Goal: Task Accomplishment & Management: Complete application form

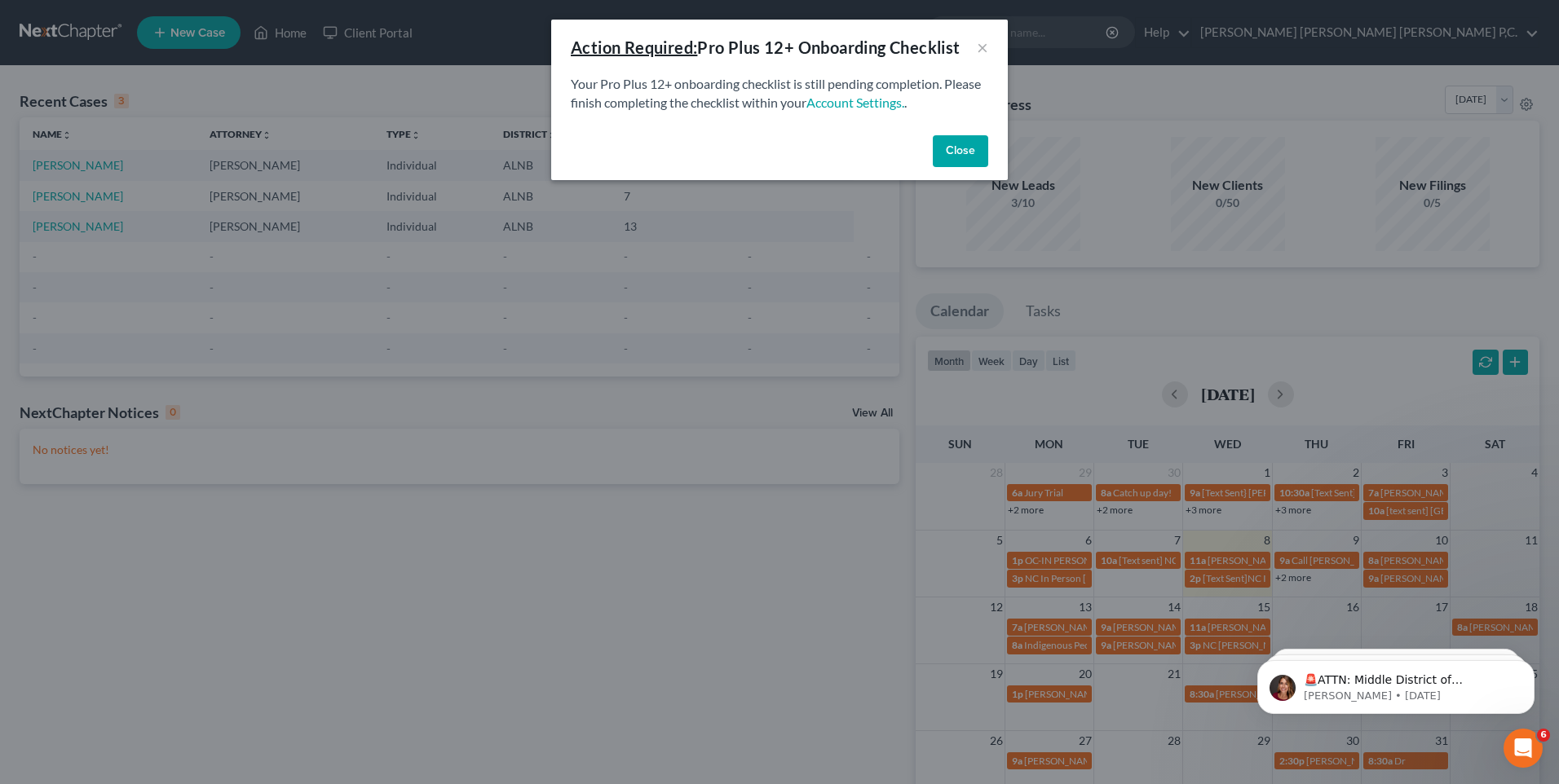
click at [956, 153] on button "Close" at bounding box center [961, 151] width 56 height 33
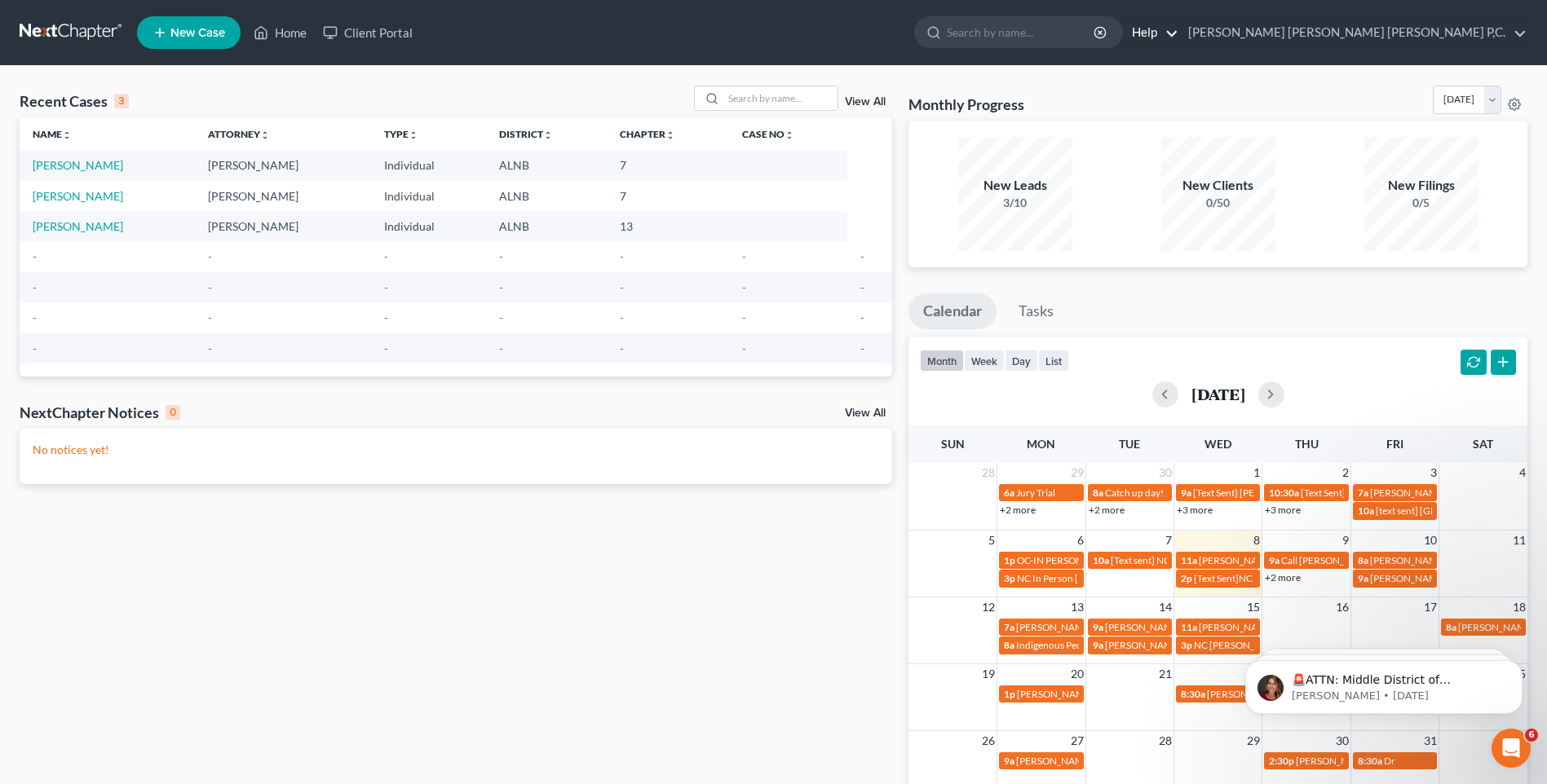
click at [1178, 29] on link "Help" at bounding box center [1151, 32] width 55 height 29
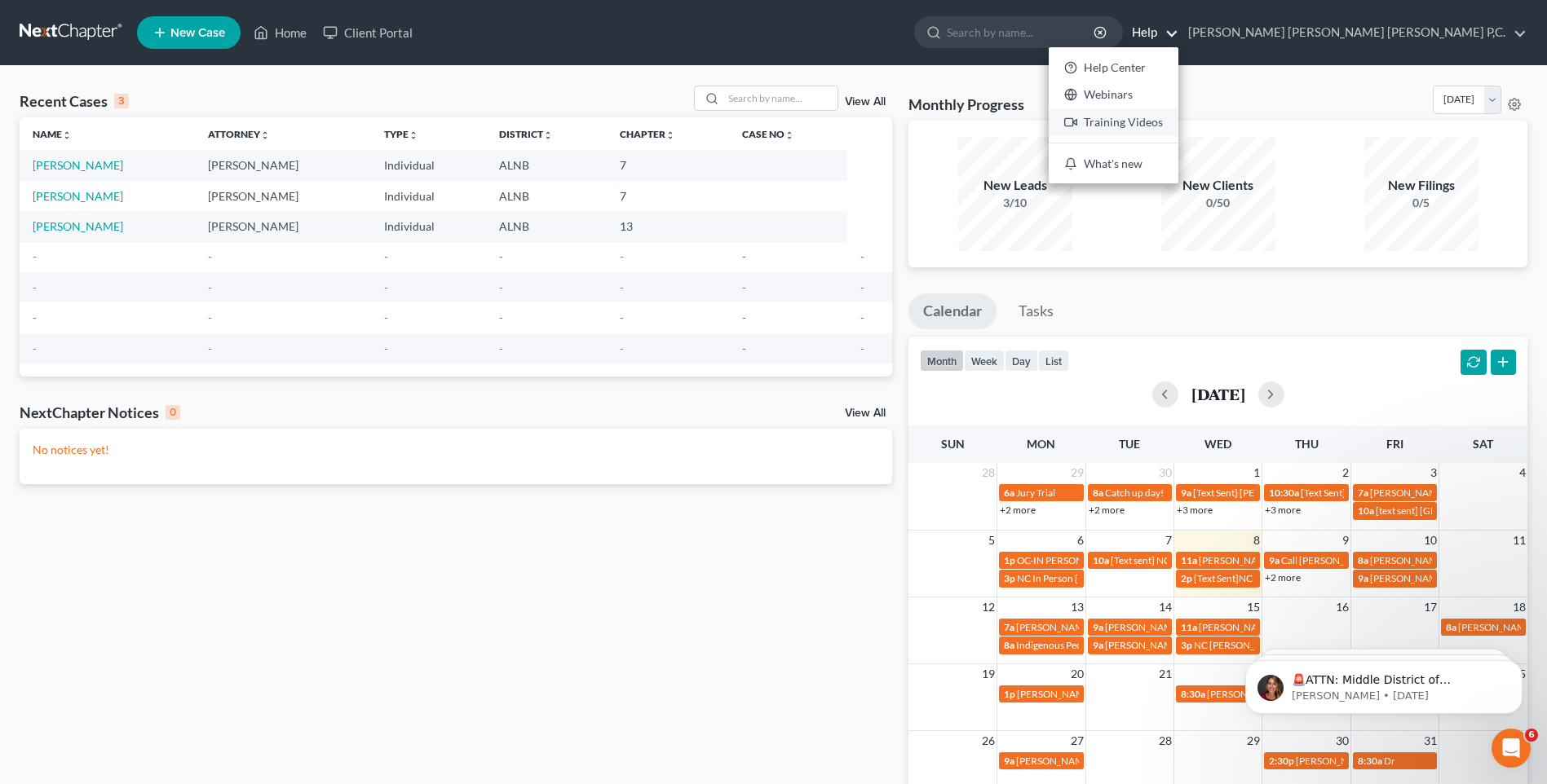
click at [1178, 124] on link "Training Videos" at bounding box center [1114, 122] width 130 height 28
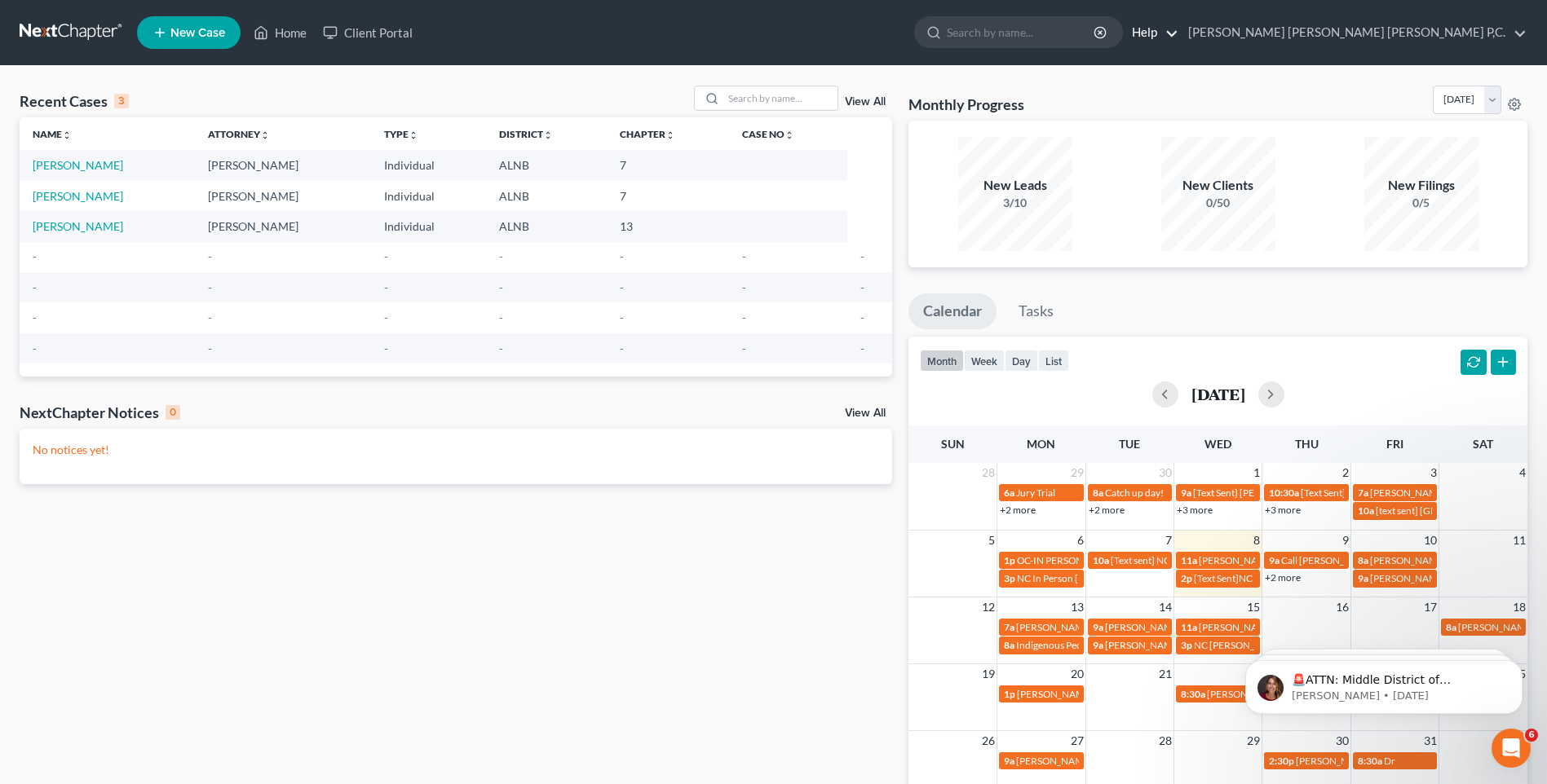
click at [1178, 36] on link "Help" at bounding box center [1151, 32] width 55 height 29
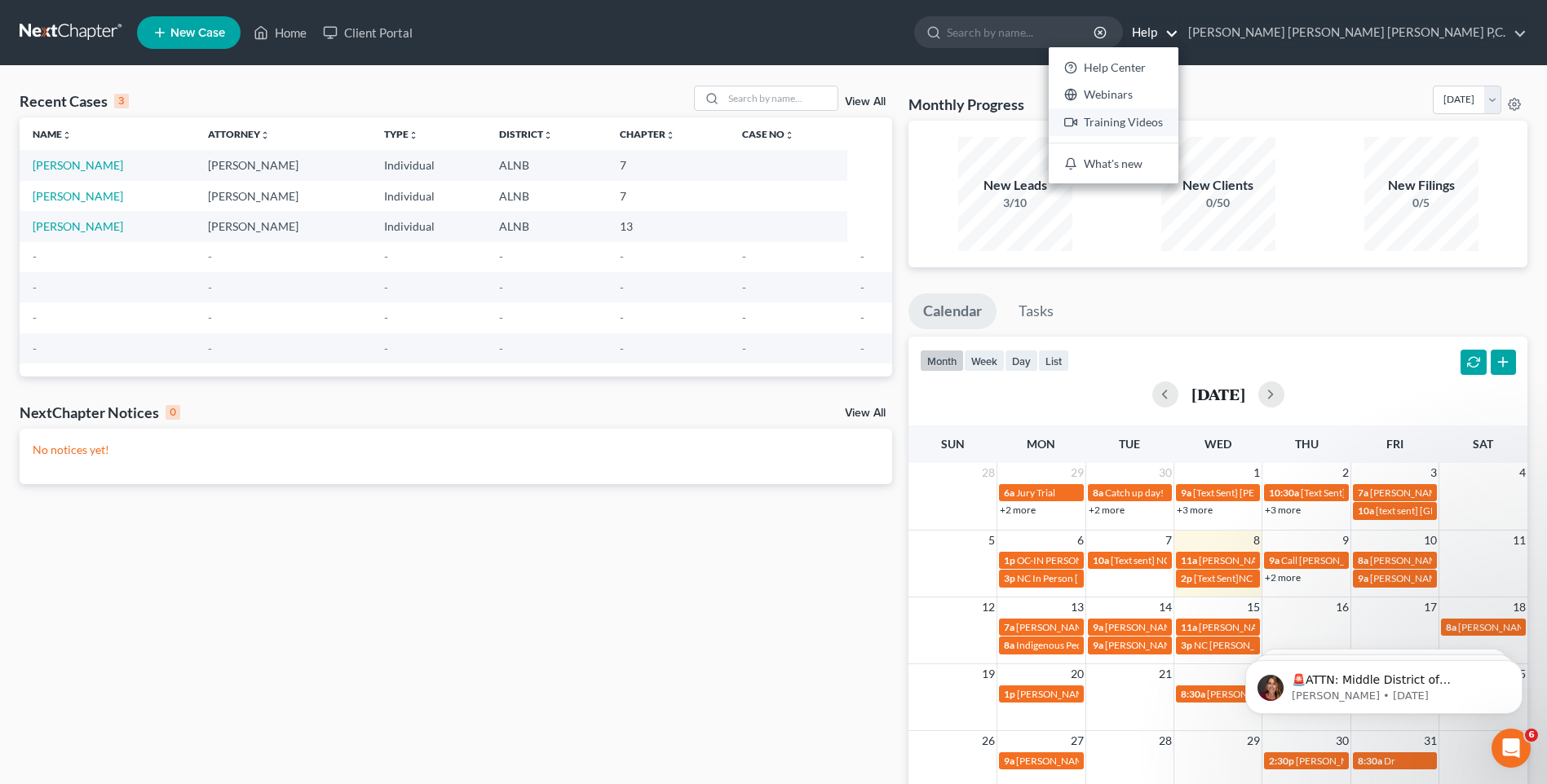
click at [1178, 119] on link "Training Videos" at bounding box center [1114, 122] width 130 height 28
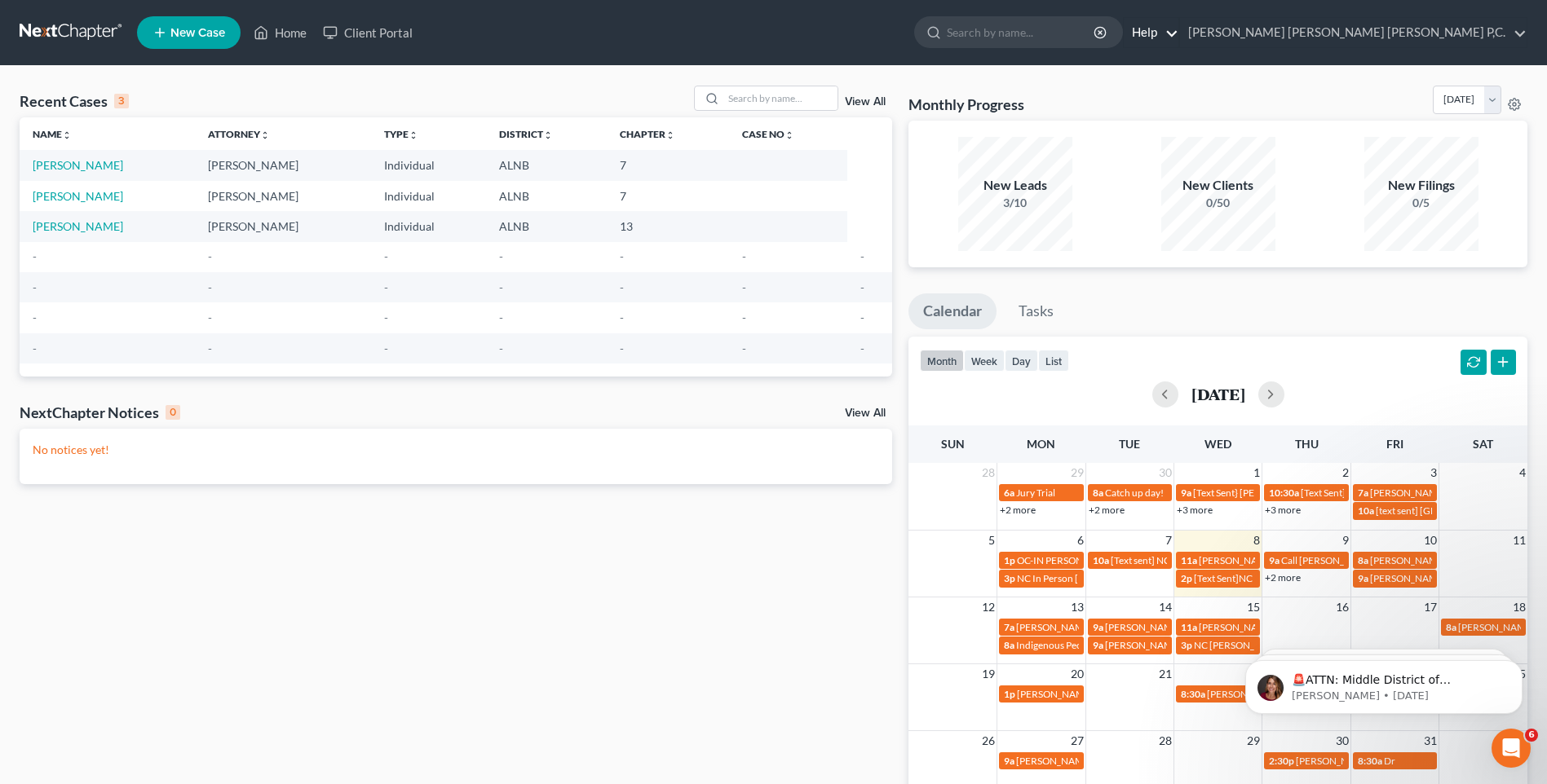
click at [1178, 34] on link "Help" at bounding box center [1151, 32] width 55 height 29
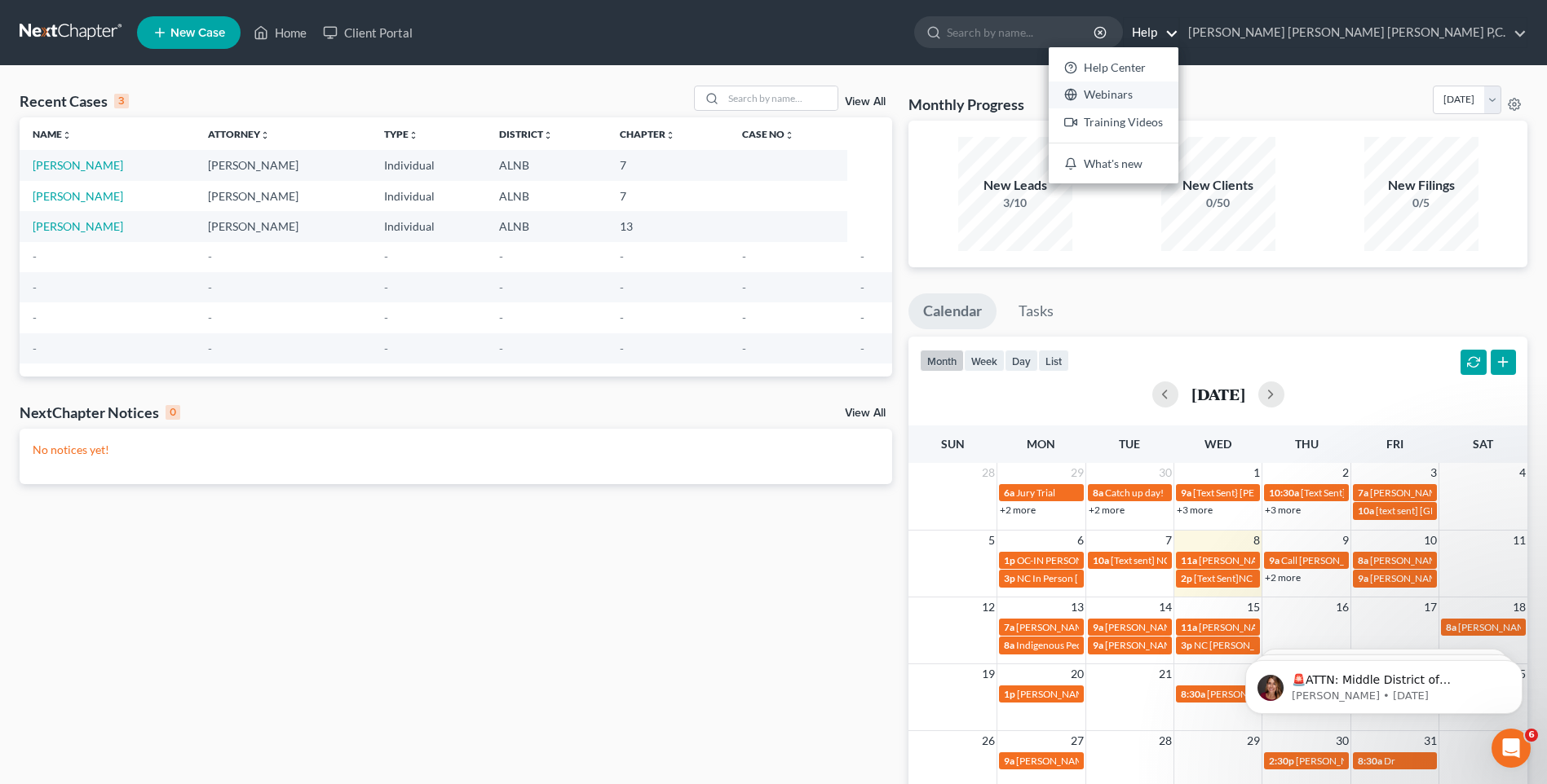
click at [1178, 94] on link "Webinars" at bounding box center [1114, 95] width 130 height 28
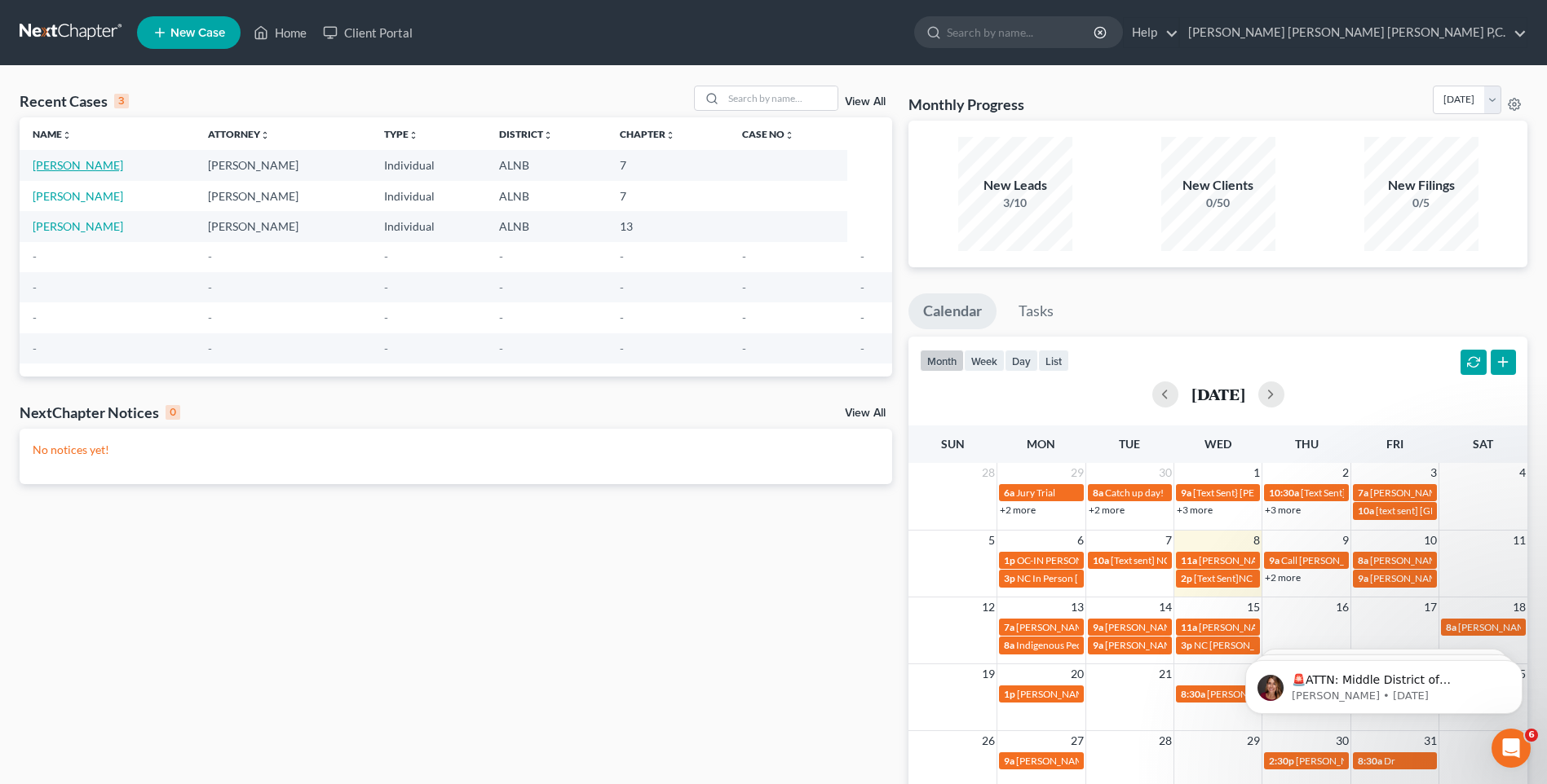
click at [84, 171] on link "[PERSON_NAME]" at bounding box center [78, 165] width 91 height 13
select select "0"
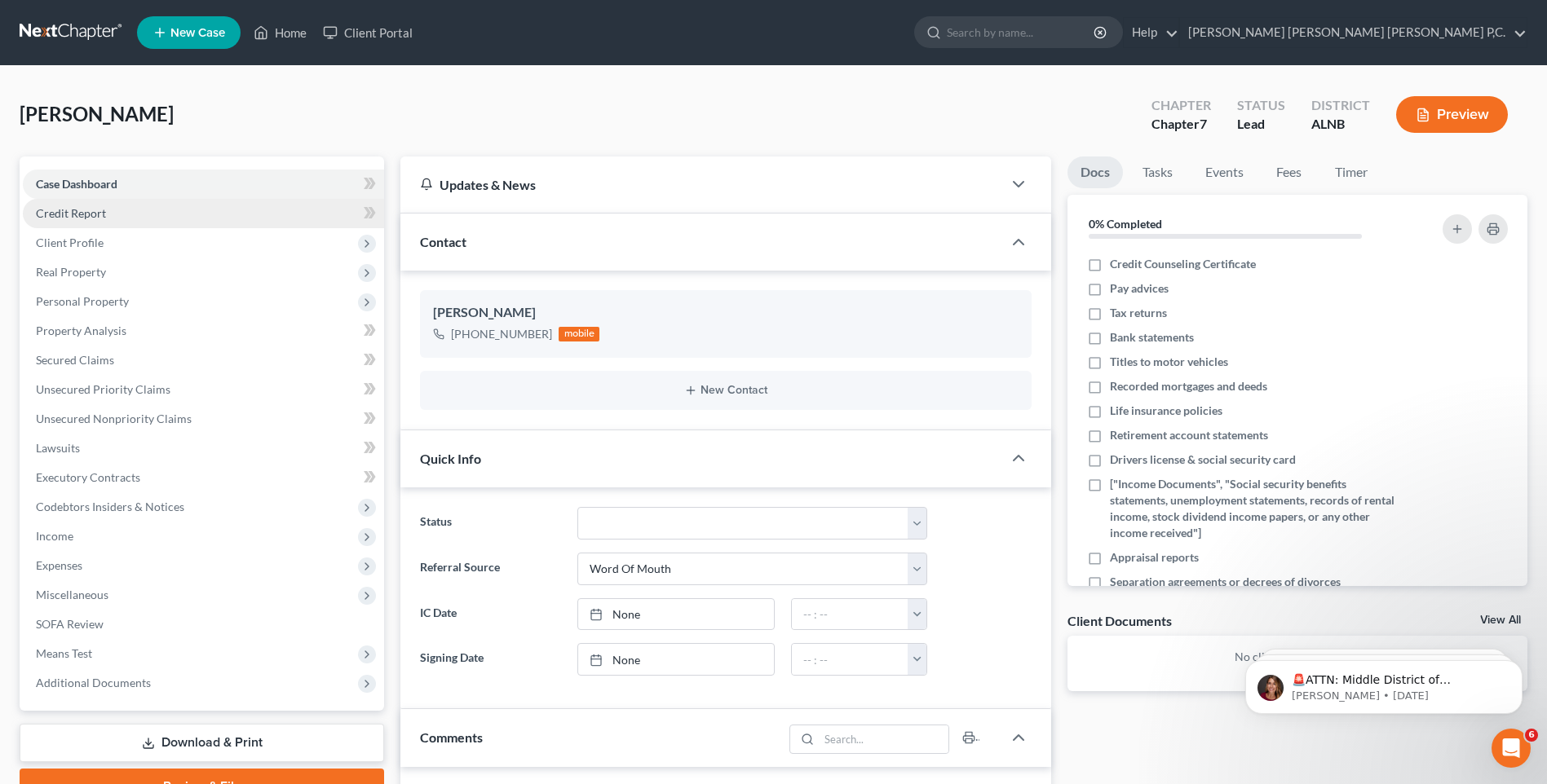
click at [140, 214] on link "Credit Report" at bounding box center [203, 213] width 361 height 29
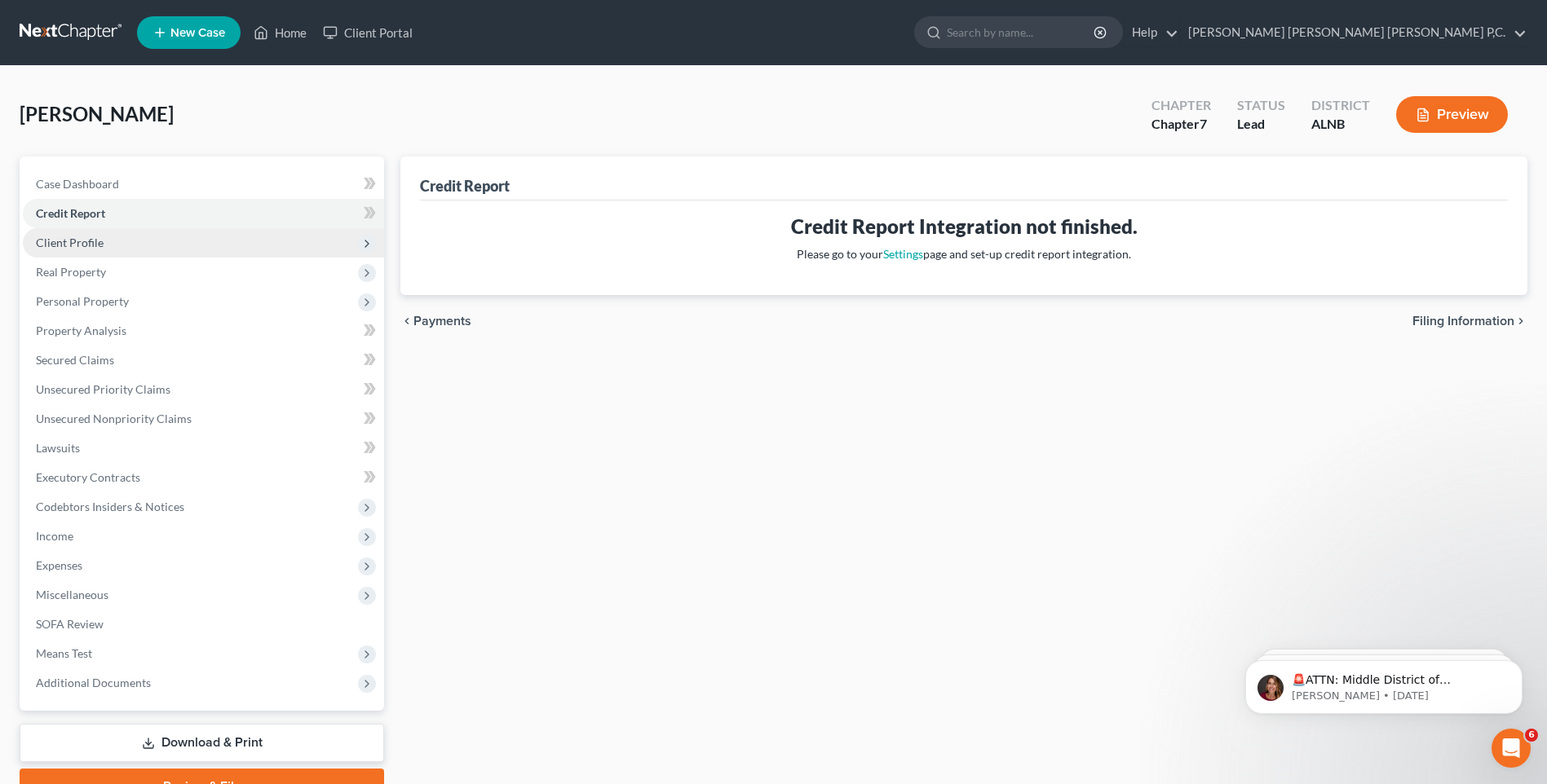
click at [124, 247] on span "Client Profile" at bounding box center [203, 242] width 361 height 29
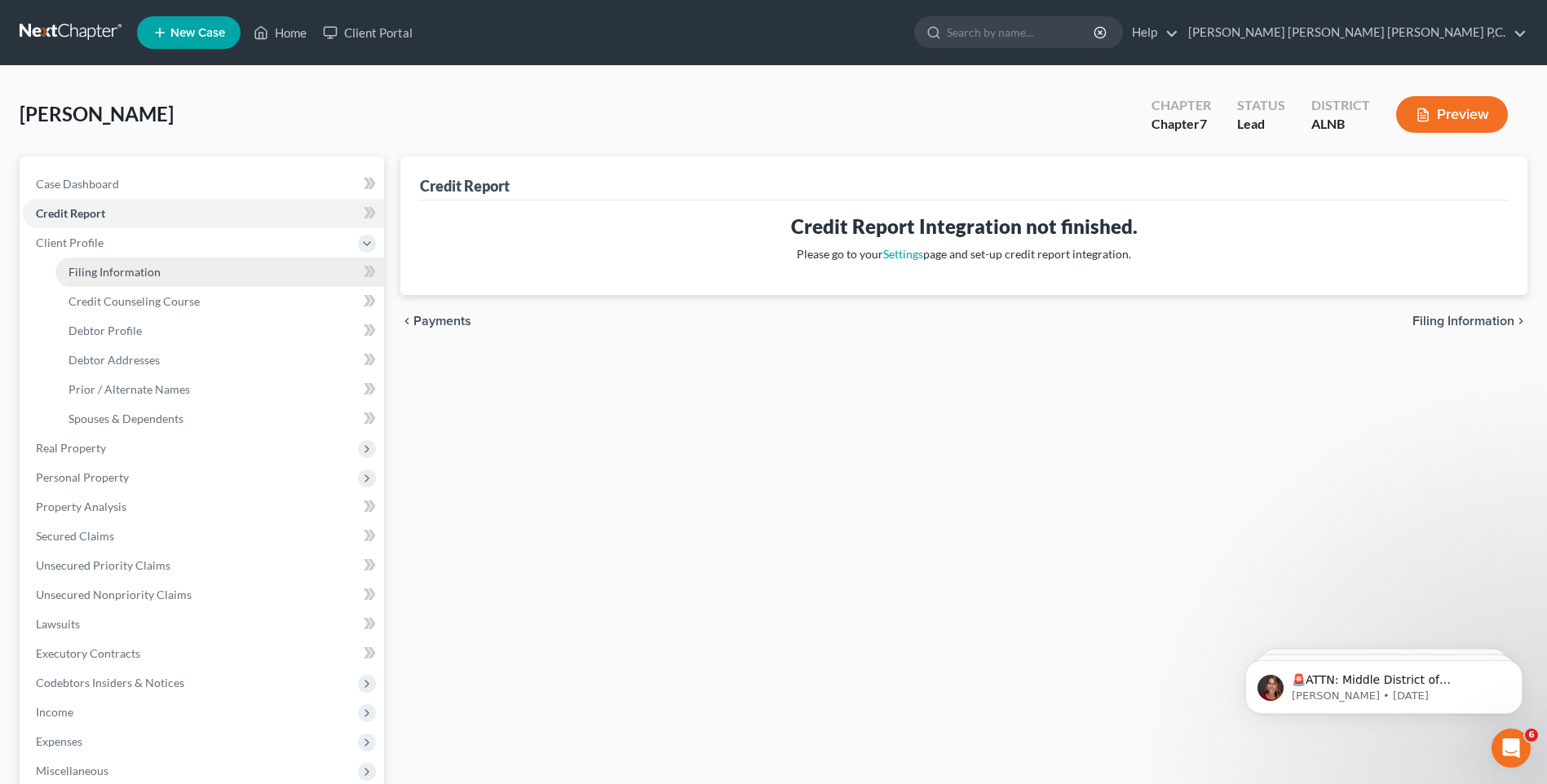
click at [124, 270] on span "Filing Information" at bounding box center [114, 272] width 93 height 13
select select "1"
select select "0"
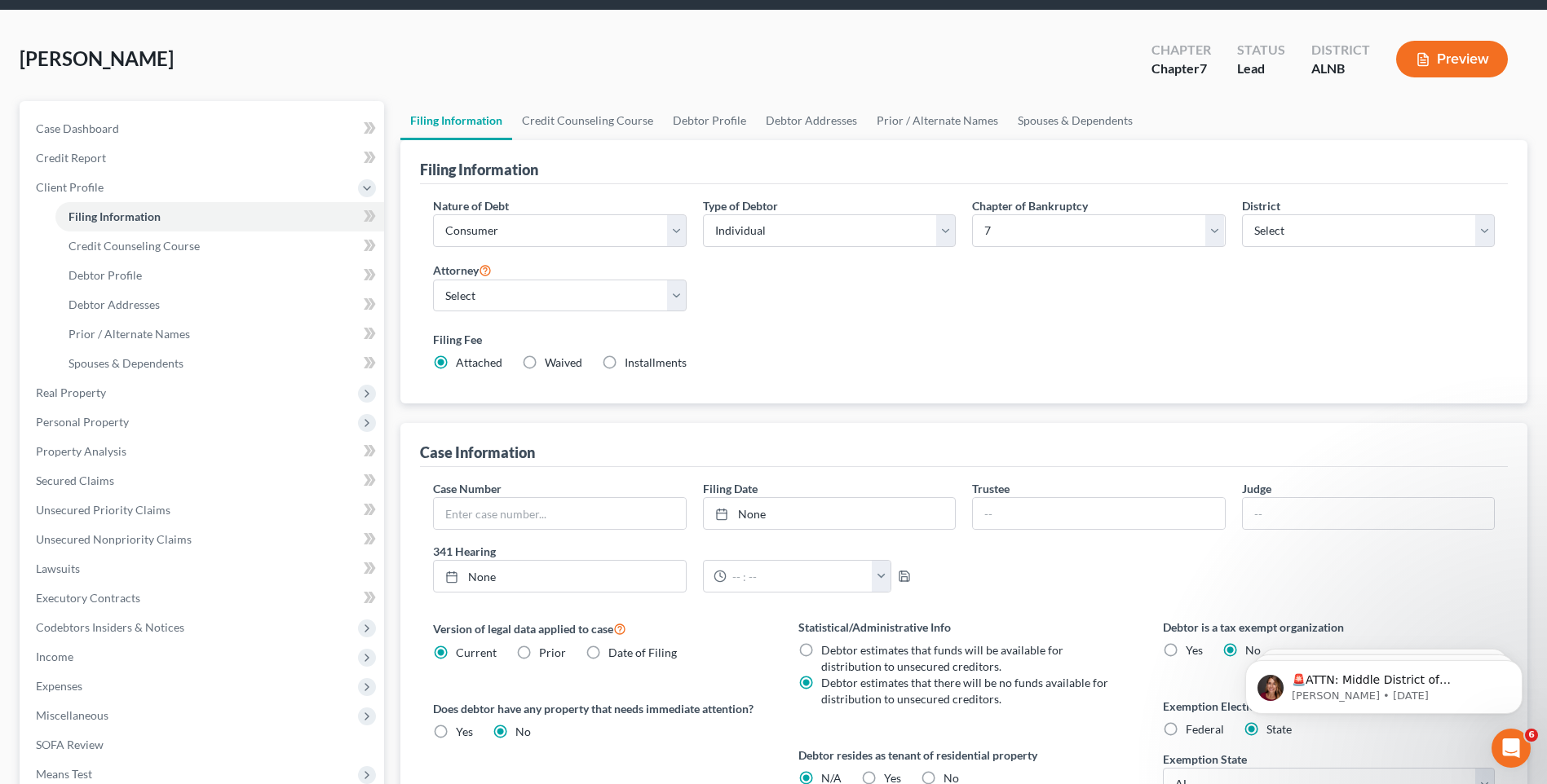
scroll to position [45, 0]
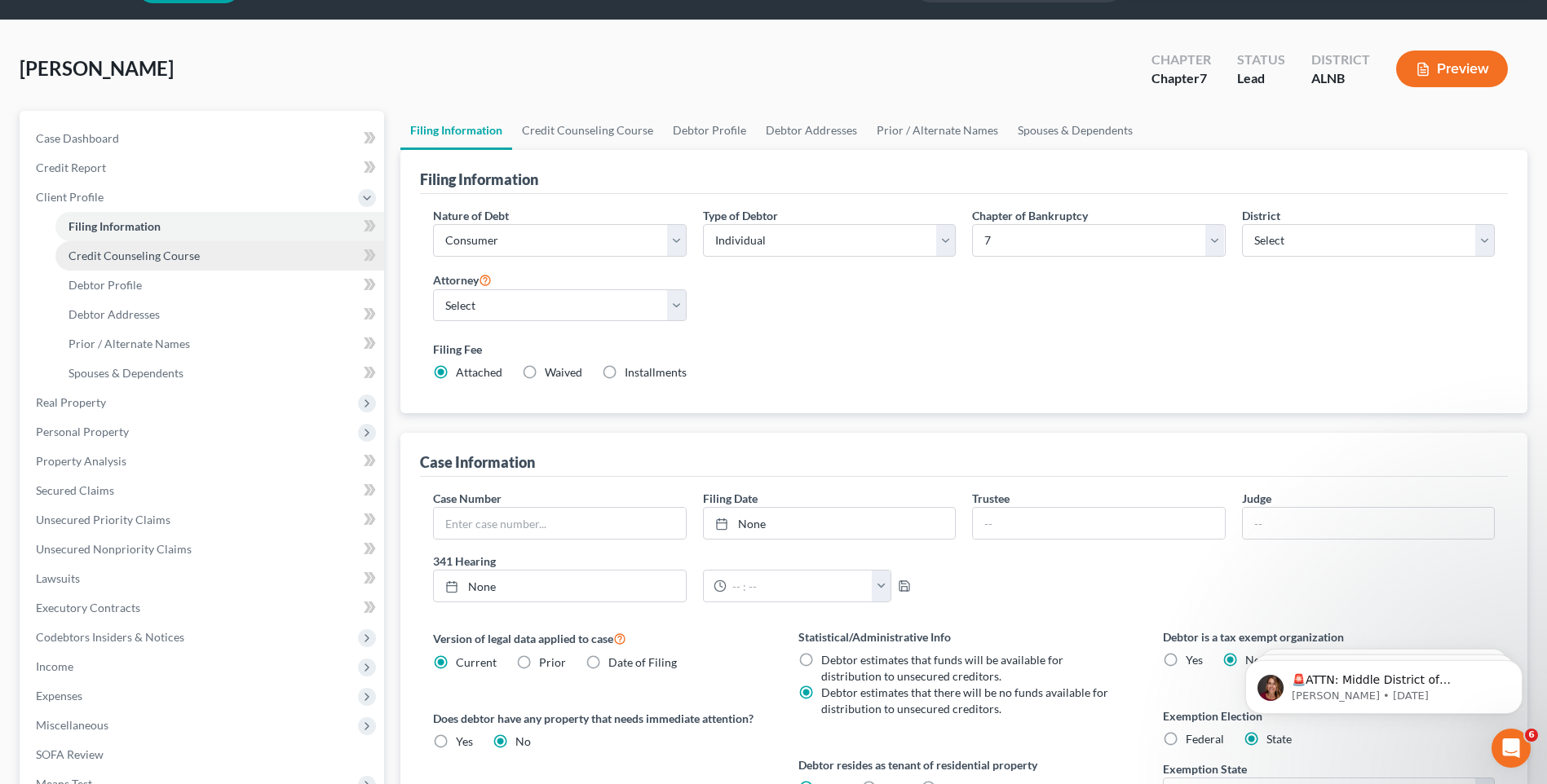
click at [190, 256] on span "Credit Counseling Course" at bounding box center [134, 256] width 131 height 13
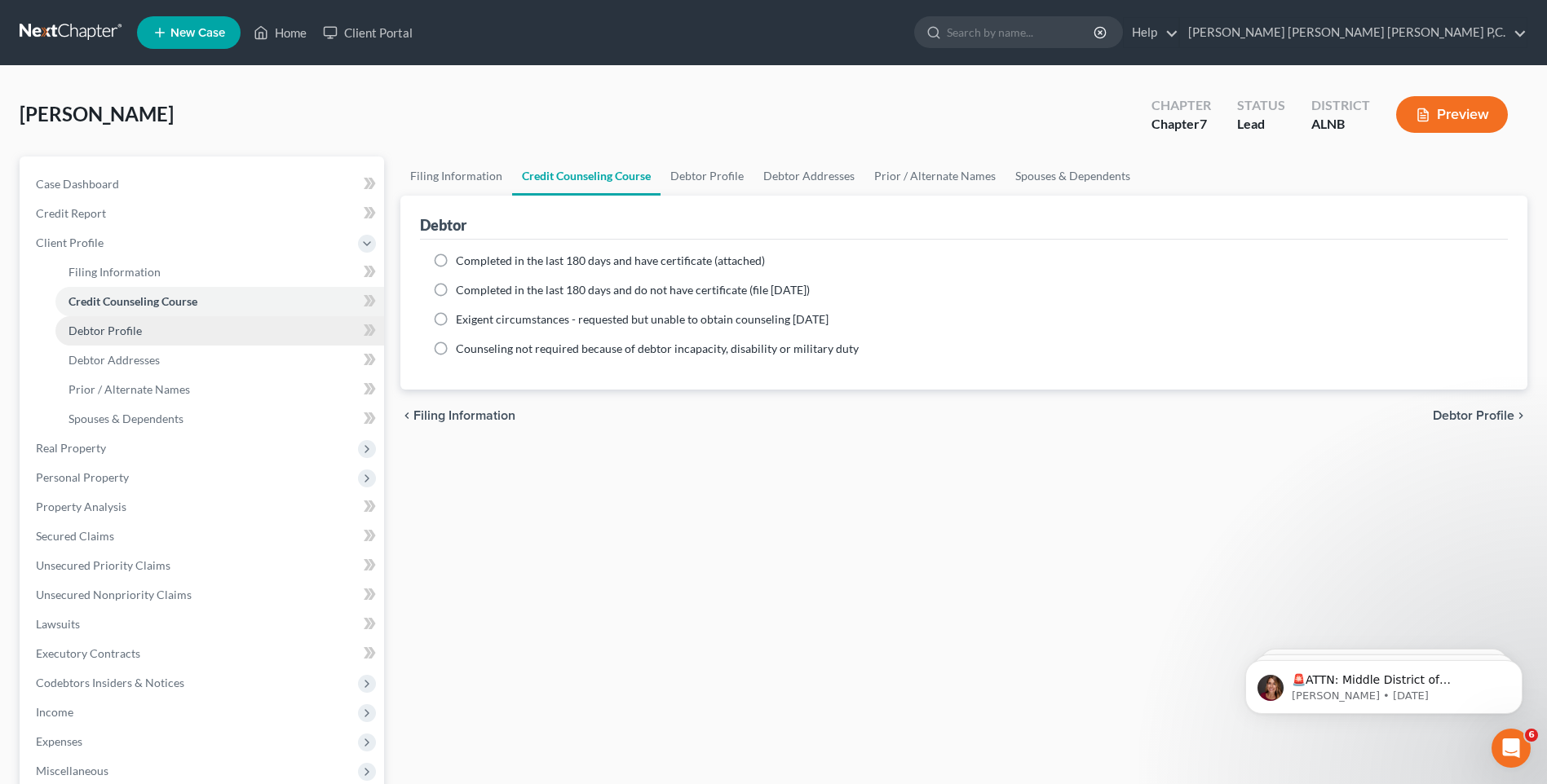
click at [137, 330] on span "Debtor Profile" at bounding box center [104, 331] width 73 height 13
select select "0"
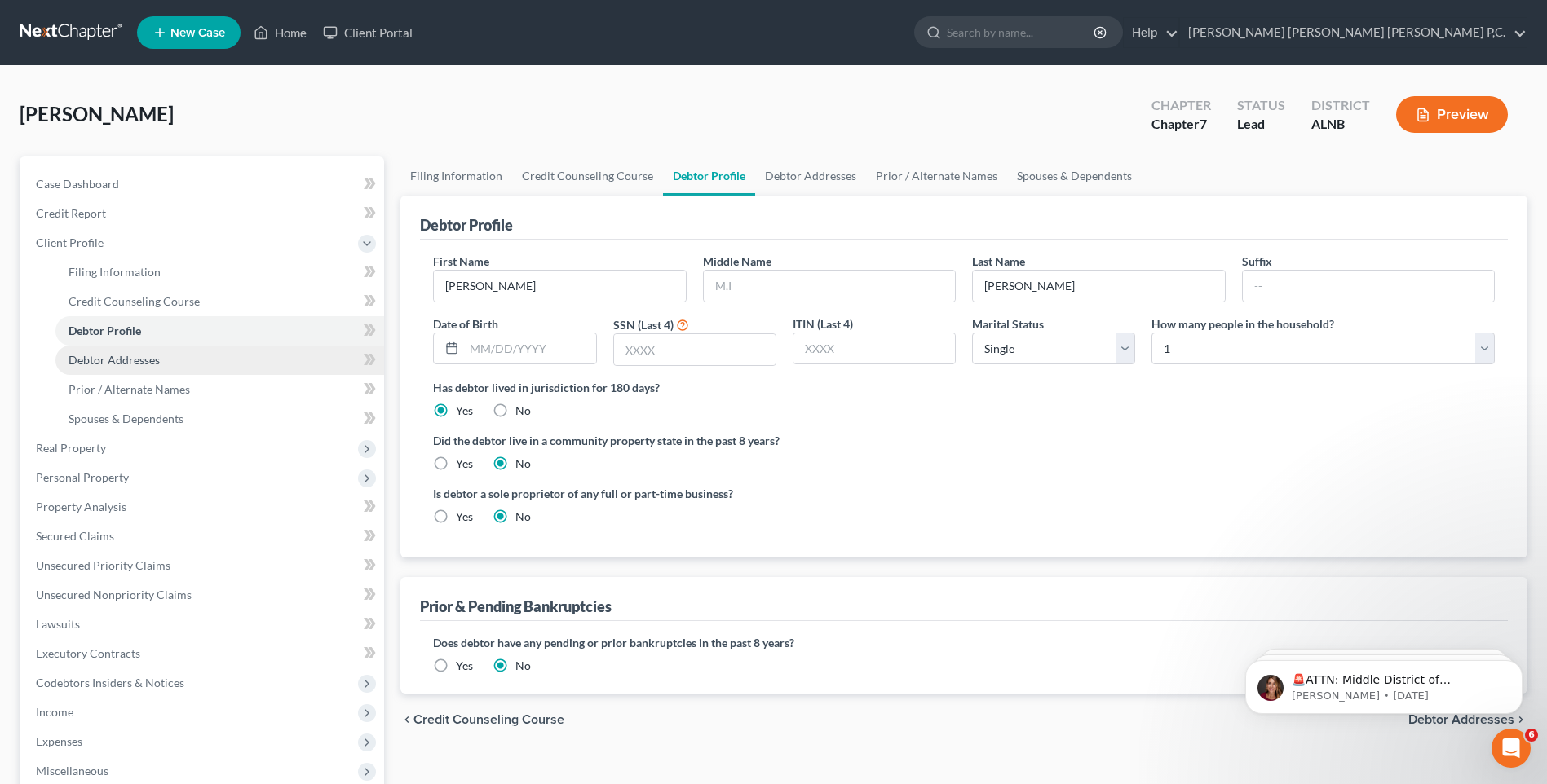
click at [137, 361] on span "Debtor Addresses" at bounding box center [114, 360] width 92 height 13
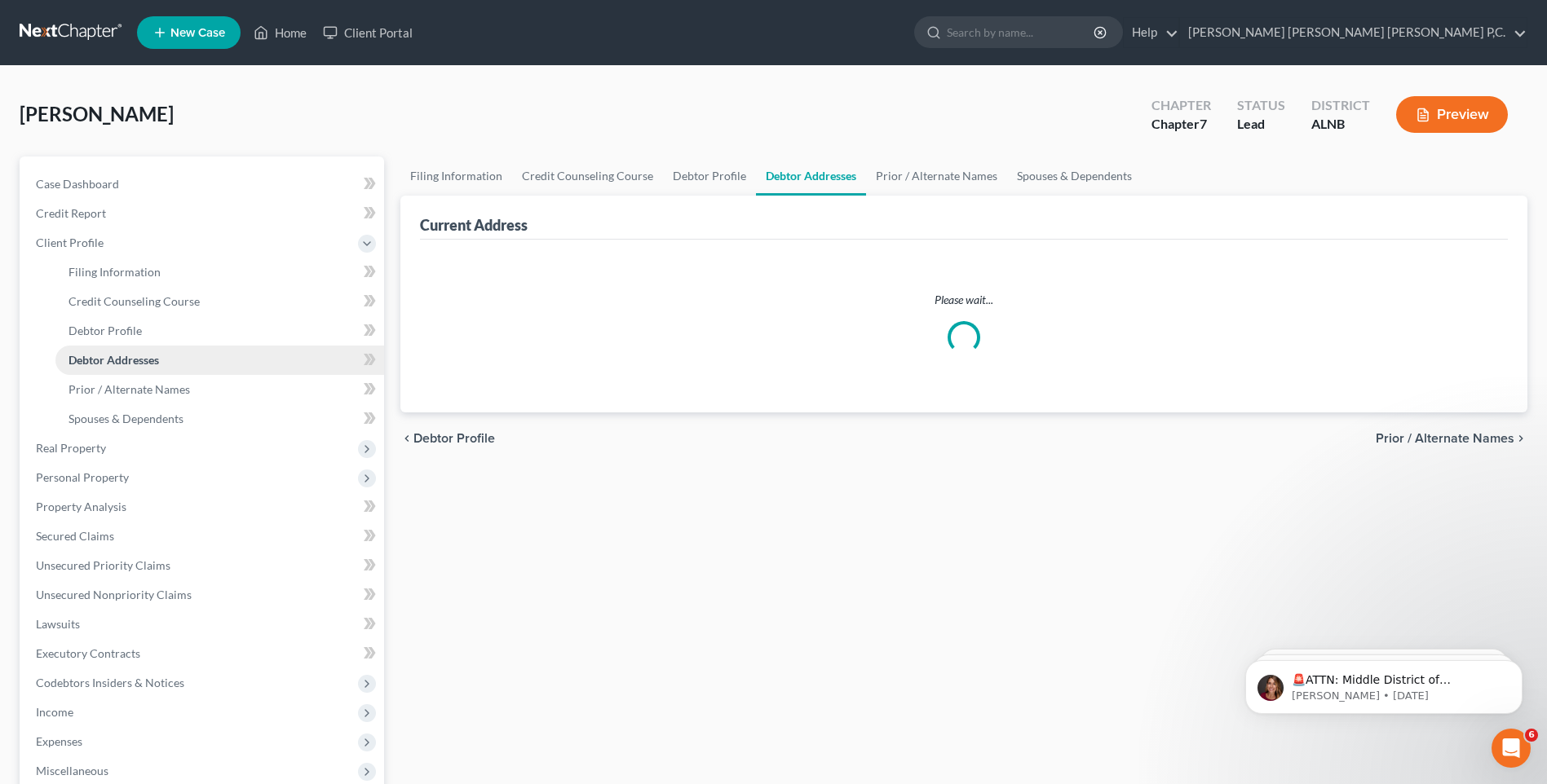
select select "0"
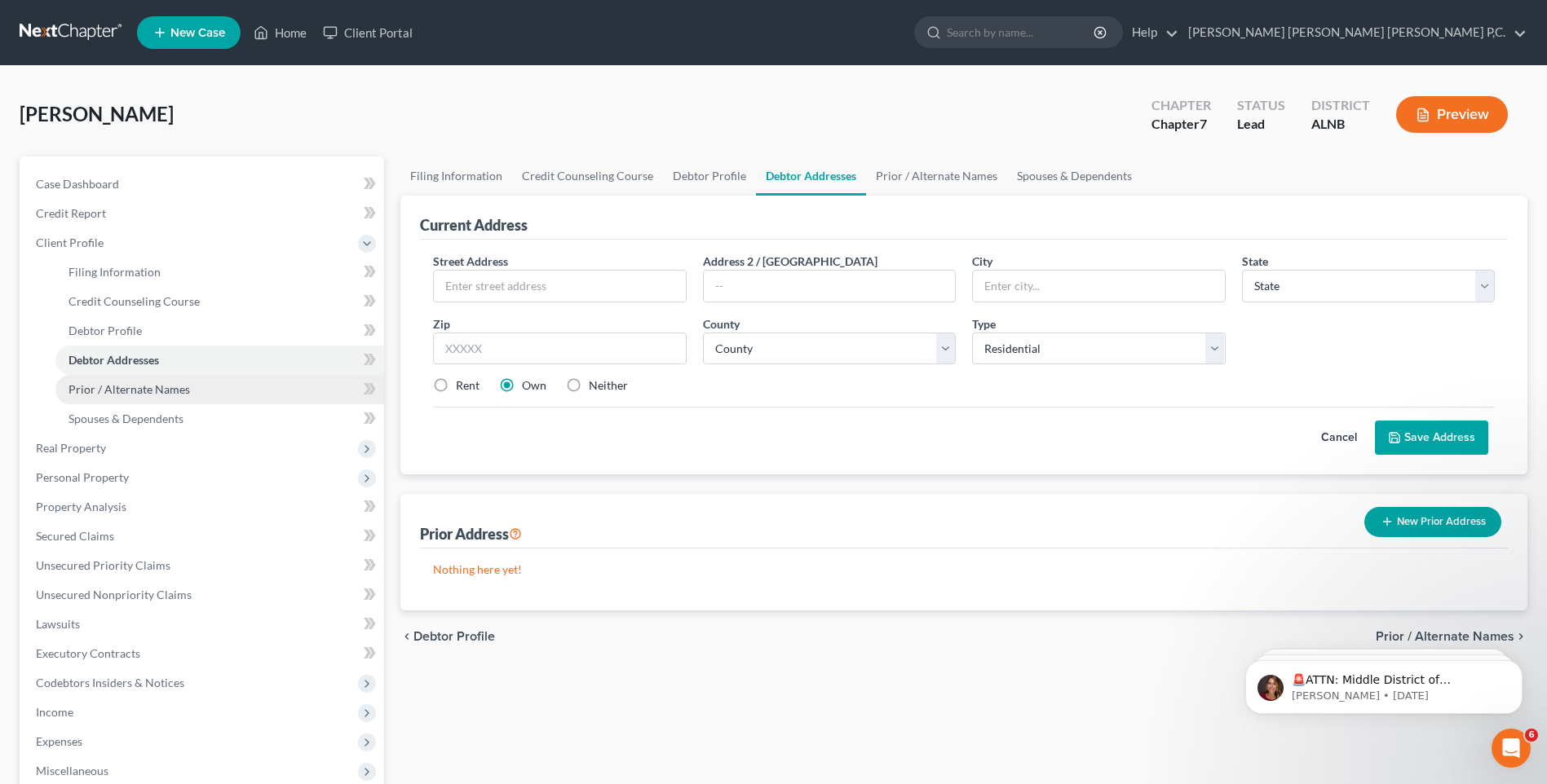
click at [137, 385] on span "Prior / Alternate Names" at bounding box center [129, 389] width 121 height 13
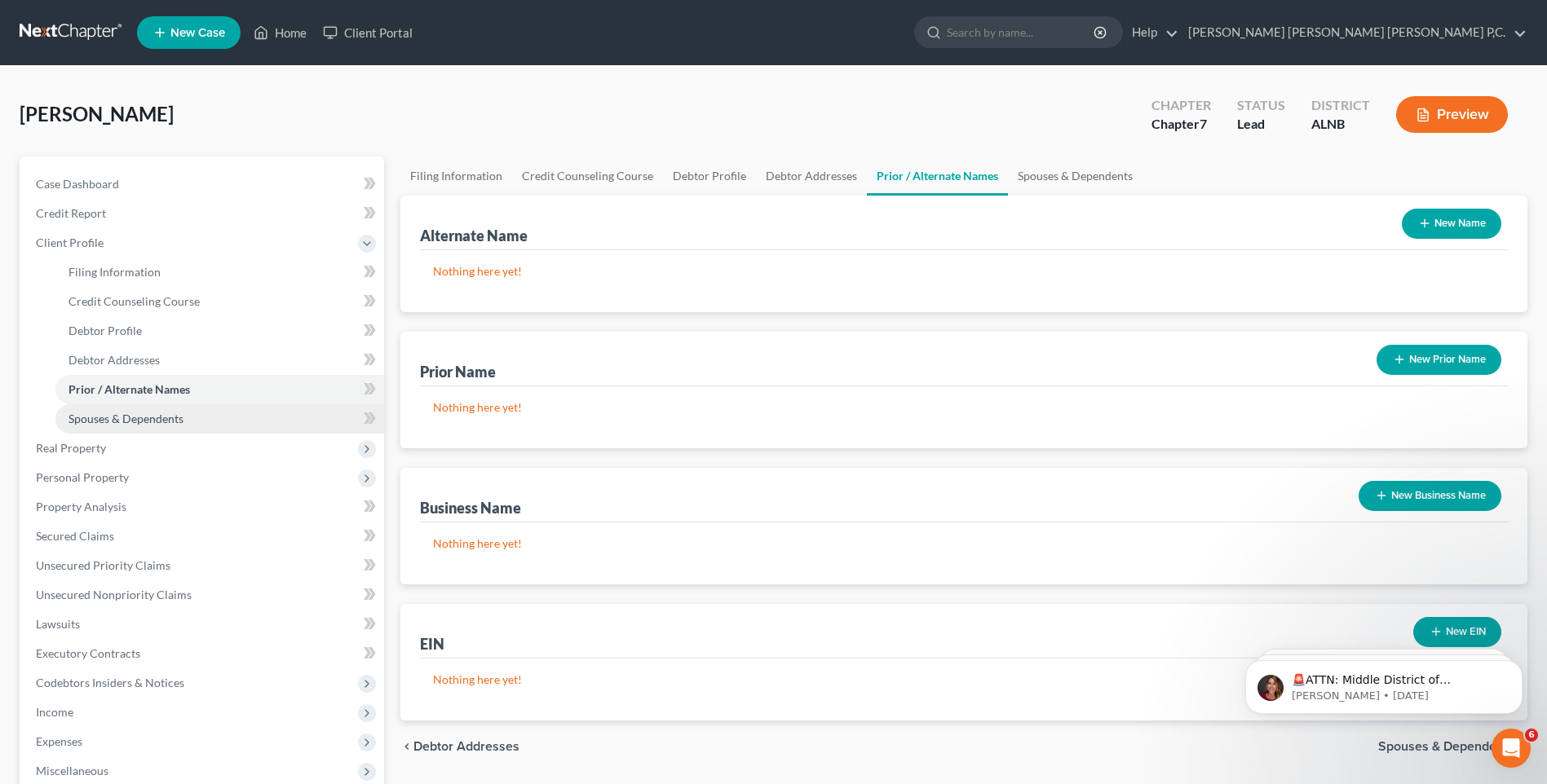
click at [136, 415] on span "Spouses & Dependents" at bounding box center [125, 418] width 115 height 13
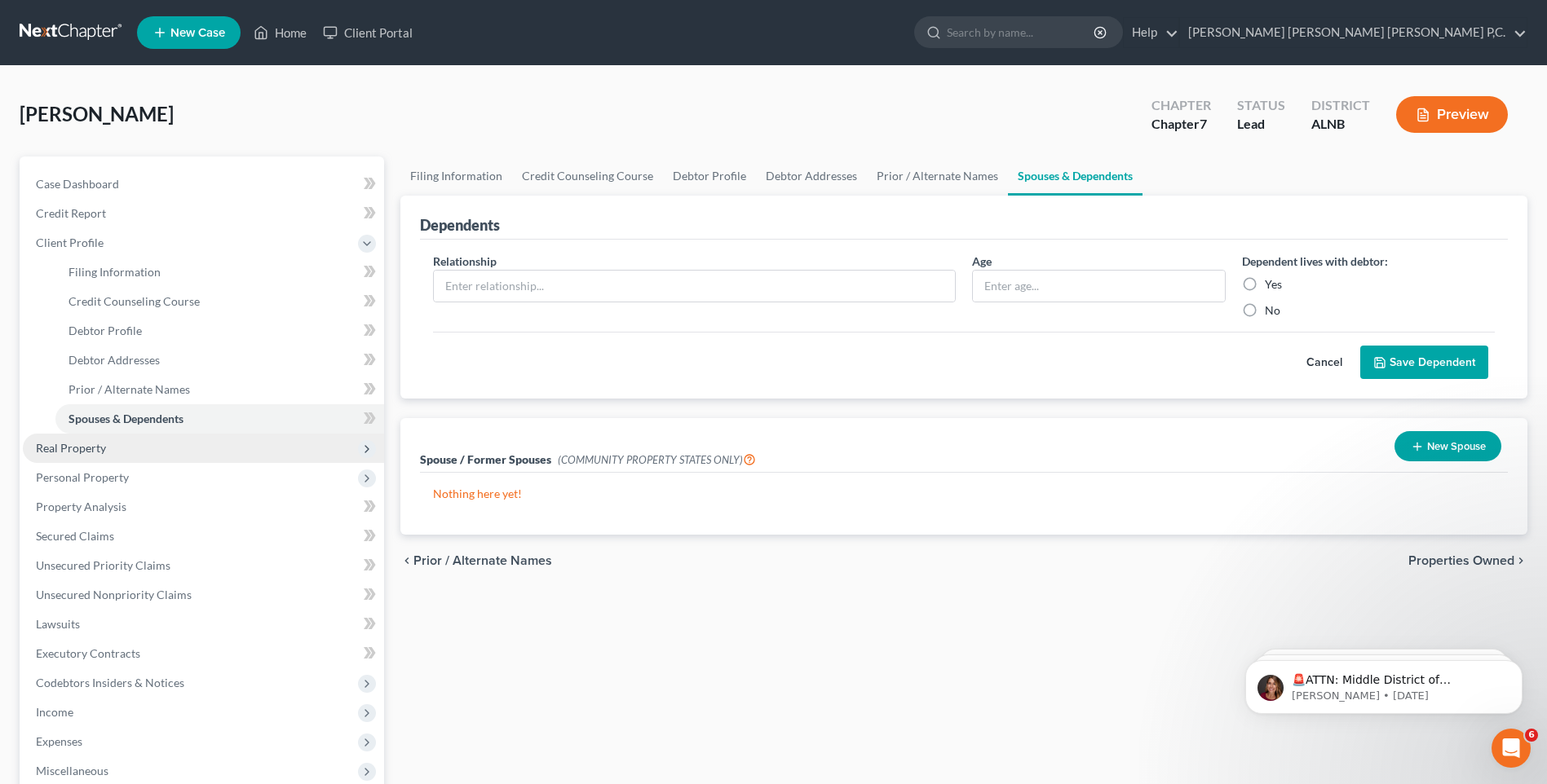
click at [104, 448] on span "Real Property" at bounding box center [71, 448] width 70 height 13
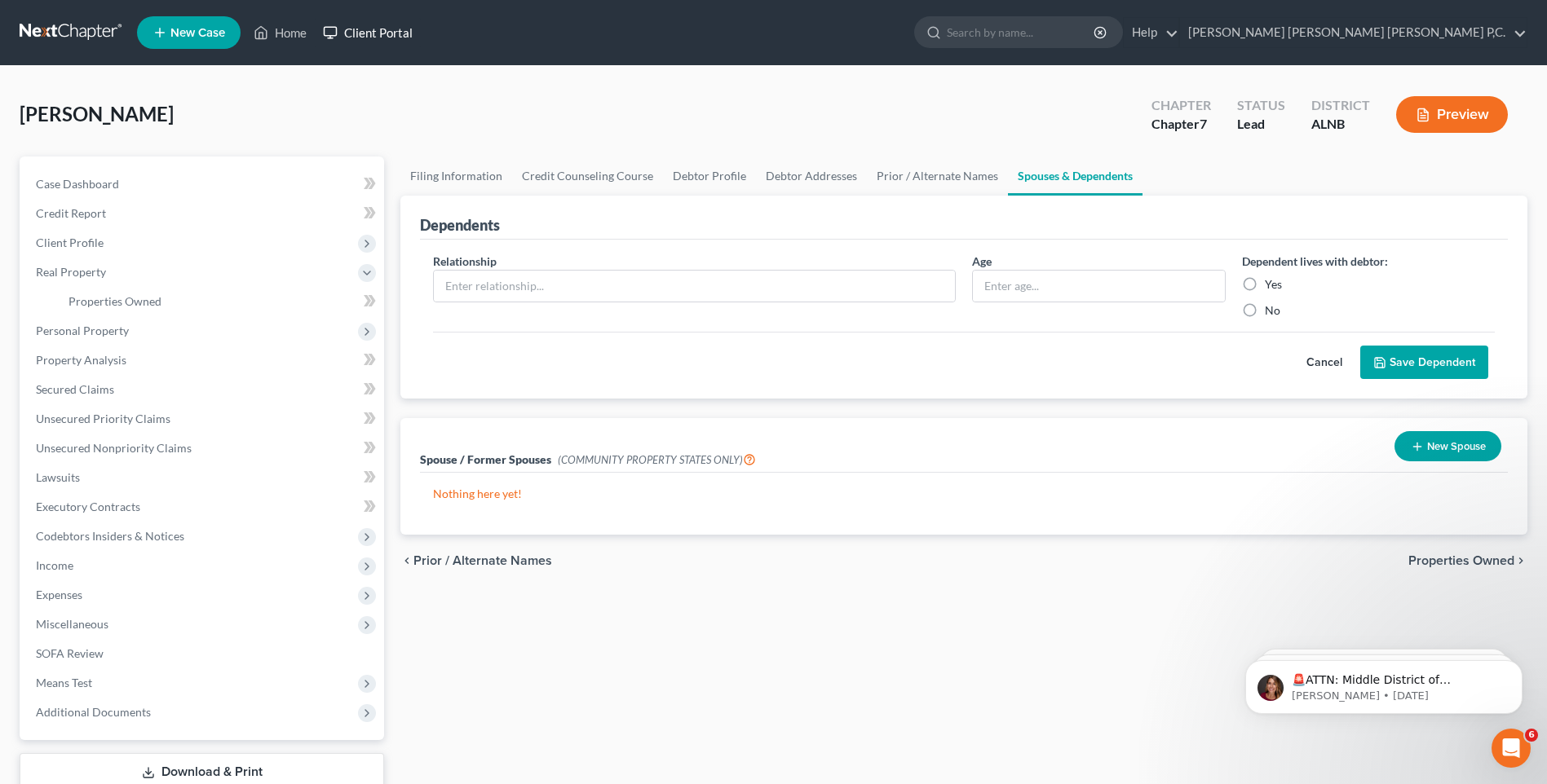
click at [380, 29] on link "Client Portal" at bounding box center [368, 32] width 106 height 29
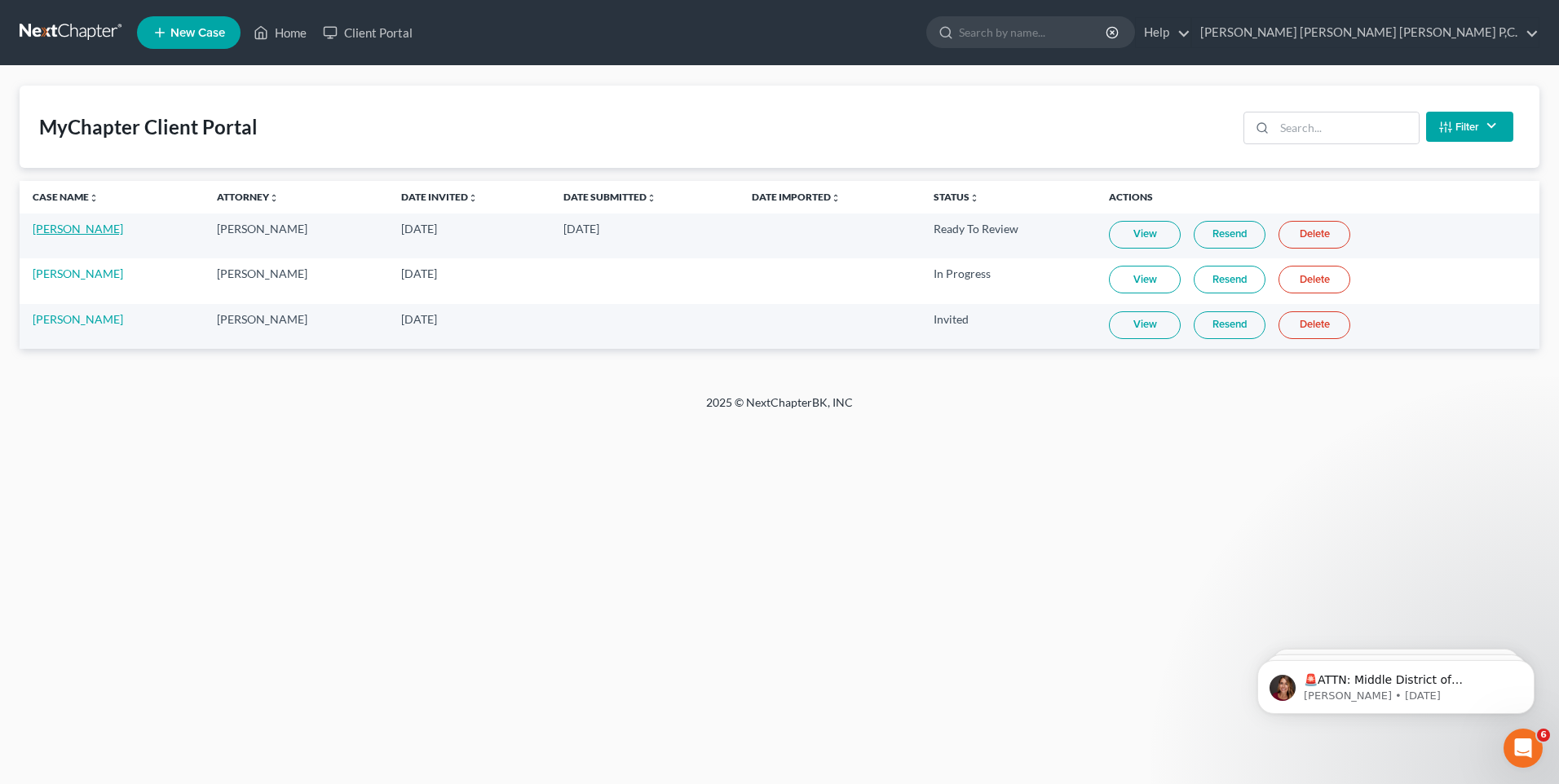
click at [80, 225] on link "[PERSON_NAME]" at bounding box center [78, 229] width 91 height 13
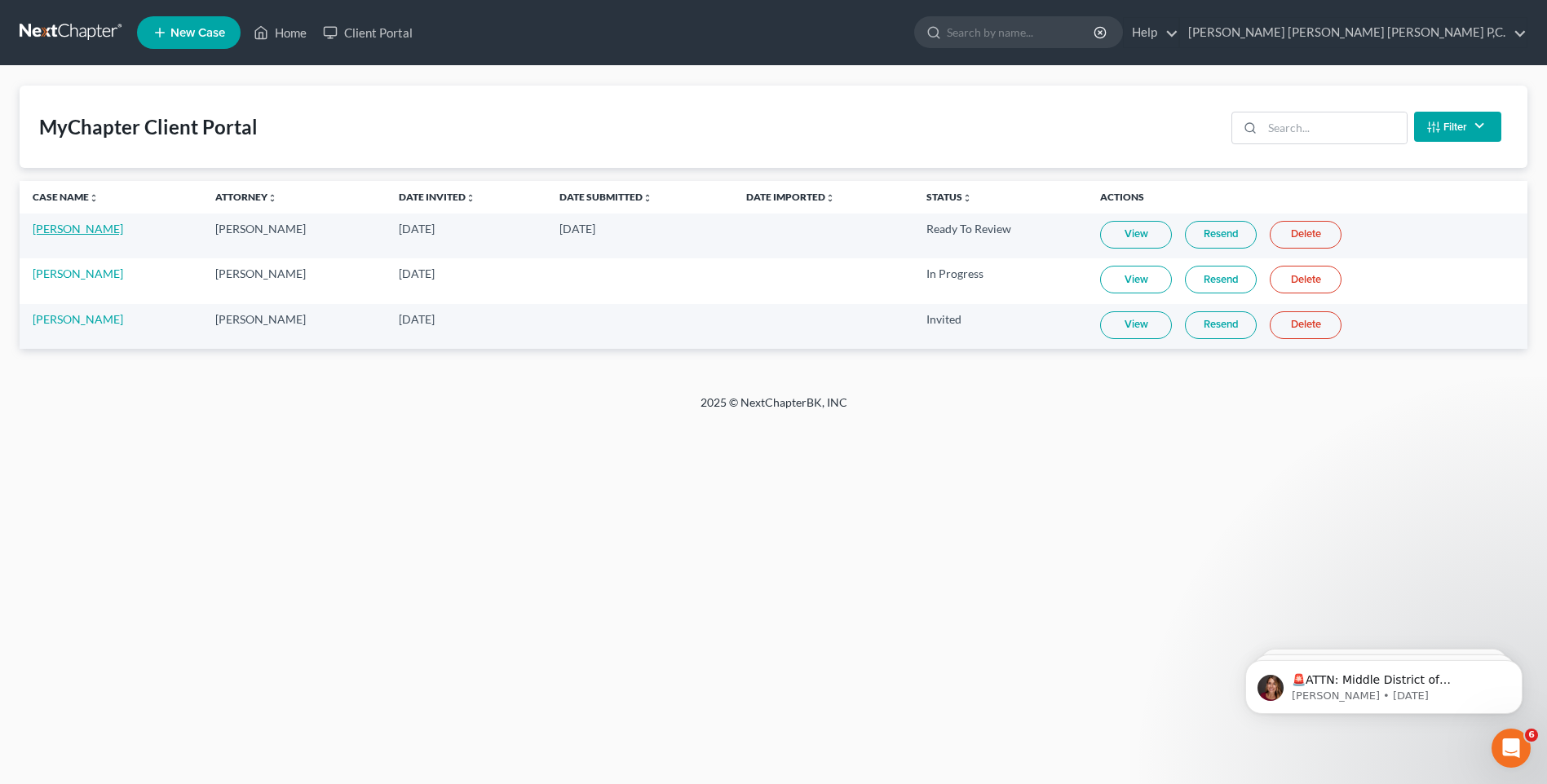
select select "0"
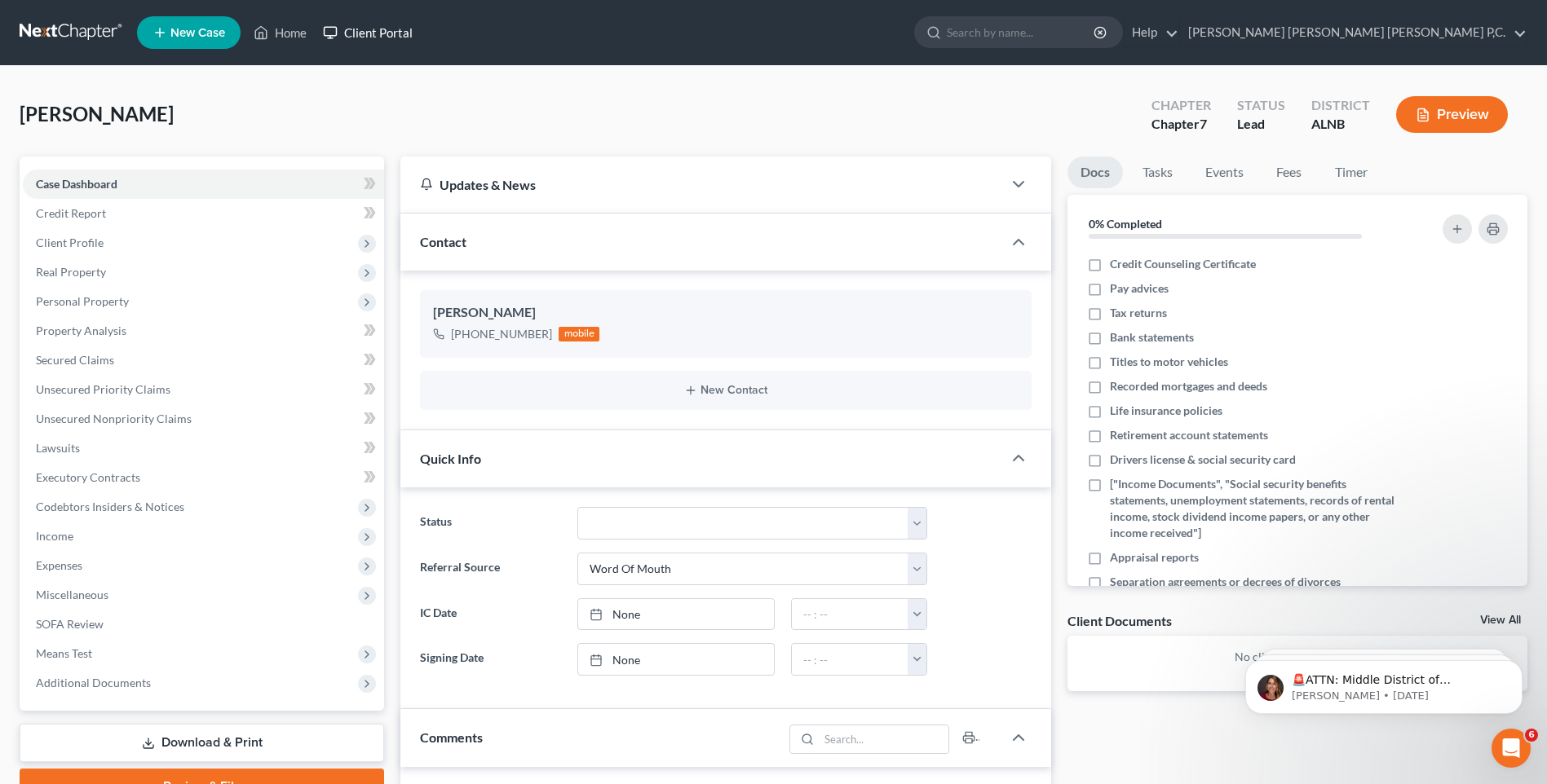
click at [363, 25] on link "Client Portal" at bounding box center [368, 32] width 106 height 29
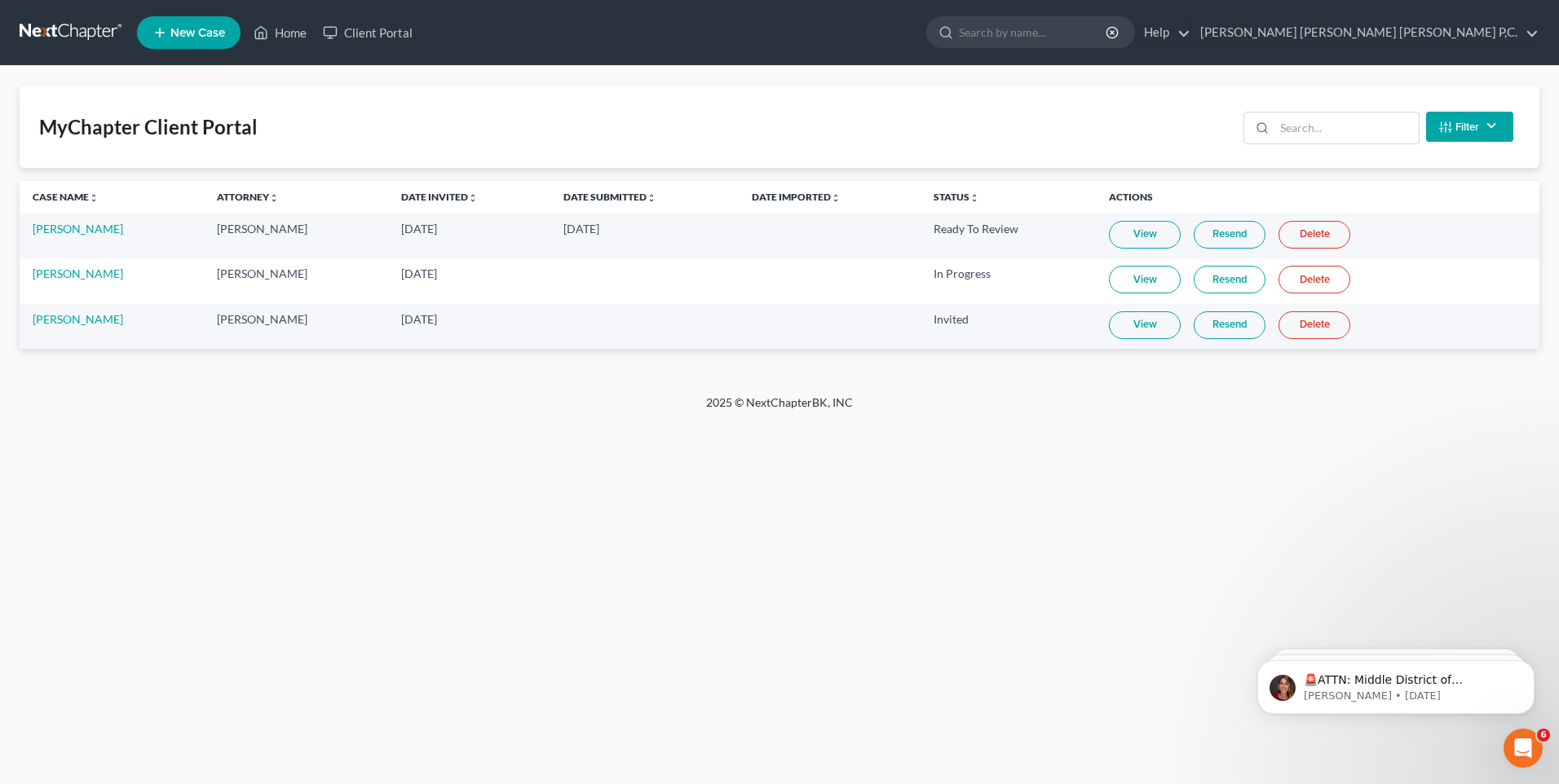
click at [1116, 236] on link "View" at bounding box center [1144, 235] width 72 height 28
click at [289, 32] on link "Home" at bounding box center [280, 32] width 69 height 29
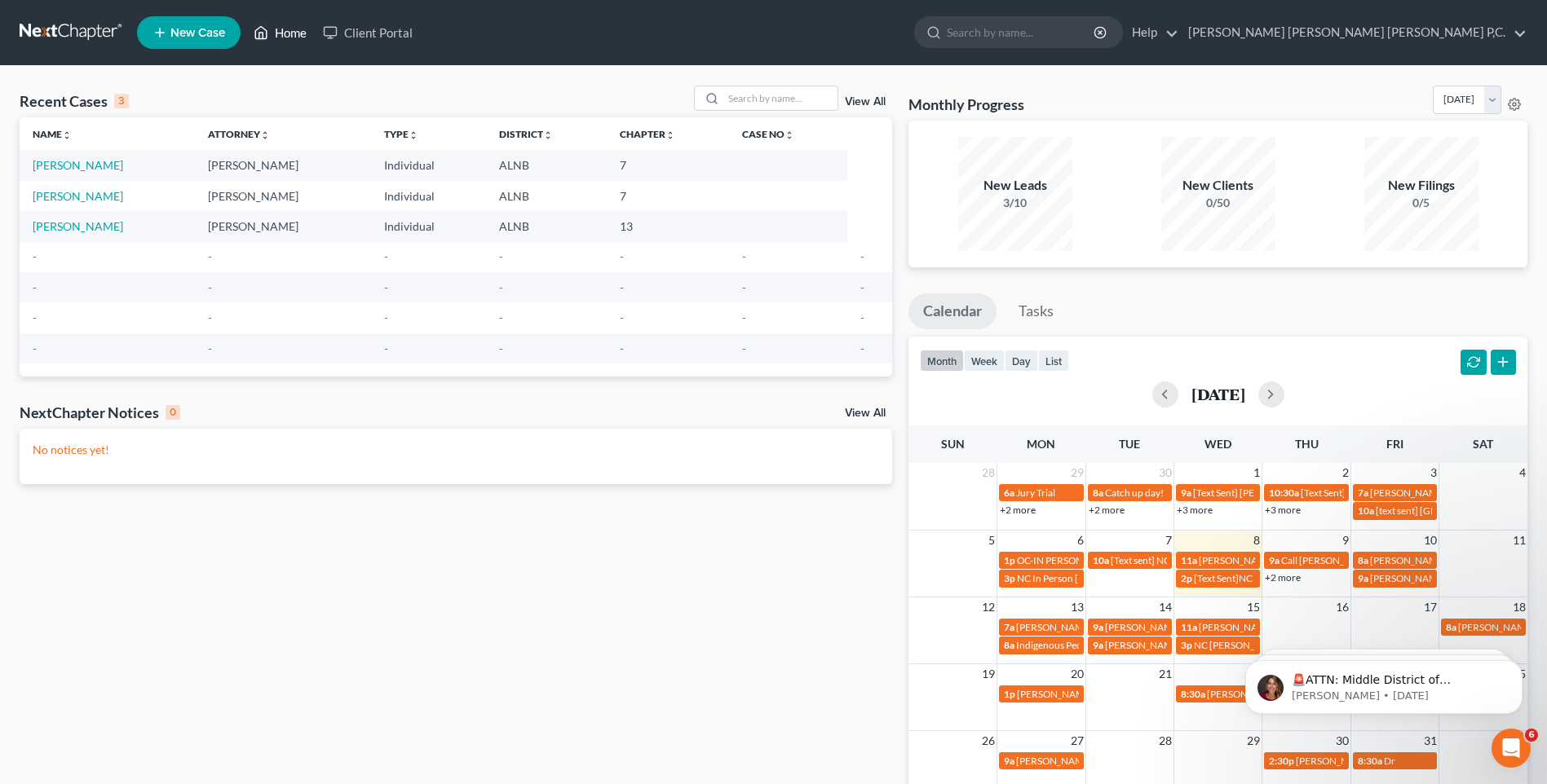
click at [294, 29] on link "Home" at bounding box center [280, 32] width 69 height 29
click at [89, 167] on link "[PERSON_NAME]" at bounding box center [78, 165] width 91 height 13
select select "0"
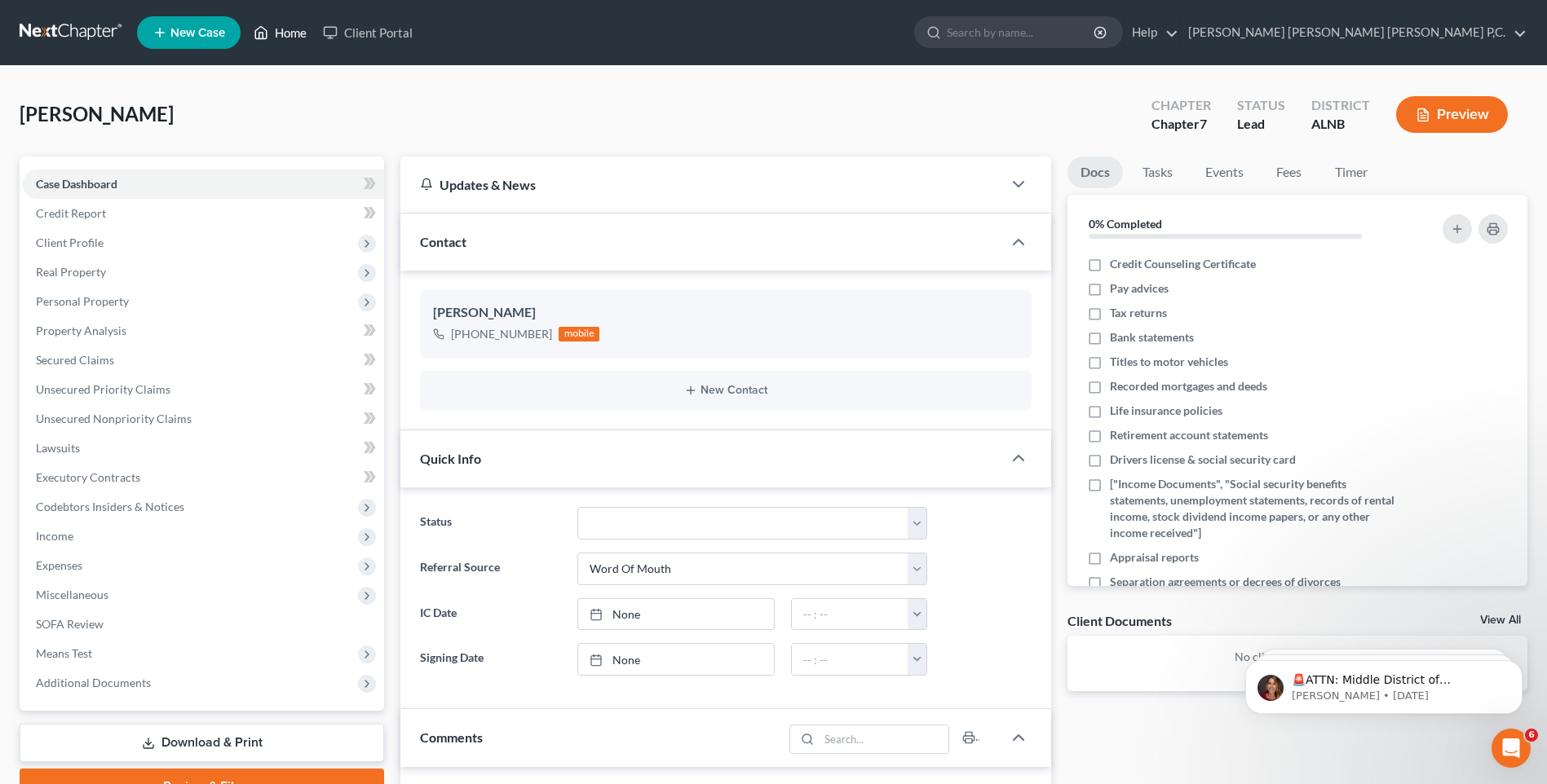
click at [279, 31] on link "Home" at bounding box center [280, 32] width 69 height 29
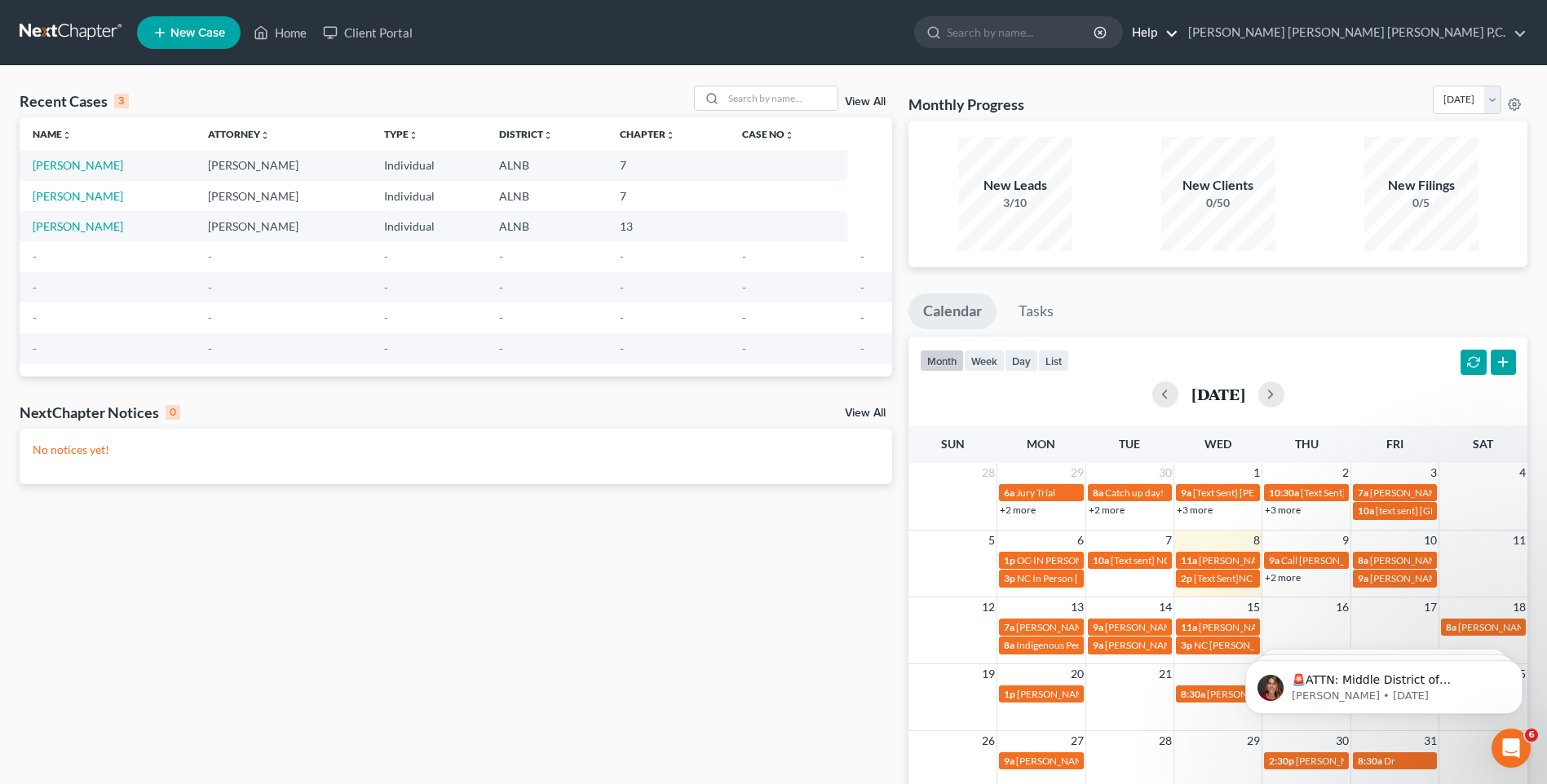
click at [1178, 27] on link "Help" at bounding box center [1151, 32] width 55 height 29
click at [1519, 32] on link "[PERSON_NAME] [PERSON_NAME] [PERSON_NAME] P,C." at bounding box center [1353, 32] width 347 height 29
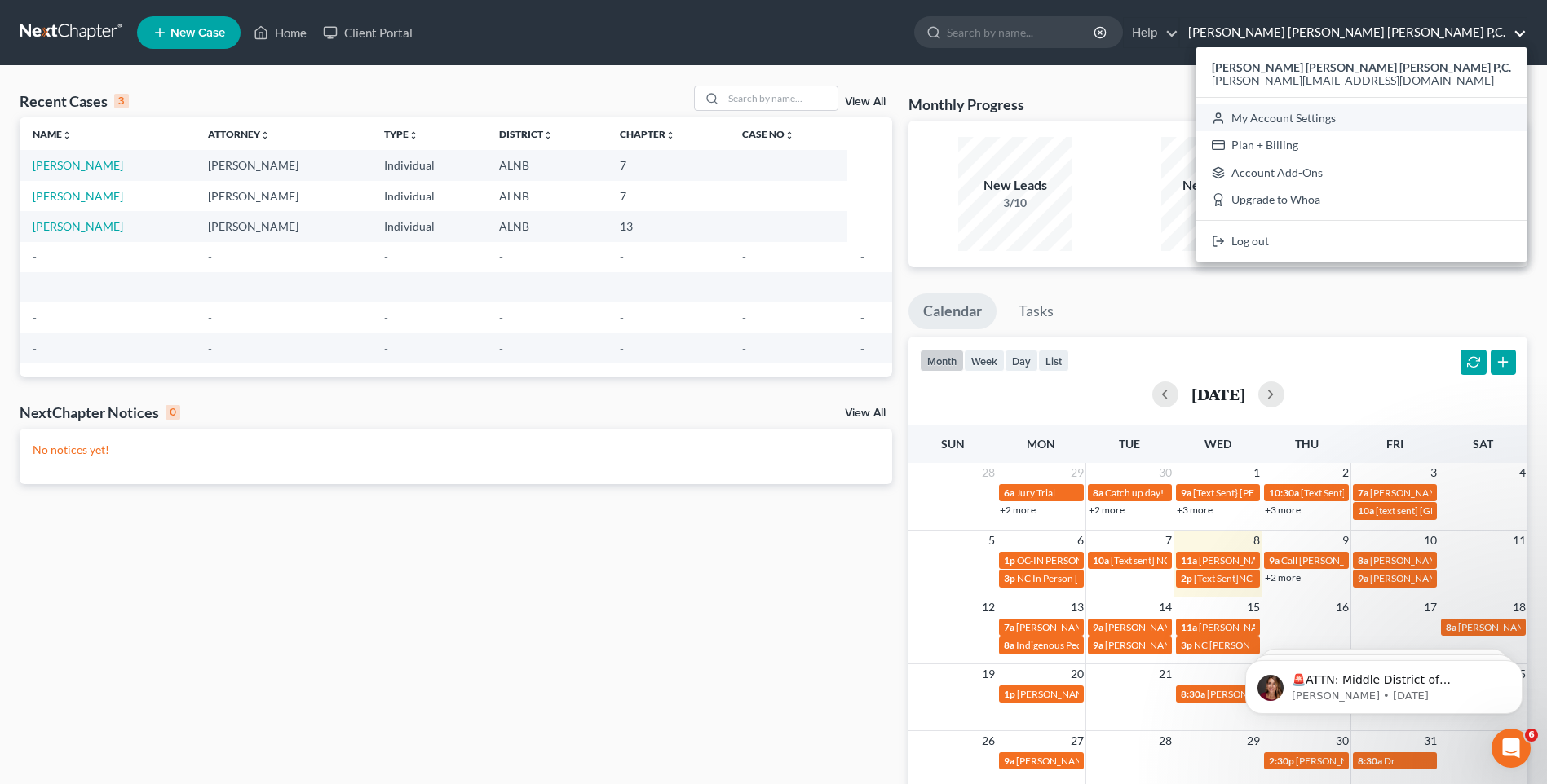
click at [1435, 119] on link "My Account Settings" at bounding box center [1362, 118] width 331 height 28
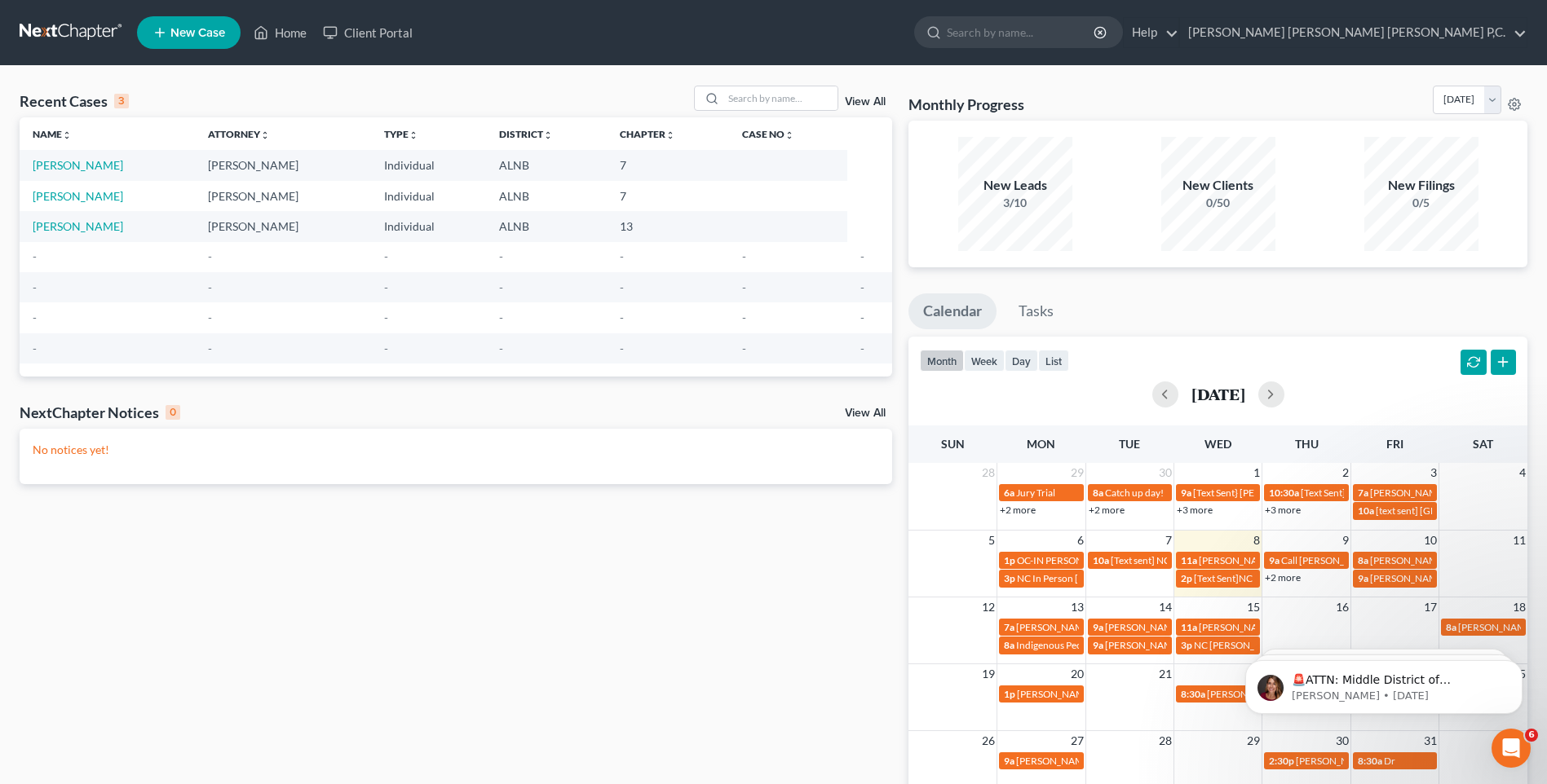
select select "1"
select select "23"
select select "0"
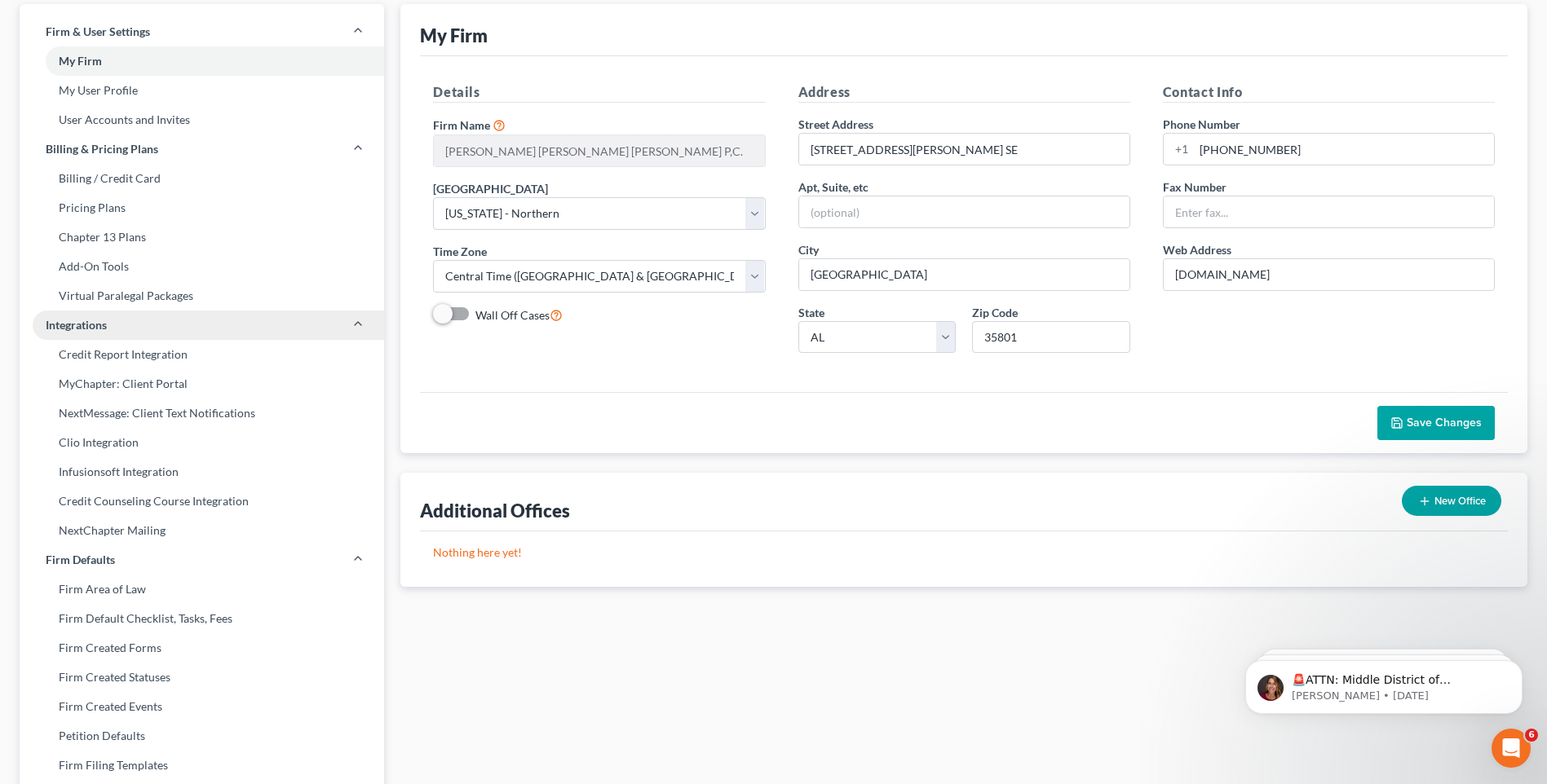
scroll to position [163, 0]
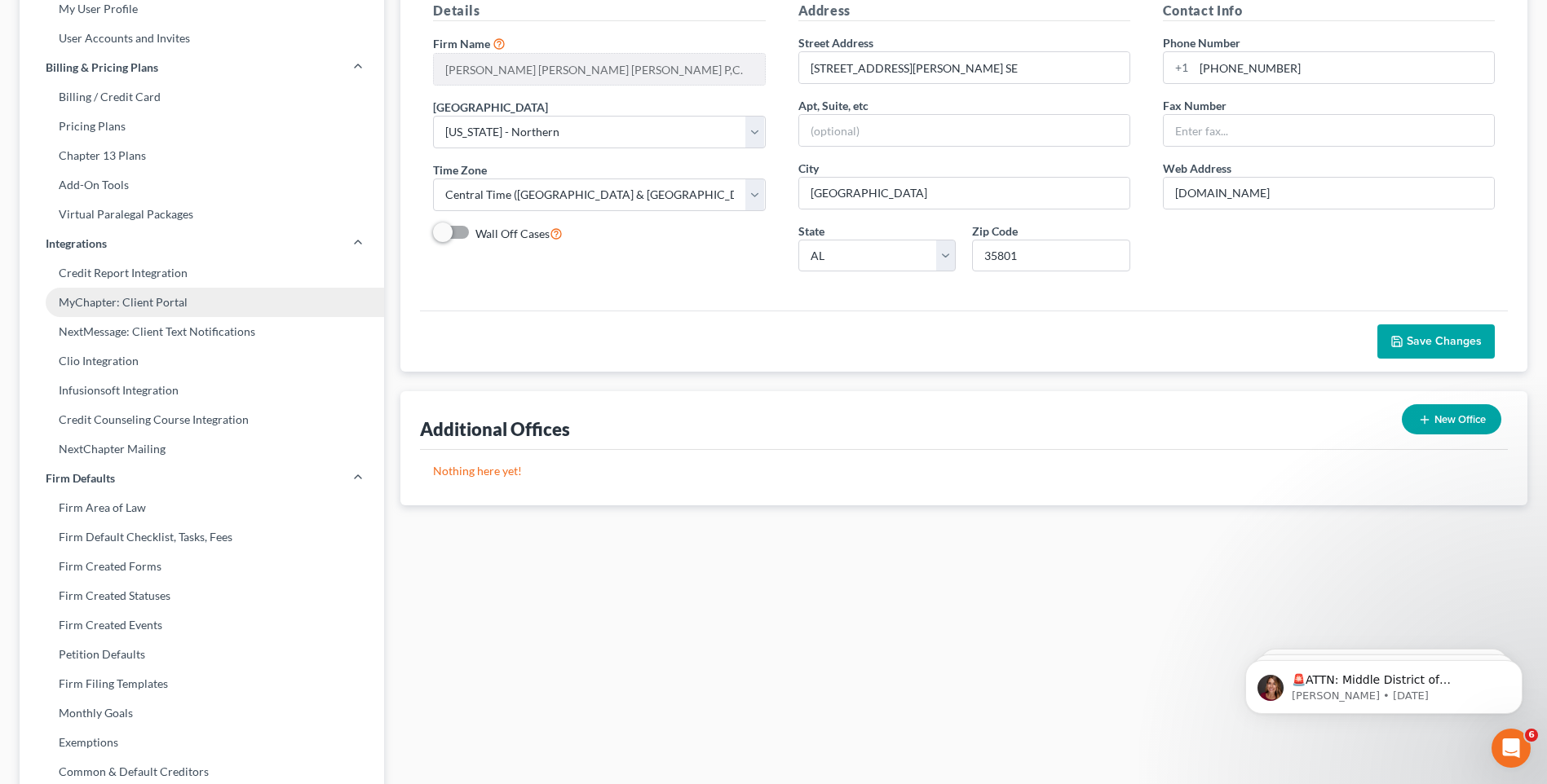
click at [139, 305] on link "MyChapter: Client Portal" at bounding box center [201, 302] width 364 height 29
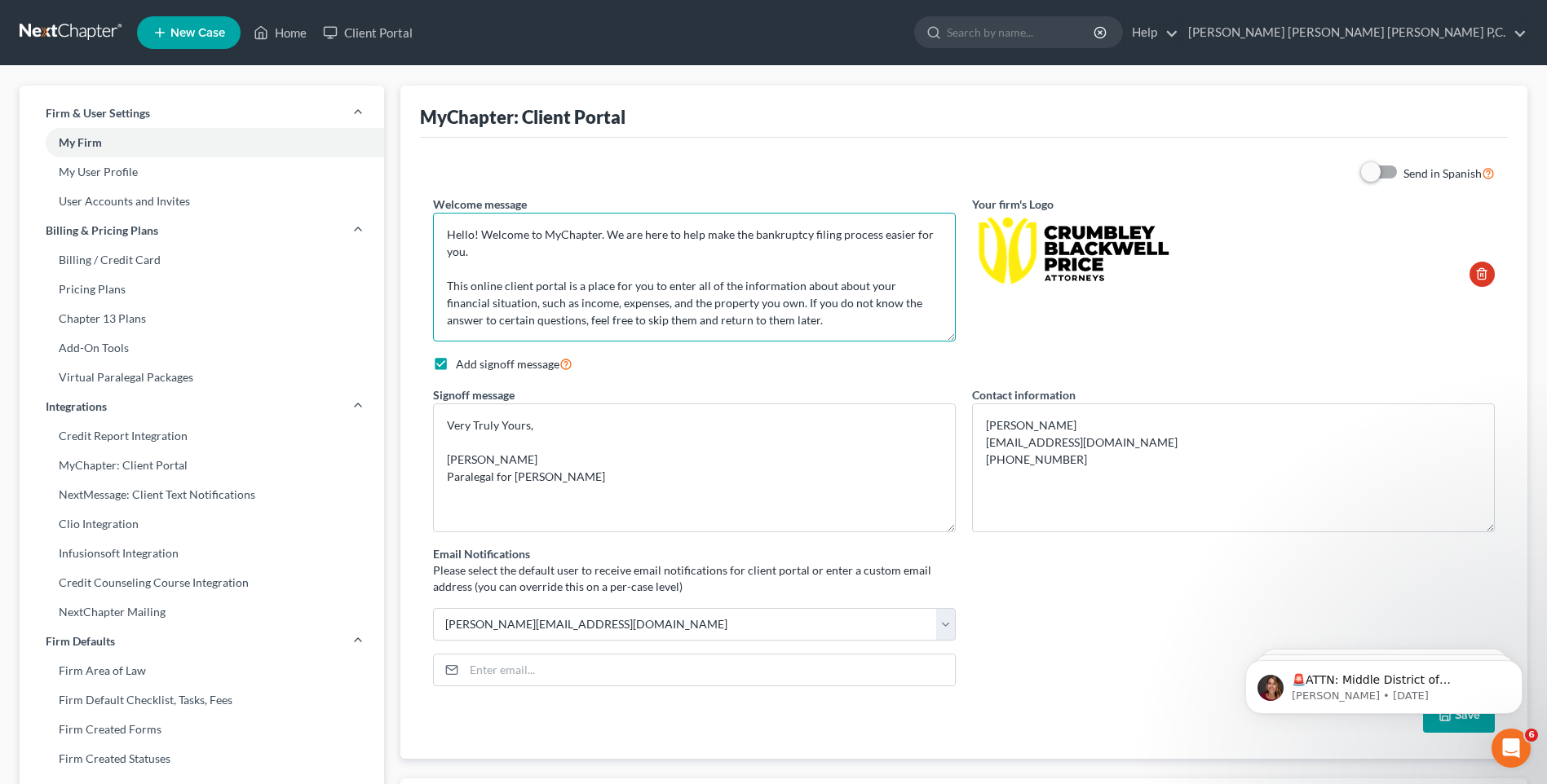
click at [768, 319] on textarea "Hello! Welcome to MyChapter. We are here to help make the bankruptcy filing pro…" at bounding box center [694, 277] width 523 height 129
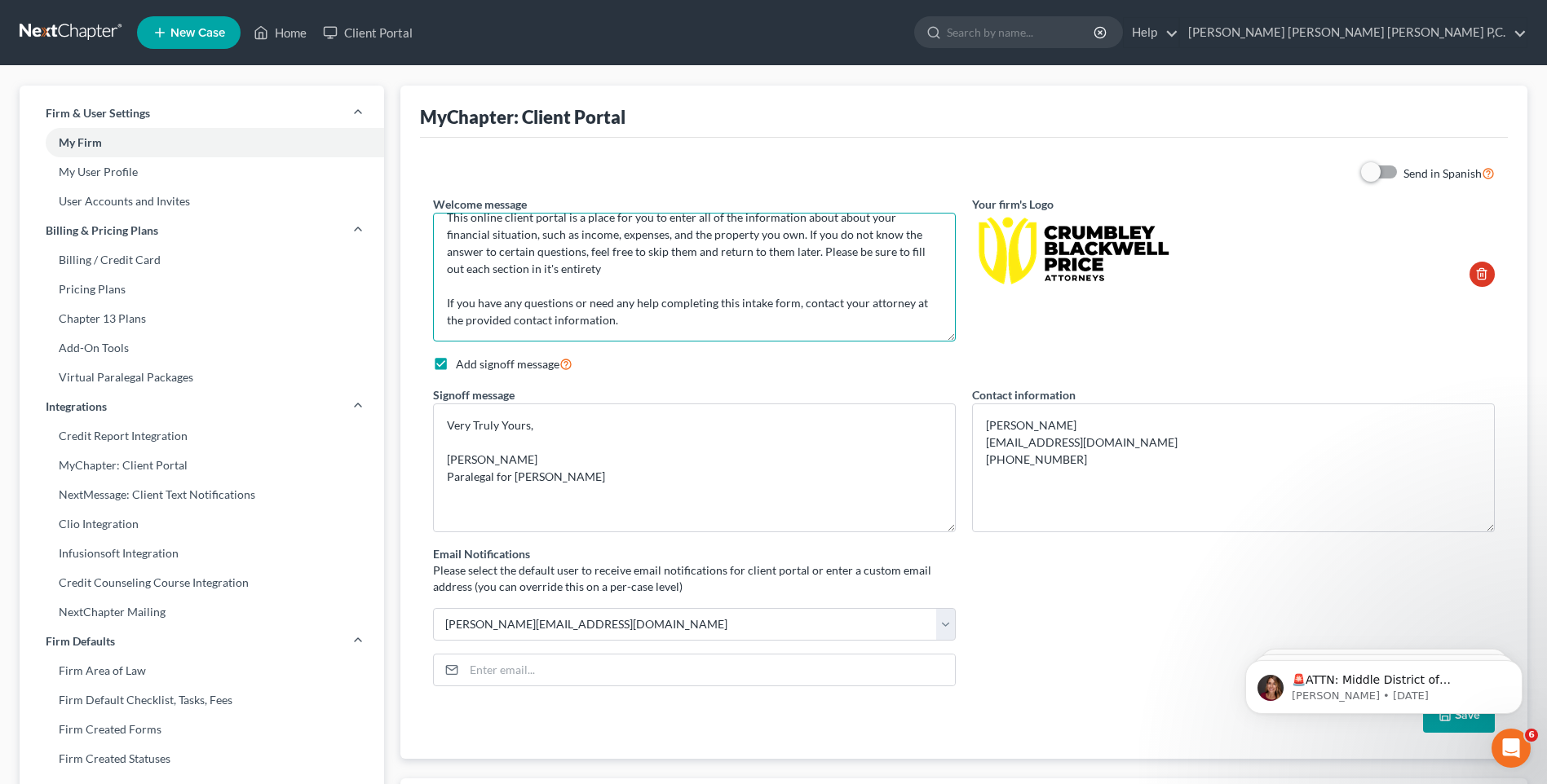
drag, startPoint x: 513, startPoint y: 332, endPoint x: 563, endPoint y: 334, distance: 50.0
click at [563, 334] on textarea "Hello! Welcome to MyChapter. We are here to help make the bankruptcy filing pro…" at bounding box center [694, 277] width 523 height 129
click at [556, 266] on textarea "Hello! Welcome to MyChapter. We are here to help make the bankruptcy filing pro…" at bounding box center [694, 277] width 523 height 129
drag, startPoint x: 517, startPoint y: 271, endPoint x: 558, endPoint y: 271, distance: 41.0
click at [558, 271] on textarea "Hello! Welcome to MyChapter. We are here to help make the bankruptcy filing pro…" at bounding box center [694, 277] width 523 height 129
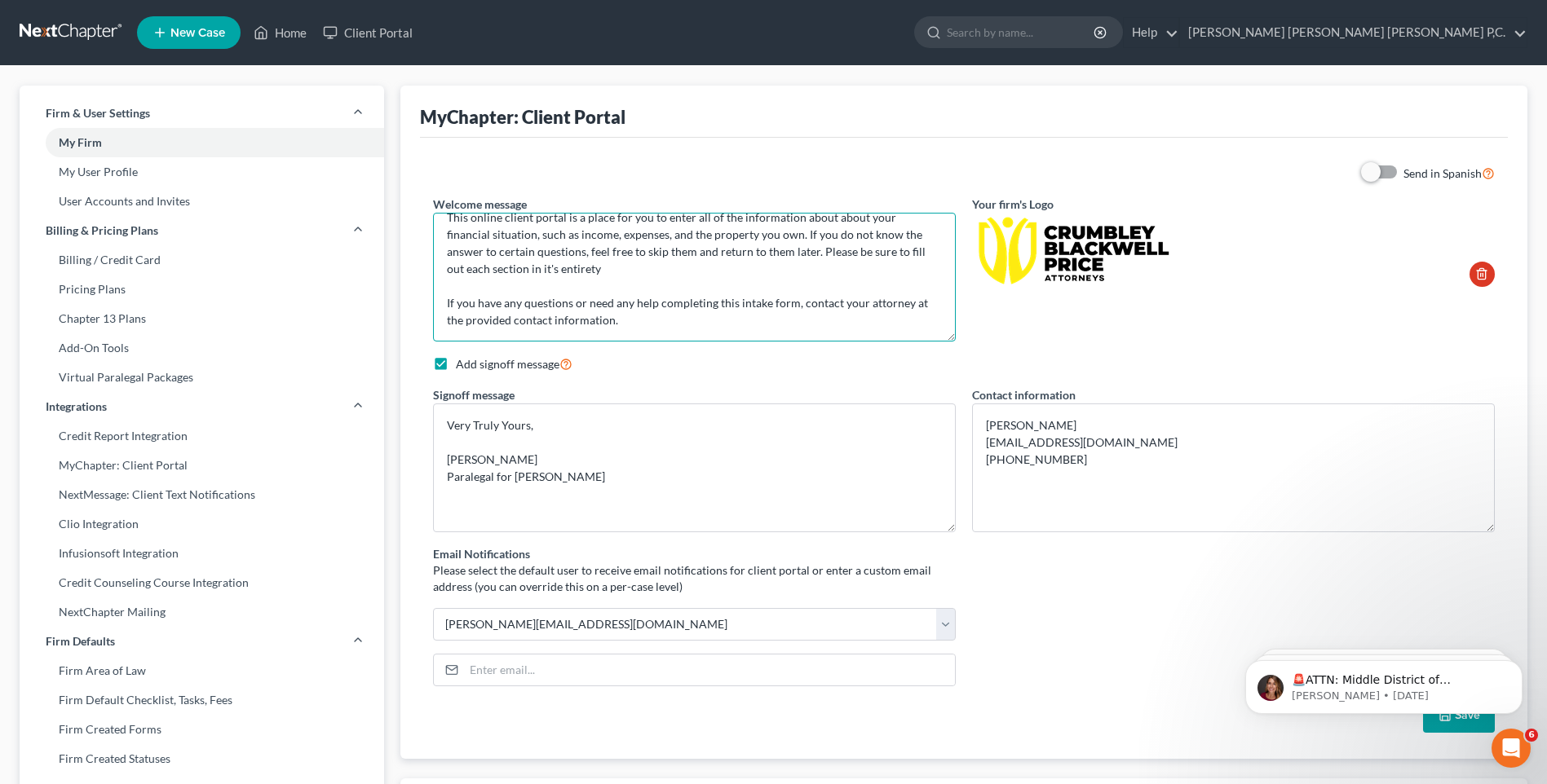
click at [561, 272] on textarea "Hello! Welcome to MyChapter. We are here to help make the bankruptcy filing pro…" at bounding box center [694, 277] width 523 height 129
click at [577, 271] on textarea "Hello! Welcome to MyChapter. We are here to help make the bankruptcy filing pro…" at bounding box center [694, 277] width 523 height 129
type textarea "Hello! Welcome to MyChapter. We are here to help make the bankruptcy filing pro…"
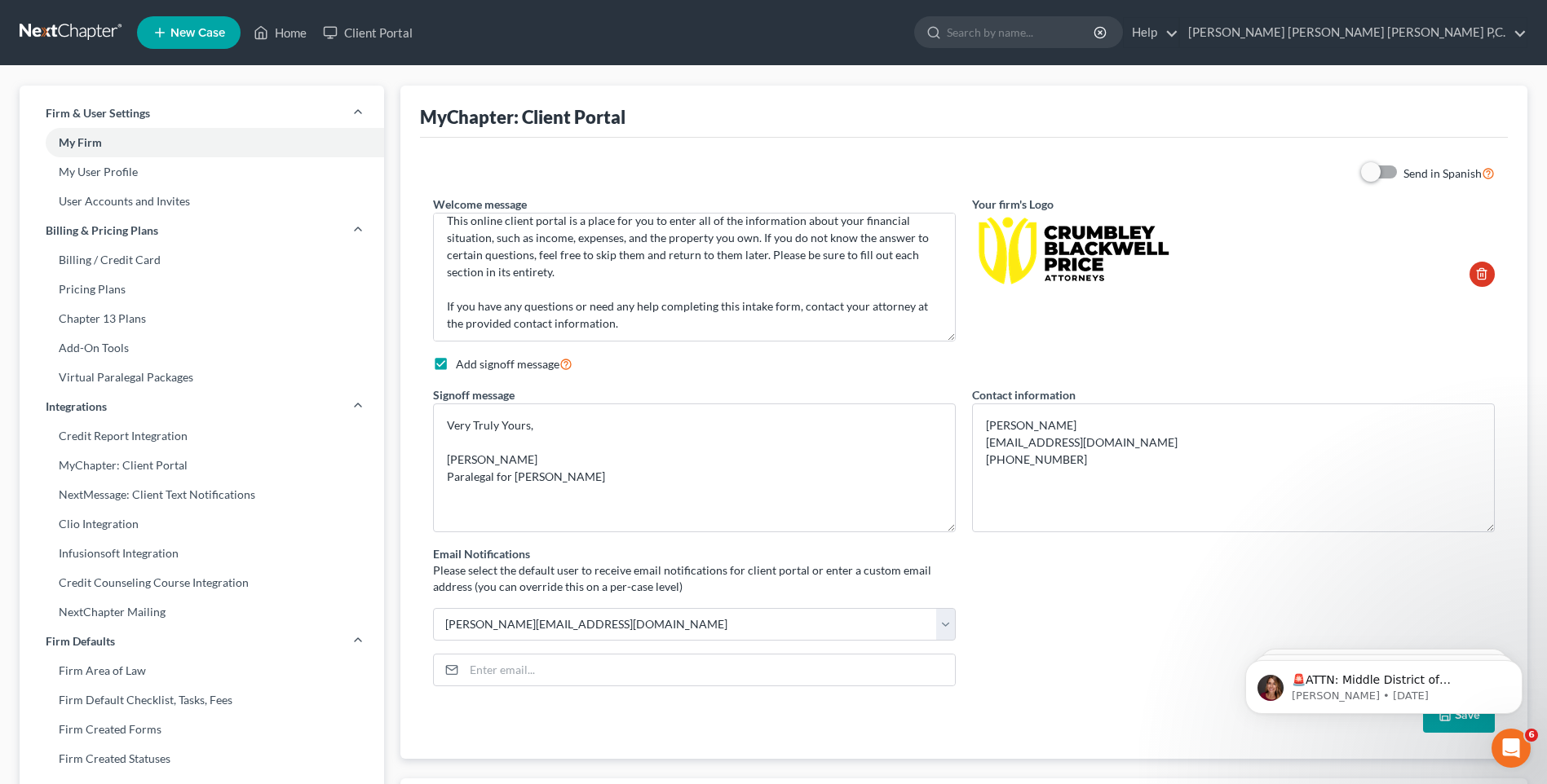
click at [1436, 723] on body "🚨ATTN: Middle District of [US_STATE] The court has added a new Credit Counselin…" at bounding box center [1385, 683] width 313 height 101
click at [1450, 720] on body "🚨ATTN: Middle District of [US_STATE] The court has added a new Credit Counselin…" at bounding box center [1385, 683] width 313 height 101
click at [1514, 661] on icon "Dismiss notification" at bounding box center [1518, 665] width 9 height 9
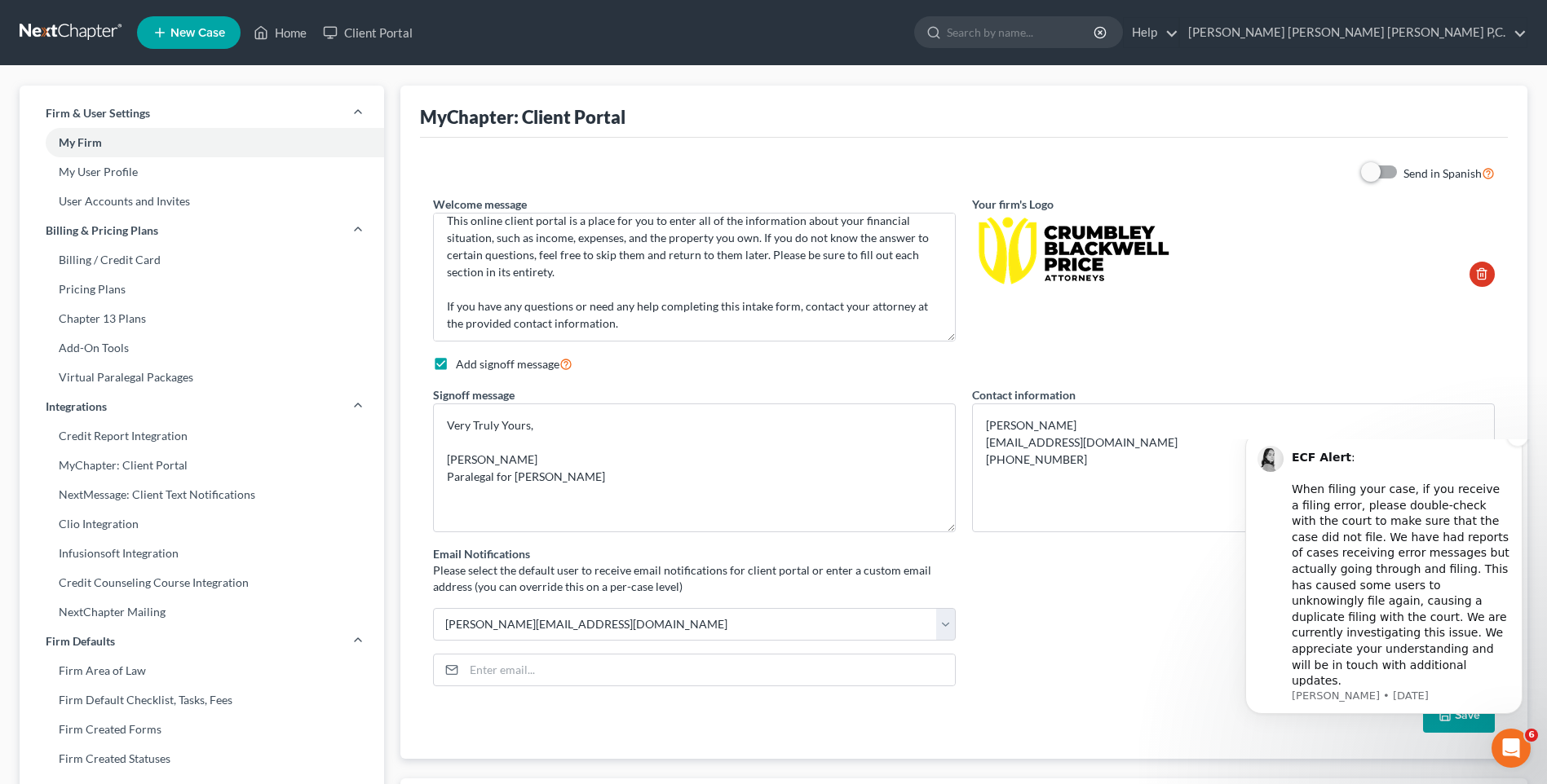
click at [1515, 476] on div "ECF Alert : ​ When filing your case, if you receive a filing error, please doub…" at bounding box center [1385, 573] width 278 height 283
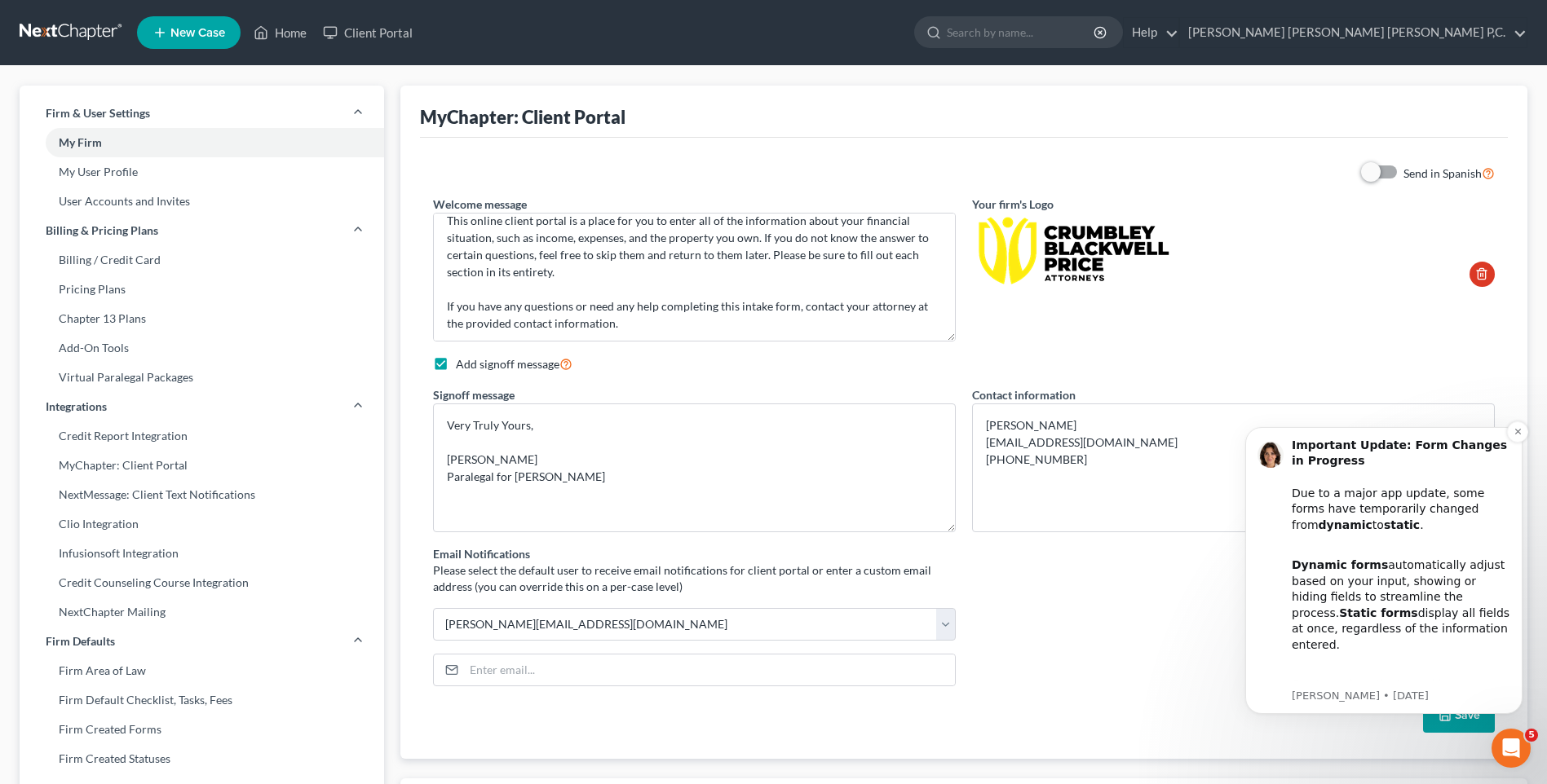
scroll to position [0, 0]
click at [1512, 435] on button "Dismiss notification" at bounding box center [1518, 432] width 21 height 21
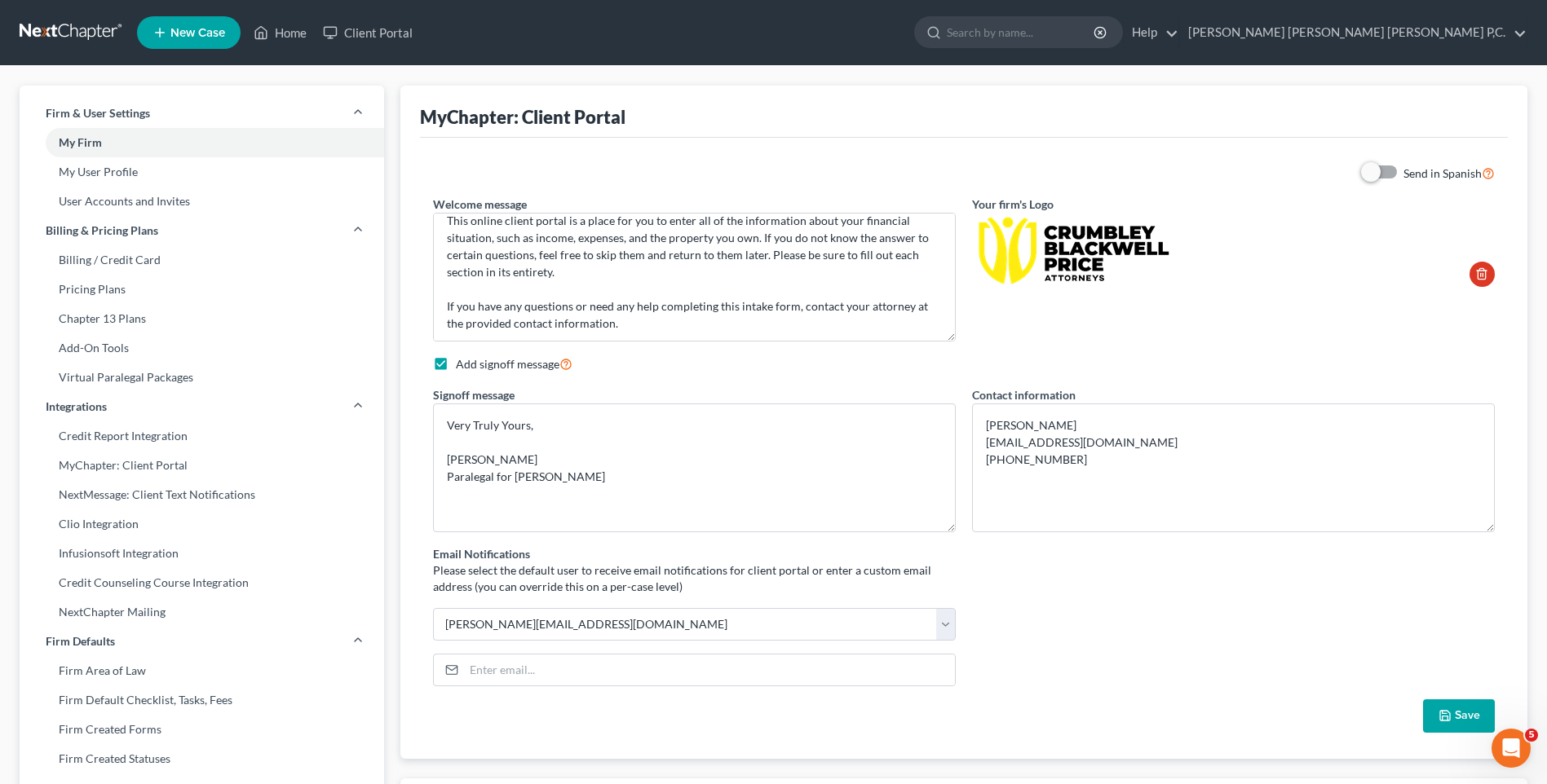
click at [1447, 720] on icon "button" at bounding box center [1446, 716] width 13 height 13
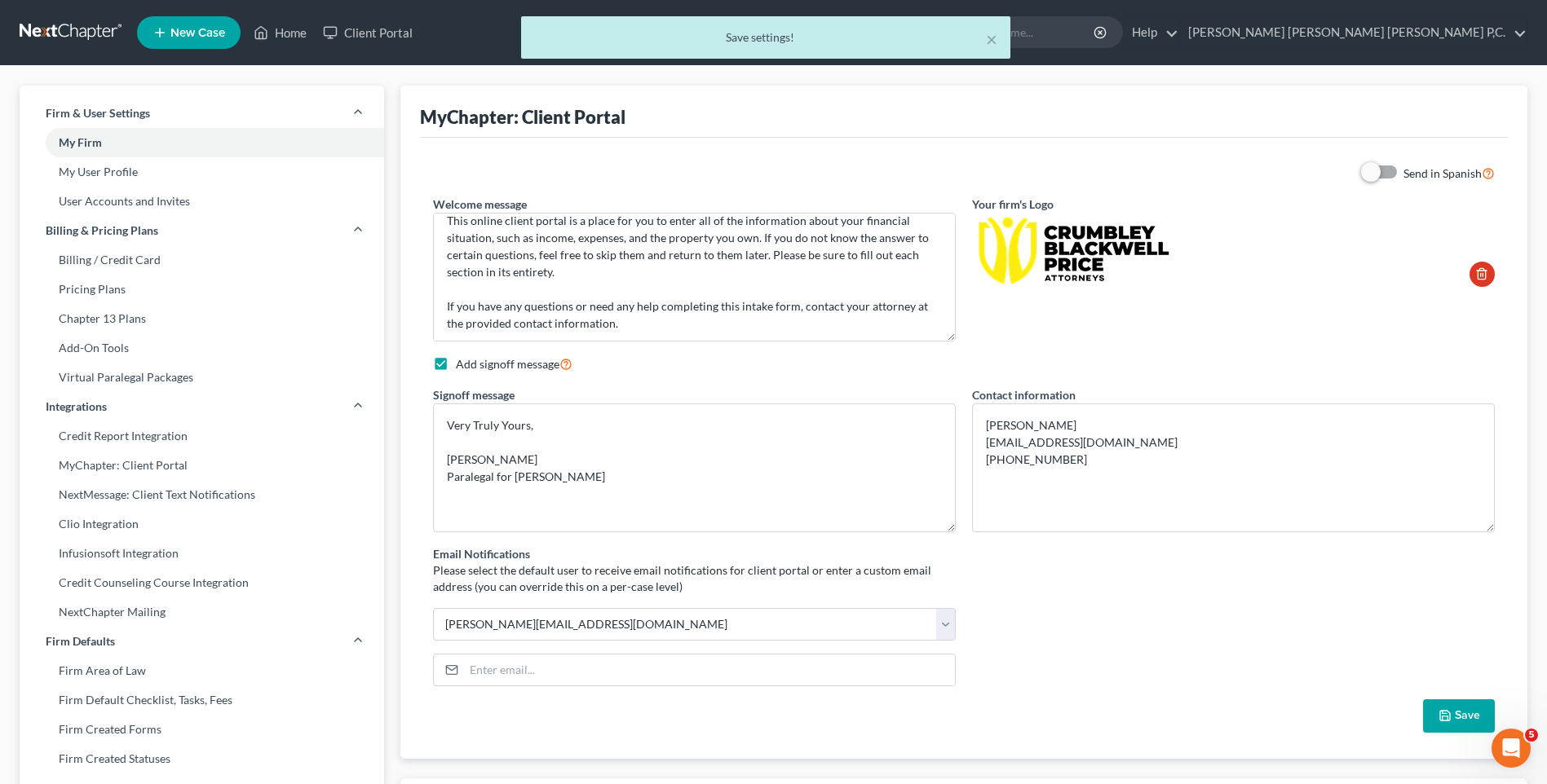
click at [370, 35] on div "× Save settings!" at bounding box center [765, 41] width 1547 height 50
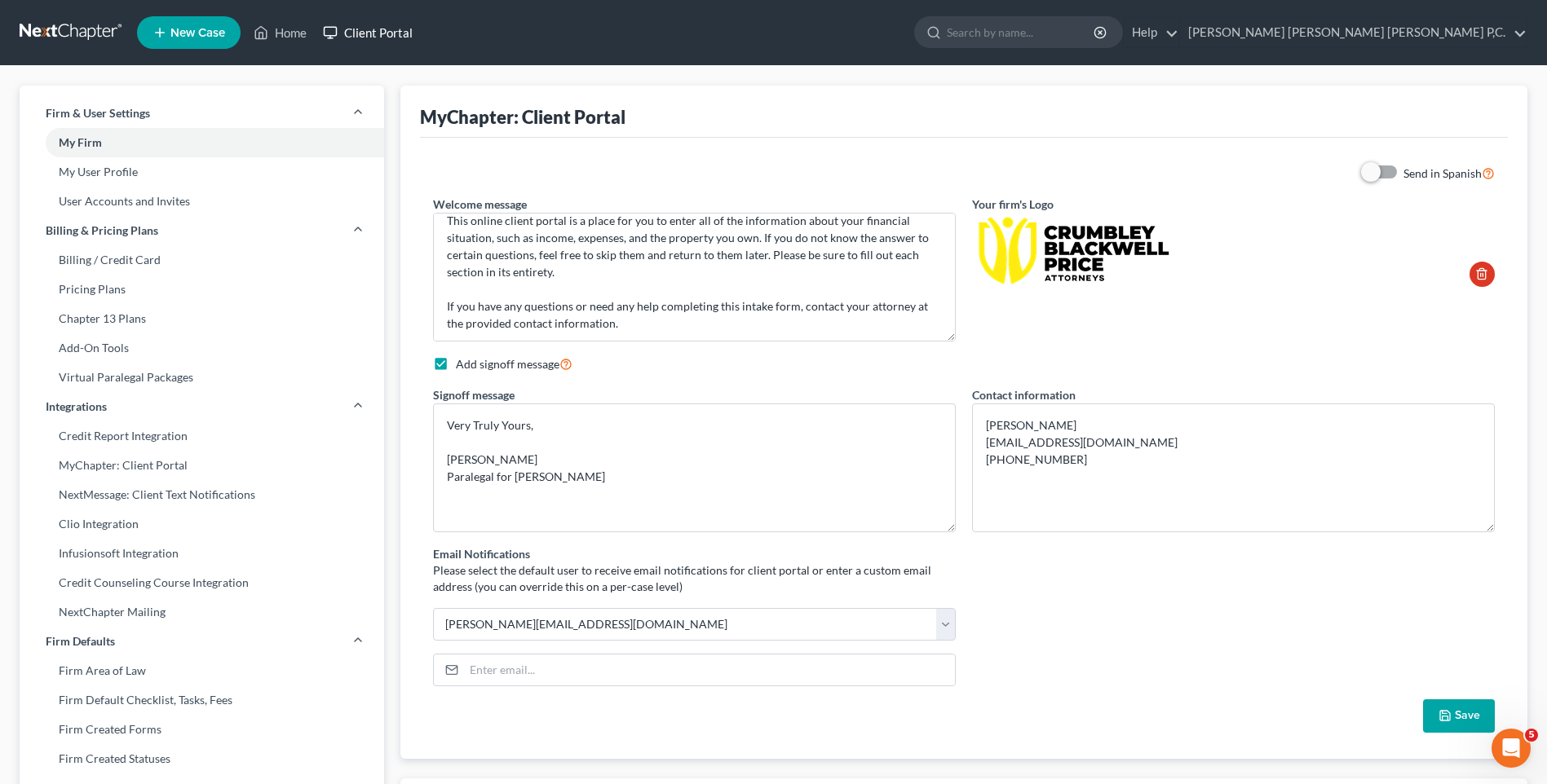
click at [370, 35] on link "Client Portal" at bounding box center [368, 32] width 106 height 29
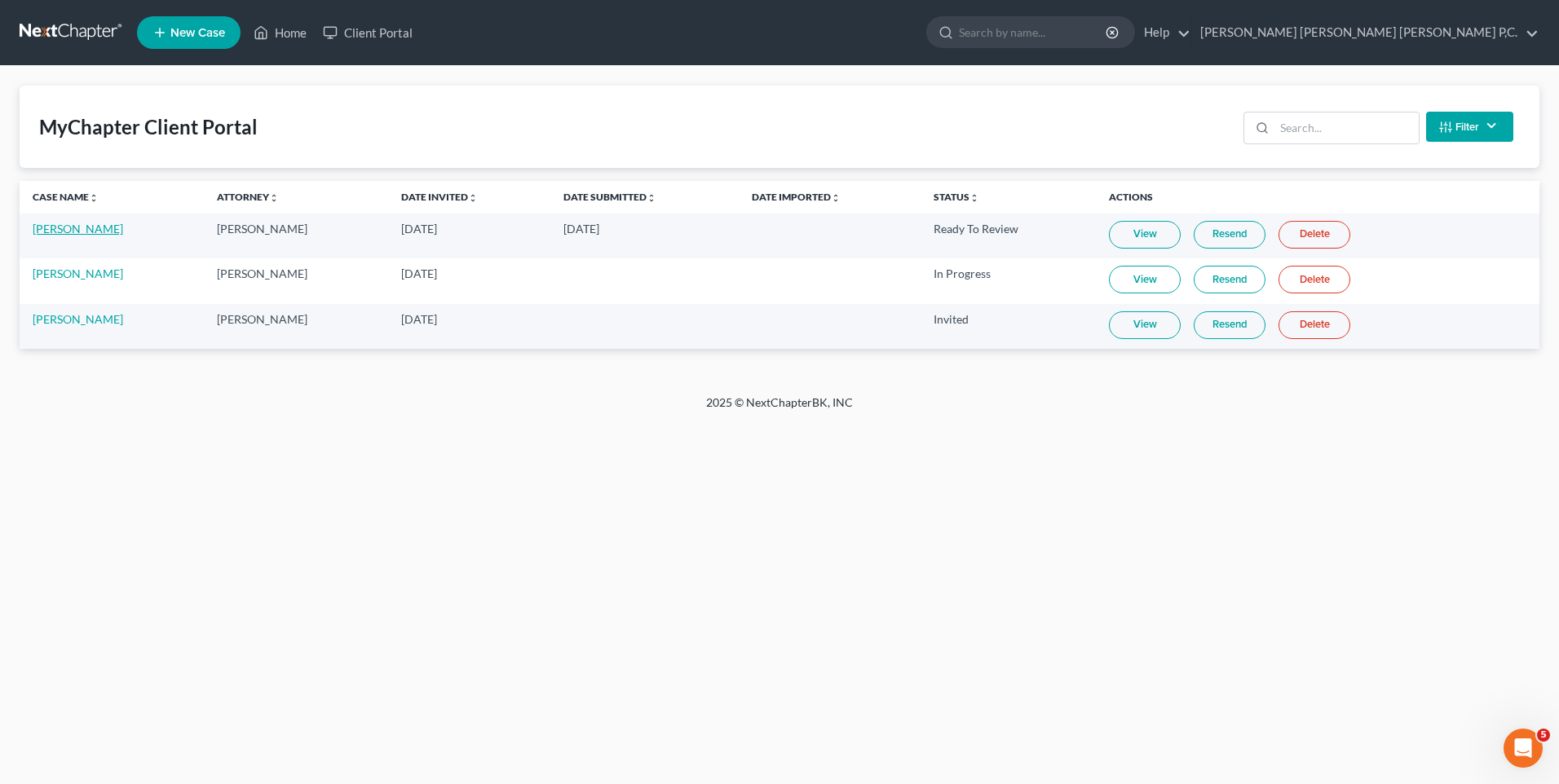
click at [83, 234] on link "[PERSON_NAME]" at bounding box center [78, 229] width 91 height 13
select select "0"
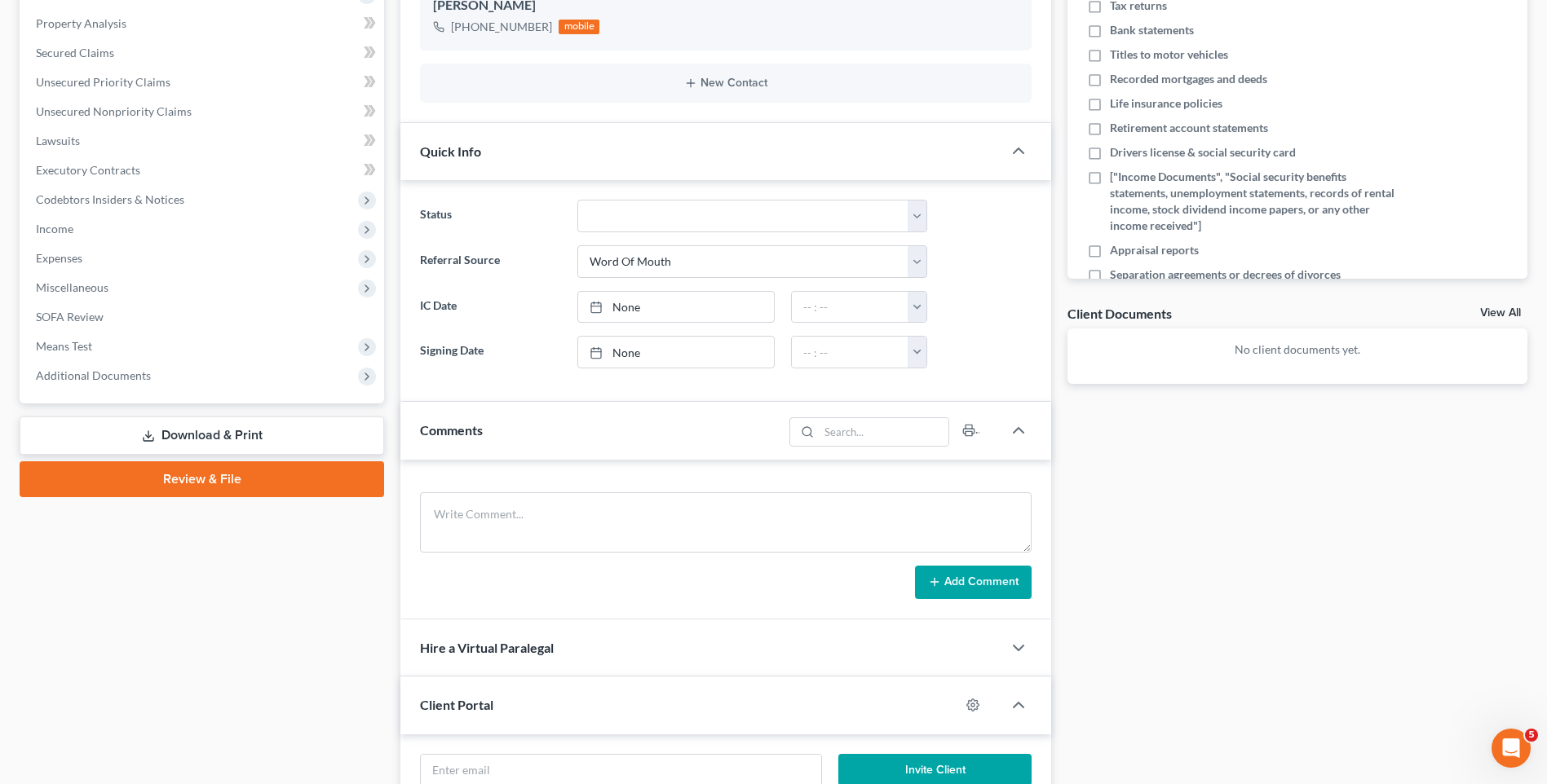
scroll to position [306, 0]
click at [1512, 312] on link "View All" at bounding box center [1501, 314] width 40 height 12
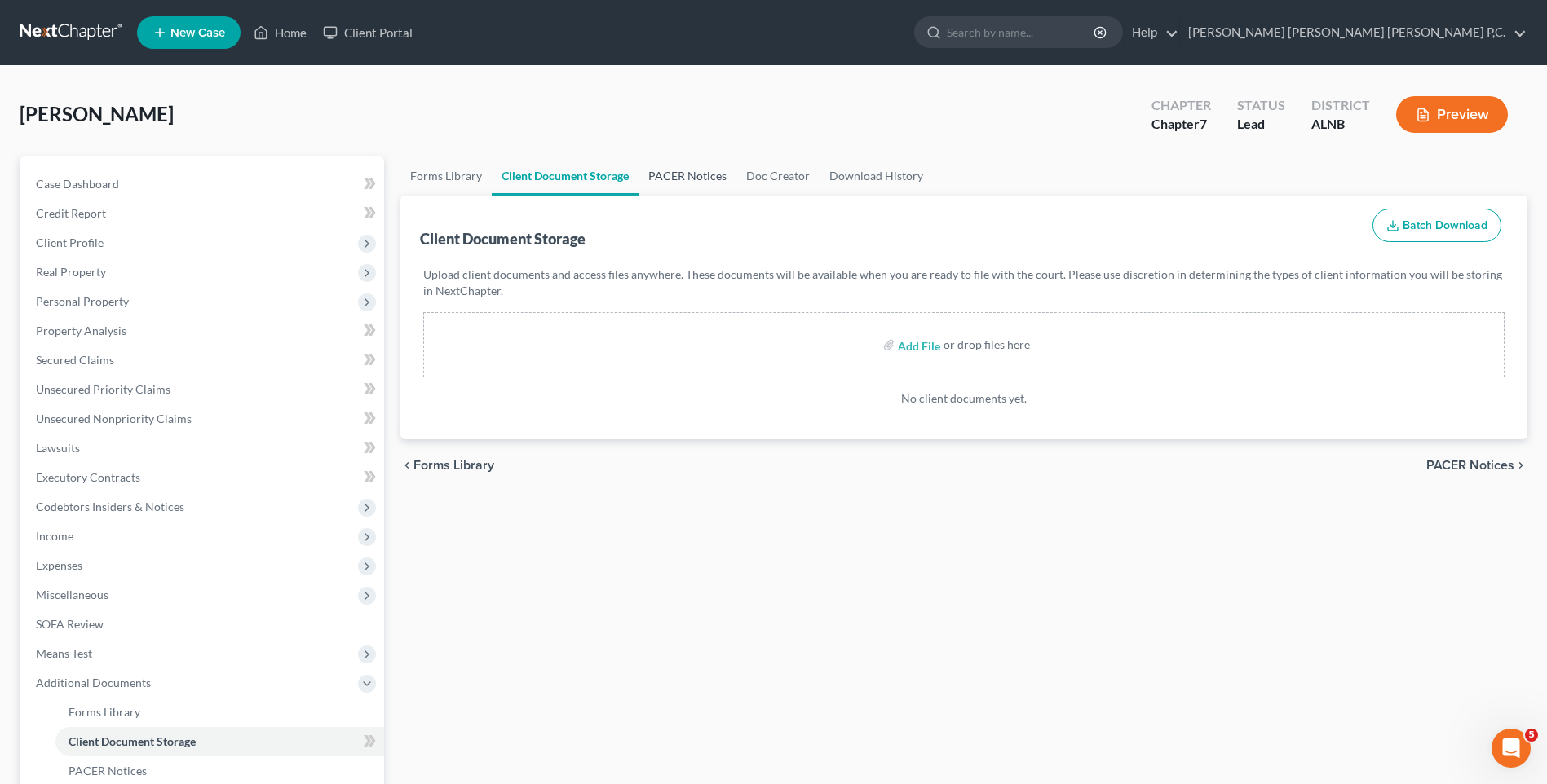
click at [709, 182] on link "PACER Notices" at bounding box center [688, 176] width 98 height 40
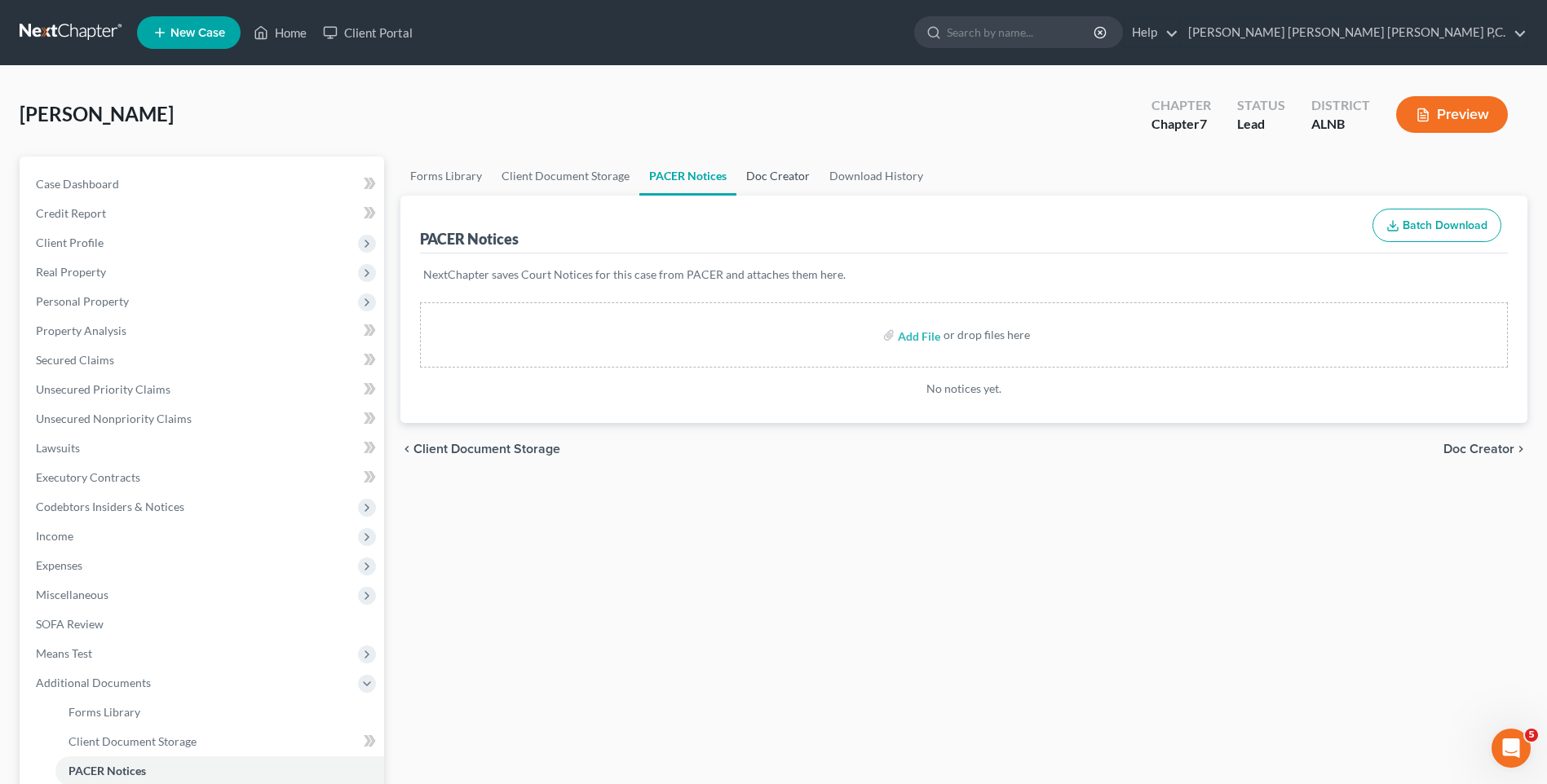
click at [760, 185] on link "Doc Creator" at bounding box center [778, 176] width 83 height 40
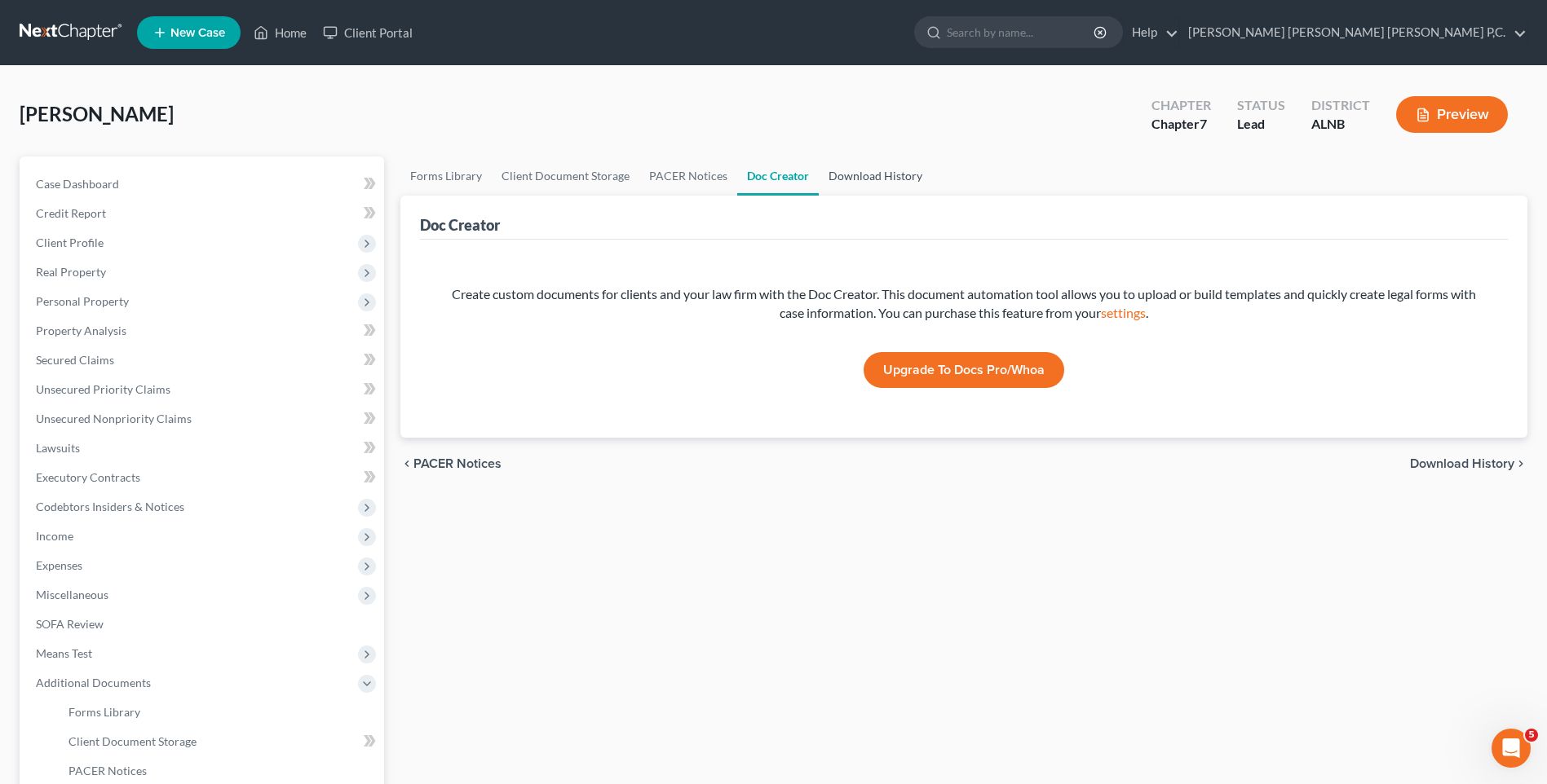
click at [851, 184] on link "Download History" at bounding box center [875, 176] width 114 height 40
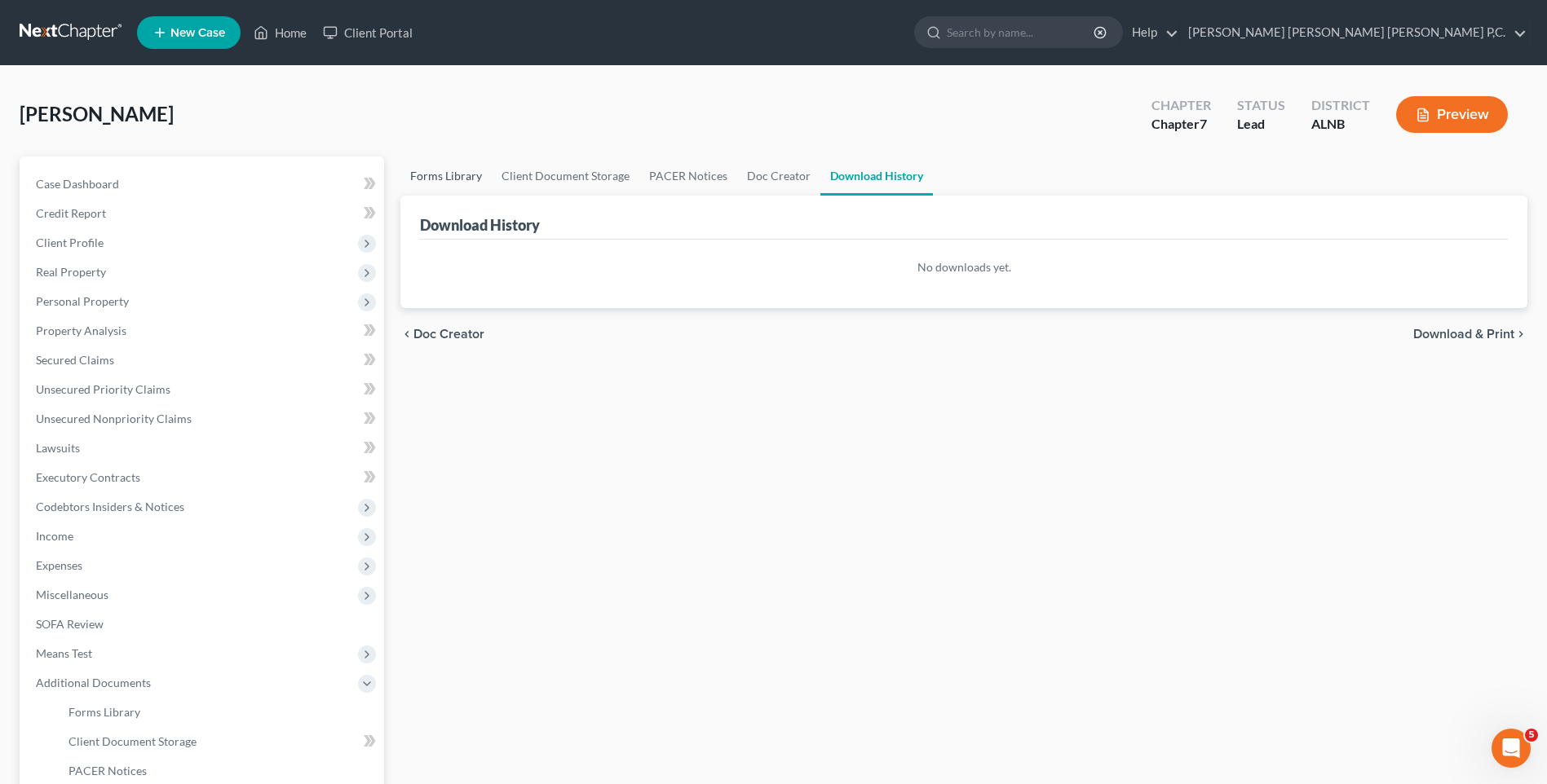
click at [460, 177] on link "Forms Library" at bounding box center [446, 176] width 92 height 40
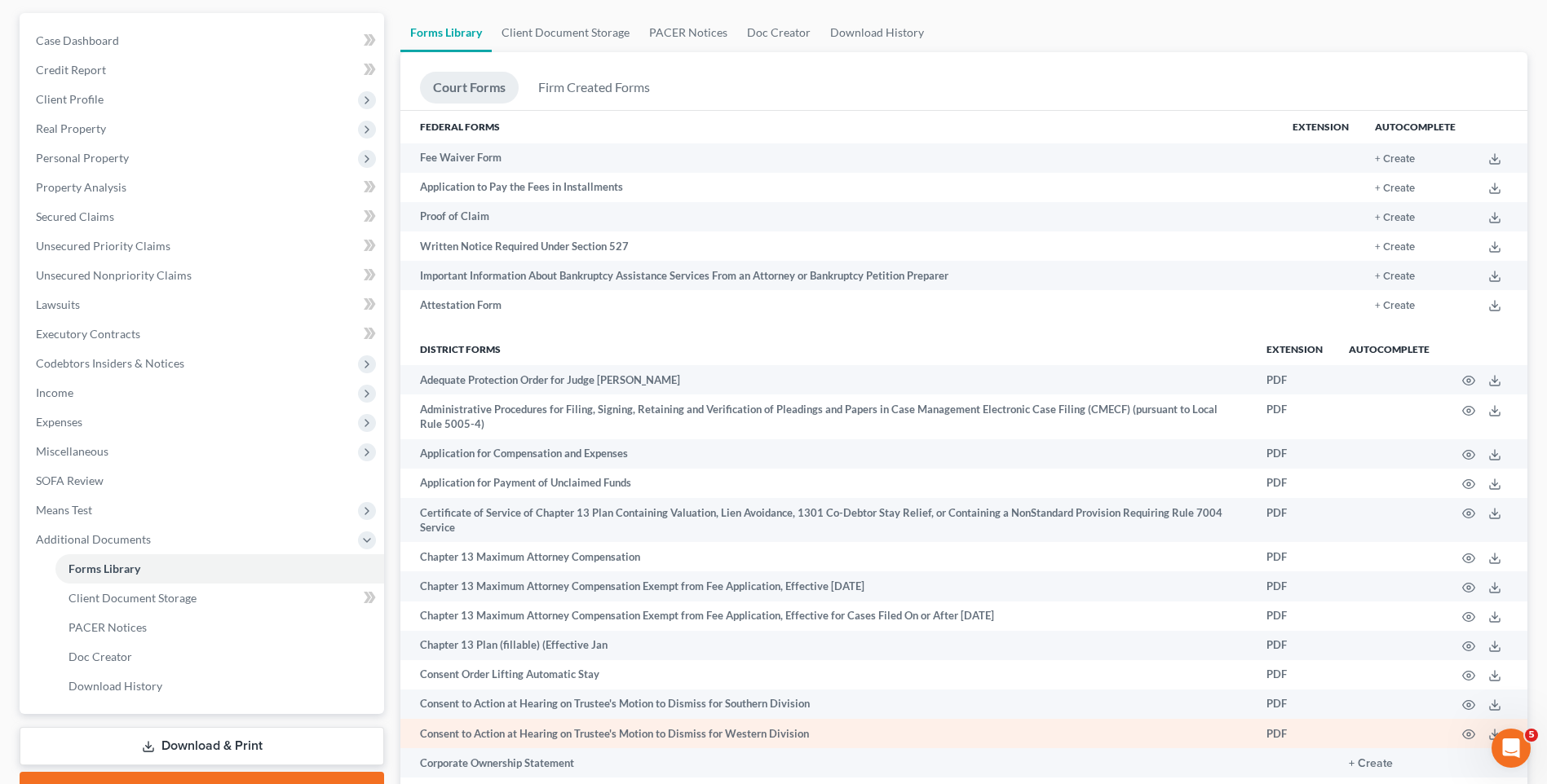
scroll to position [115, 0]
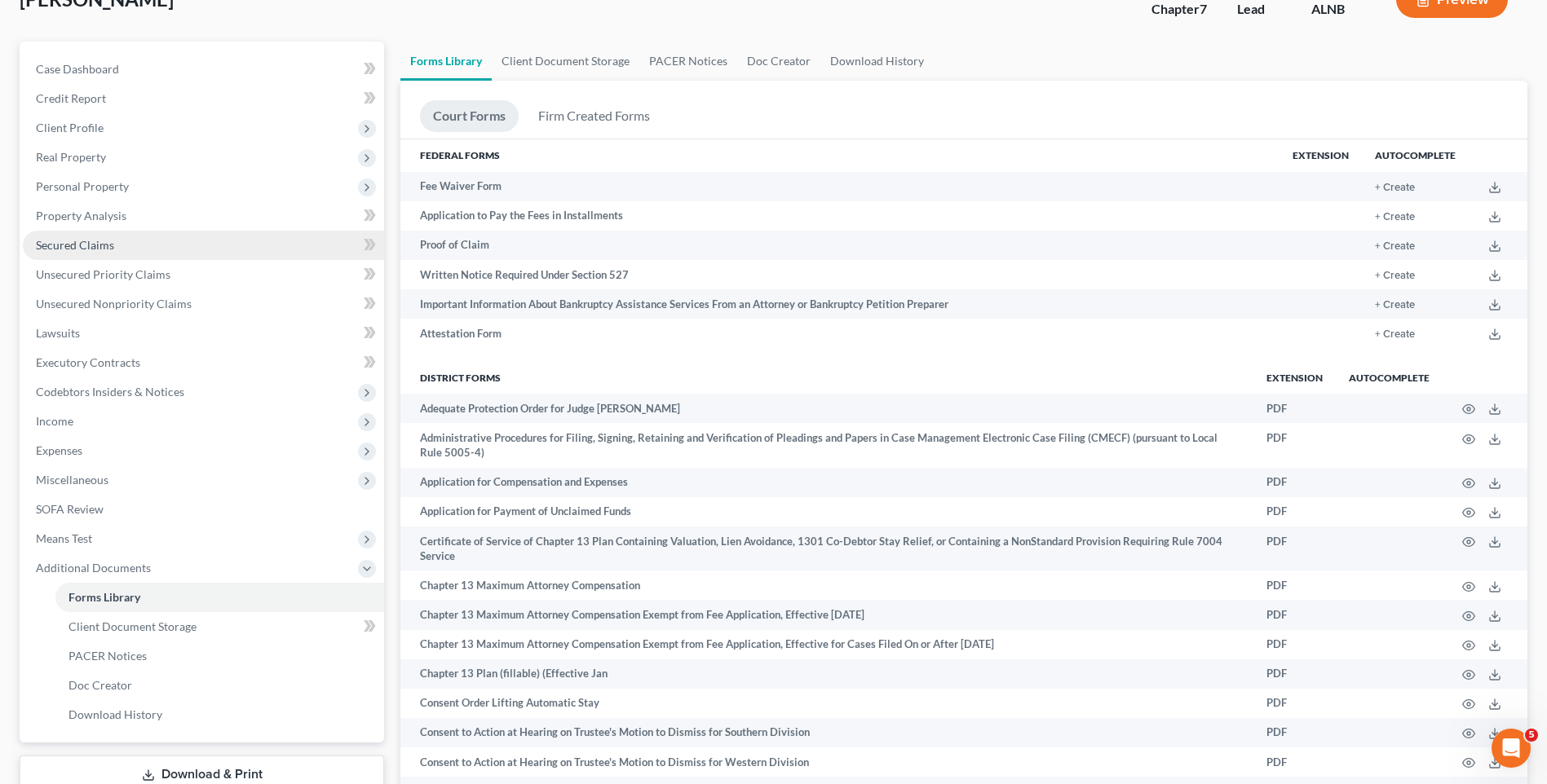
click at [95, 246] on span "Secured Claims" at bounding box center [75, 245] width 78 height 13
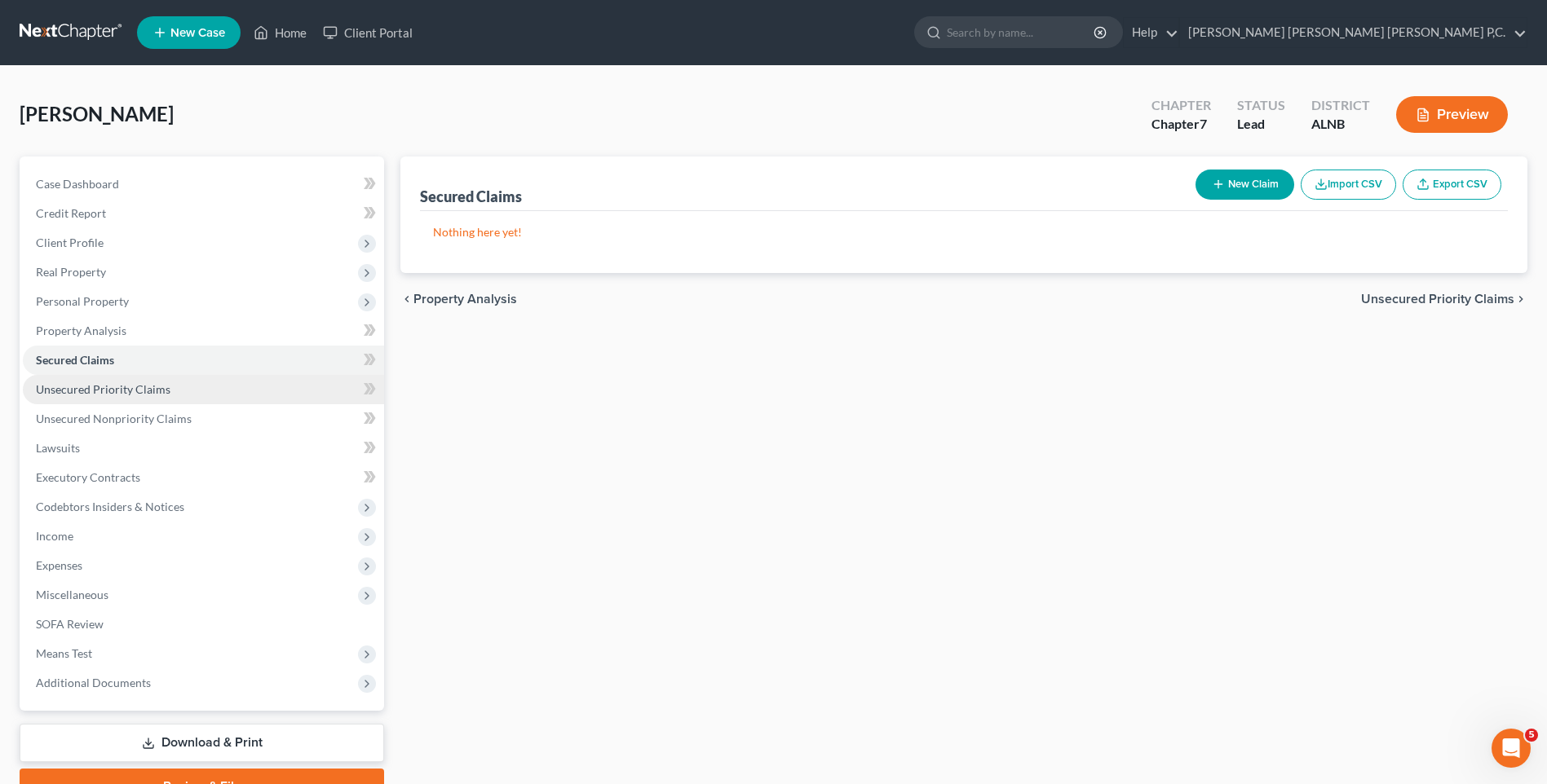
click at [173, 399] on link "Unsecured Priority Claims" at bounding box center [203, 389] width 361 height 29
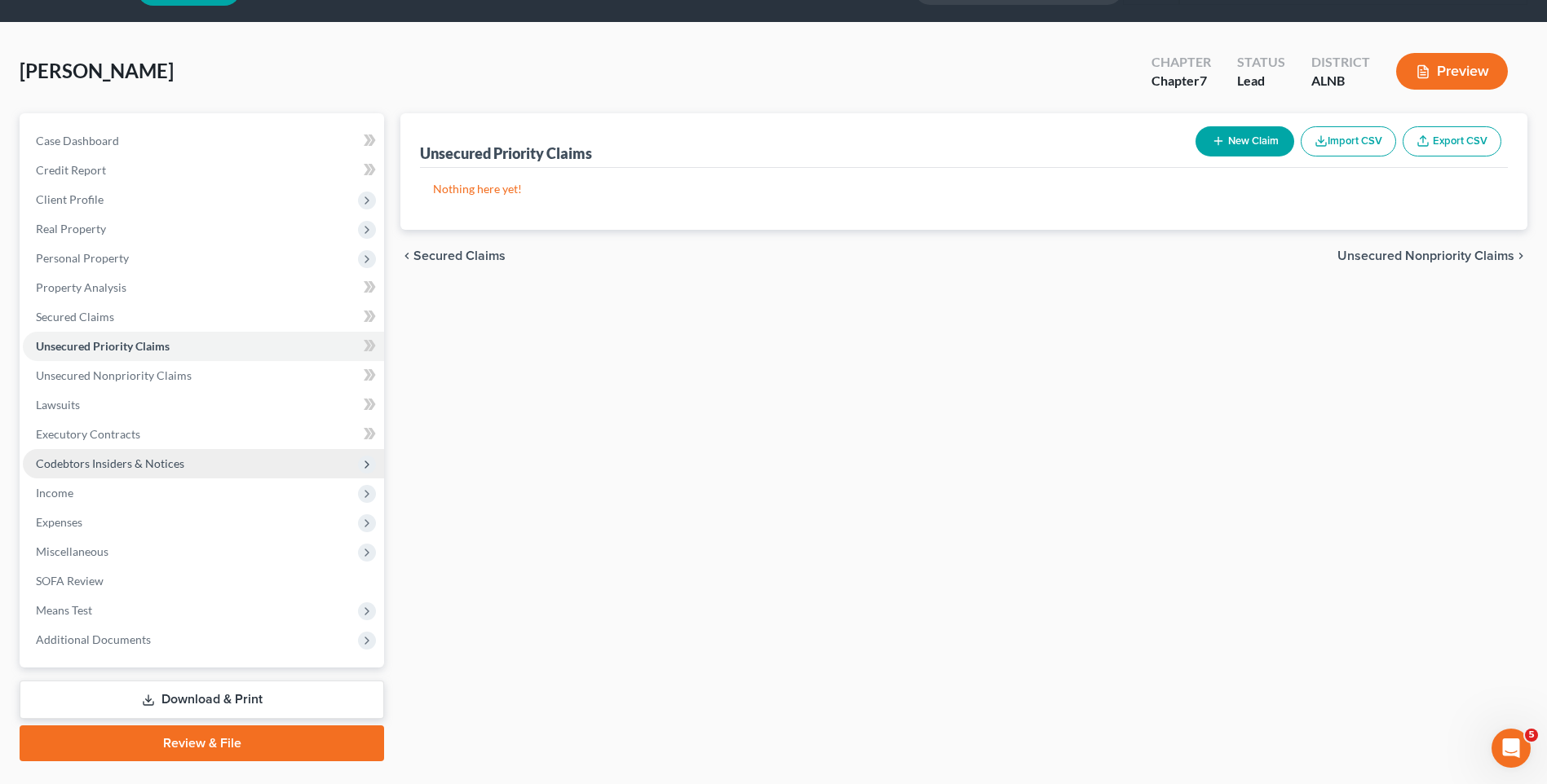
scroll to position [82, 0]
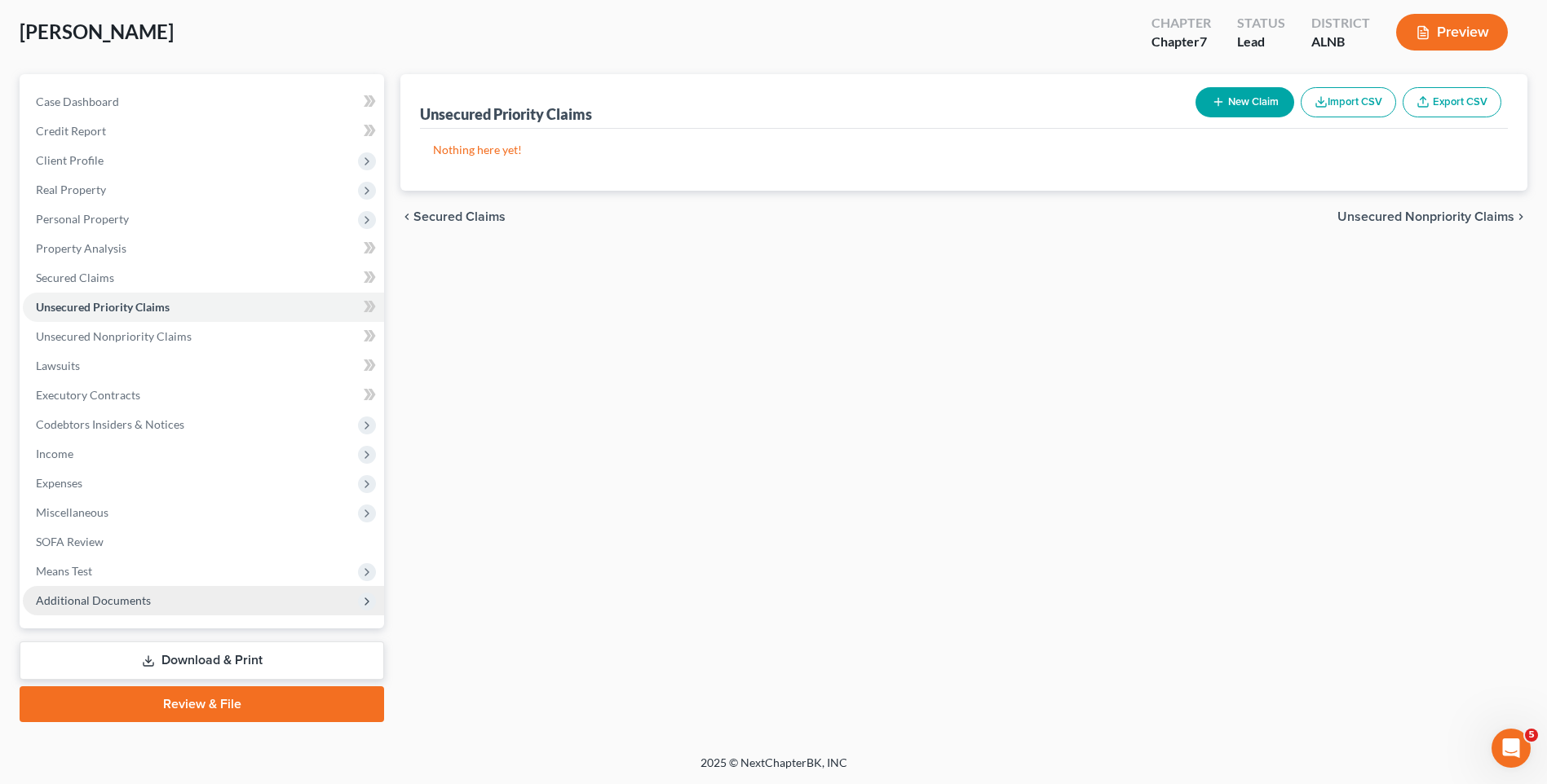
click at [134, 597] on span "Additional Documents" at bounding box center [93, 601] width 115 height 13
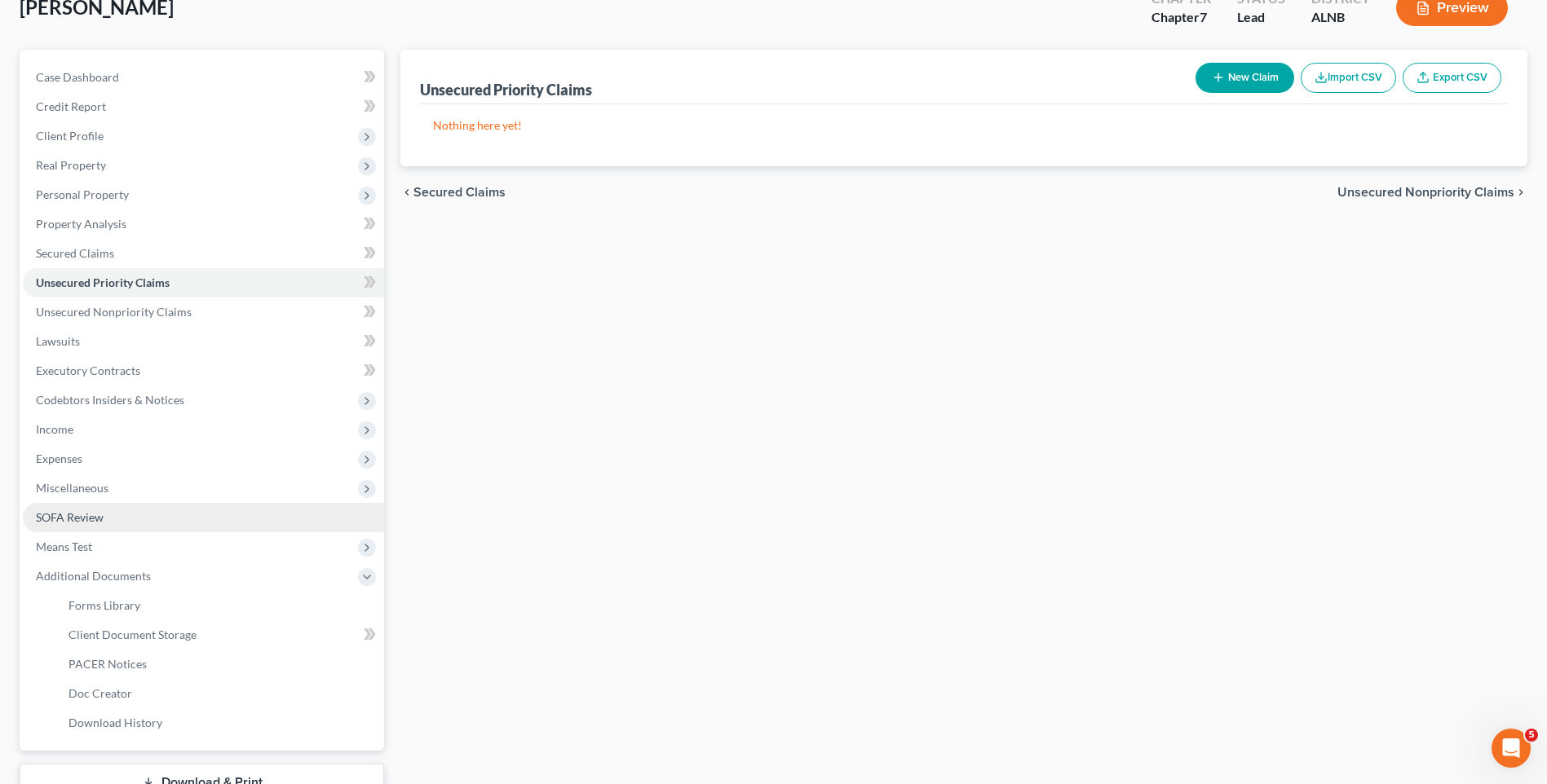
scroll to position [229, 0]
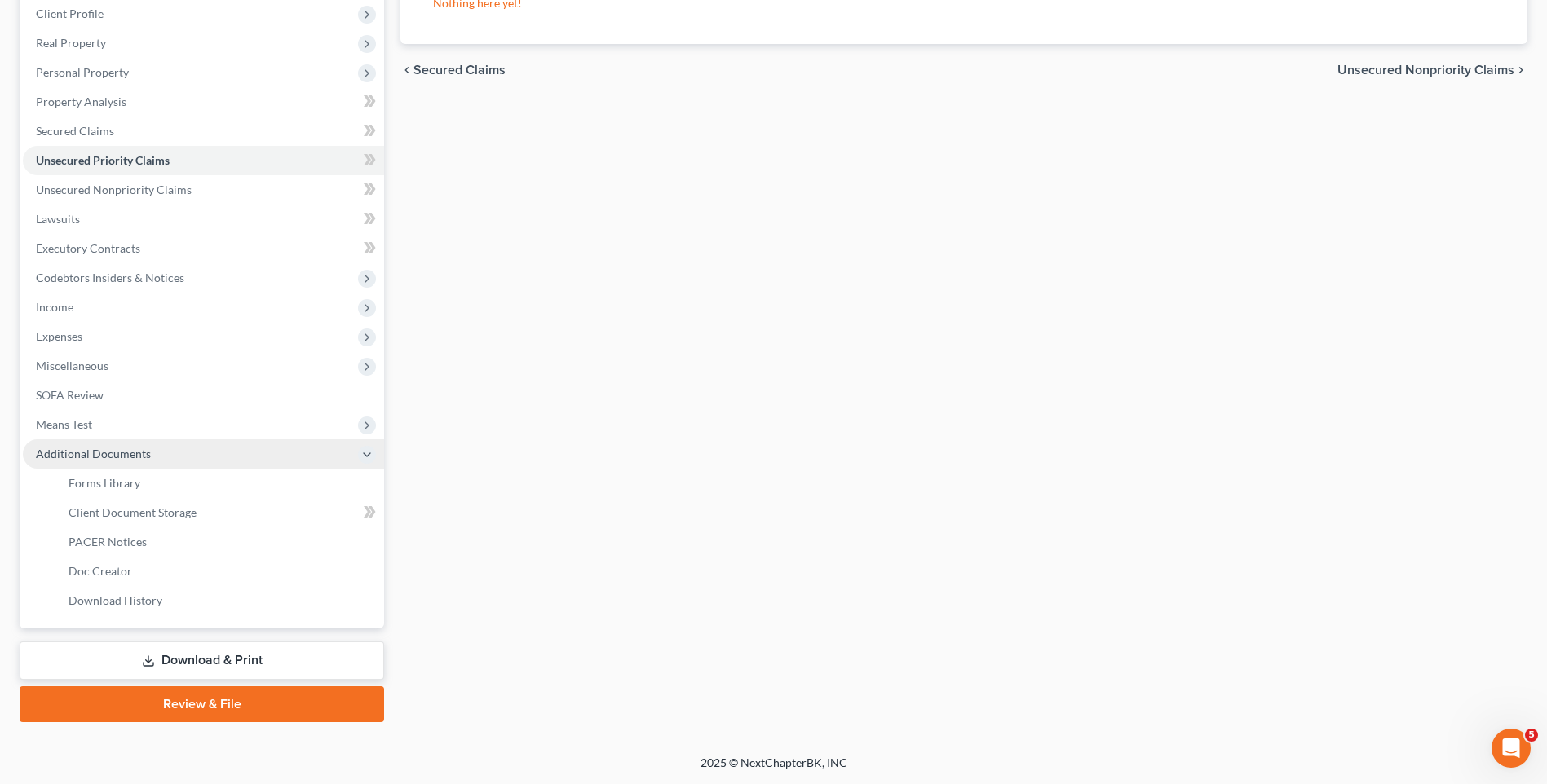
click at [109, 452] on span "Additional Documents" at bounding box center [93, 453] width 115 height 13
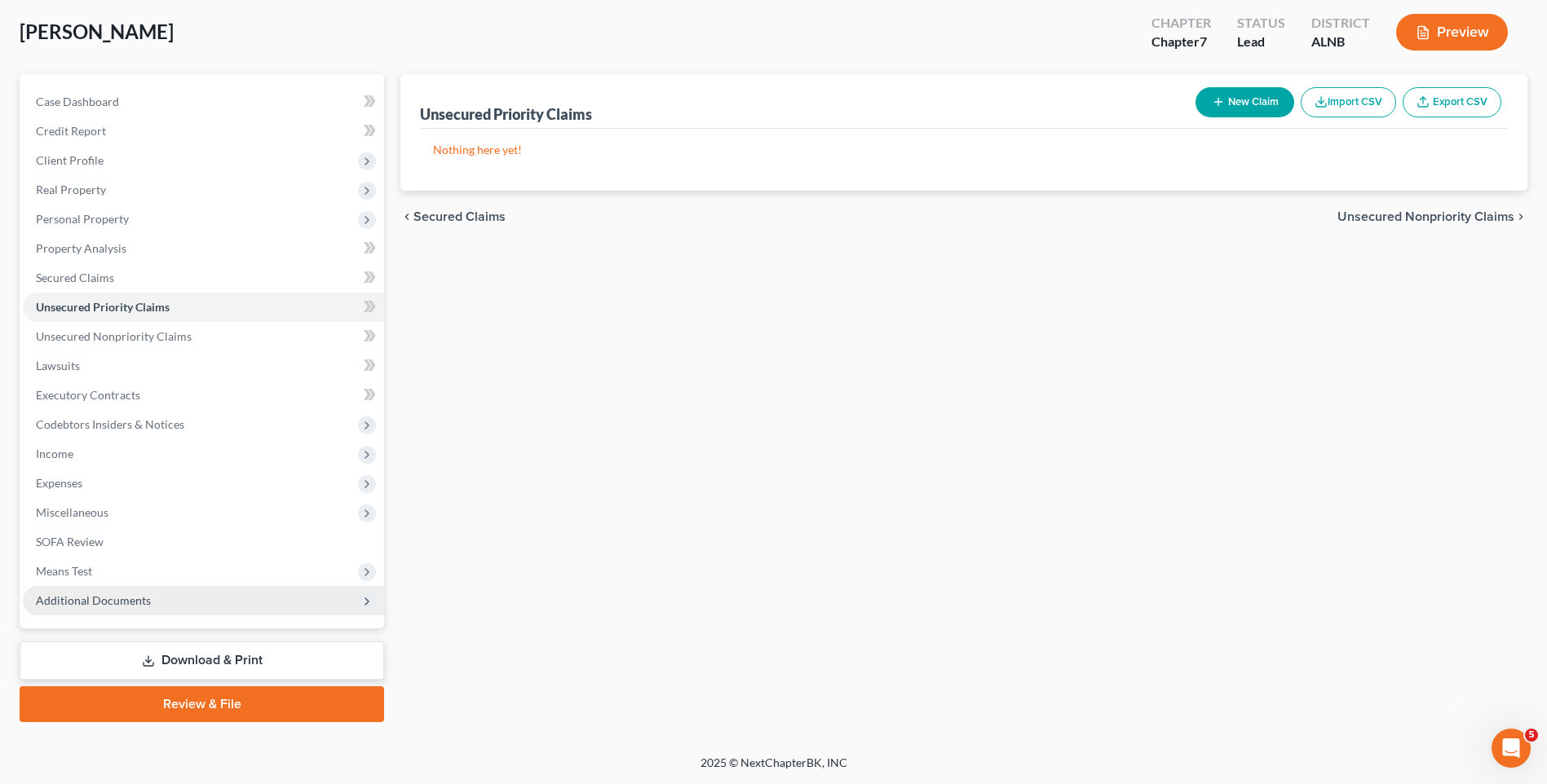
scroll to position [82, 0]
click at [69, 98] on span "Case Dashboard" at bounding box center [77, 101] width 83 height 13
select select "0"
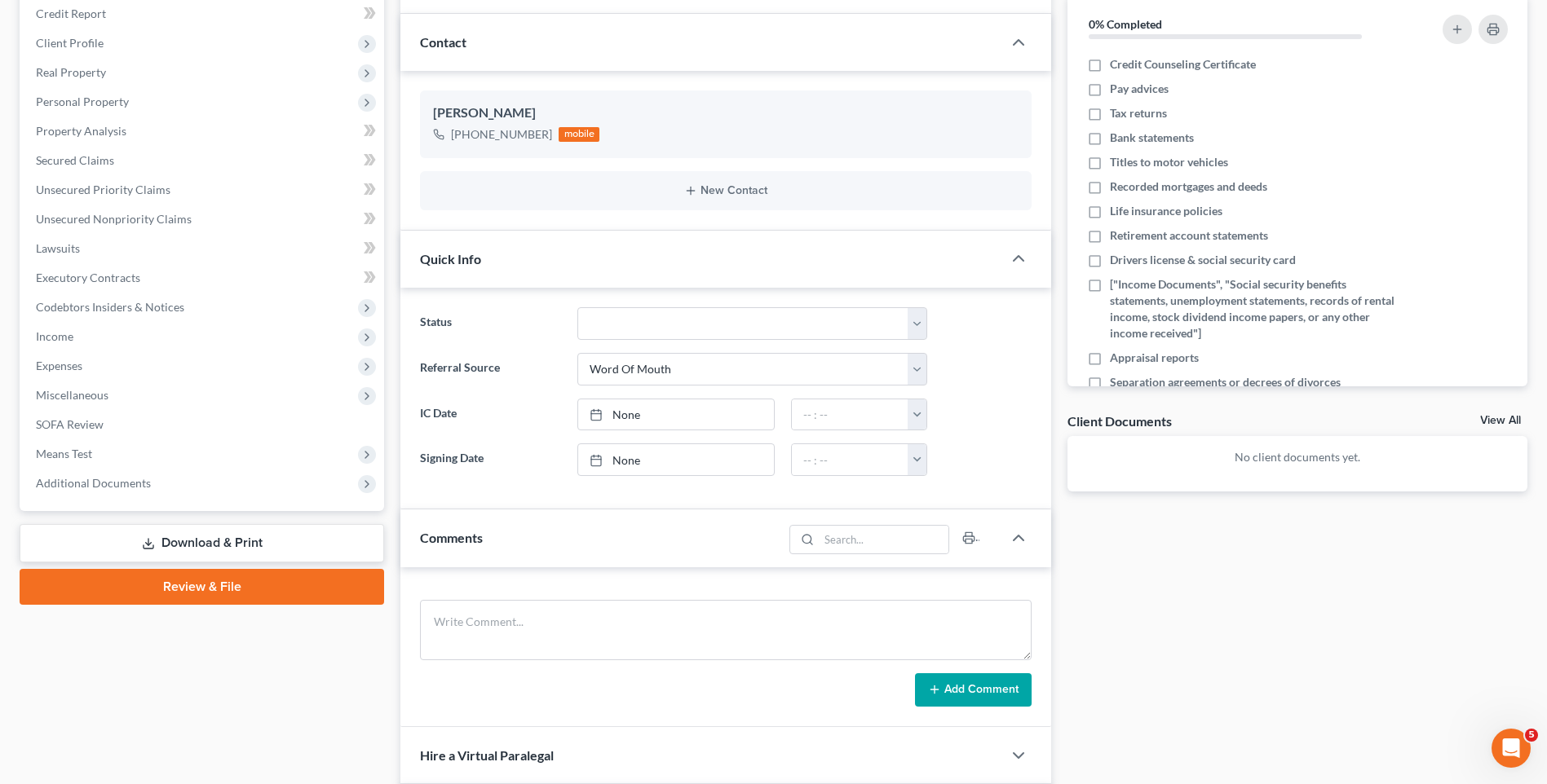
scroll to position [163, 0]
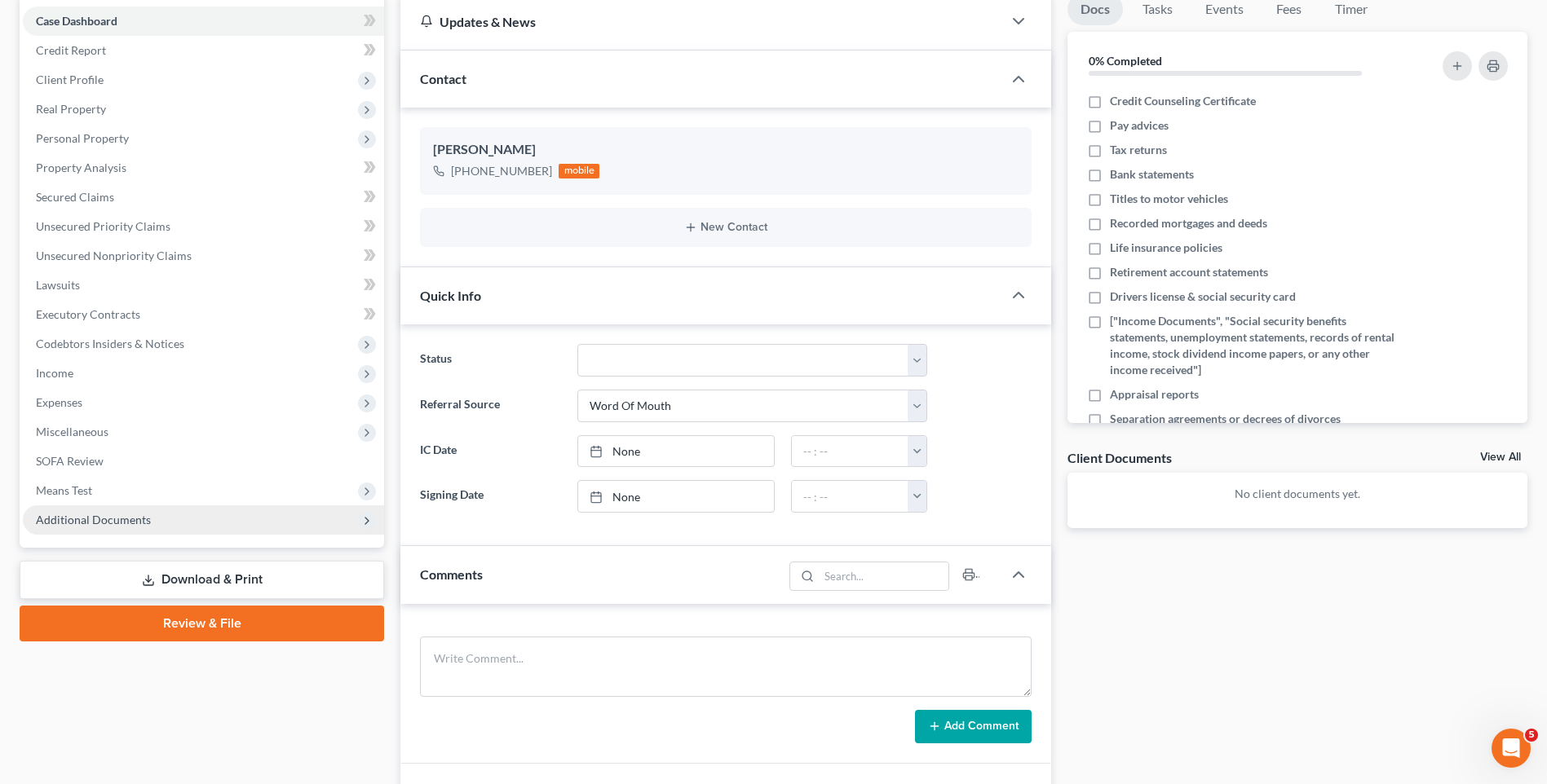
click at [65, 516] on span "Additional Documents" at bounding box center [93, 520] width 115 height 13
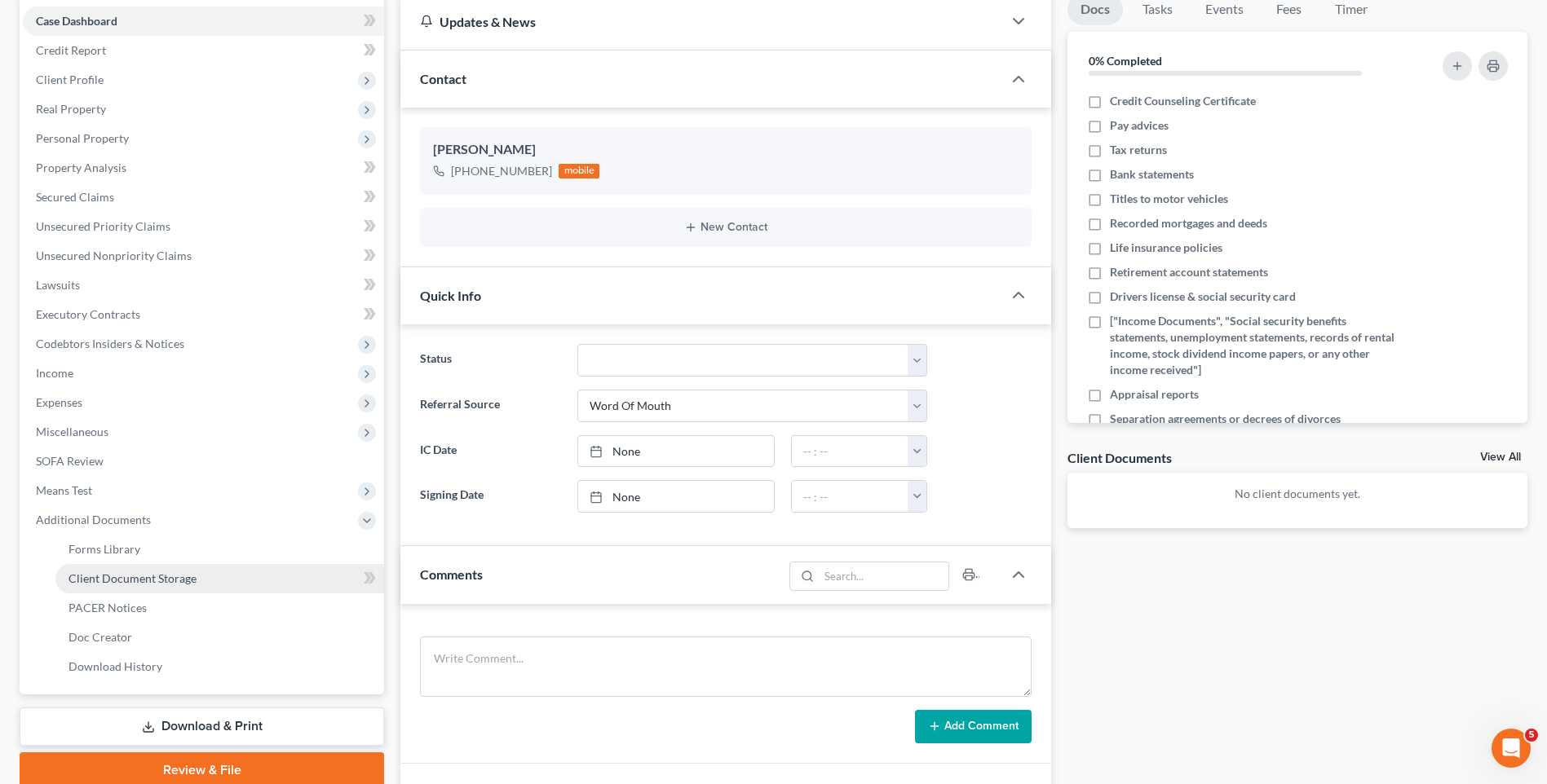
click at [127, 578] on span "Client Document Storage" at bounding box center [132, 578] width 128 height 13
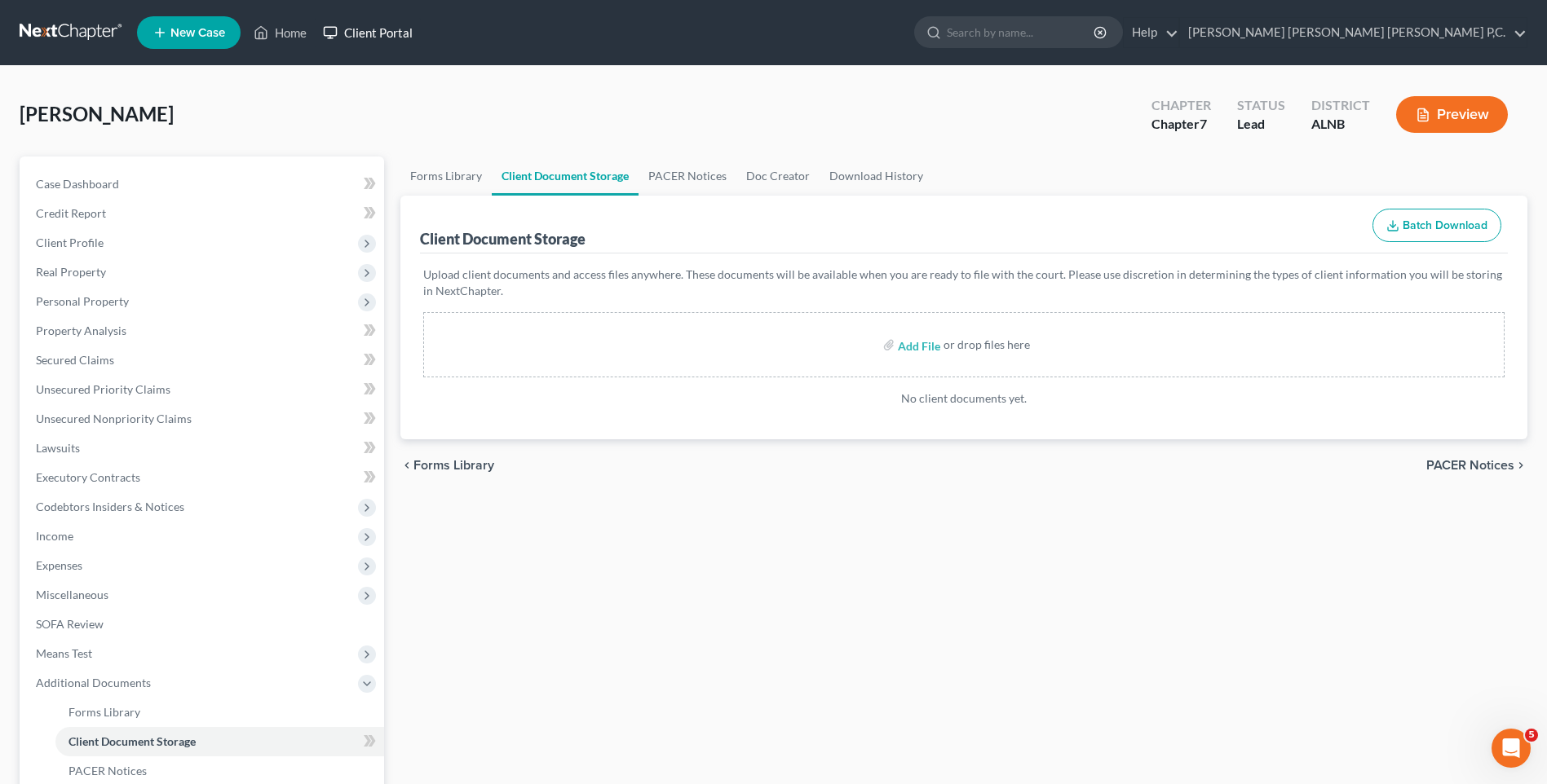
click at [358, 30] on link "Client Portal" at bounding box center [368, 32] width 106 height 29
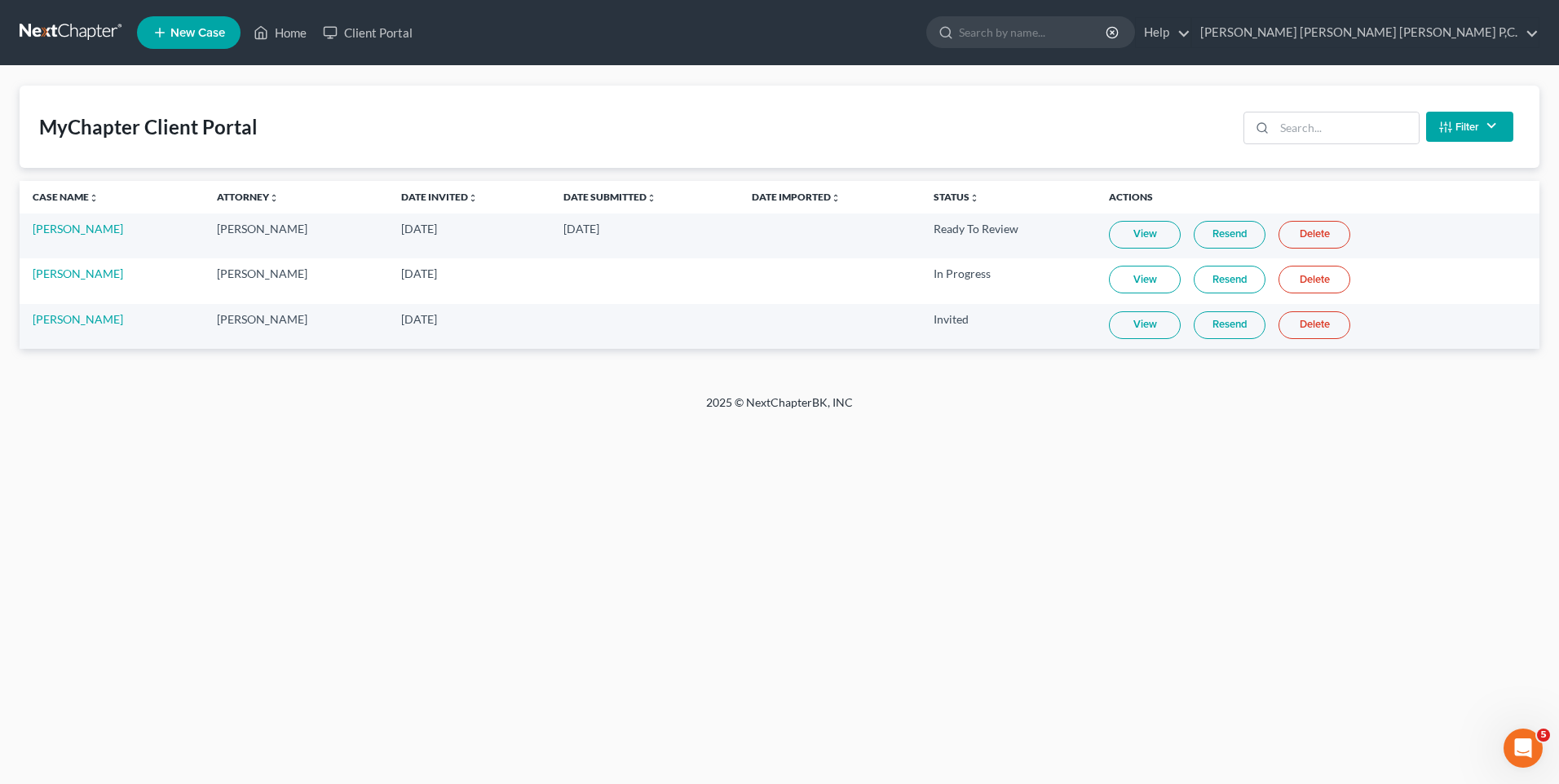
click at [1126, 237] on link "View" at bounding box center [1144, 235] width 72 height 28
click at [282, 39] on link "Home" at bounding box center [280, 32] width 69 height 29
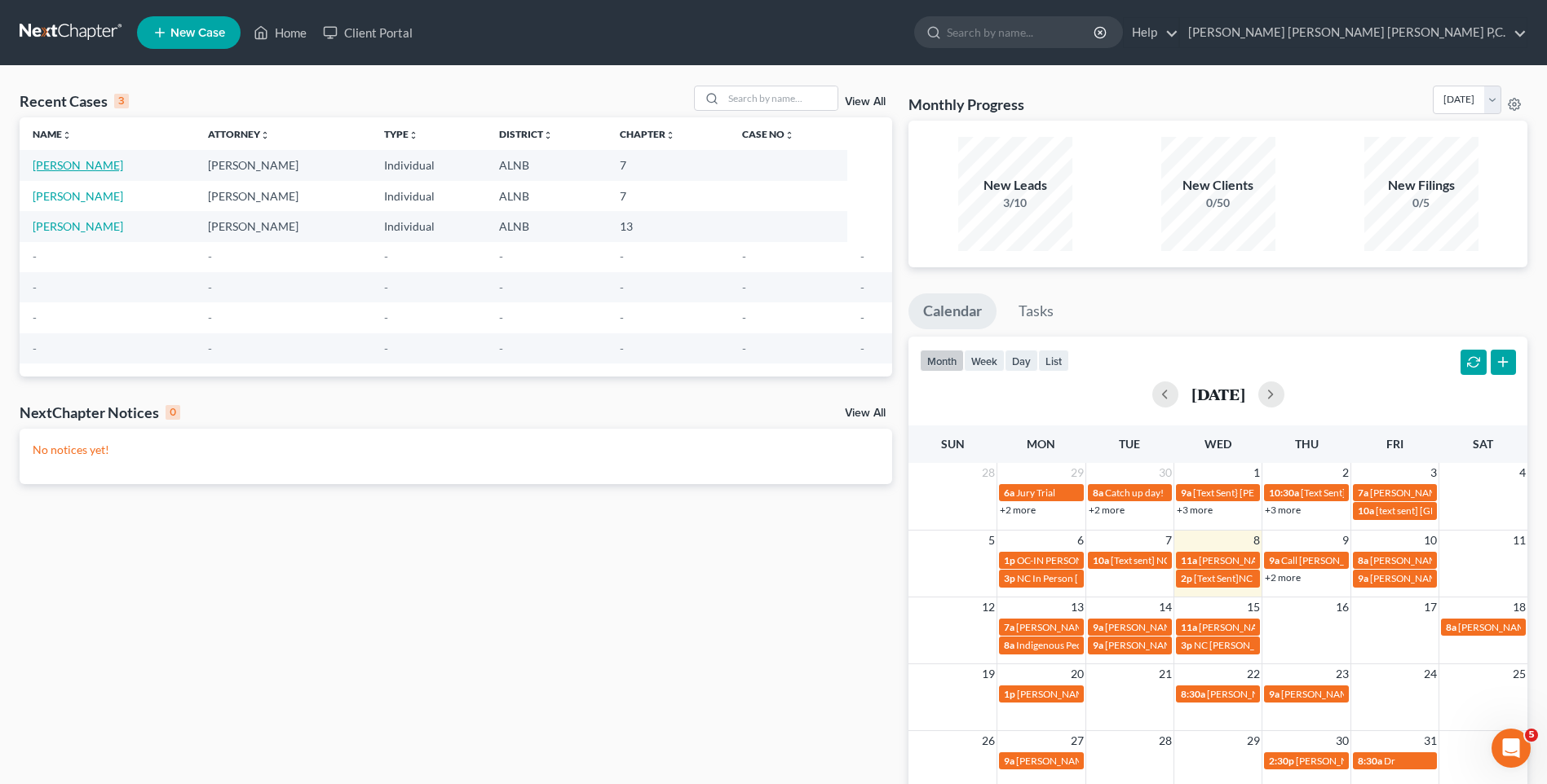
click at [70, 167] on link "[PERSON_NAME]" at bounding box center [78, 165] width 91 height 13
select select "0"
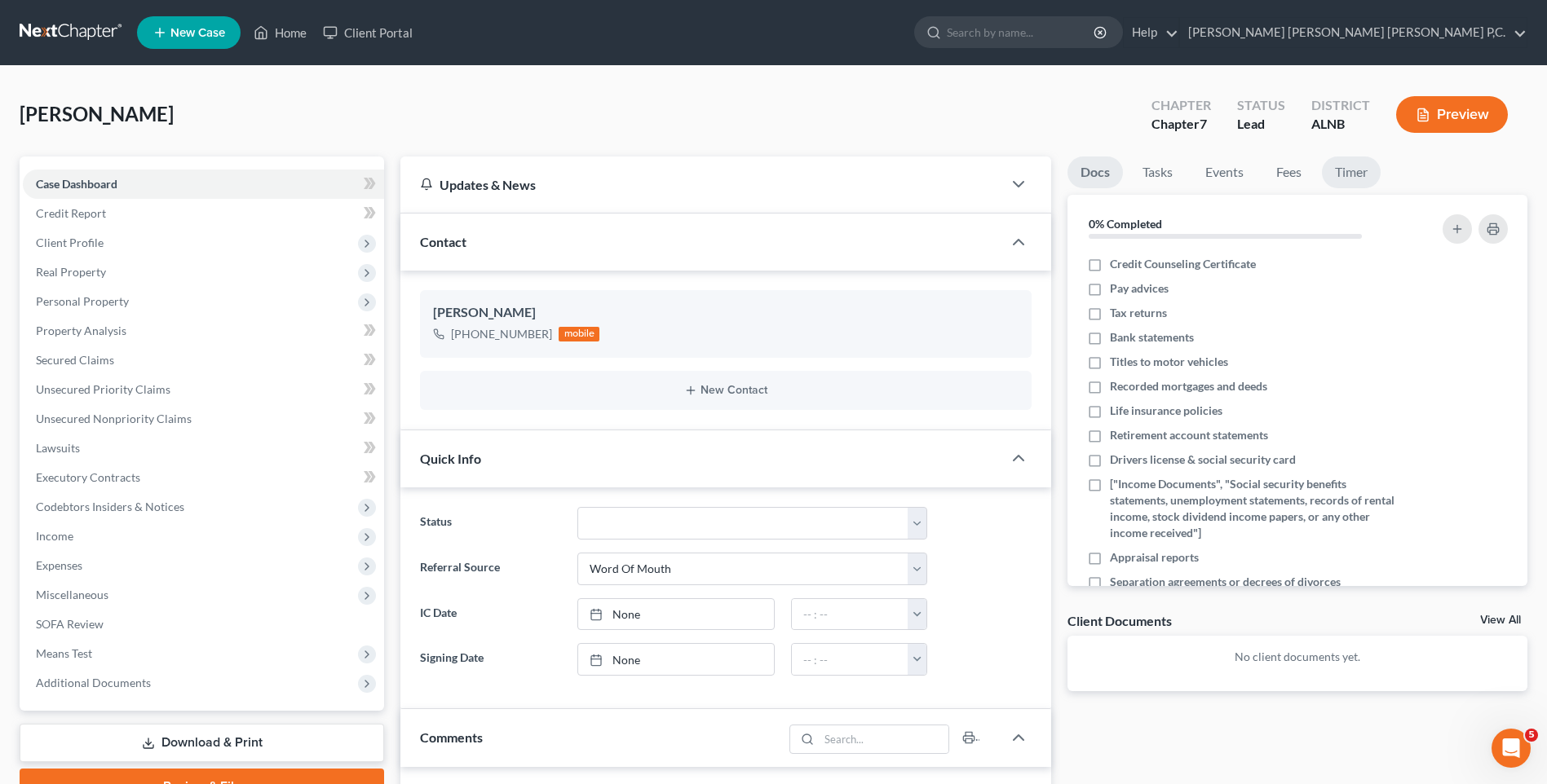
click at [1339, 172] on link "Timer" at bounding box center [1352, 172] width 59 height 32
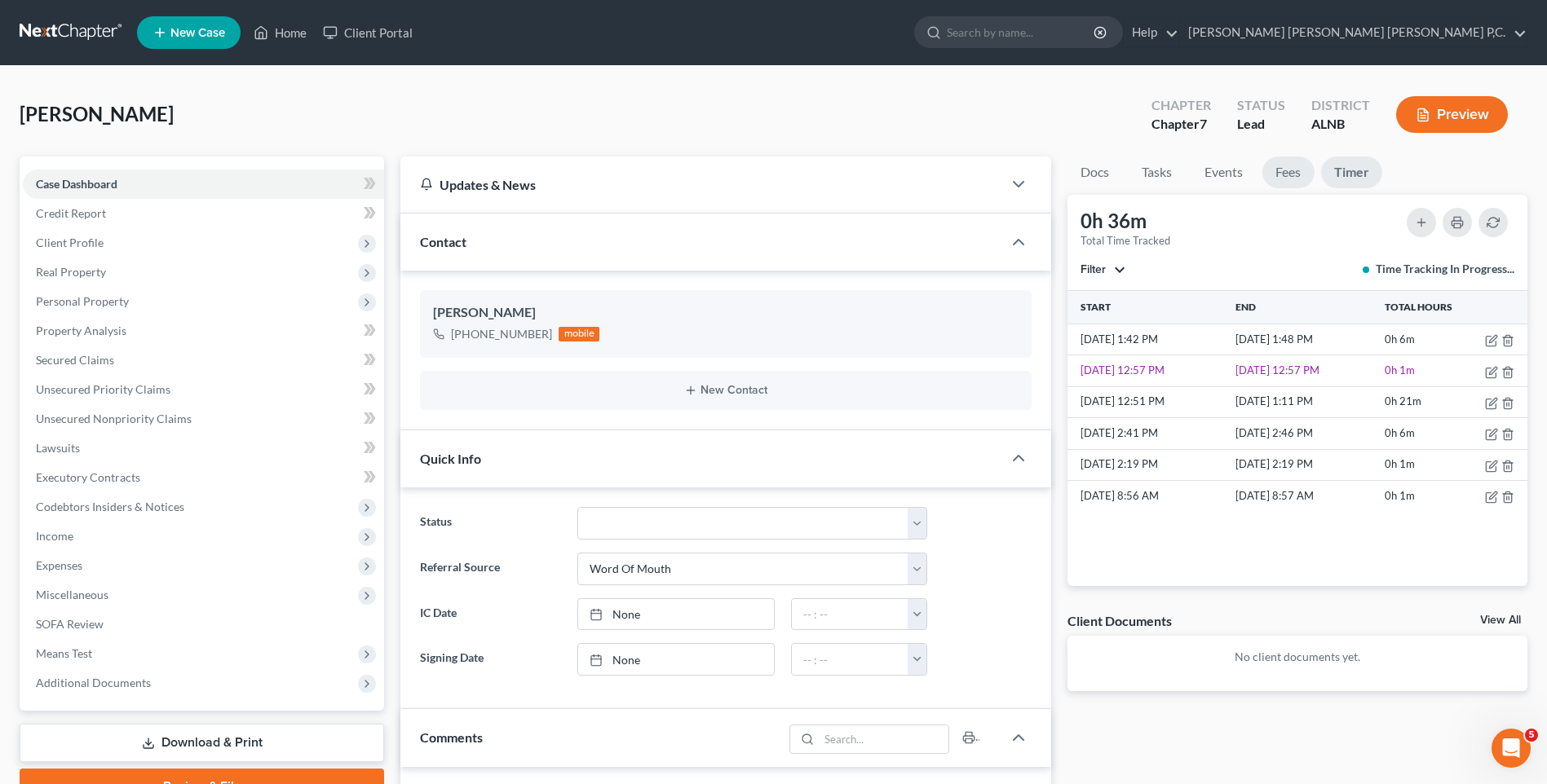
click at [1283, 172] on link "Fees" at bounding box center [1289, 172] width 52 height 32
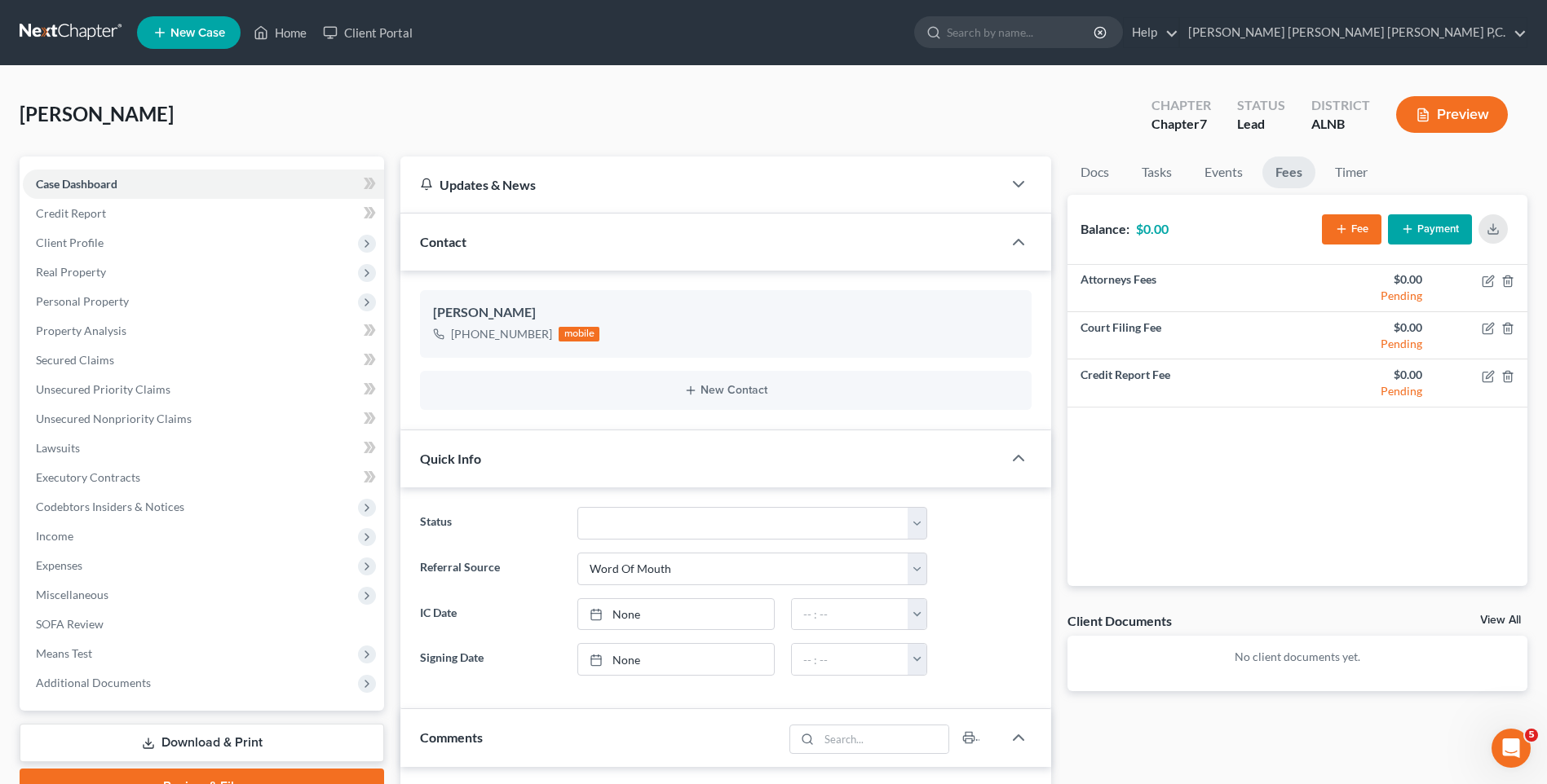
click at [1008, 112] on div "[PERSON_NAME] Upgraded Chapter Chapter 7 Status Lead District ALNB Preview" at bounding box center [774, 121] width 1508 height 71
click at [126, 305] on span "Personal Property" at bounding box center [82, 301] width 93 height 13
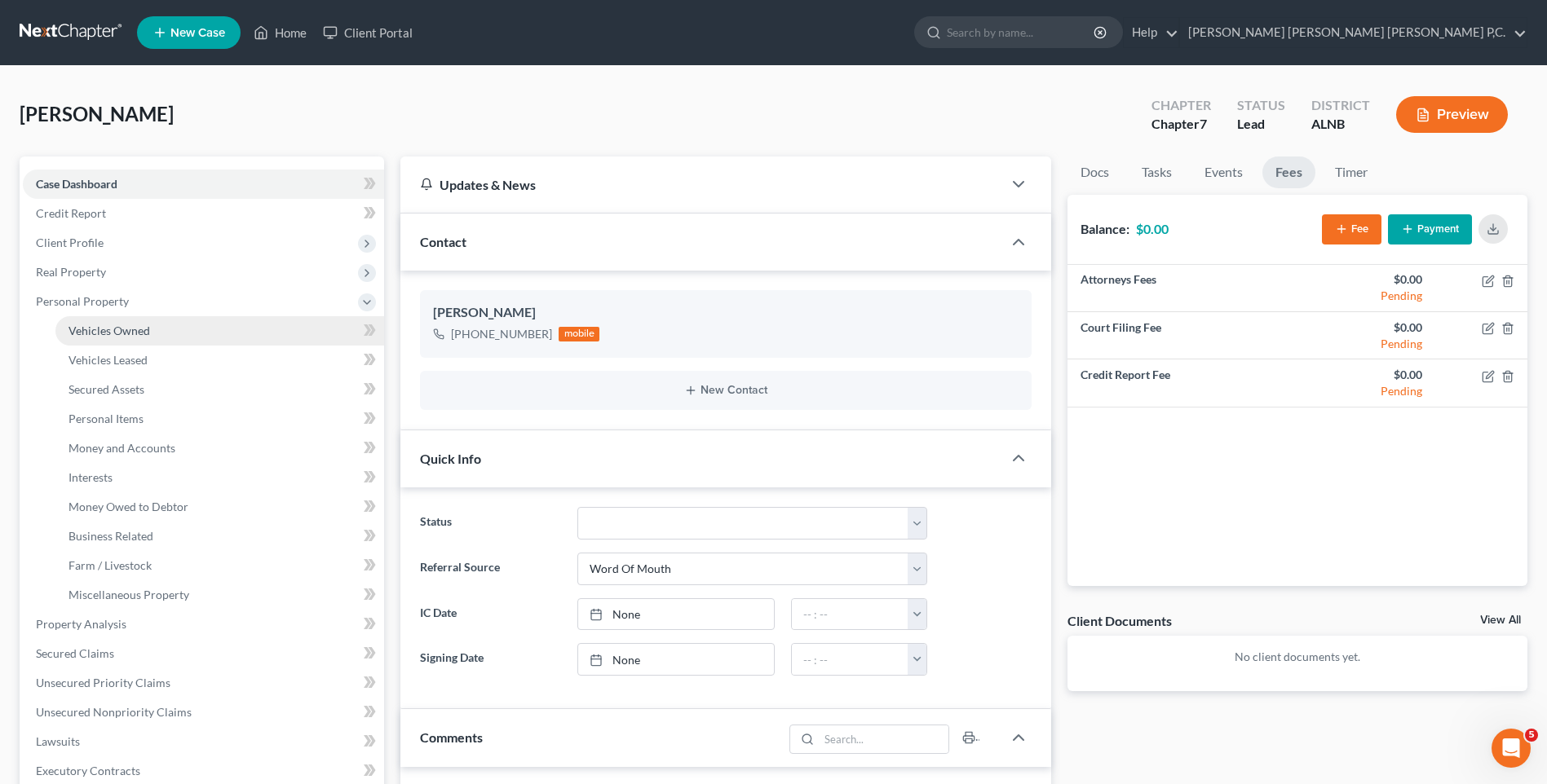
click at [126, 328] on span "Vehicles Owned" at bounding box center [109, 331] width 82 height 13
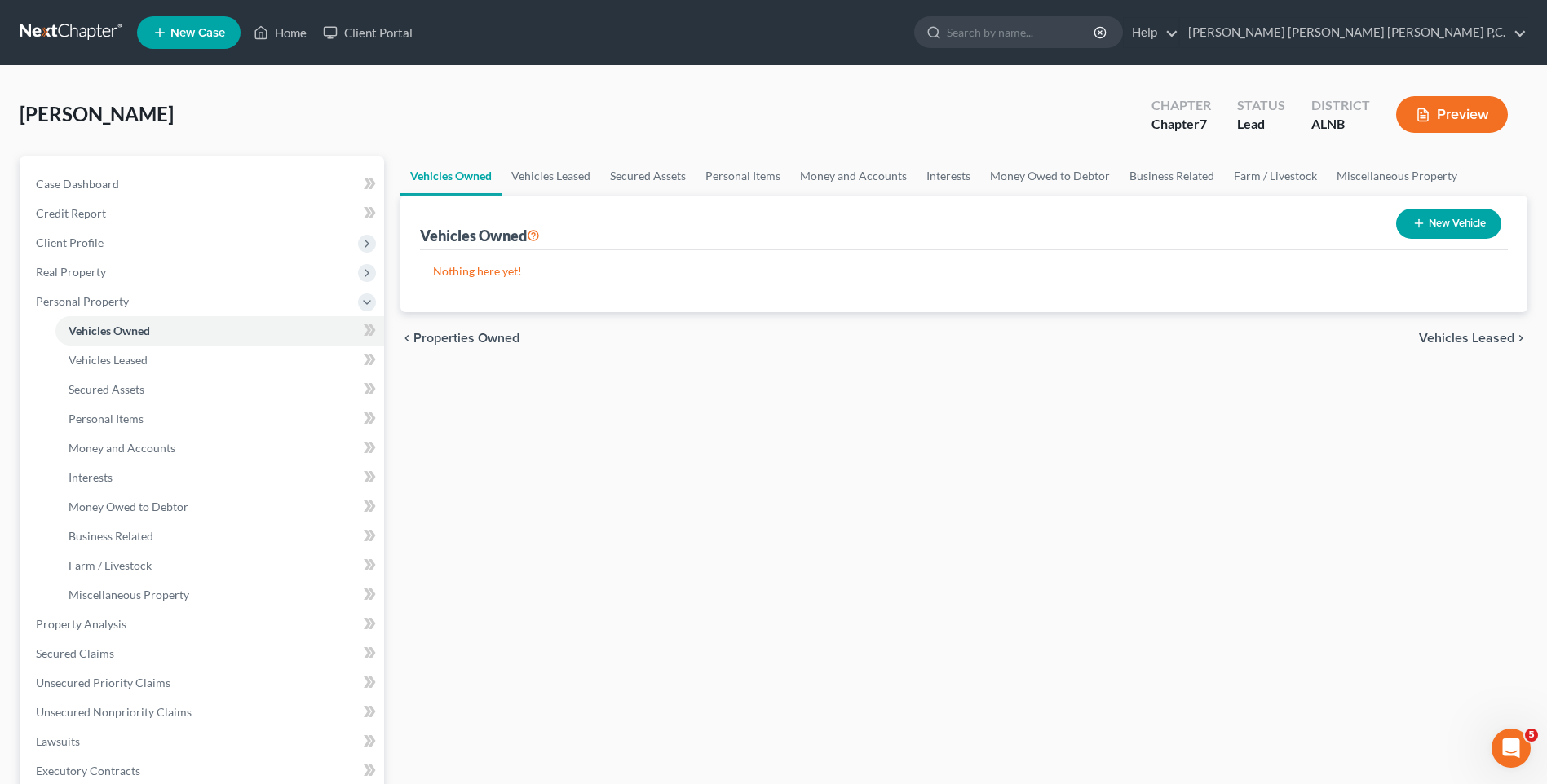
click at [1441, 118] on button "Preview" at bounding box center [1452, 114] width 112 height 37
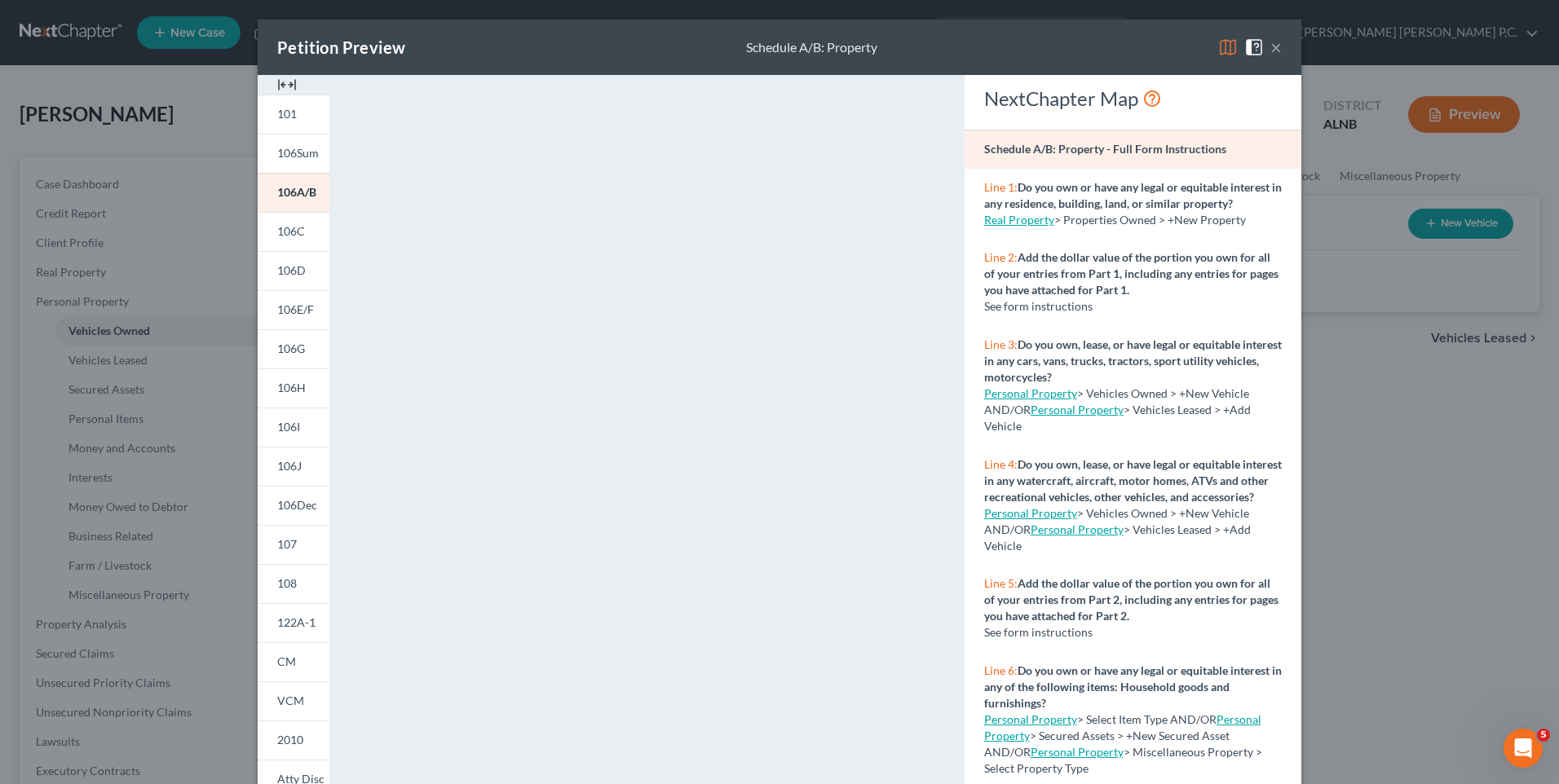
click at [1270, 50] on button "×" at bounding box center [1276, 47] width 12 height 19
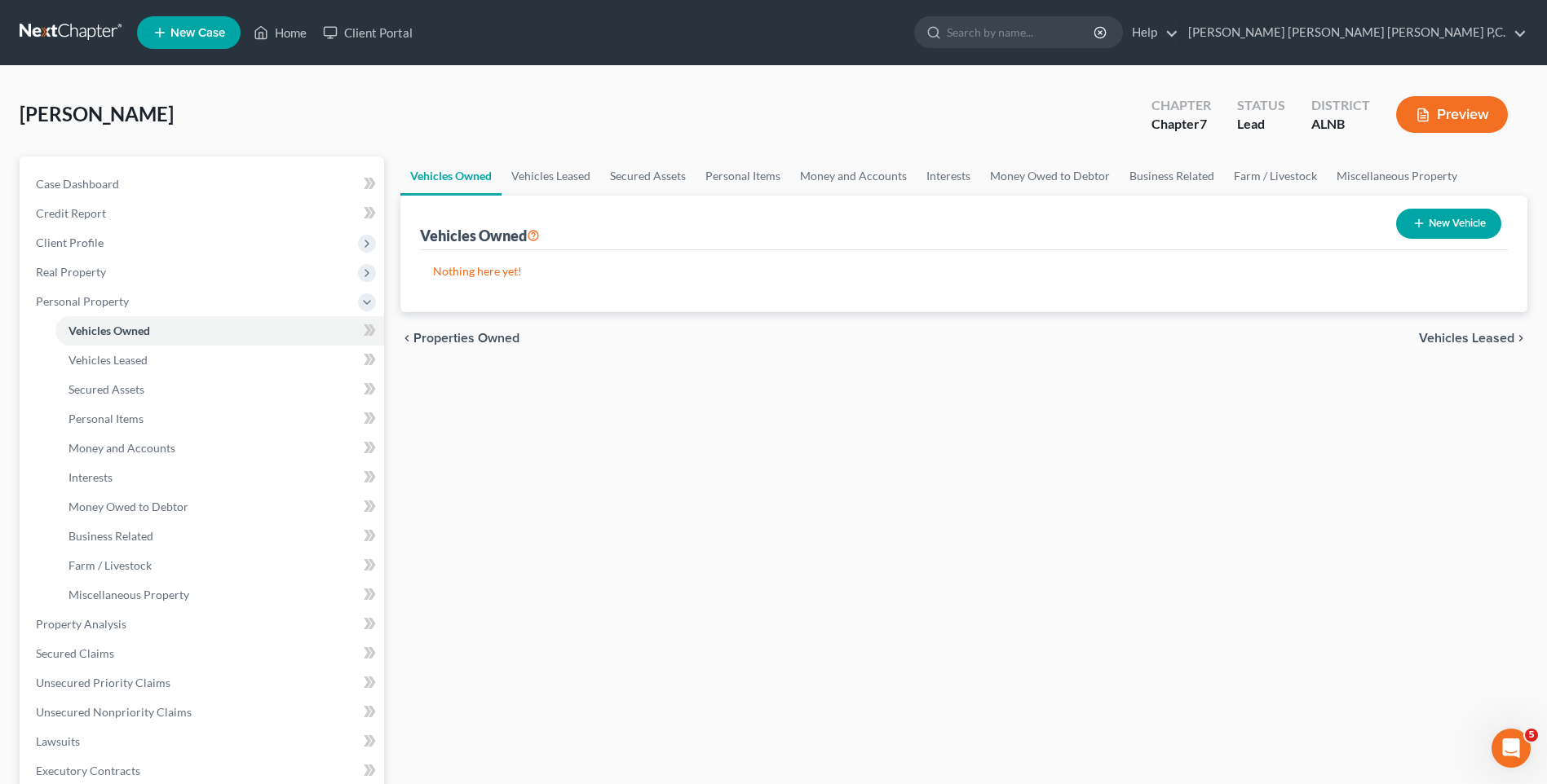
click at [1436, 225] on button "New Vehicle" at bounding box center [1449, 224] width 105 height 30
select select "0"
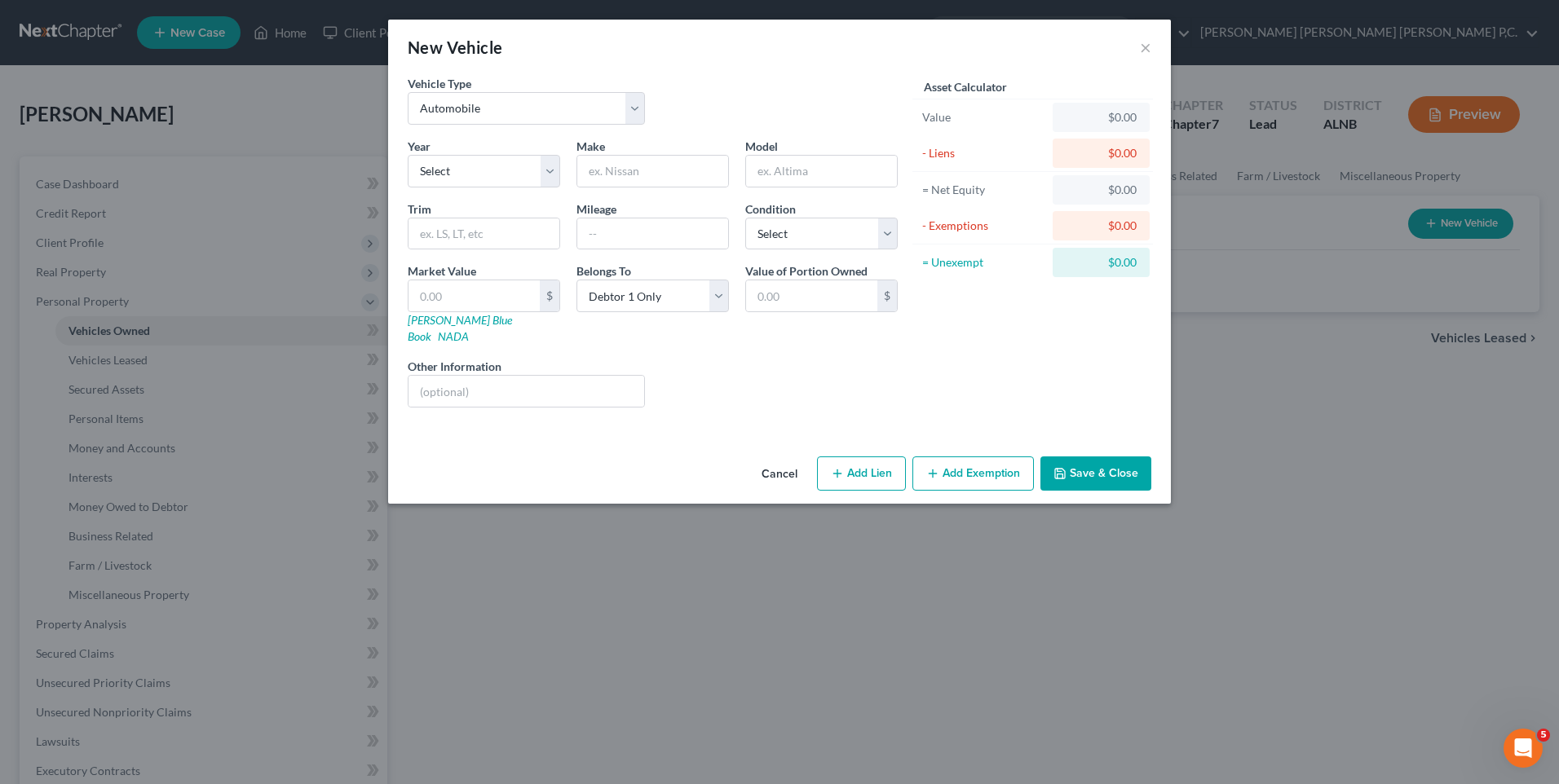
click at [861, 462] on button "Add Lien" at bounding box center [862, 474] width 89 height 34
select select "0"
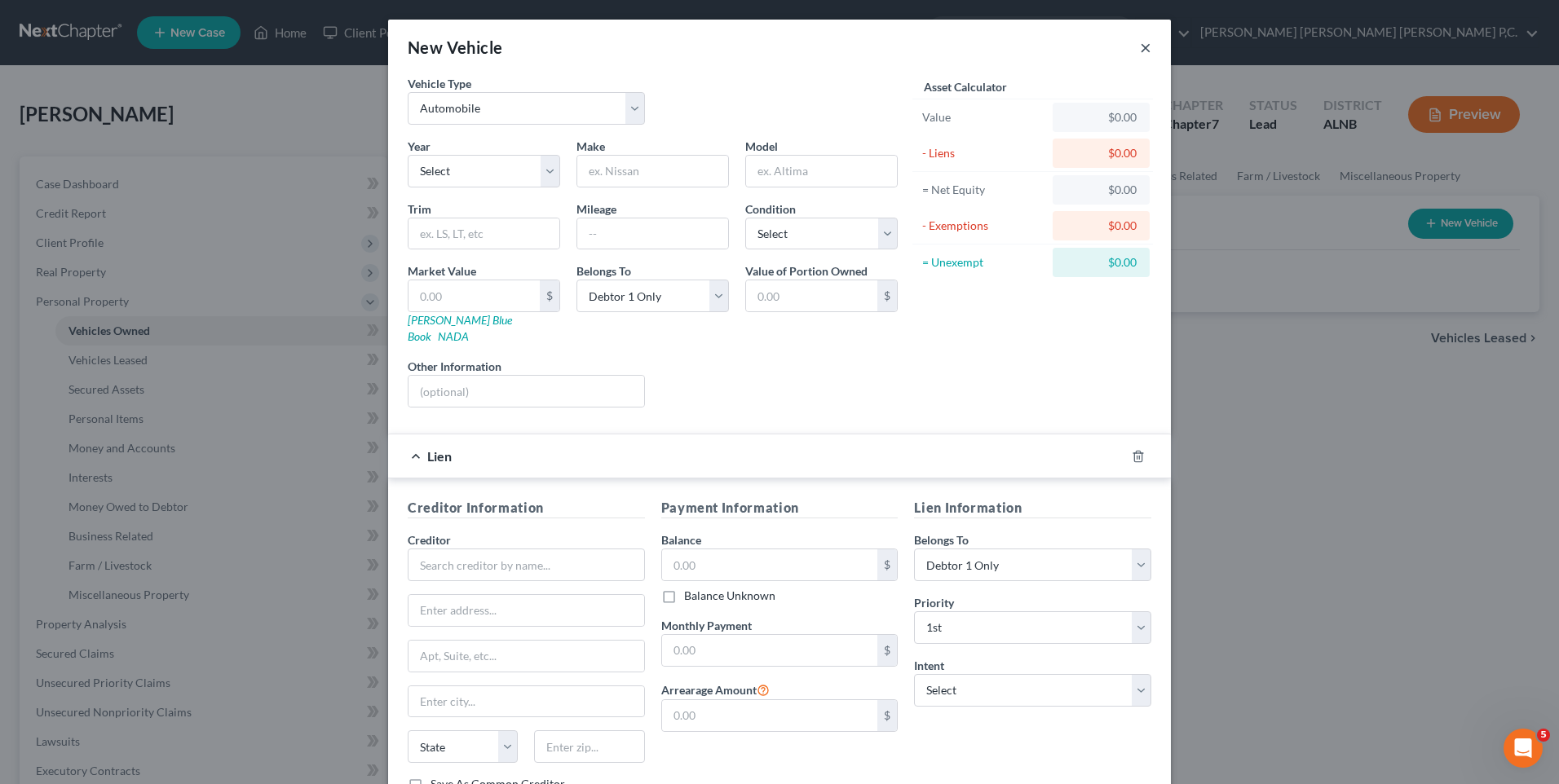
click at [1140, 50] on button "×" at bounding box center [1146, 47] width 12 height 19
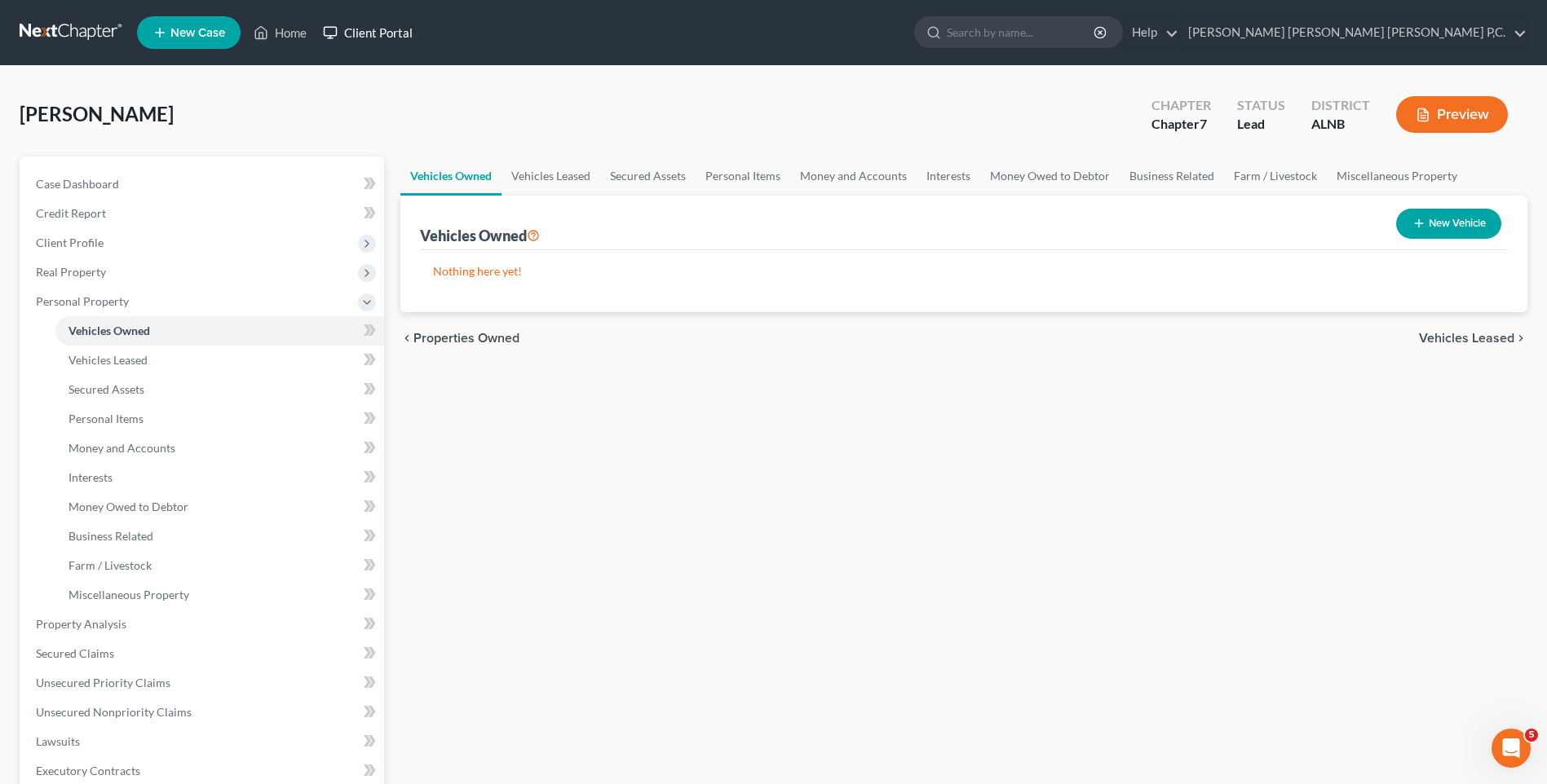
click at [359, 30] on link "Client Portal" at bounding box center [368, 32] width 106 height 29
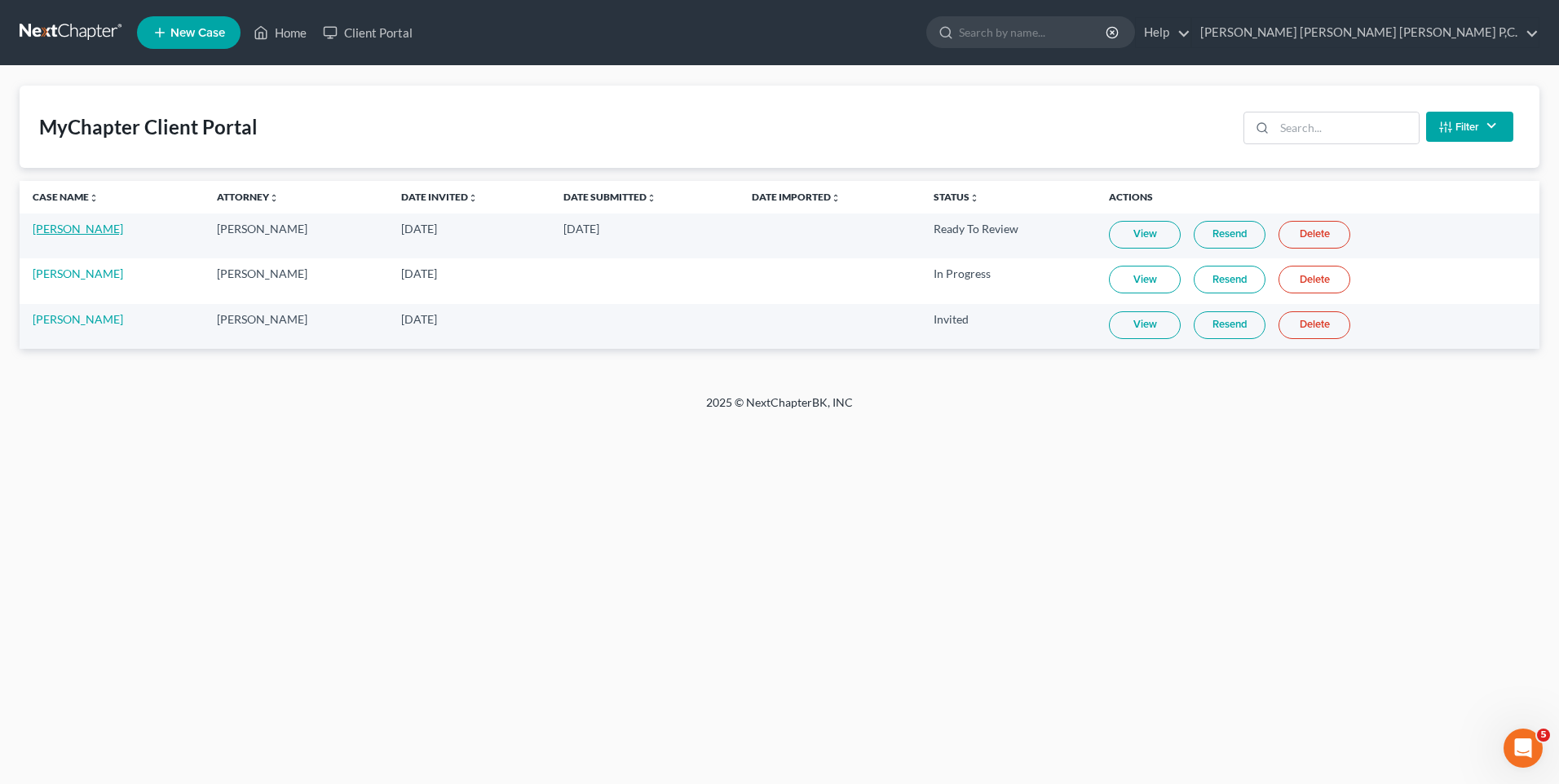
click at [57, 227] on link "[PERSON_NAME]" at bounding box center [78, 229] width 91 height 13
select select "0"
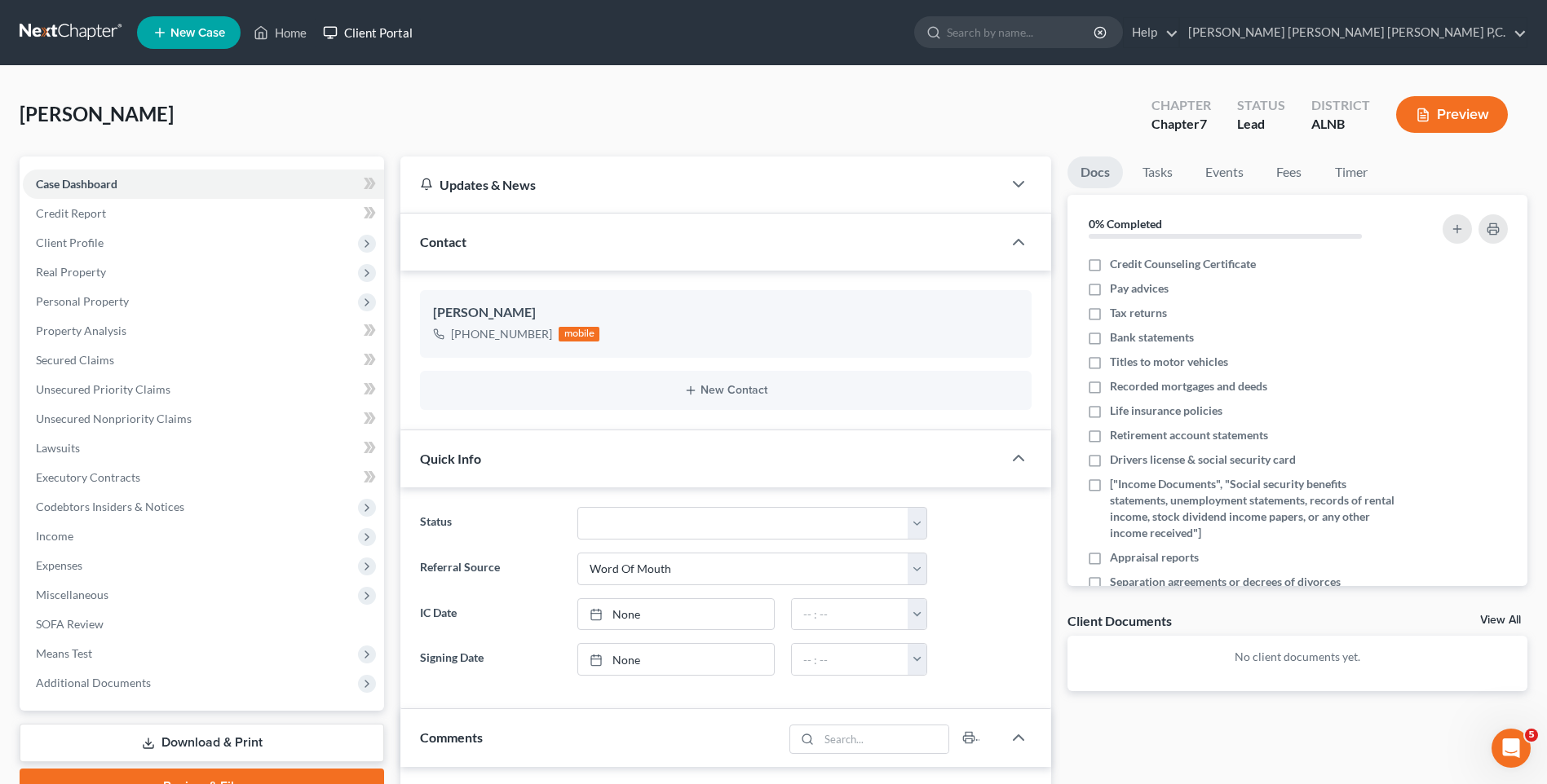
click at [364, 34] on link "Client Portal" at bounding box center [368, 32] width 106 height 29
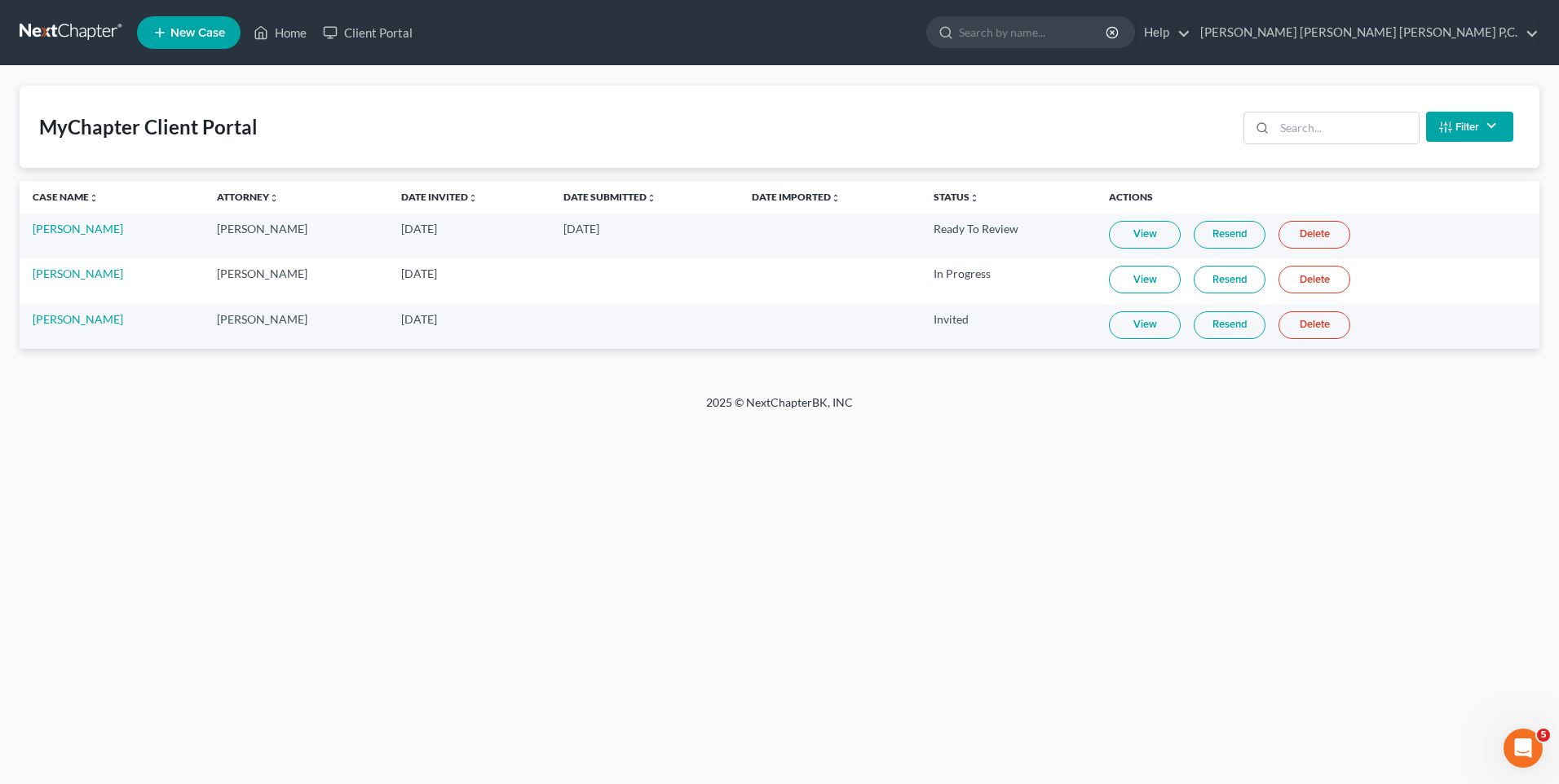
click at [227, 131] on div "MyChapter Client Portal" at bounding box center [149, 127] width 219 height 26
click at [300, 35] on link "Home" at bounding box center [280, 32] width 69 height 29
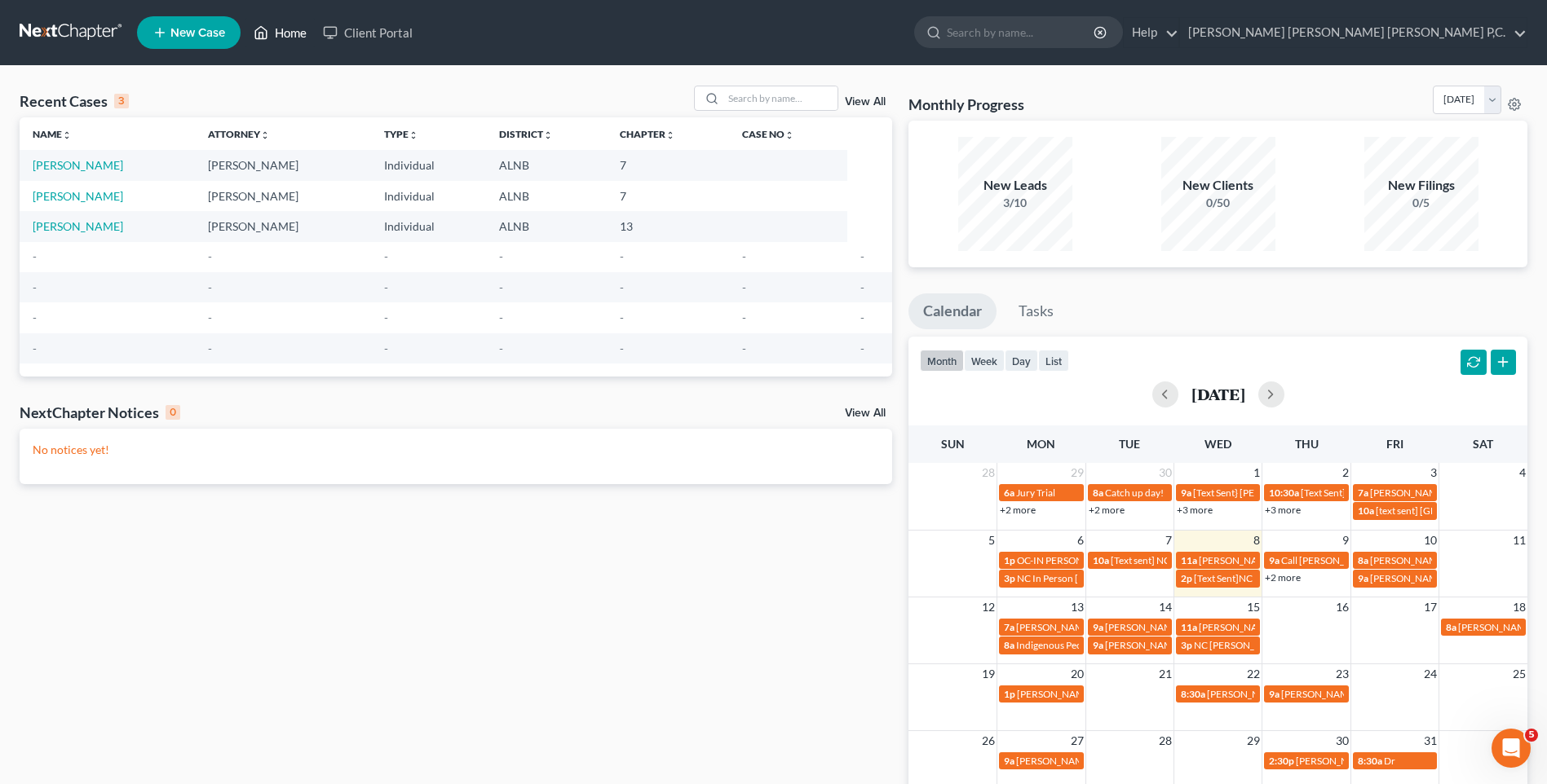
click at [300, 35] on link "Home" at bounding box center [280, 32] width 69 height 29
click at [295, 44] on link "Home" at bounding box center [280, 32] width 69 height 29
click at [290, 28] on link "Home" at bounding box center [280, 32] width 69 height 29
click at [290, 29] on link "Home" at bounding box center [280, 32] width 69 height 29
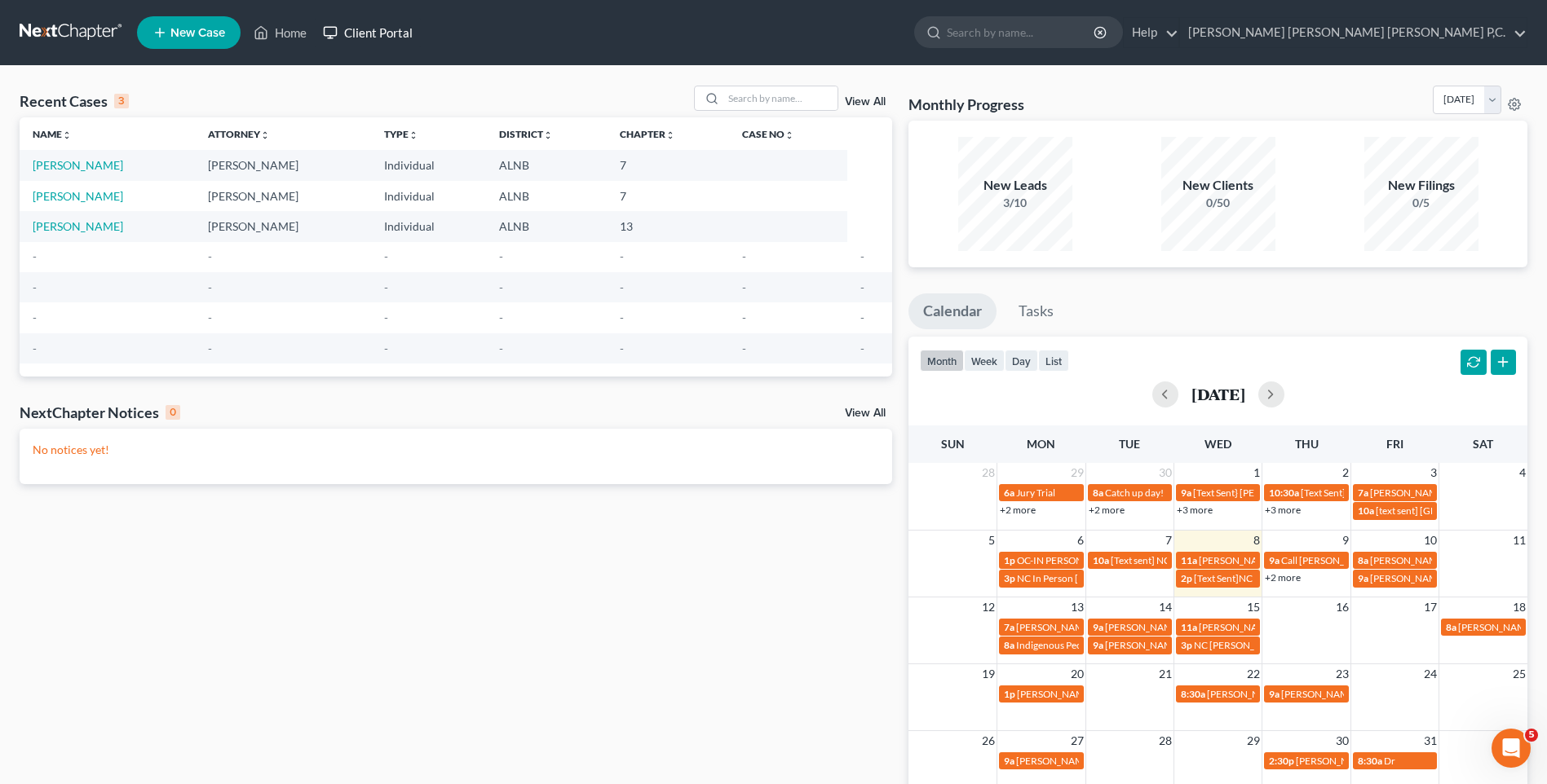
click at [357, 31] on link "Client Portal" at bounding box center [368, 32] width 106 height 29
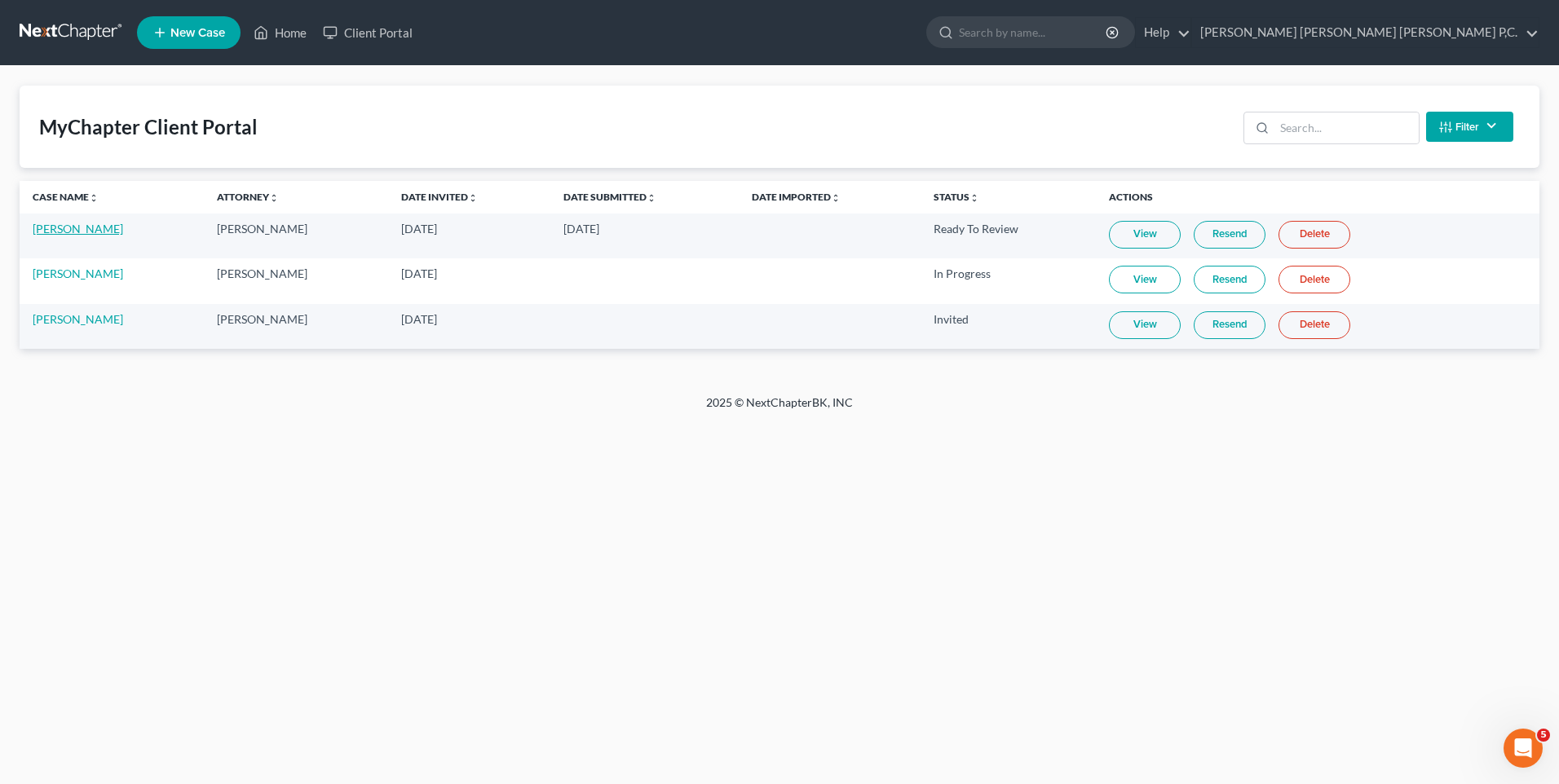
click at [78, 230] on link "[PERSON_NAME]" at bounding box center [78, 229] width 91 height 13
select select "0"
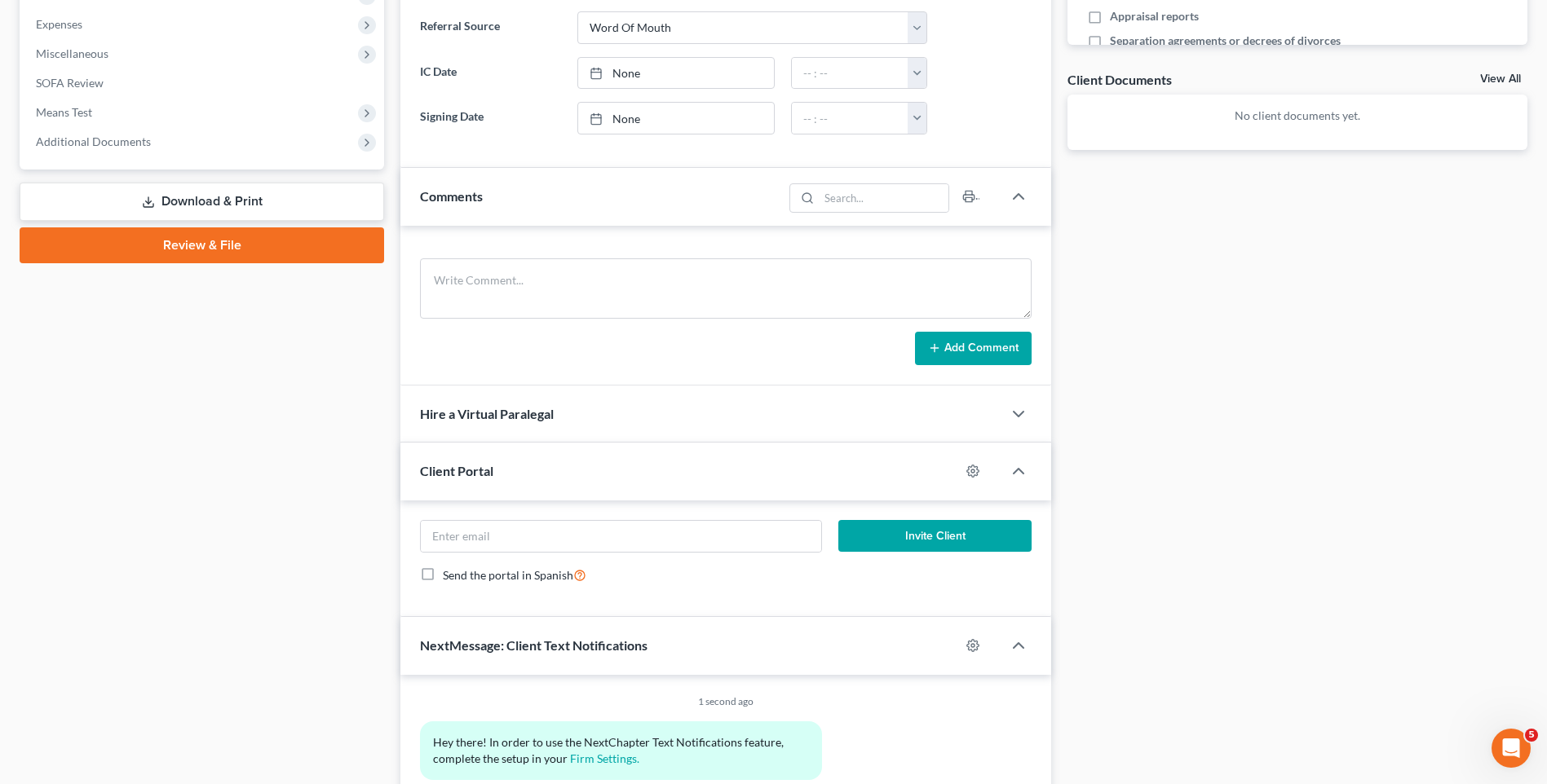
scroll to position [551, 0]
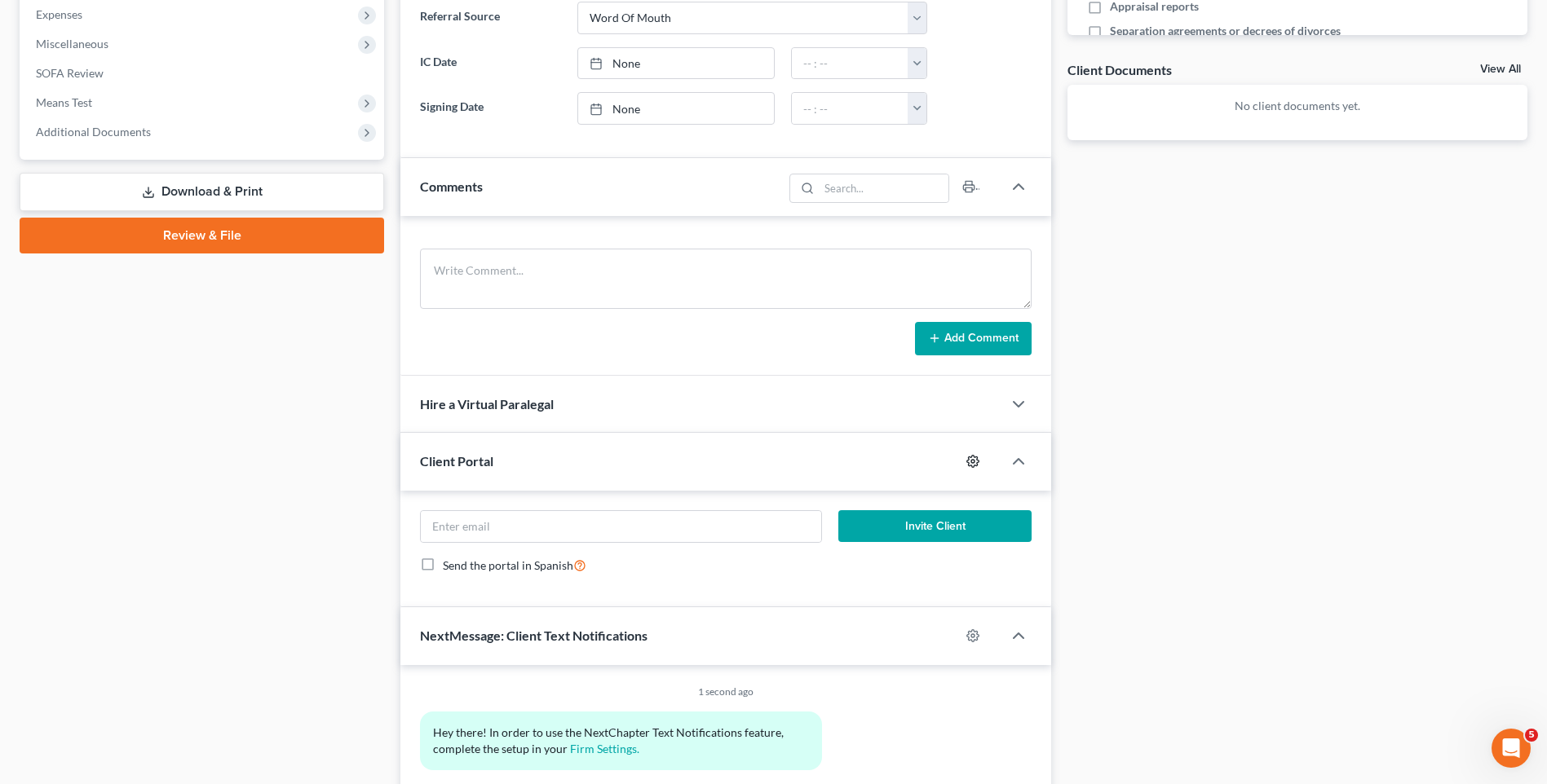
click at [976, 458] on icon "button" at bounding box center [973, 462] width 13 height 13
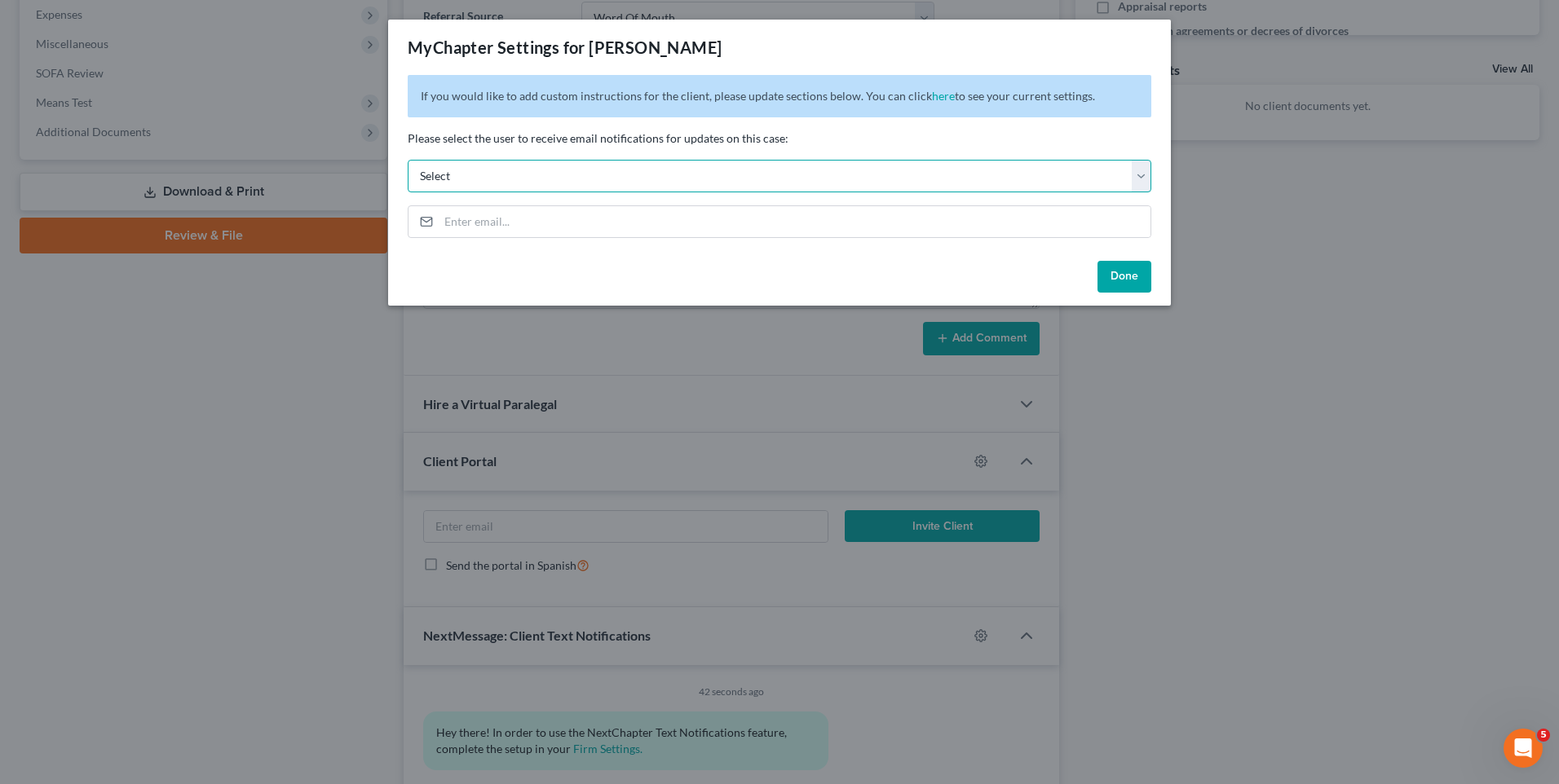
click at [1138, 179] on select "Select [PERSON_NAME][EMAIL_ADDRESS][DOMAIN_NAME] [EMAIL_ADDRESS][DOMAIN_NAME]" at bounding box center [780, 176] width 744 height 33
select select "0"
click at [408, 160] on select "Select [PERSON_NAME][EMAIL_ADDRESS][DOMAIN_NAME] [EMAIL_ADDRESS][DOMAIN_NAME]" at bounding box center [780, 176] width 744 height 33
click at [1137, 278] on button "Done" at bounding box center [1124, 277] width 54 height 33
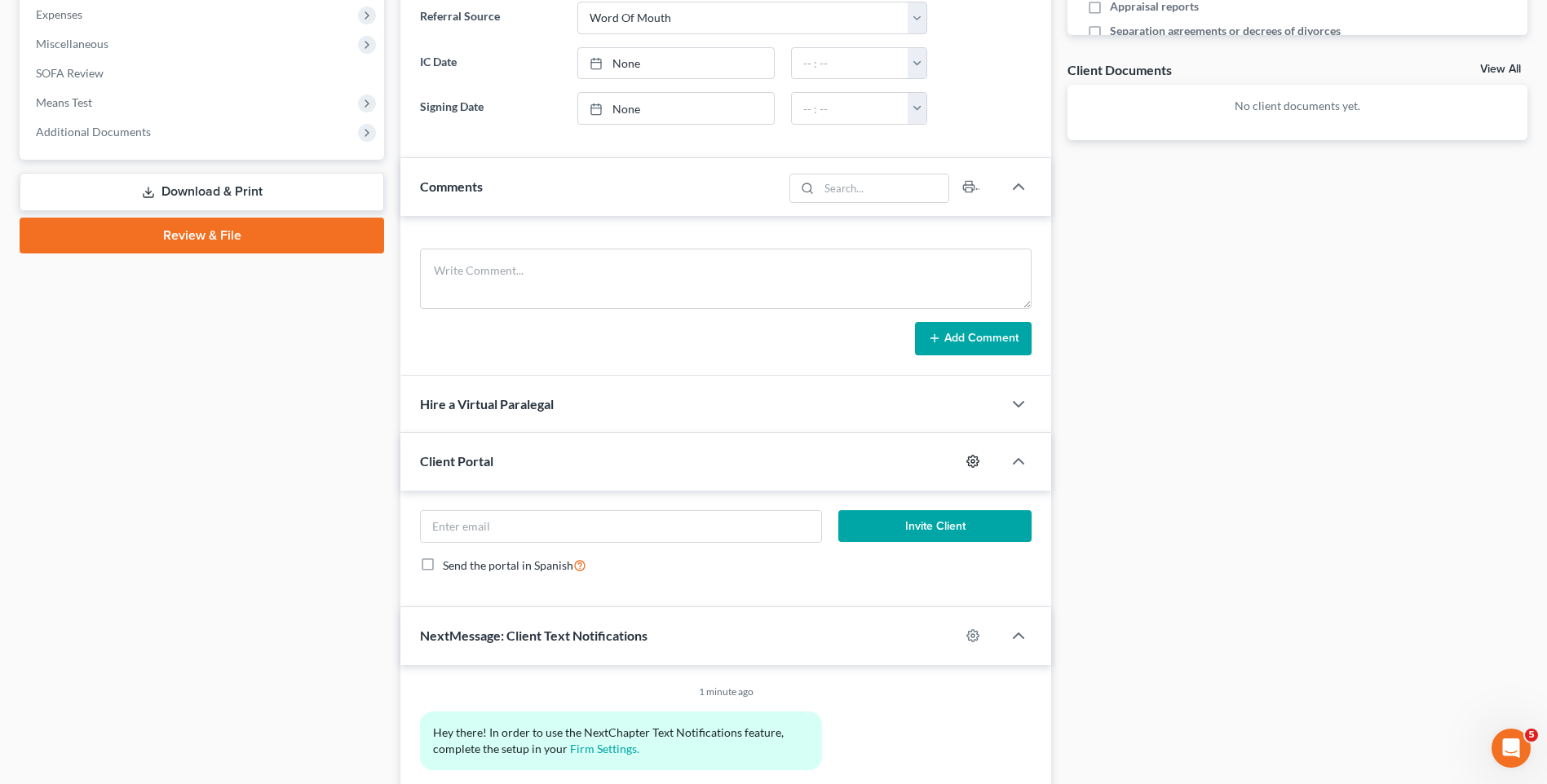
click at [973, 464] on icon "button" at bounding box center [973, 462] width 13 height 13
select select "0"
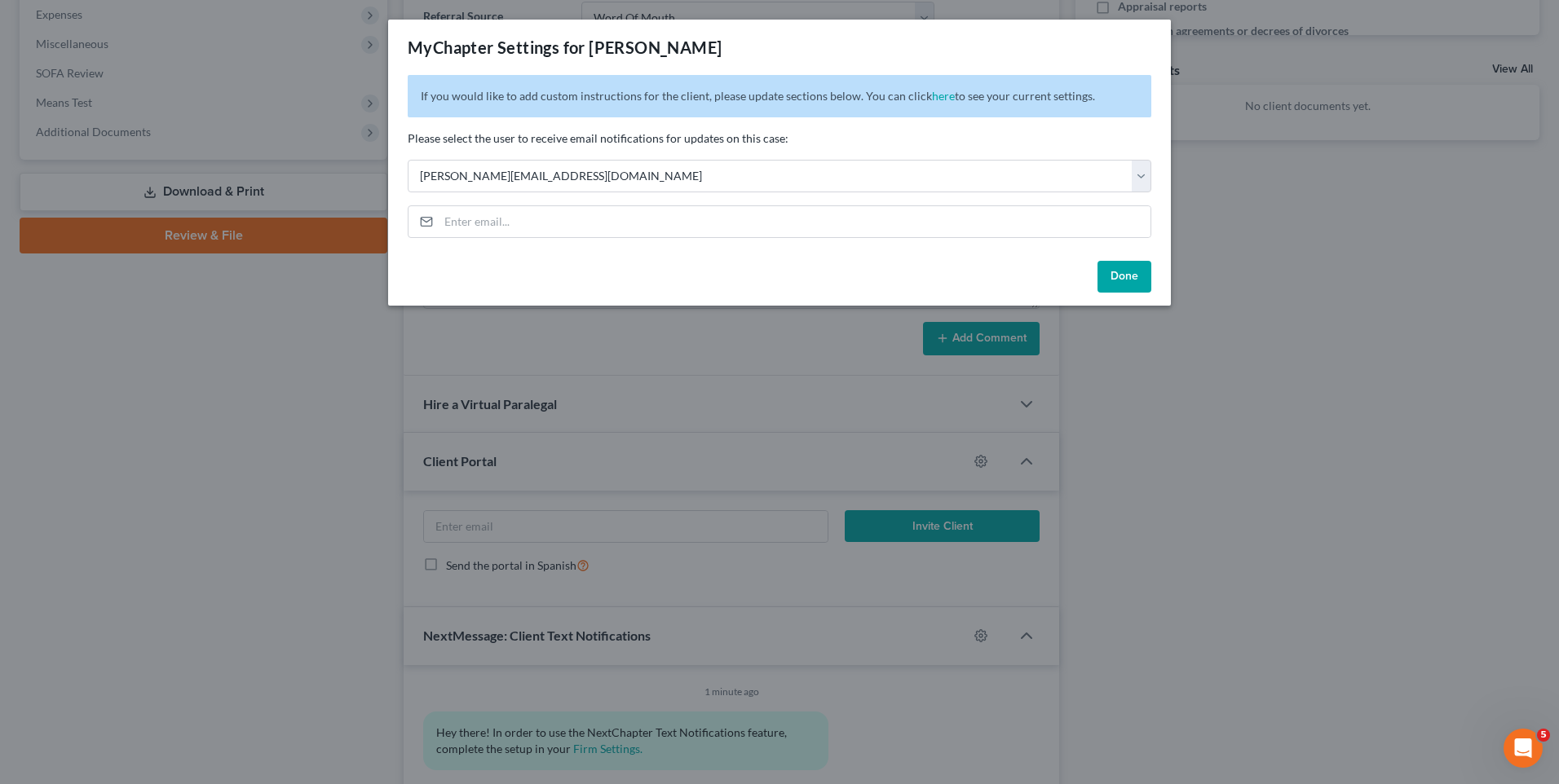
click at [1102, 264] on button "Done" at bounding box center [1124, 277] width 54 height 33
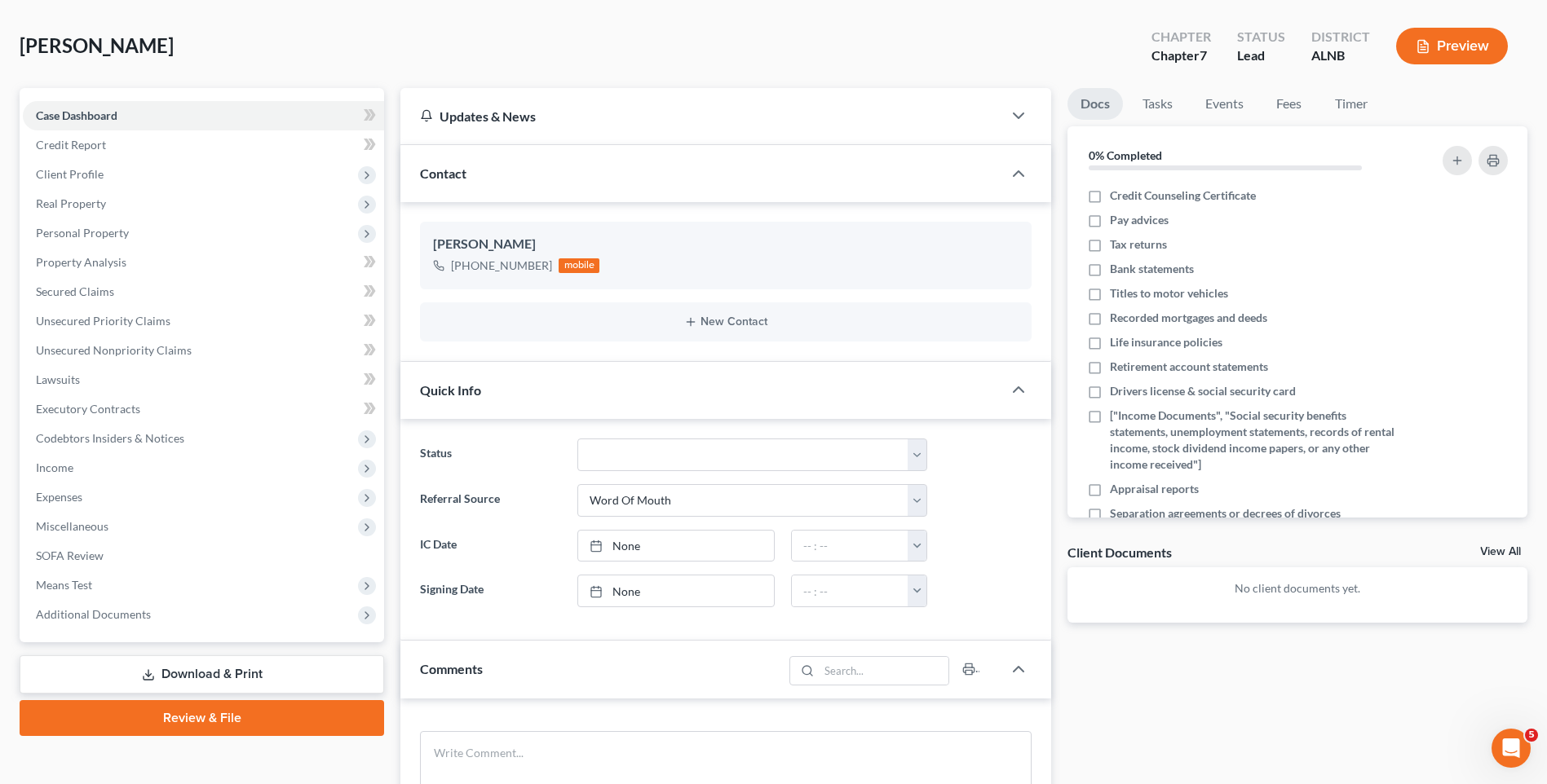
scroll to position [0, 0]
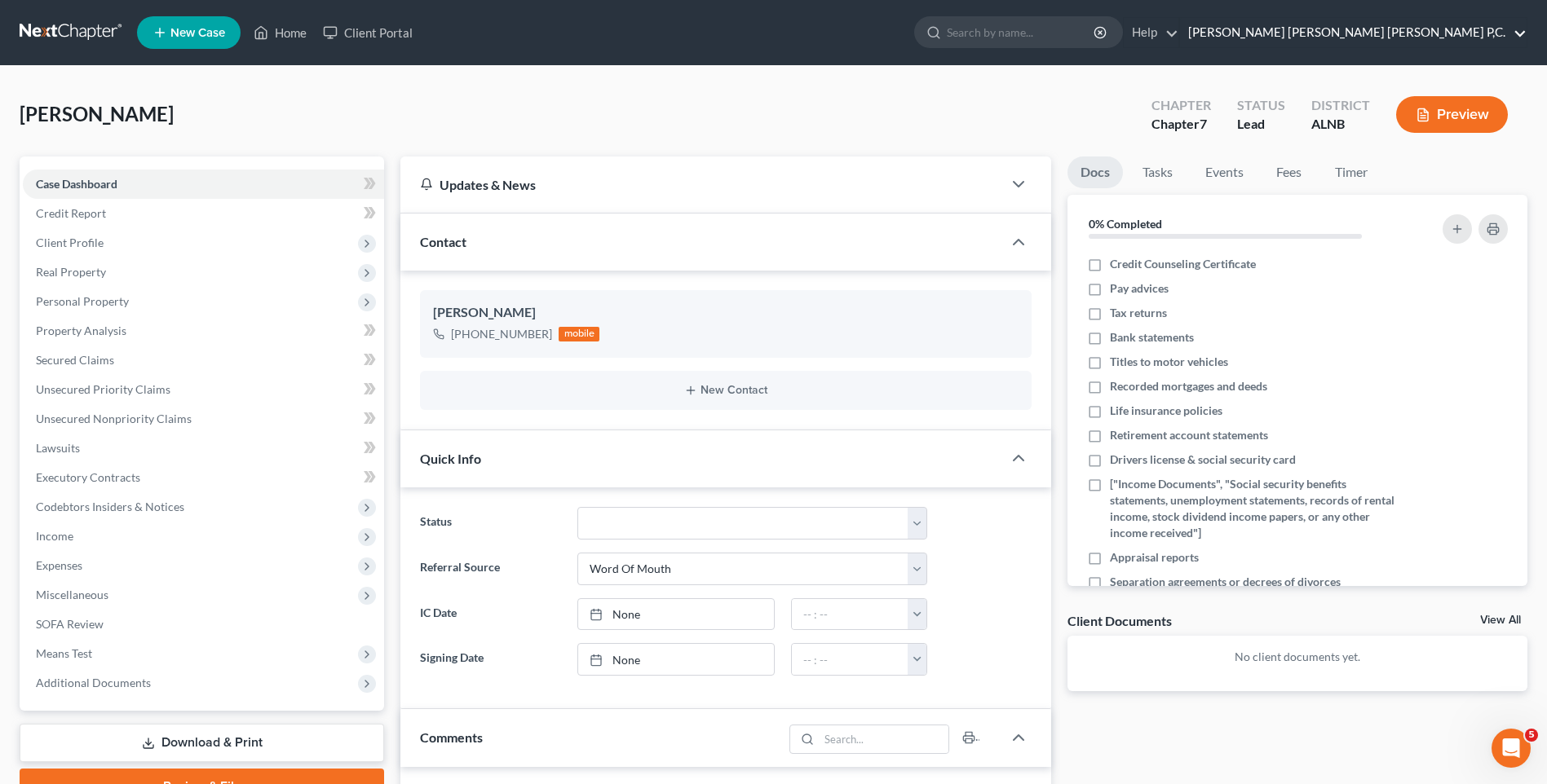
click at [1391, 33] on link "[PERSON_NAME] [PERSON_NAME] [PERSON_NAME] P,C." at bounding box center [1353, 32] width 347 height 29
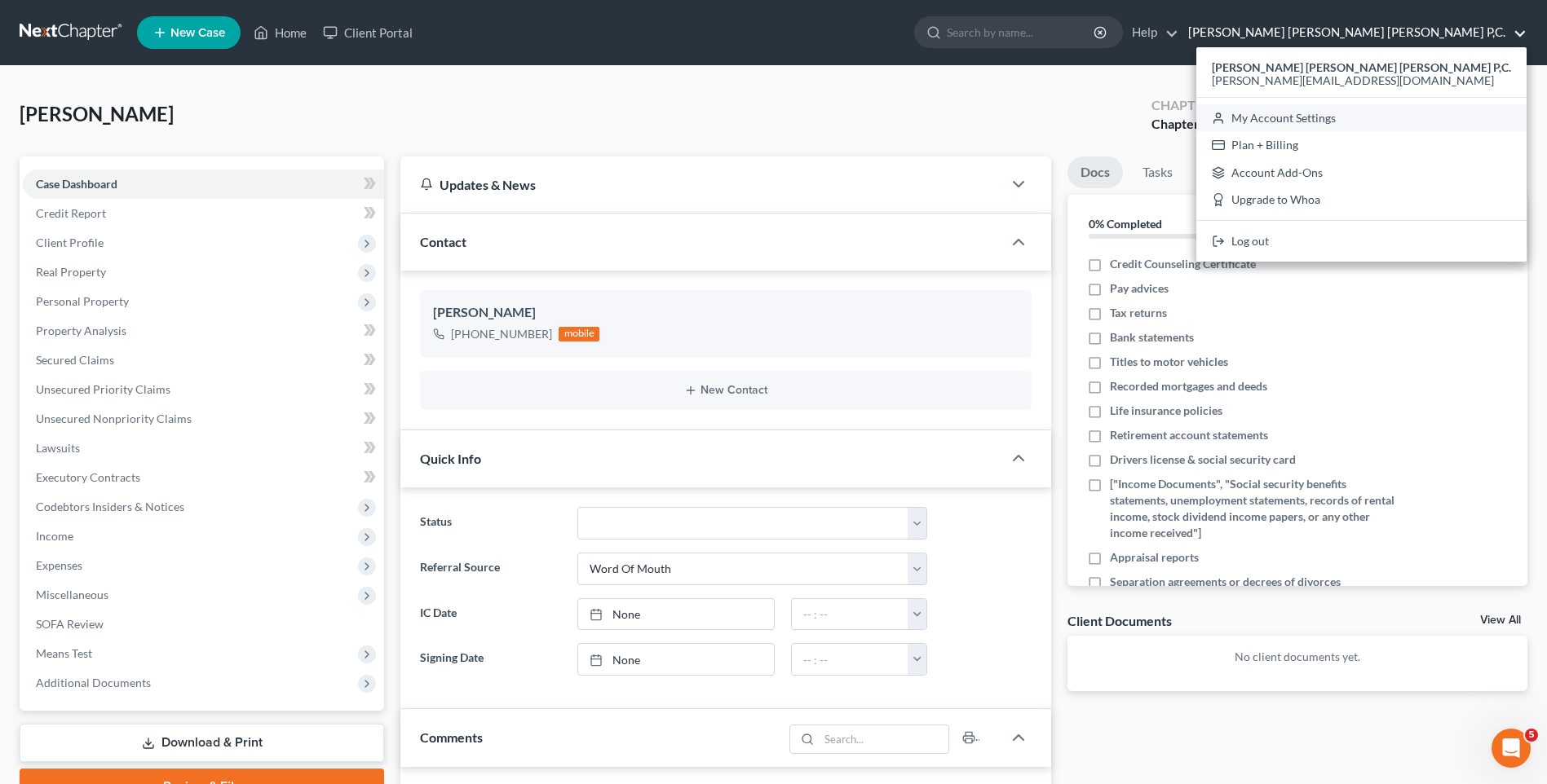
click at [1408, 119] on link "My Account Settings" at bounding box center [1362, 118] width 331 height 28
select select "1"
select select "23"
select select "0"
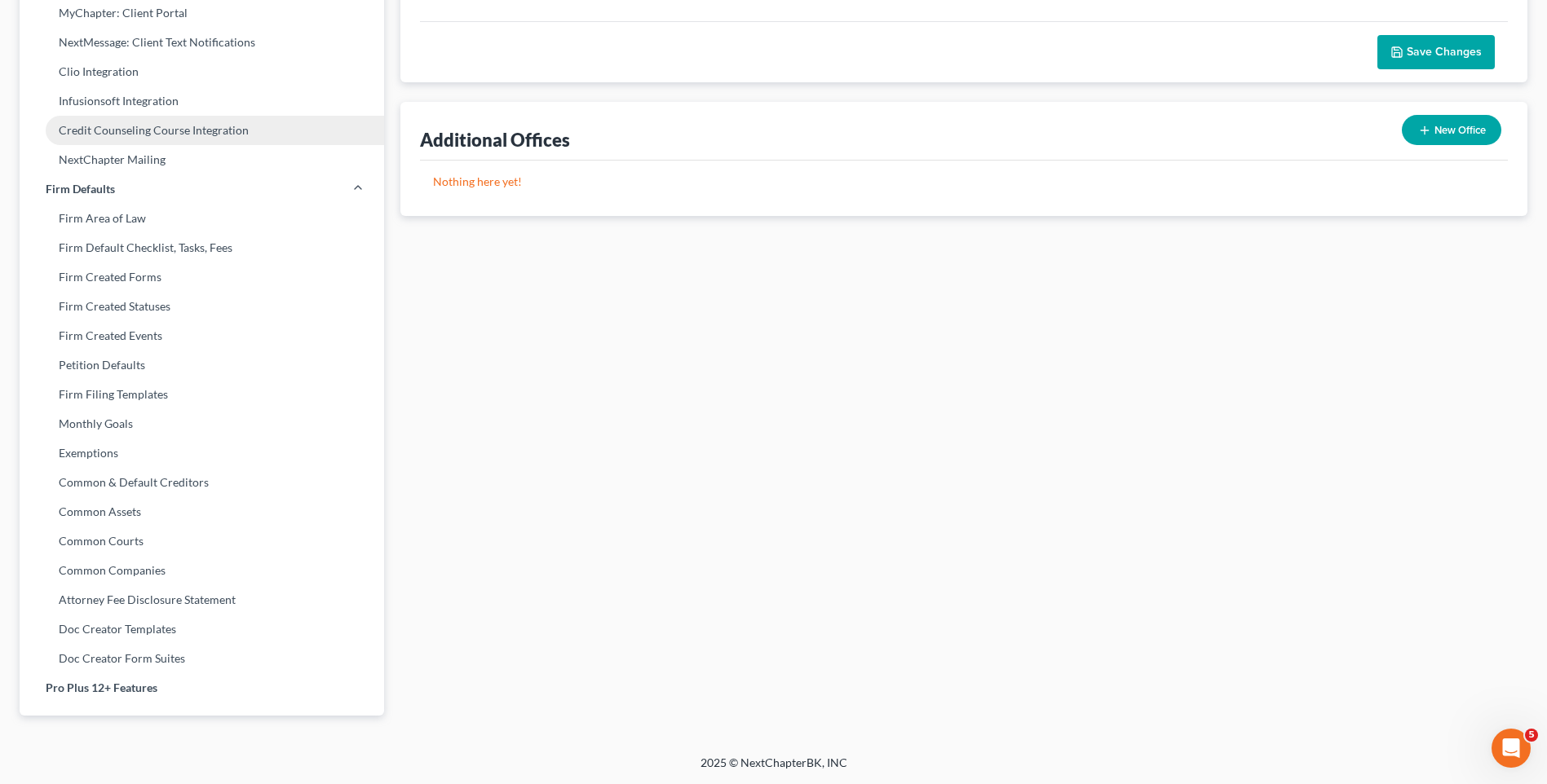
scroll to position [371, 0]
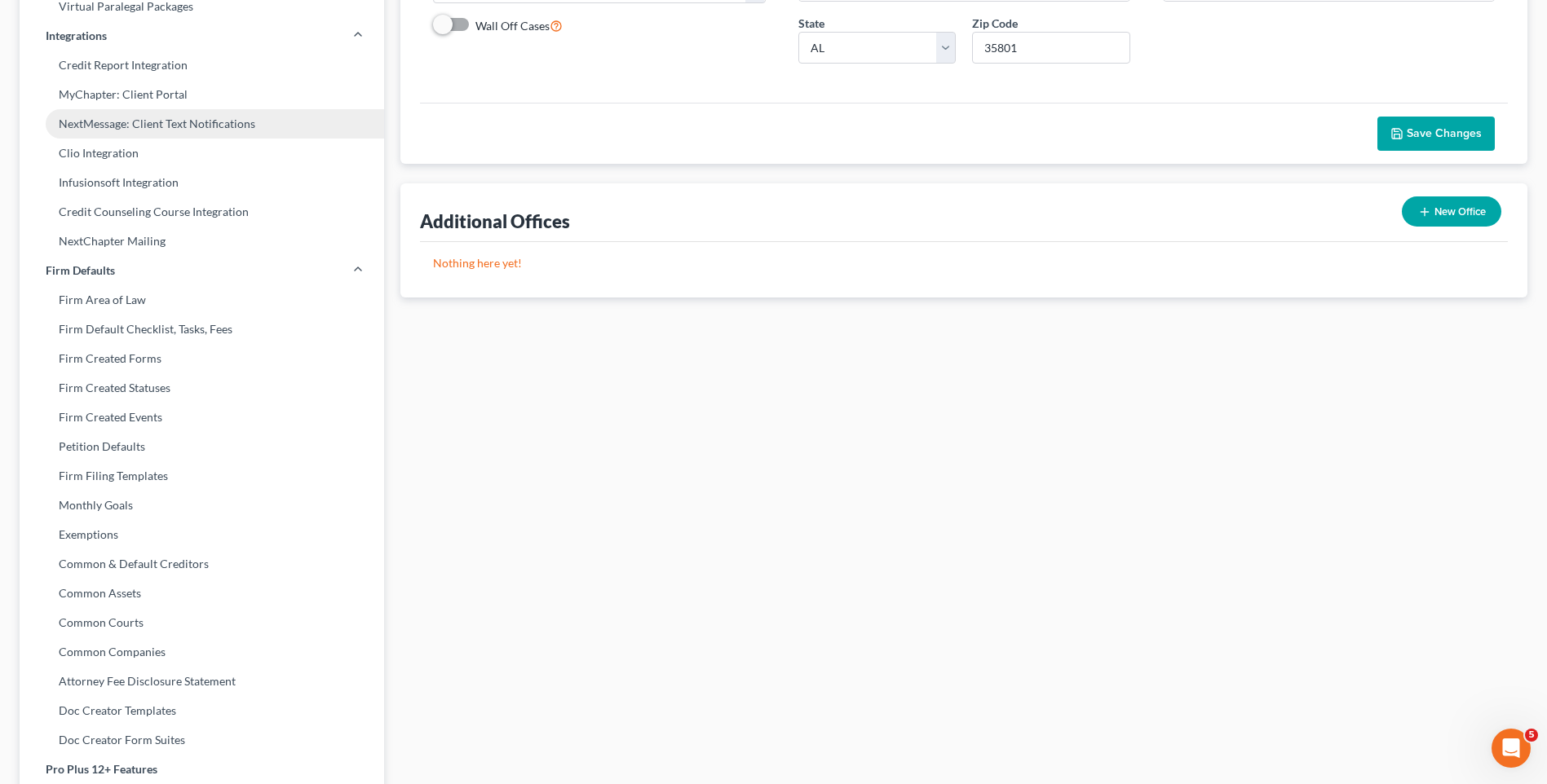
click at [192, 128] on link "NextMessage: Client Text Notifications" at bounding box center [201, 124] width 364 height 29
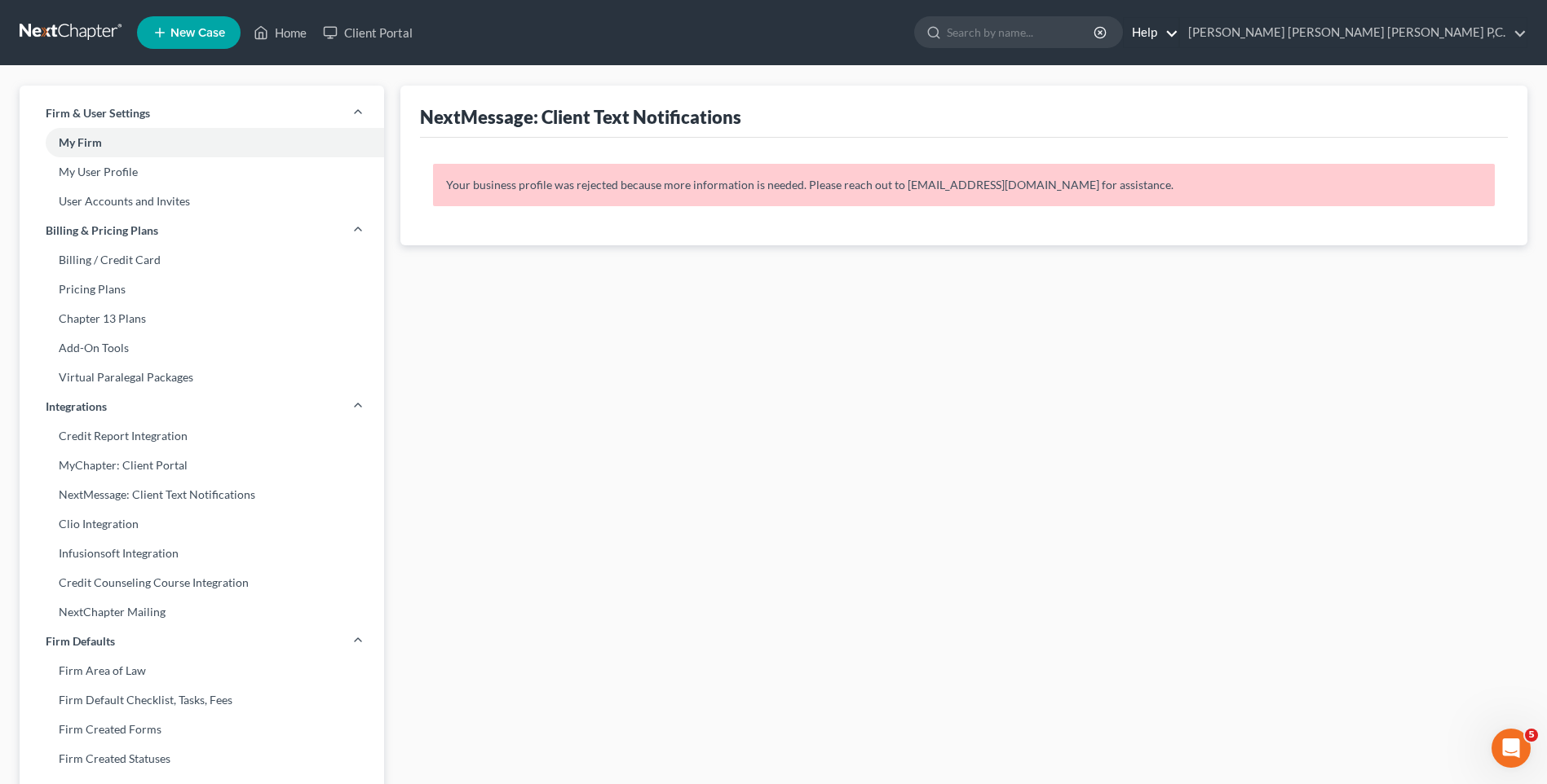
click at [1178, 33] on link "Help" at bounding box center [1151, 32] width 55 height 29
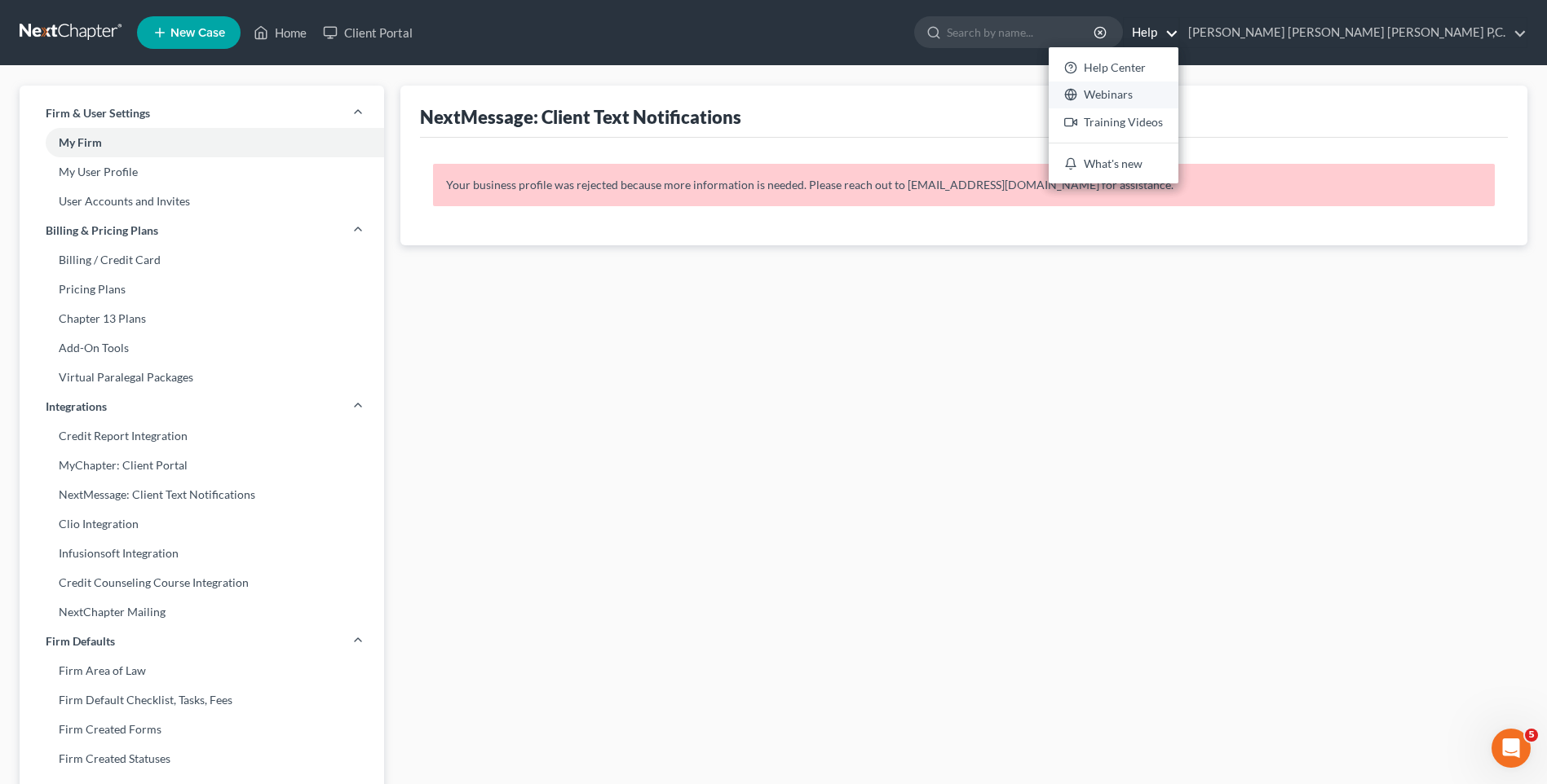
click at [1178, 95] on link "Webinars" at bounding box center [1114, 95] width 130 height 28
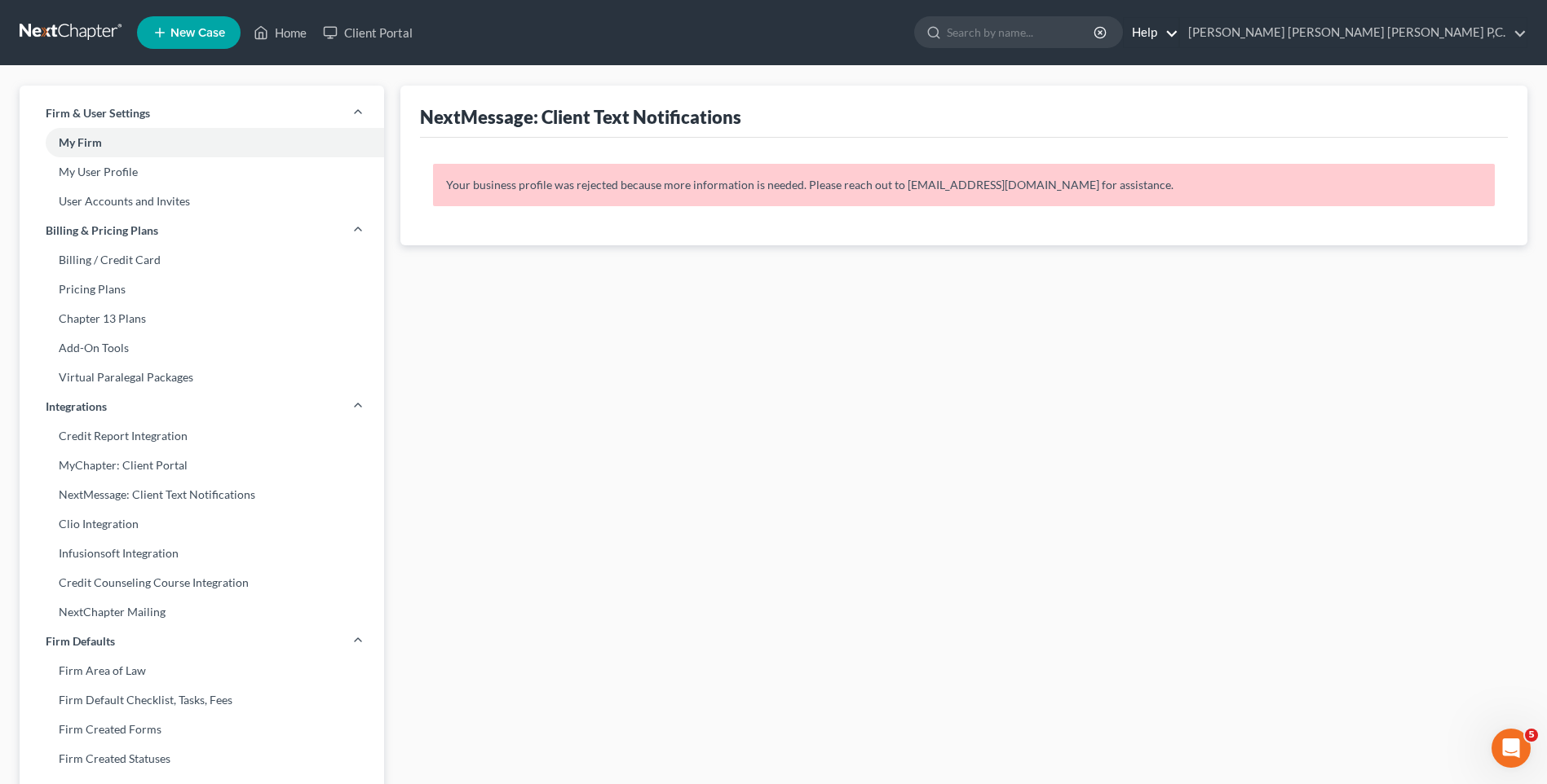
click at [1178, 34] on link "Help" at bounding box center [1151, 32] width 55 height 29
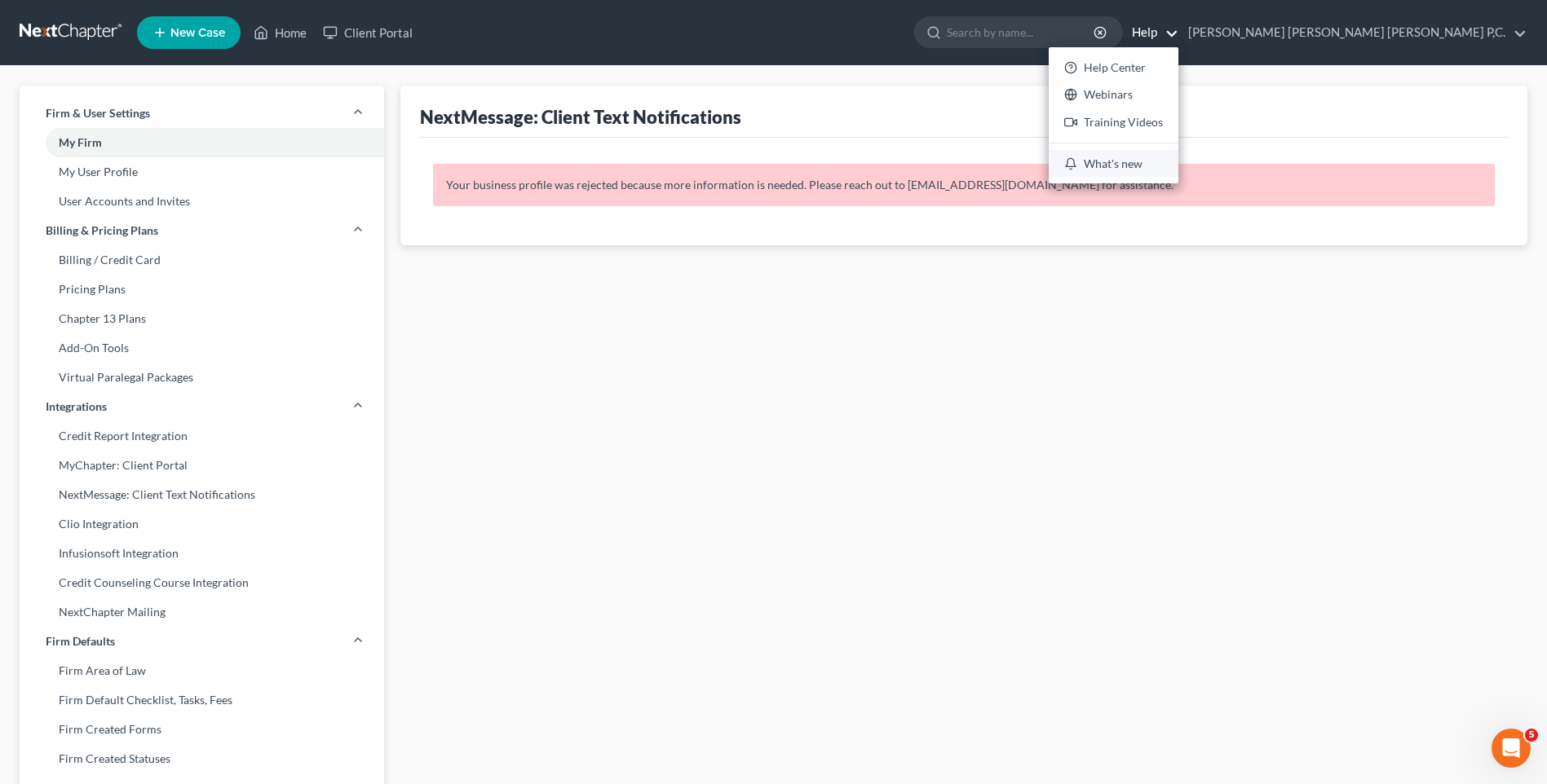
click at [1178, 162] on link "What's new" at bounding box center [1114, 163] width 130 height 28
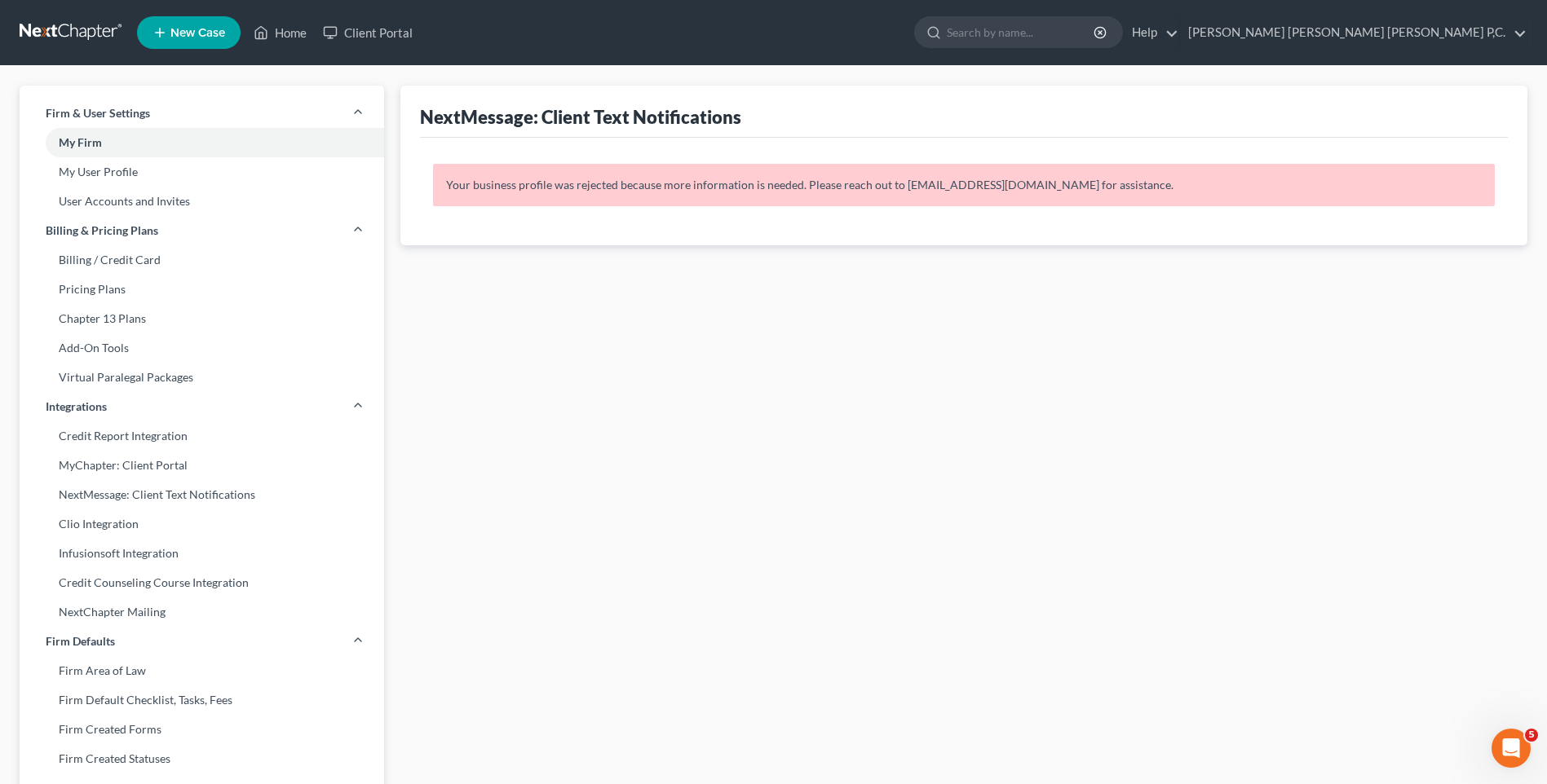
click at [203, 29] on span "New Case" at bounding box center [198, 33] width 55 height 13
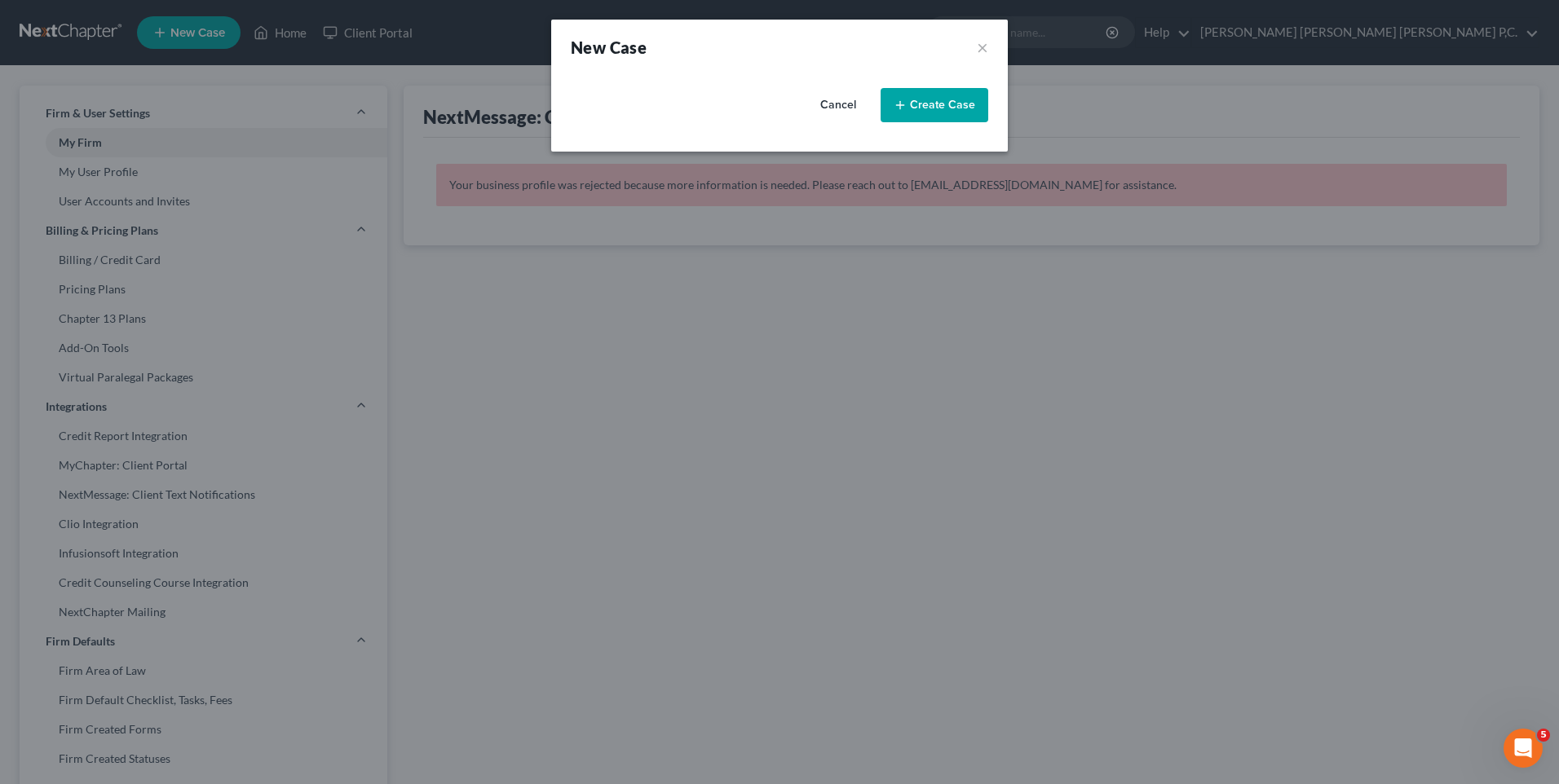
select select "1"
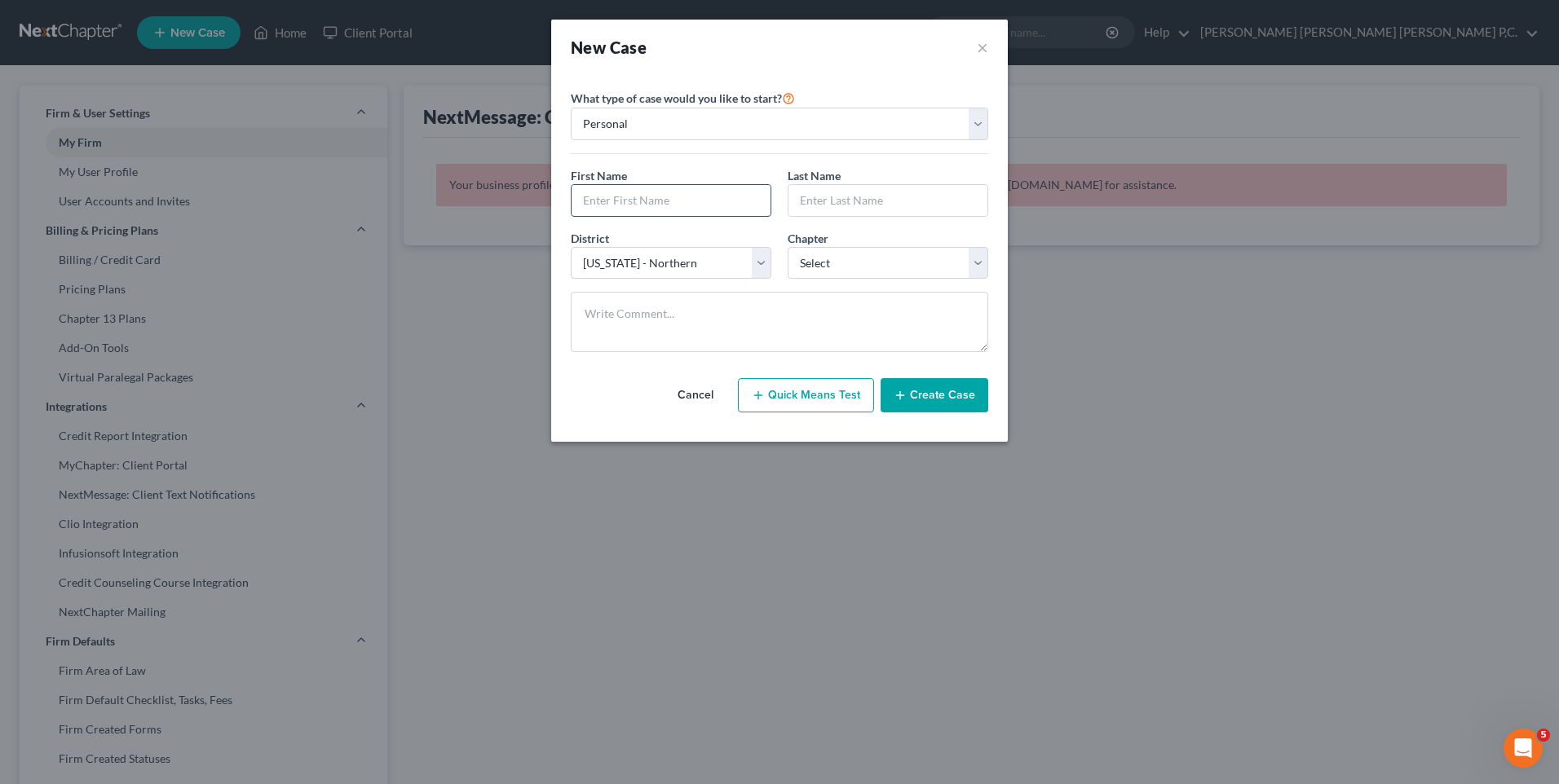
click at [642, 206] on input "text" at bounding box center [671, 200] width 199 height 31
type input "m"
type input "Meemey"
type input "[GEOGRAPHIC_DATA]"
select select "0"
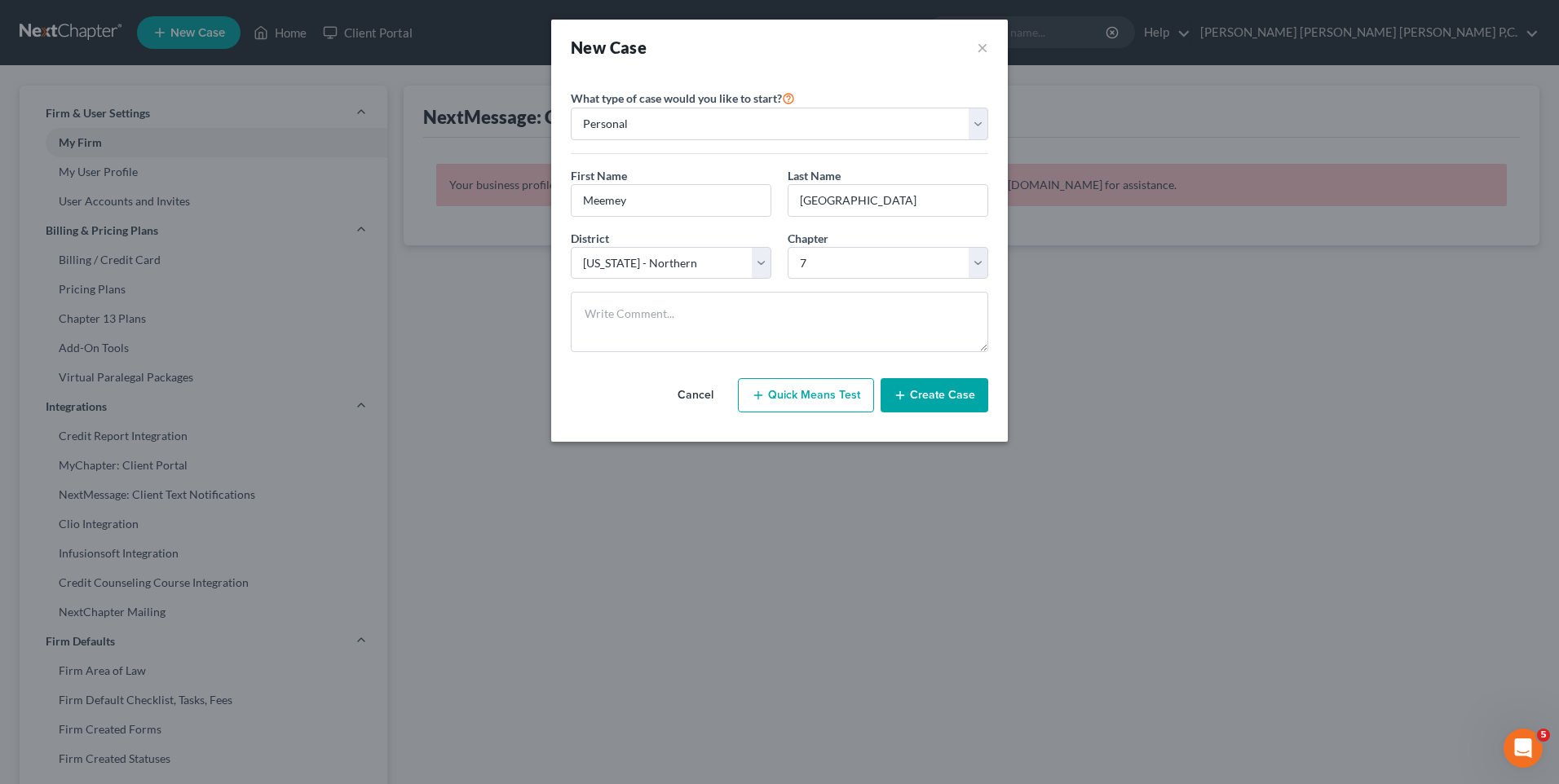
click at [925, 395] on button "Create Case" at bounding box center [935, 395] width 108 height 34
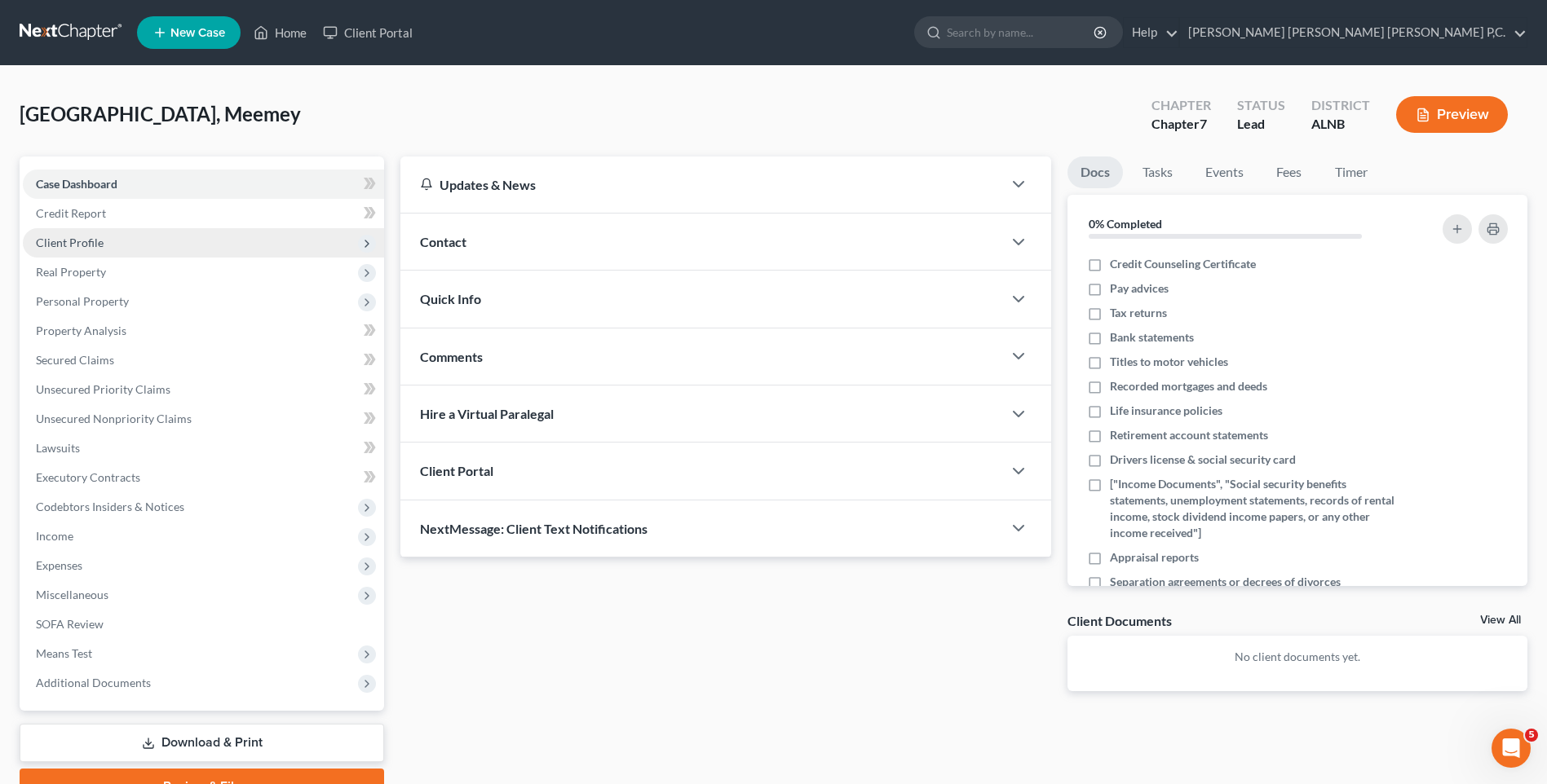
click at [369, 242] on icon at bounding box center [367, 244] width 13 height 13
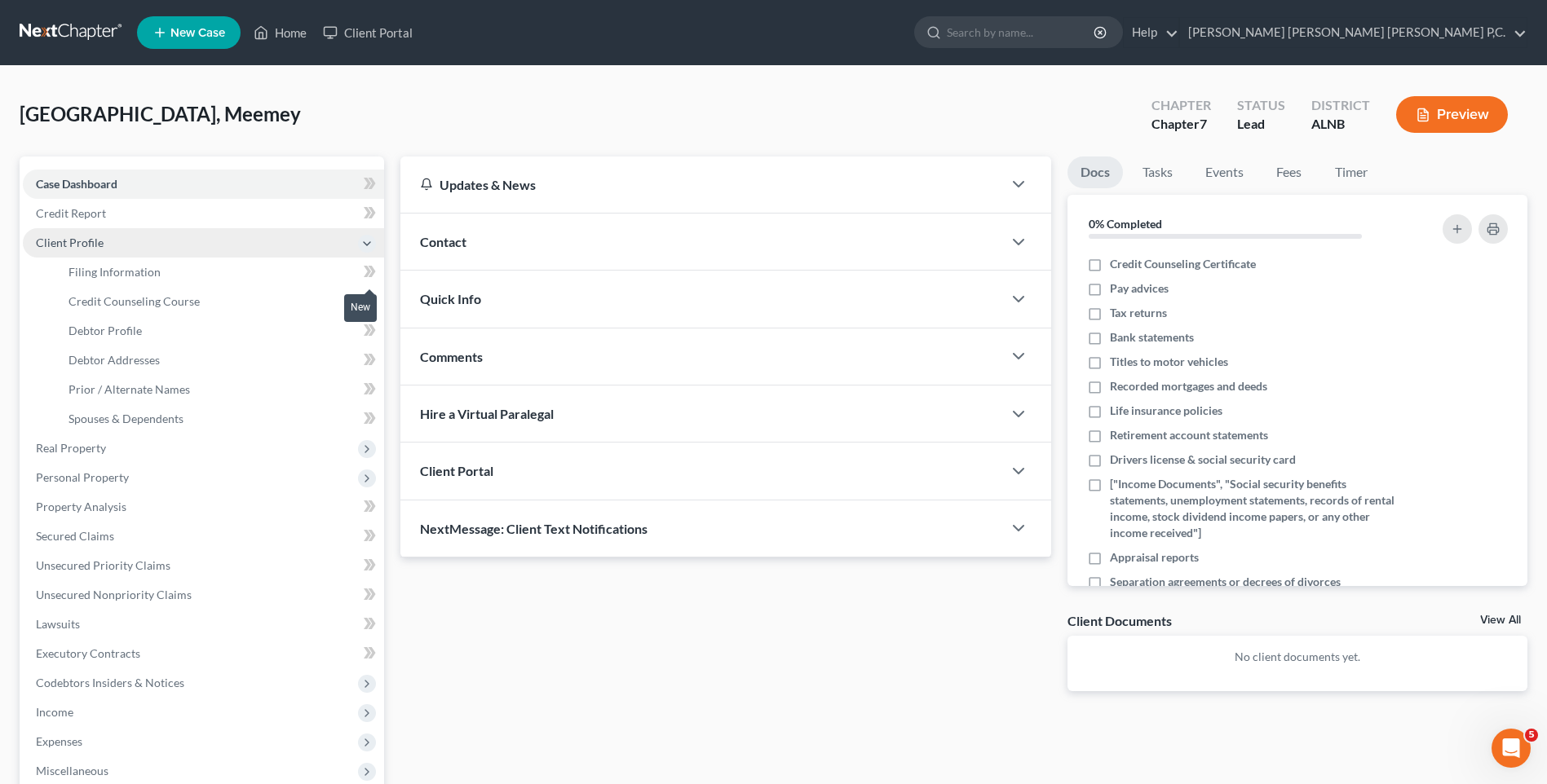
click at [373, 268] on icon at bounding box center [372, 272] width 8 height 12
click at [371, 270] on icon at bounding box center [369, 272] width 13 height 20
click at [367, 270] on icon at bounding box center [367, 272] width 8 height 12
click at [137, 274] on span "Filing Information" at bounding box center [114, 272] width 93 height 13
select select "1"
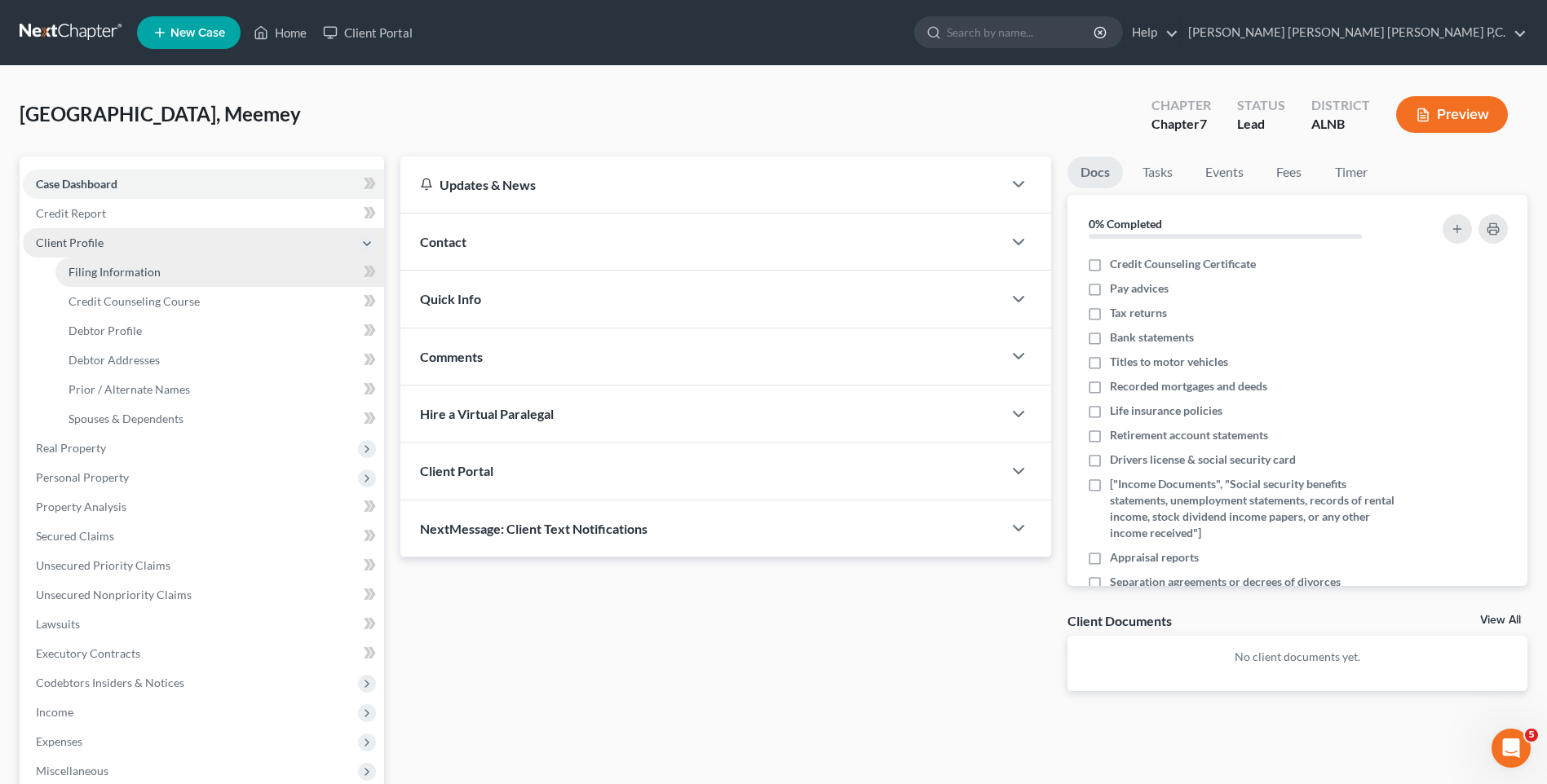
select select "0"
select select "1"
select select "0"
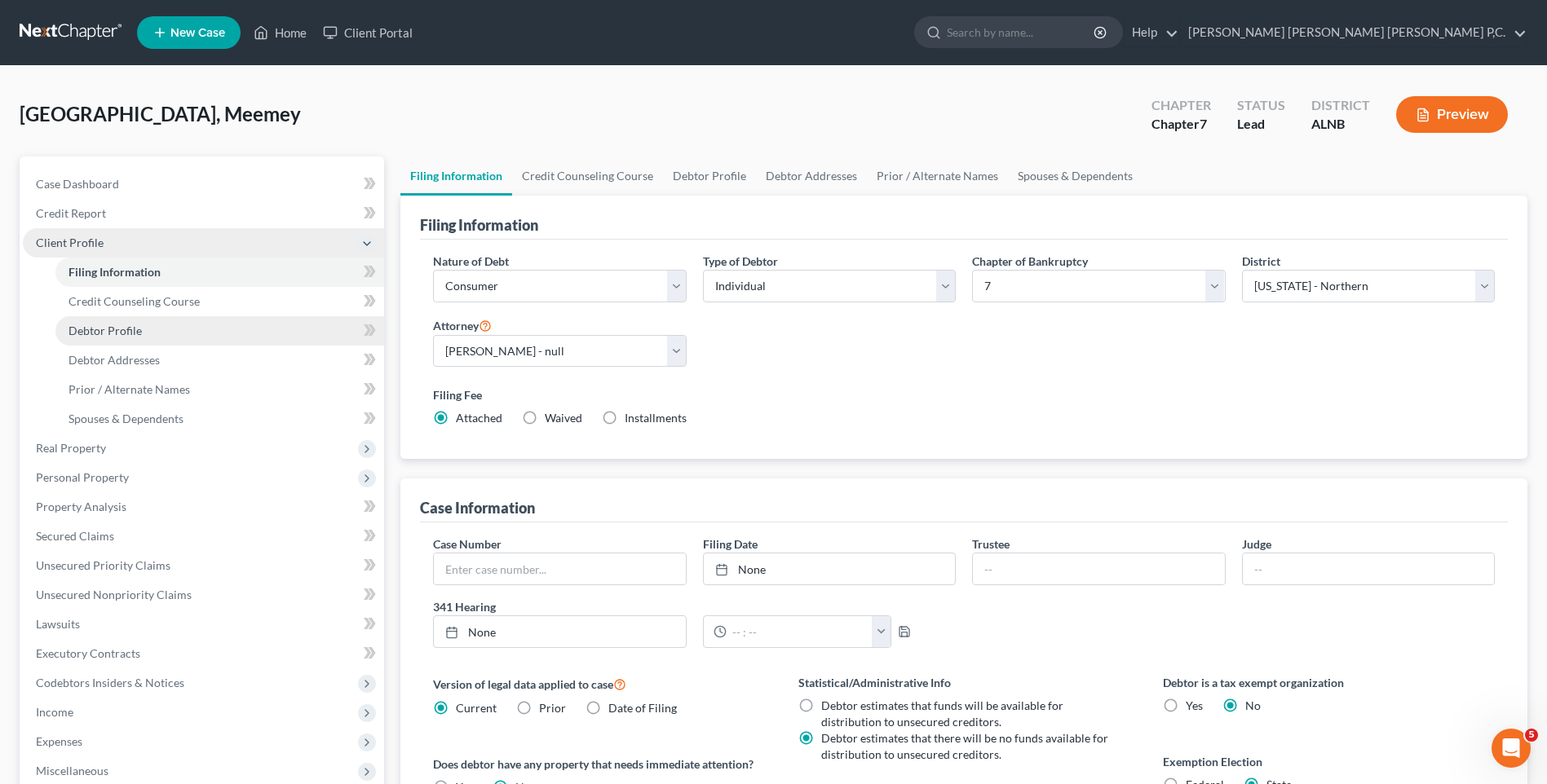
click at [126, 331] on span "Debtor Profile" at bounding box center [104, 331] width 73 height 13
select select "0"
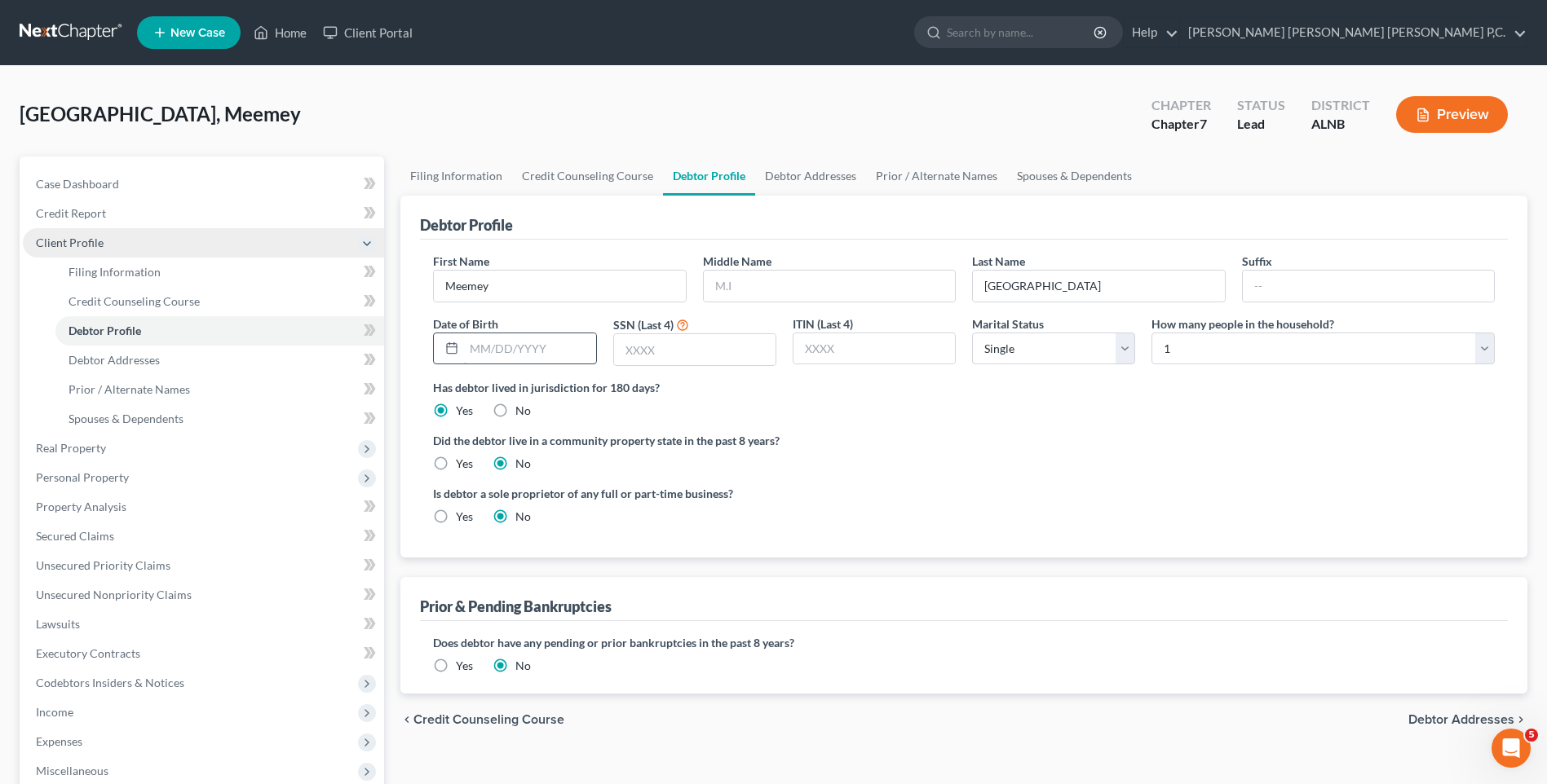
click at [479, 347] on input "text" at bounding box center [529, 348] width 131 height 31
type input "02021974"
type input "3332"
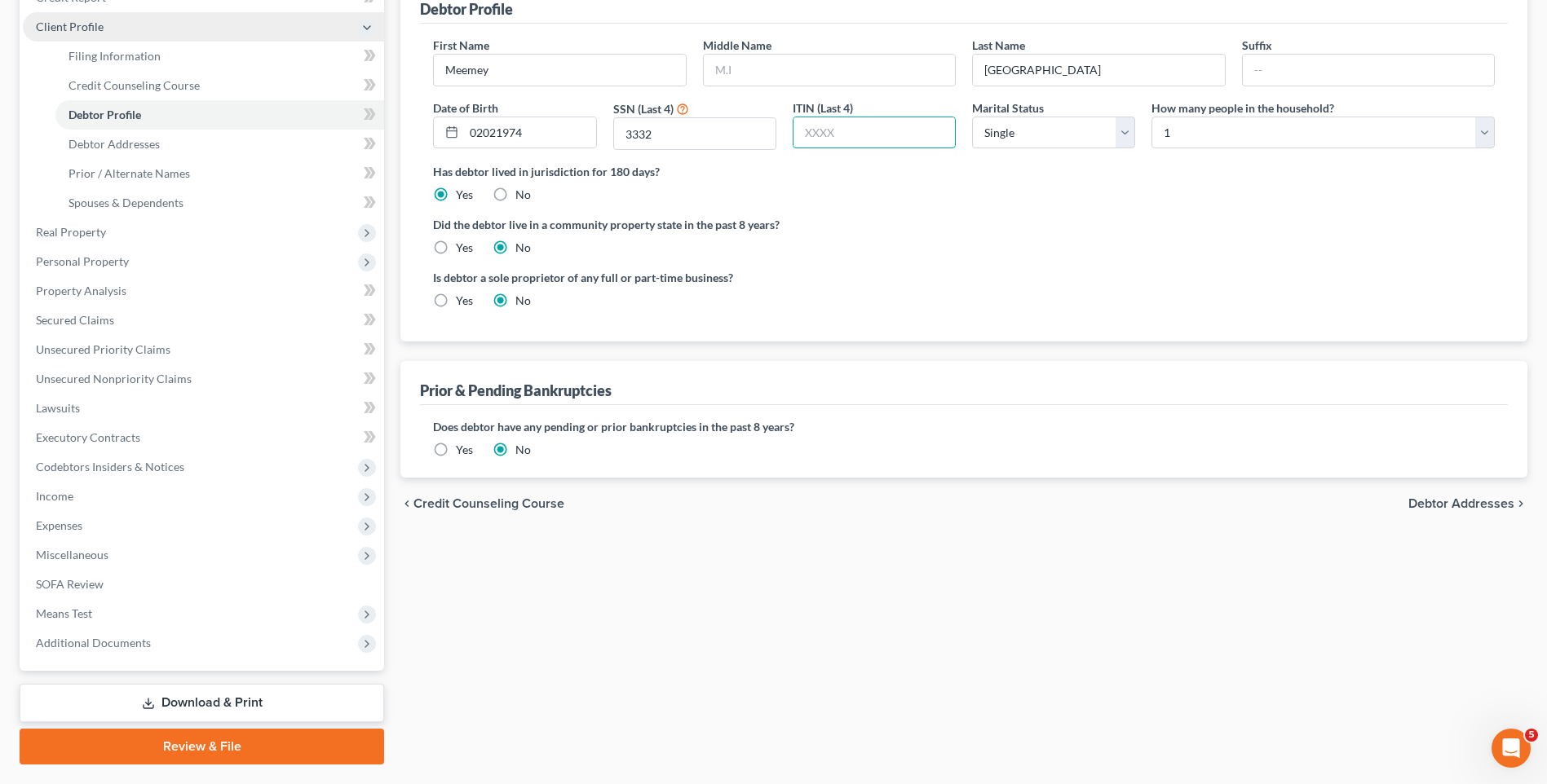
scroll to position [245, 0]
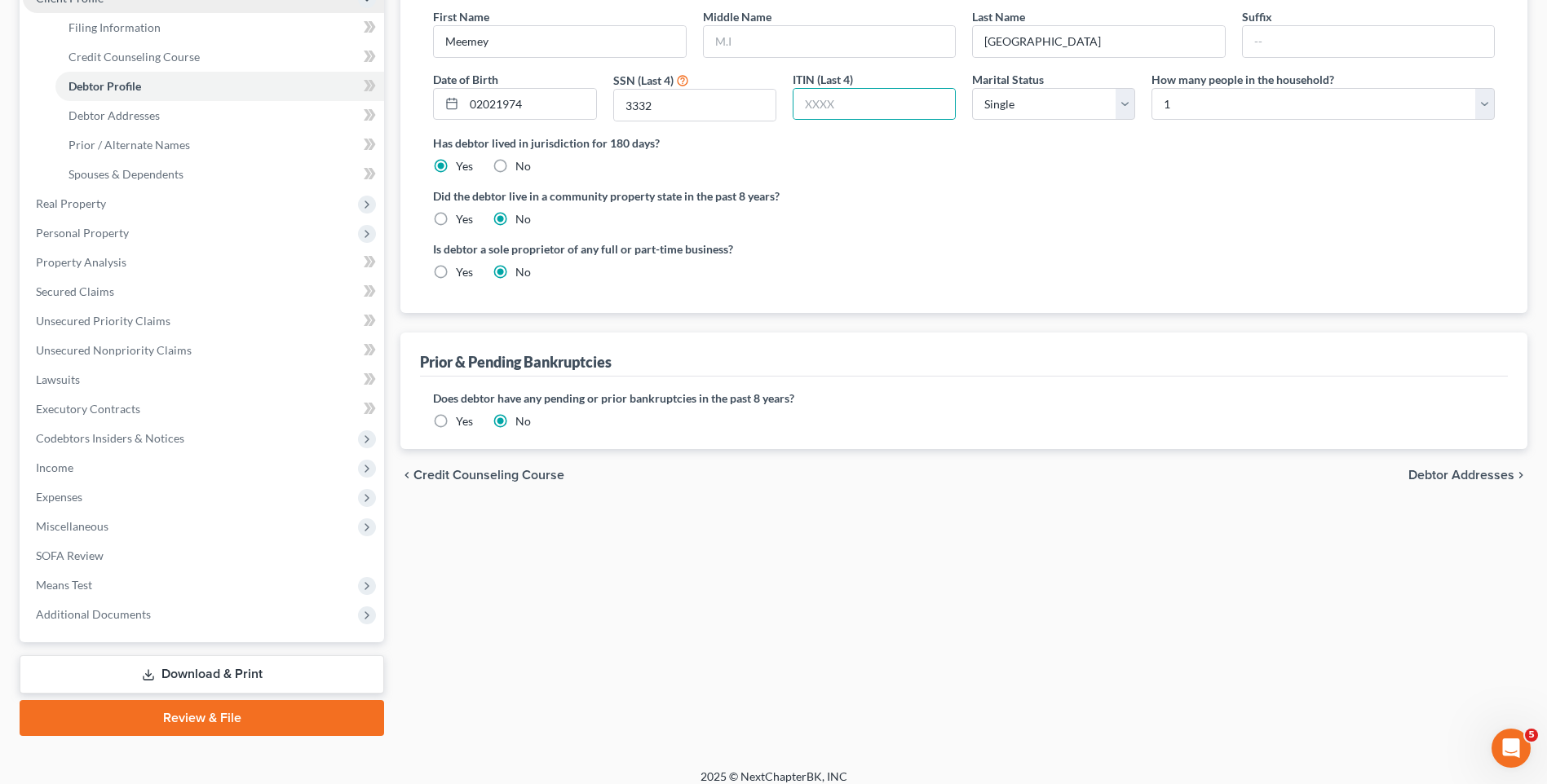
click at [1441, 478] on span "Debtor Addresses" at bounding box center [1462, 475] width 106 height 13
select select "0"
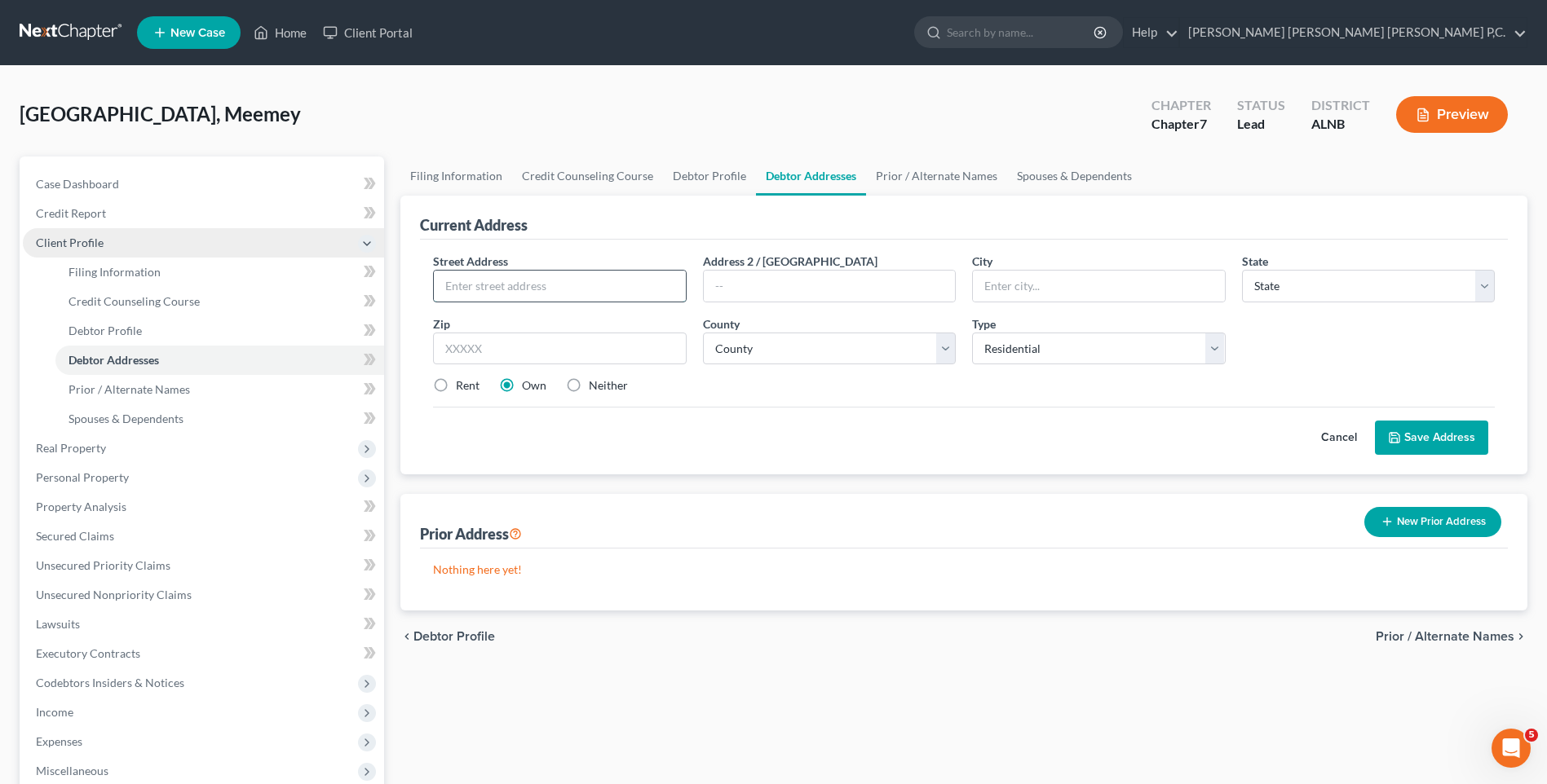
click at [486, 294] on input "text" at bounding box center [560, 286] width 252 height 31
type input "[STREET_ADDRESS]"
type input "Mounton"
select select "0"
drag, startPoint x: 1039, startPoint y: 285, endPoint x: 932, endPoint y: 285, distance: 107.0
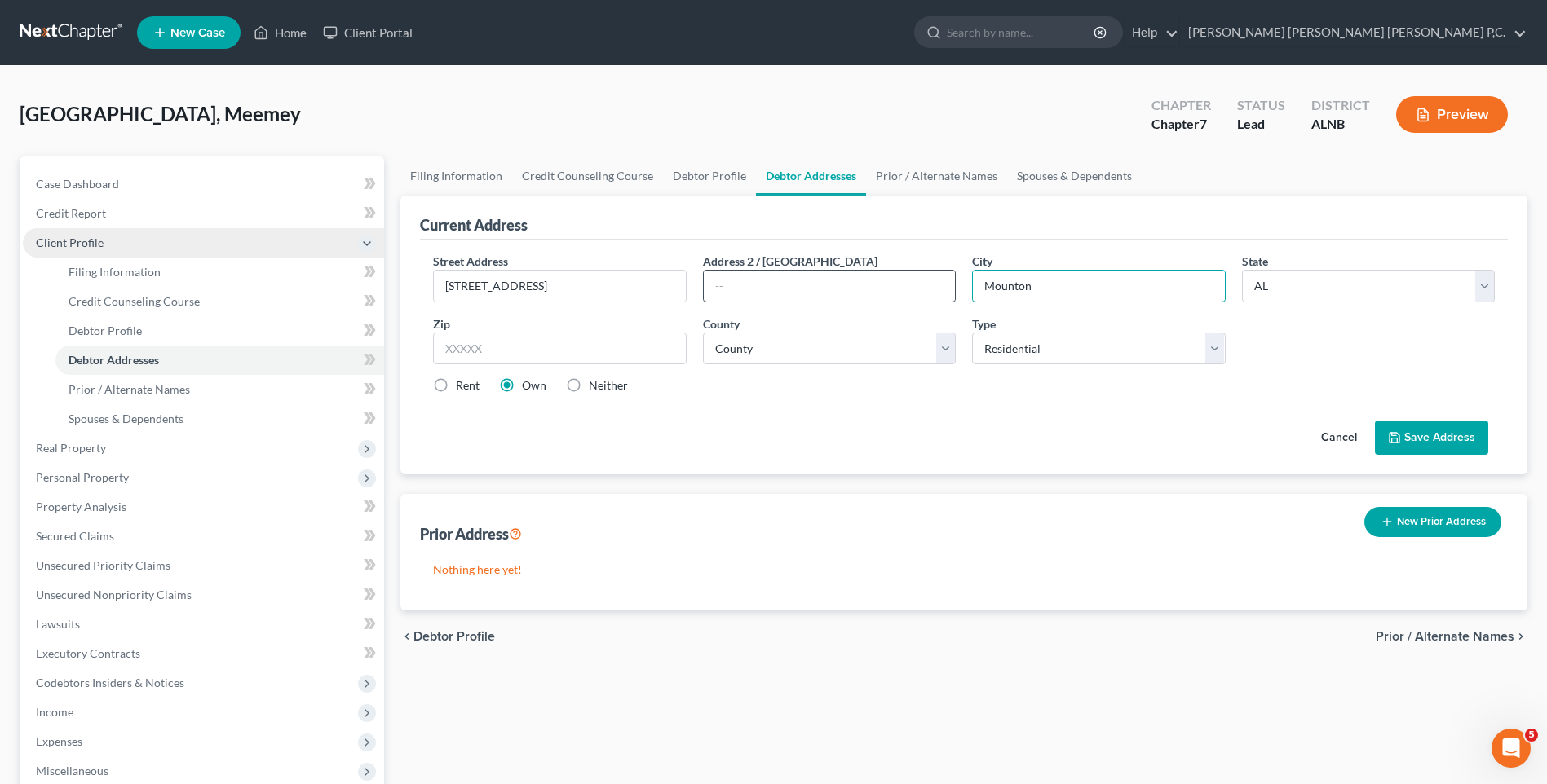
click at [934, 286] on div "Street Address * [STREET_ADDRESS] * [GEOGRAPHIC_DATA] * State [US_STATE] AK AR …" at bounding box center [964, 330] width 1078 height 155
type input "[PERSON_NAME]"
click at [547, 350] on input "text" at bounding box center [560, 348] width 253 height 33
type input "35650"
click at [944, 347] on select "County [GEOGRAPHIC_DATA] [GEOGRAPHIC_DATA] [GEOGRAPHIC_DATA] [GEOGRAPHIC_DATA] …" at bounding box center [829, 348] width 253 height 33
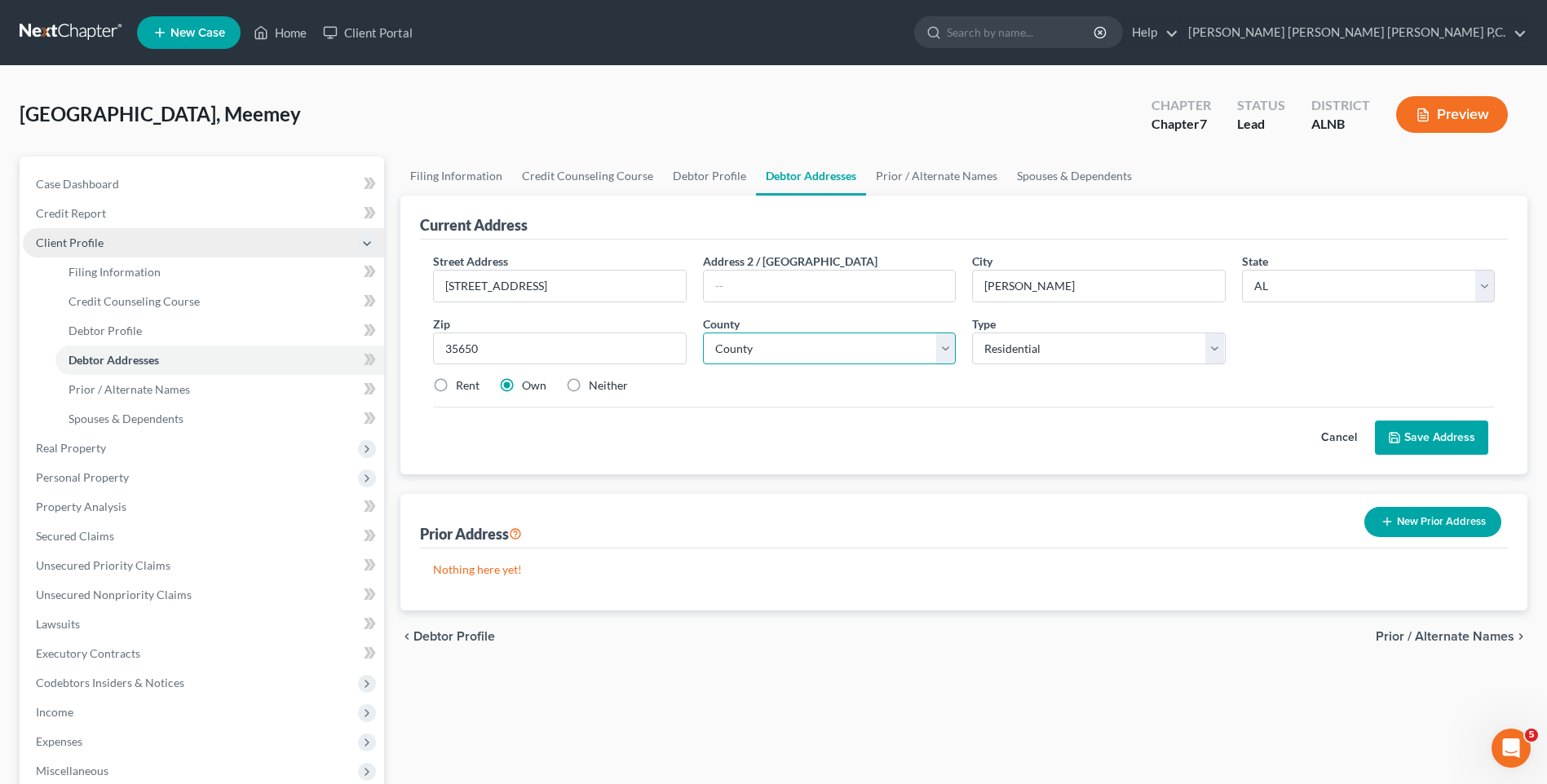
select select "39"
click at [703, 332] on select "County [GEOGRAPHIC_DATA] [GEOGRAPHIC_DATA] [GEOGRAPHIC_DATA] [GEOGRAPHIC_DATA] …" at bounding box center [829, 348] width 253 height 33
click at [1404, 441] on button "Save Address" at bounding box center [1432, 437] width 114 height 34
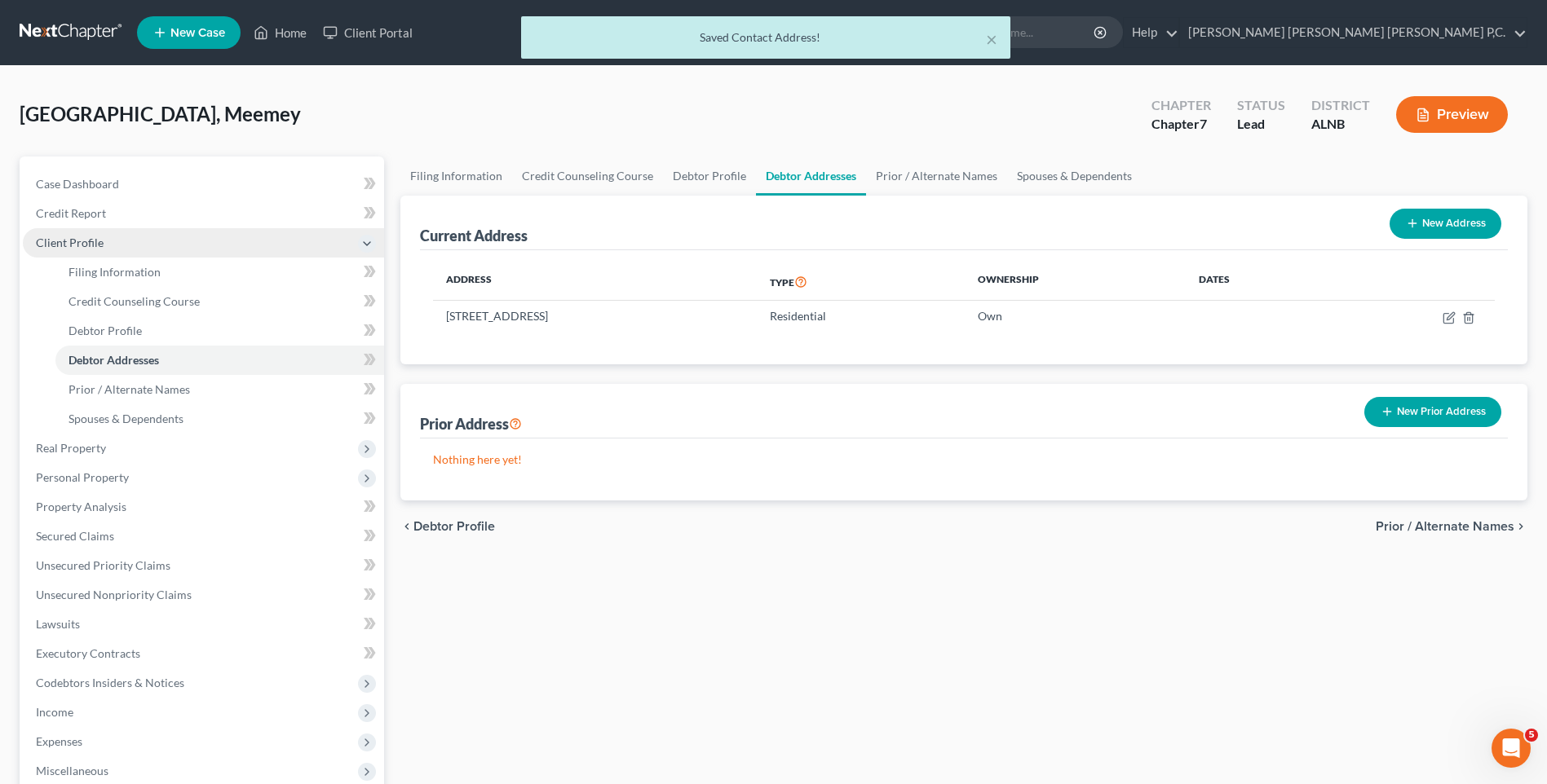
click at [1479, 527] on span "Prior / Alternate Names" at bounding box center [1445, 527] width 139 height 13
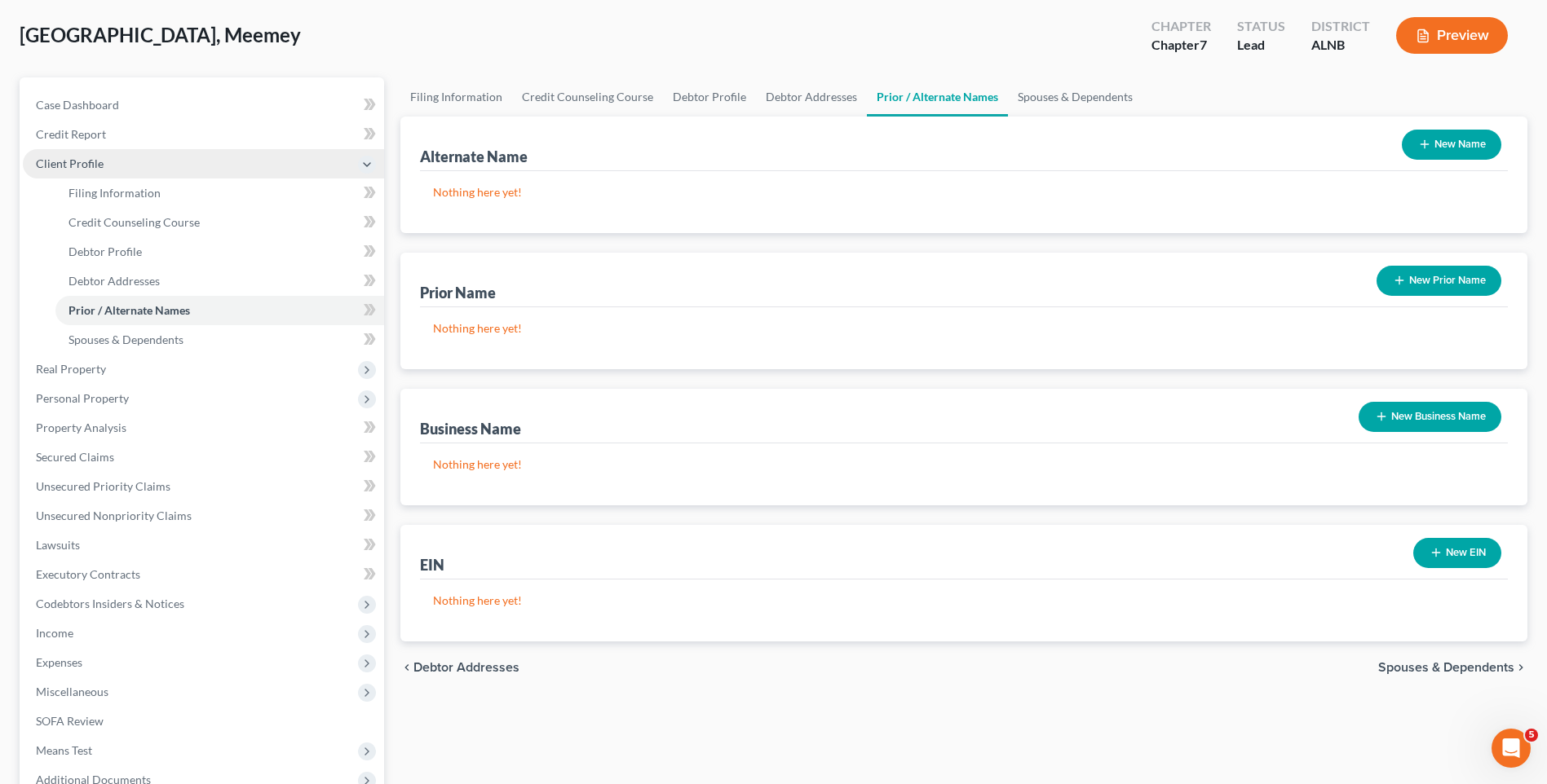
scroll to position [245, 0]
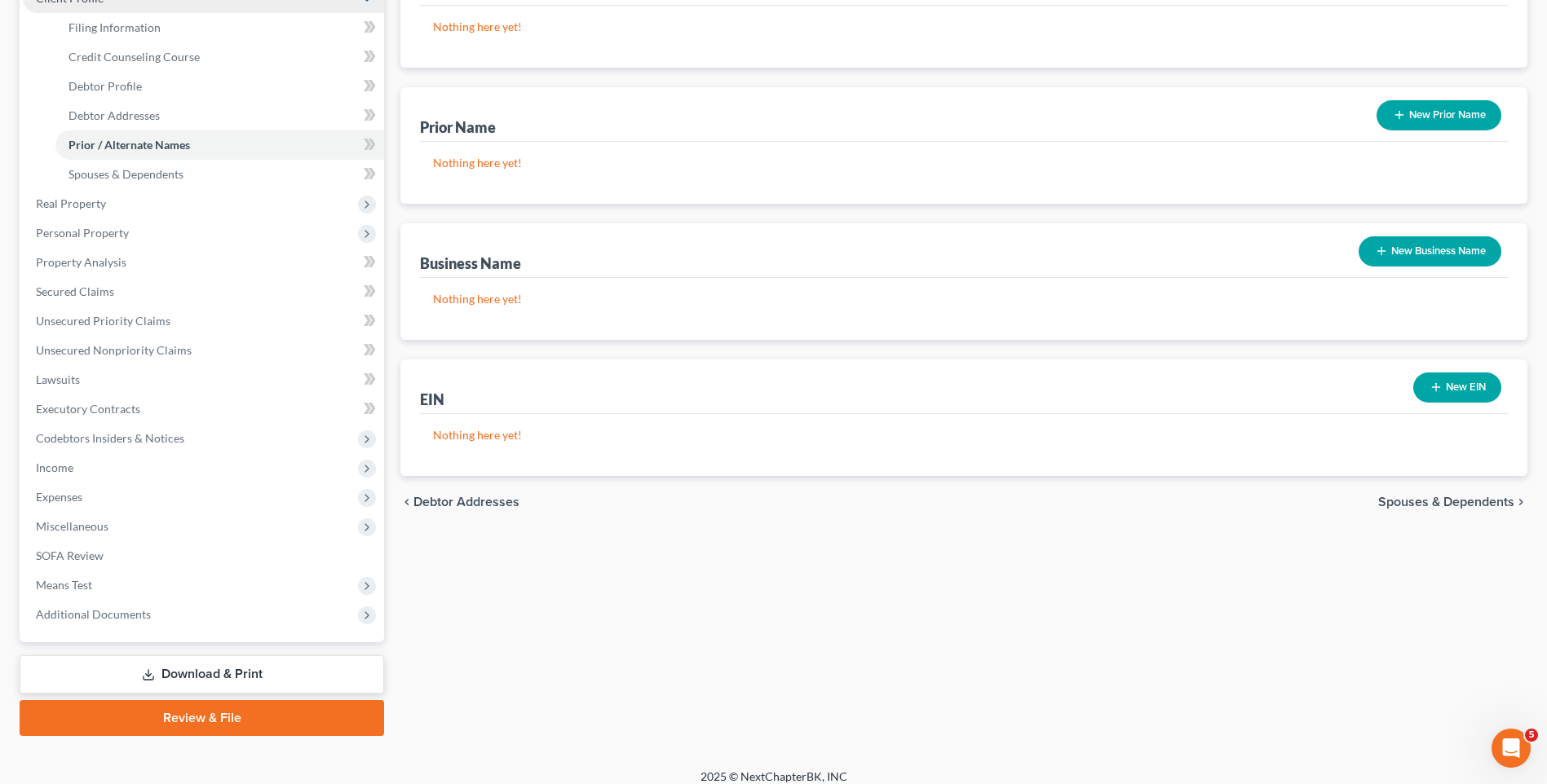
click at [1438, 501] on span "Spouses & Dependents" at bounding box center [1447, 502] width 136 height 13
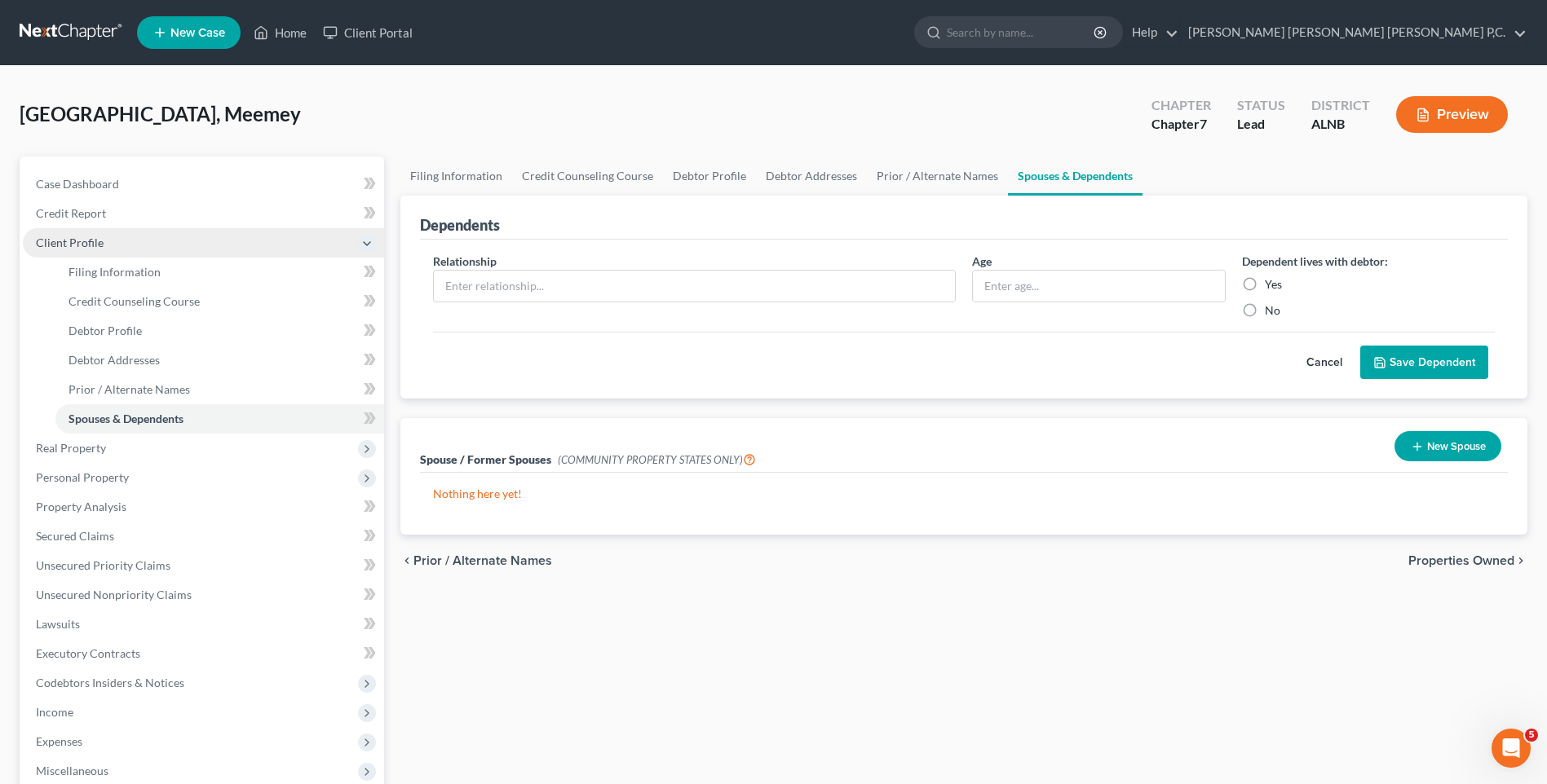
click at [1385, 369] on button "Save Dependent" at bounding box center [1425, 363] width 128 height 34
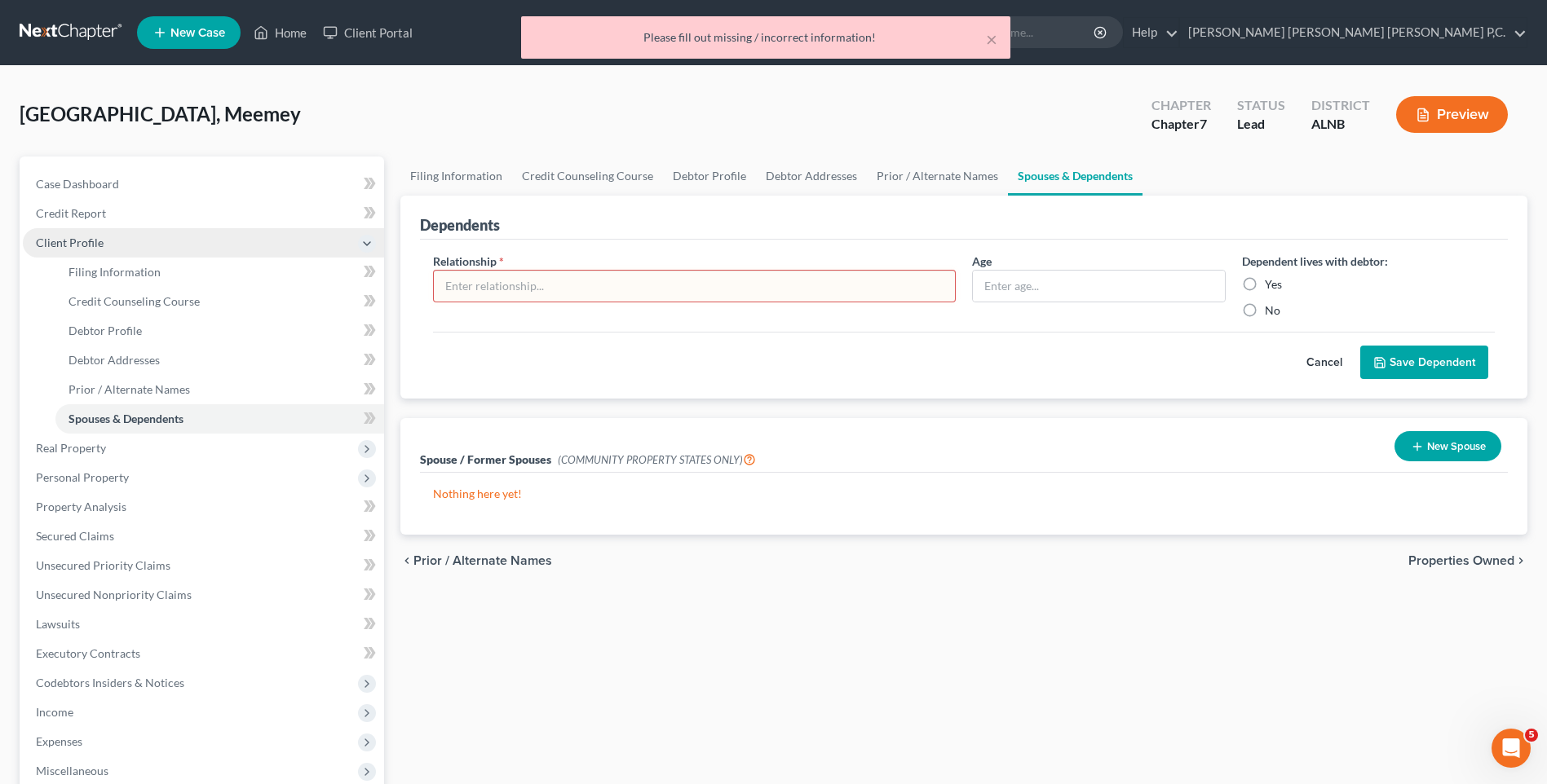
click at [571, 289] on input "text" at bounding box center [694, 286] width 521 height 31
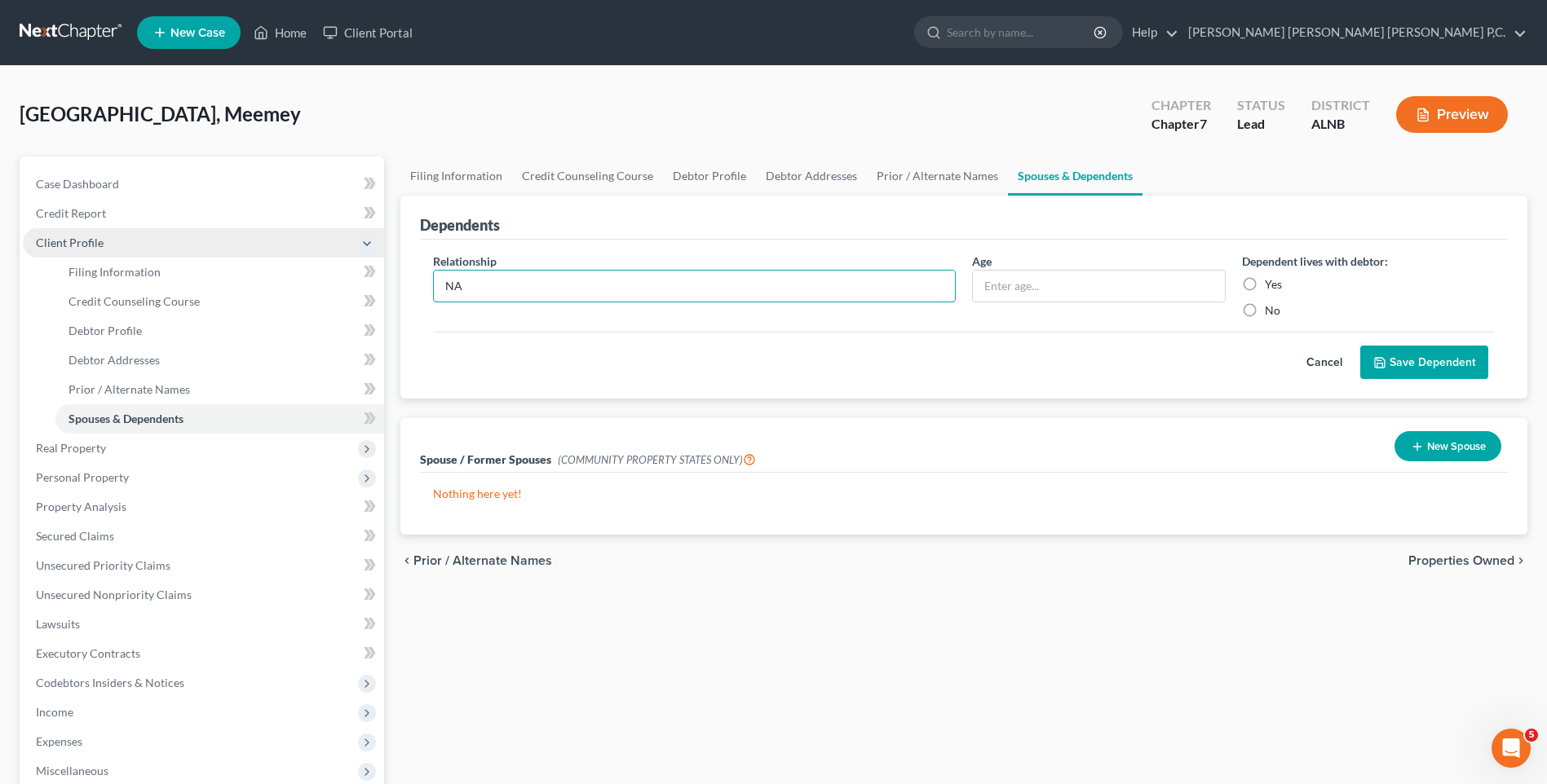
type input "NA"
click at [1437, 365] on button "Save Dependent" at bounding box center [1425, 363] width 128 height 34
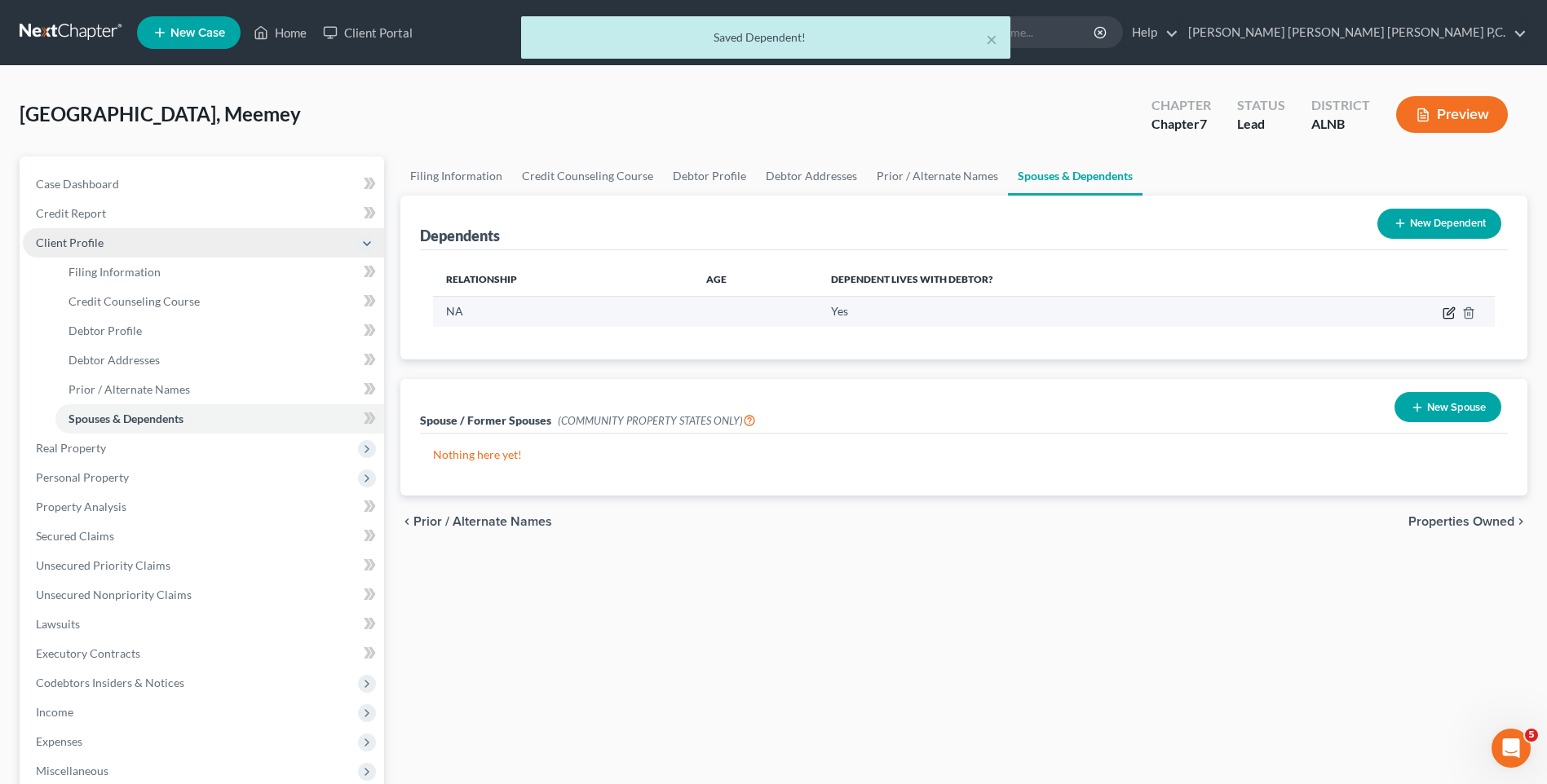
click at [1443, 310] on icon "button" at bounding box center [1449, 314] width 10 height 10
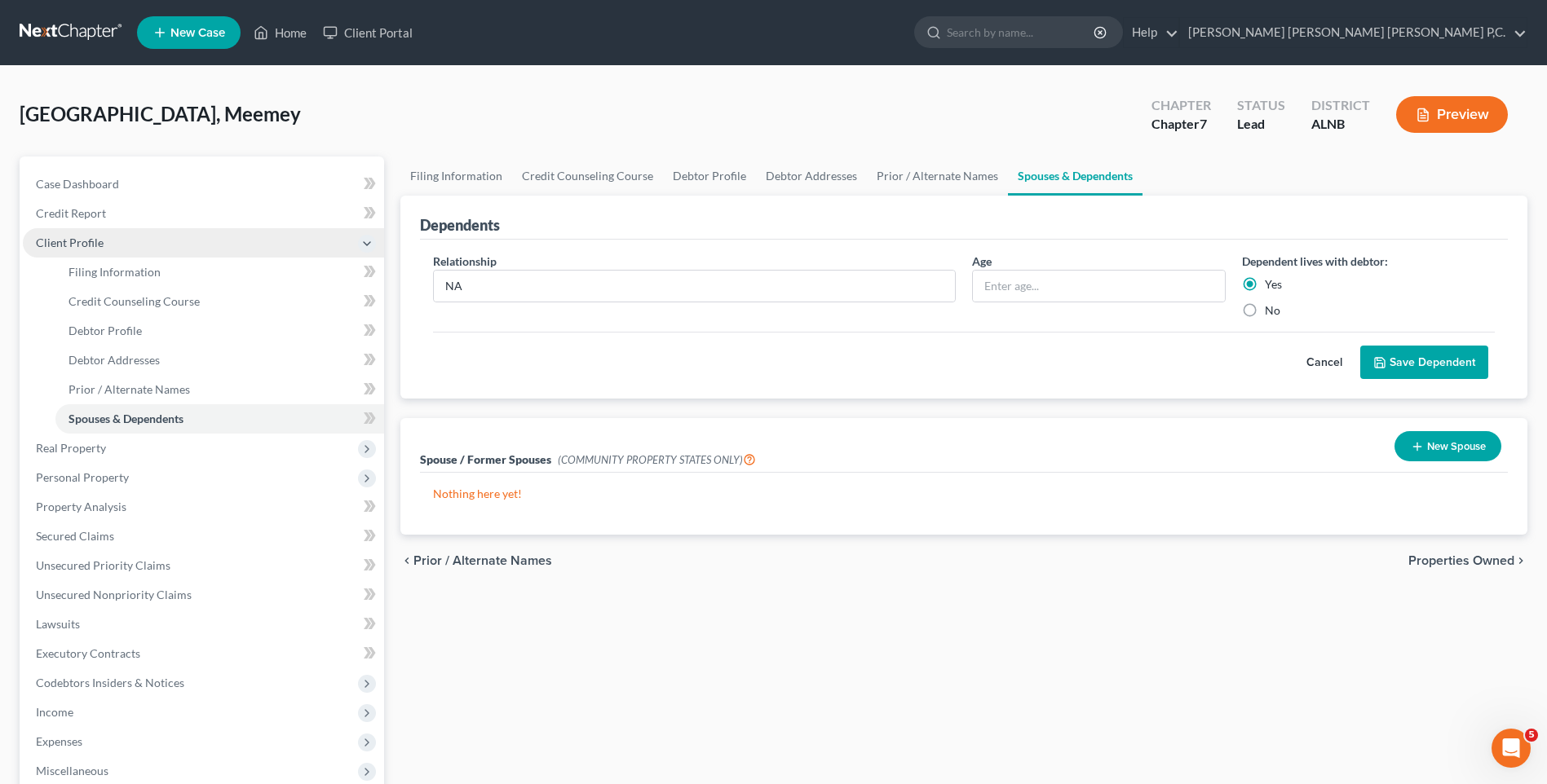
click at [1265, 310] on label "No" at bounding box center [1273, 310] width 15 height 16
click at [1272, 310] on input "No" at bounding box center [1277, 308] width 11 height 11
radio input "true"
click at [1425, 367] on button "Save Dependent" at bounding box center [1425, 363] width 128 height 34
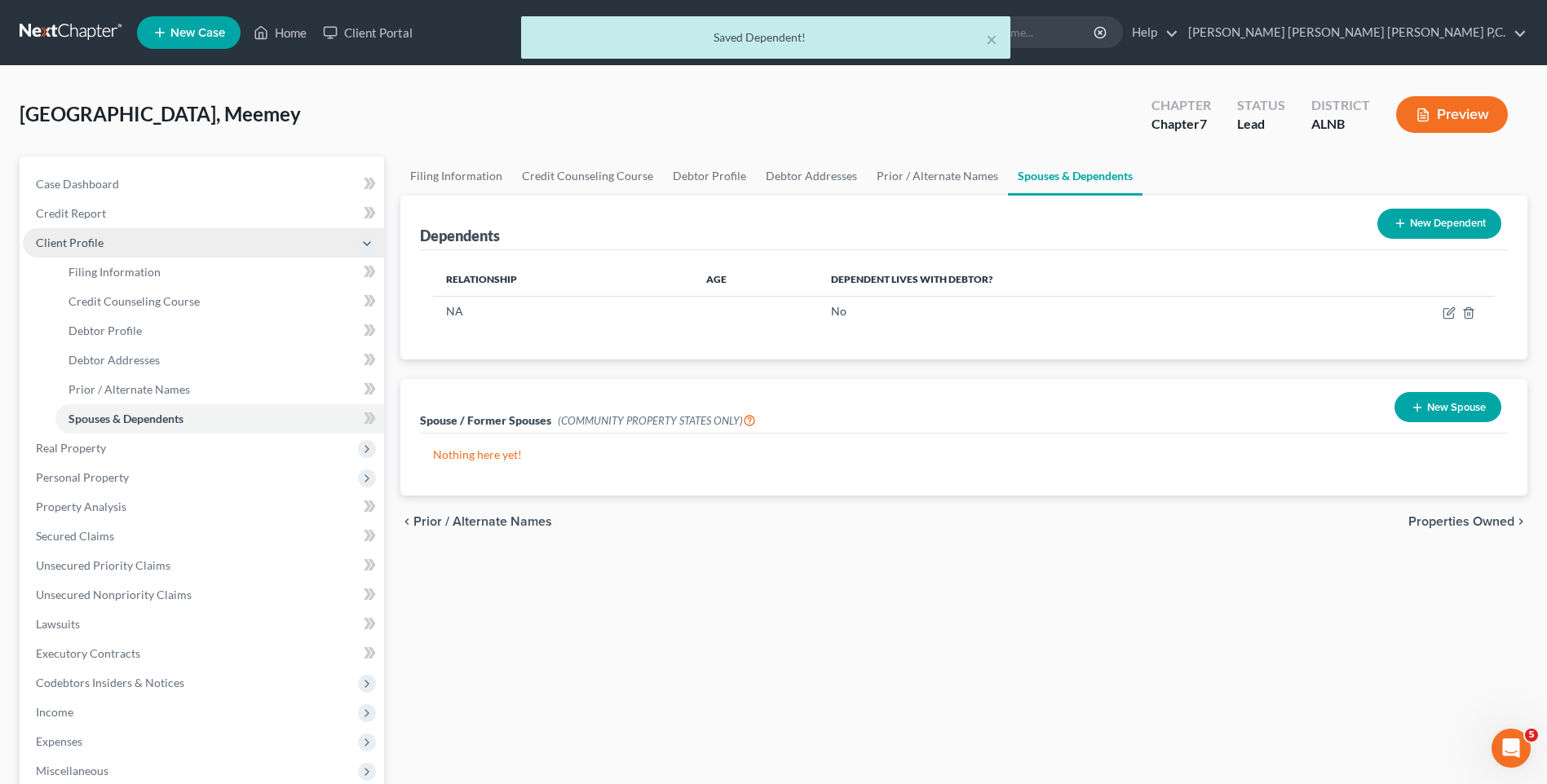
click at [1456, 520] on span "Properties Owned" at bounding box center [1462, 522] width 106 height 13
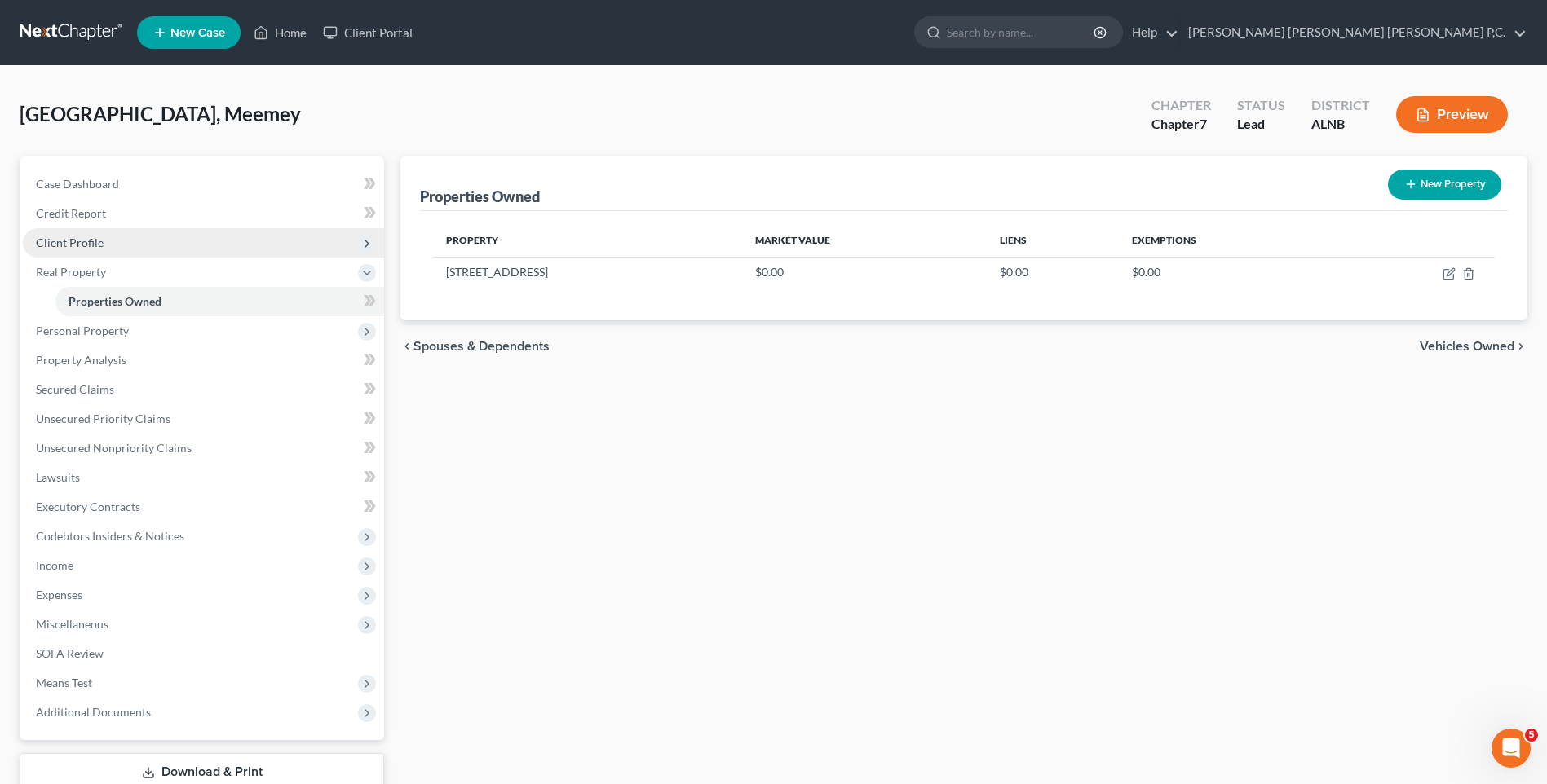
click at [1452, 348] on span "Vehicles Owned" at bounding box center [1467, 347] width 94 height 13
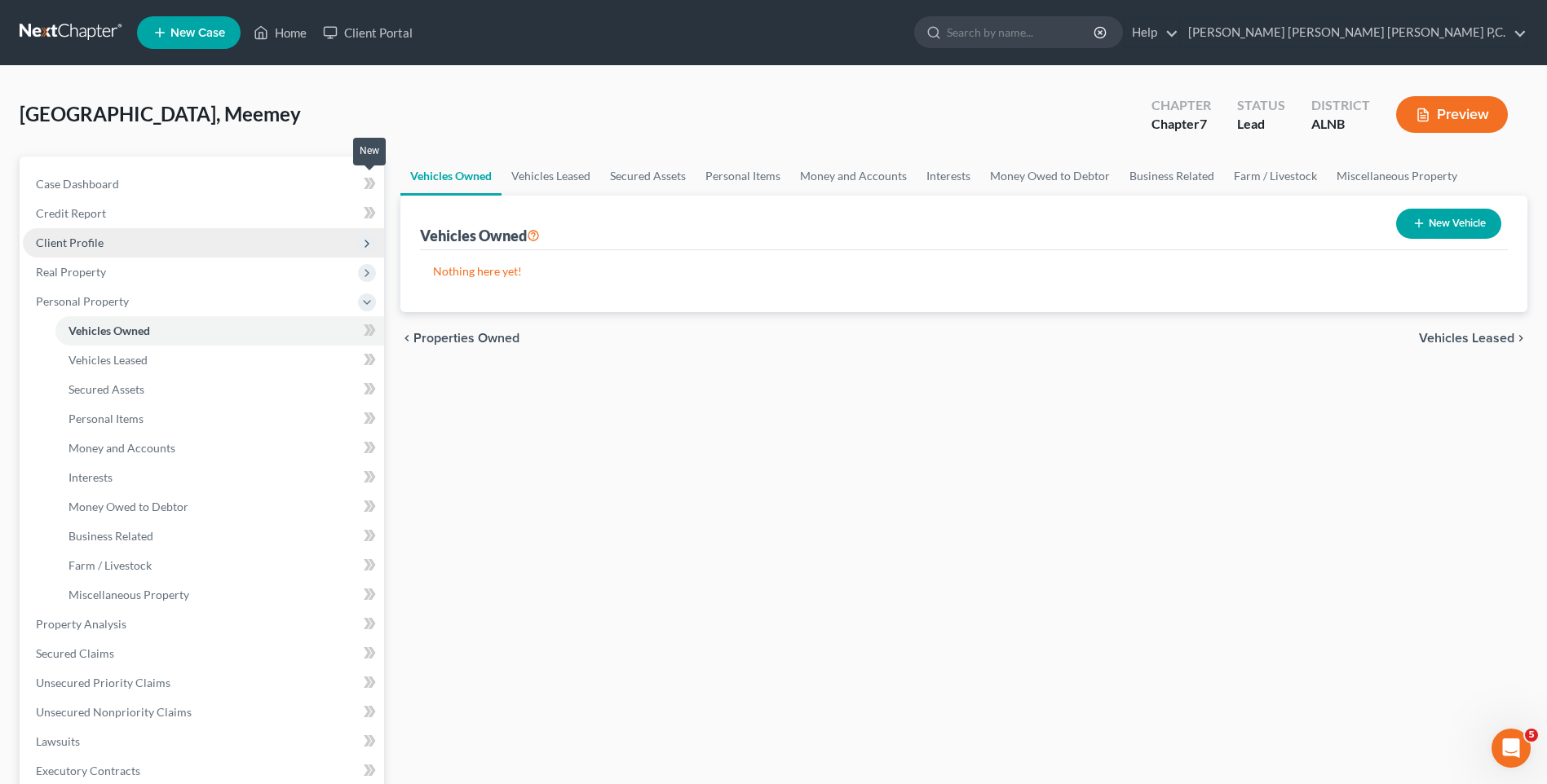
click at [358, 185] on span at bounding box center [370, 185] width 29 height 24
click at [80, 183] on span "Case Dashboard" at bounding box center [77, 183] width 83 height 13
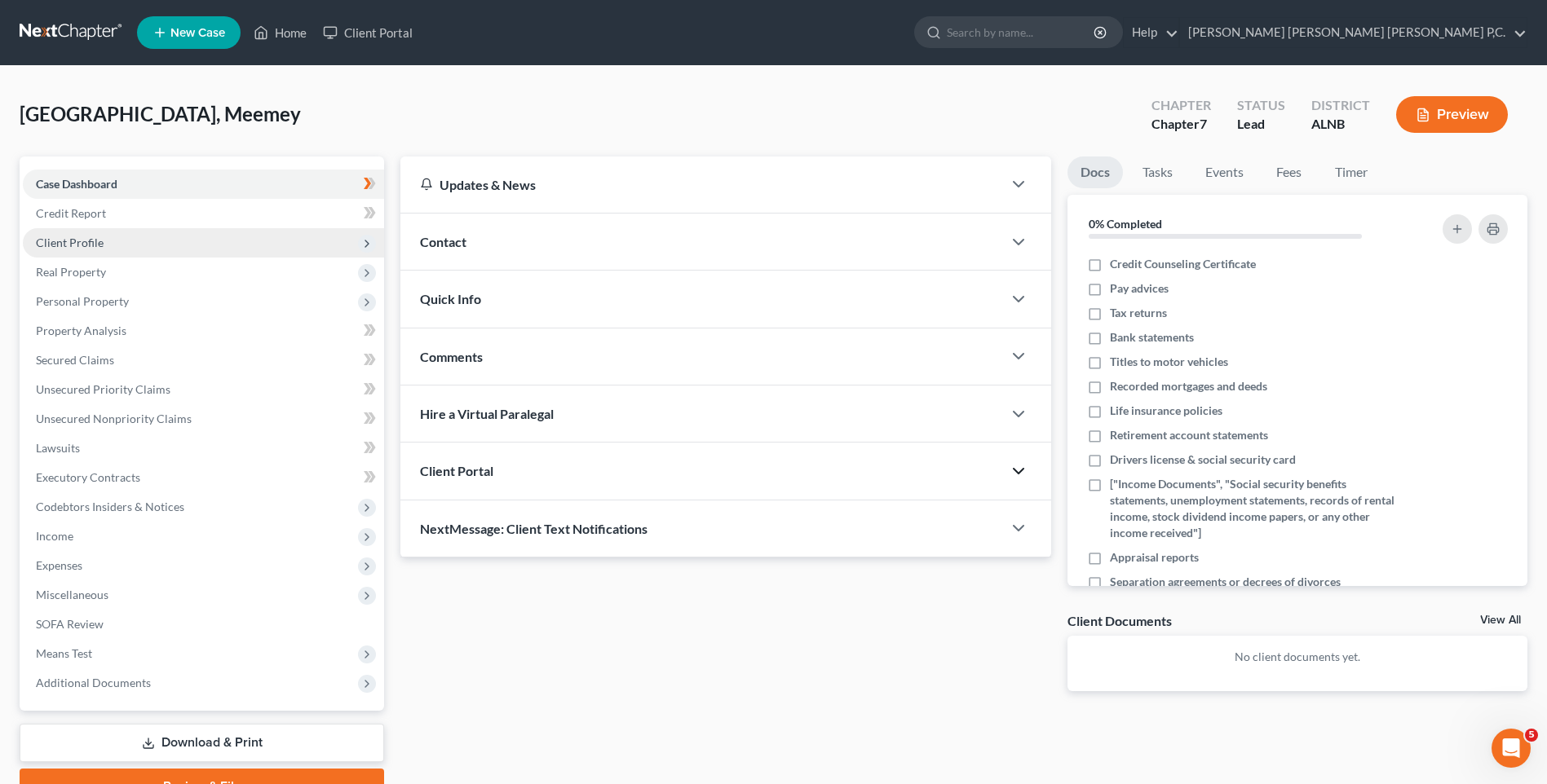
click at [1021, 470] on polyline "button" at bounding box center [1019, 471] width 10 height 5
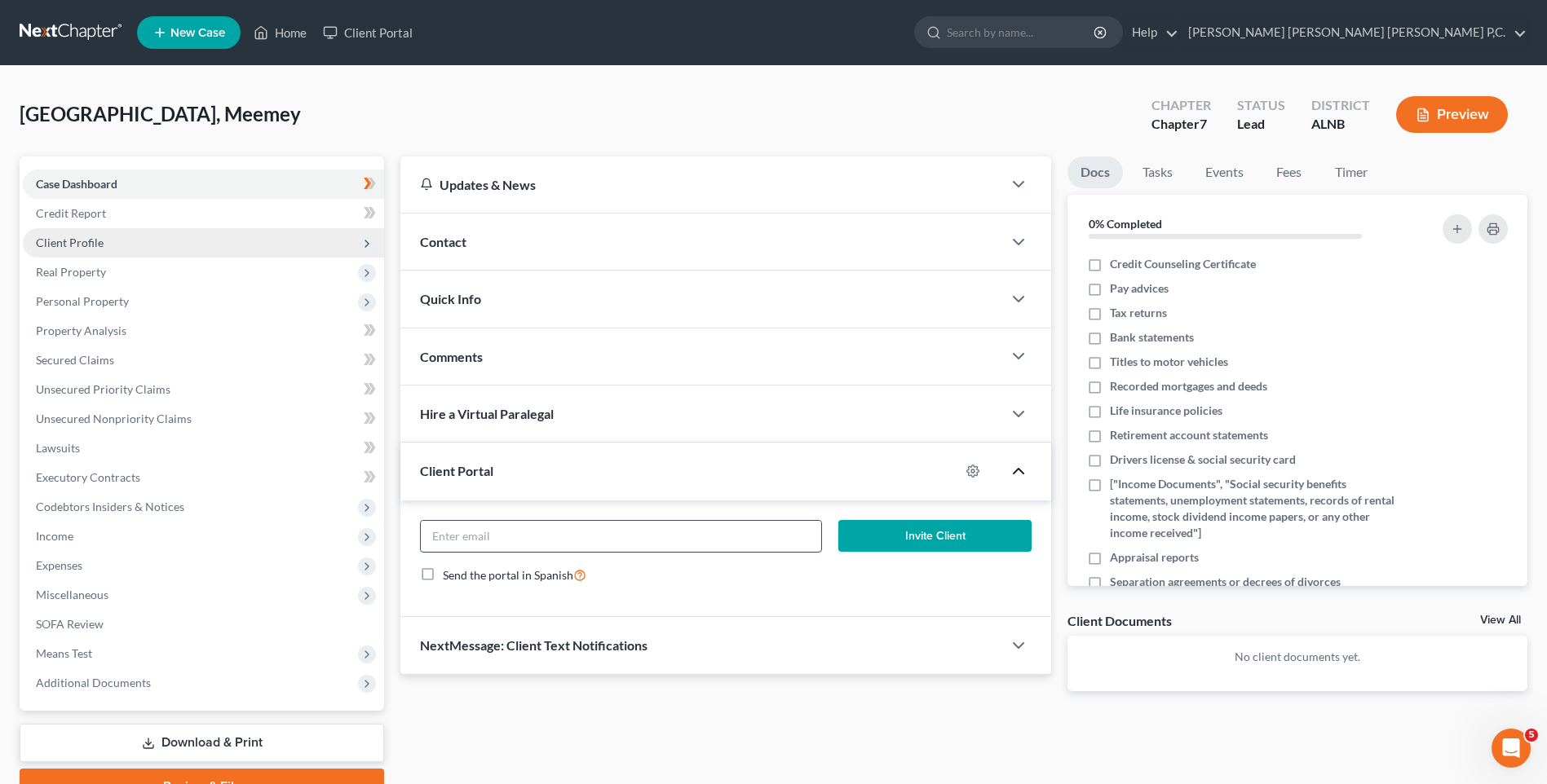
click at [562, 536] on input "email" at bounding box center [621, 536] width 401 height 31
type input "[PERSON_NAME][EMAIL_ADDRESS][DOMAIN_NAME]"
click at [910, 534] on button "Invite Client" at bounding box center [935, 536] width 194 height 33
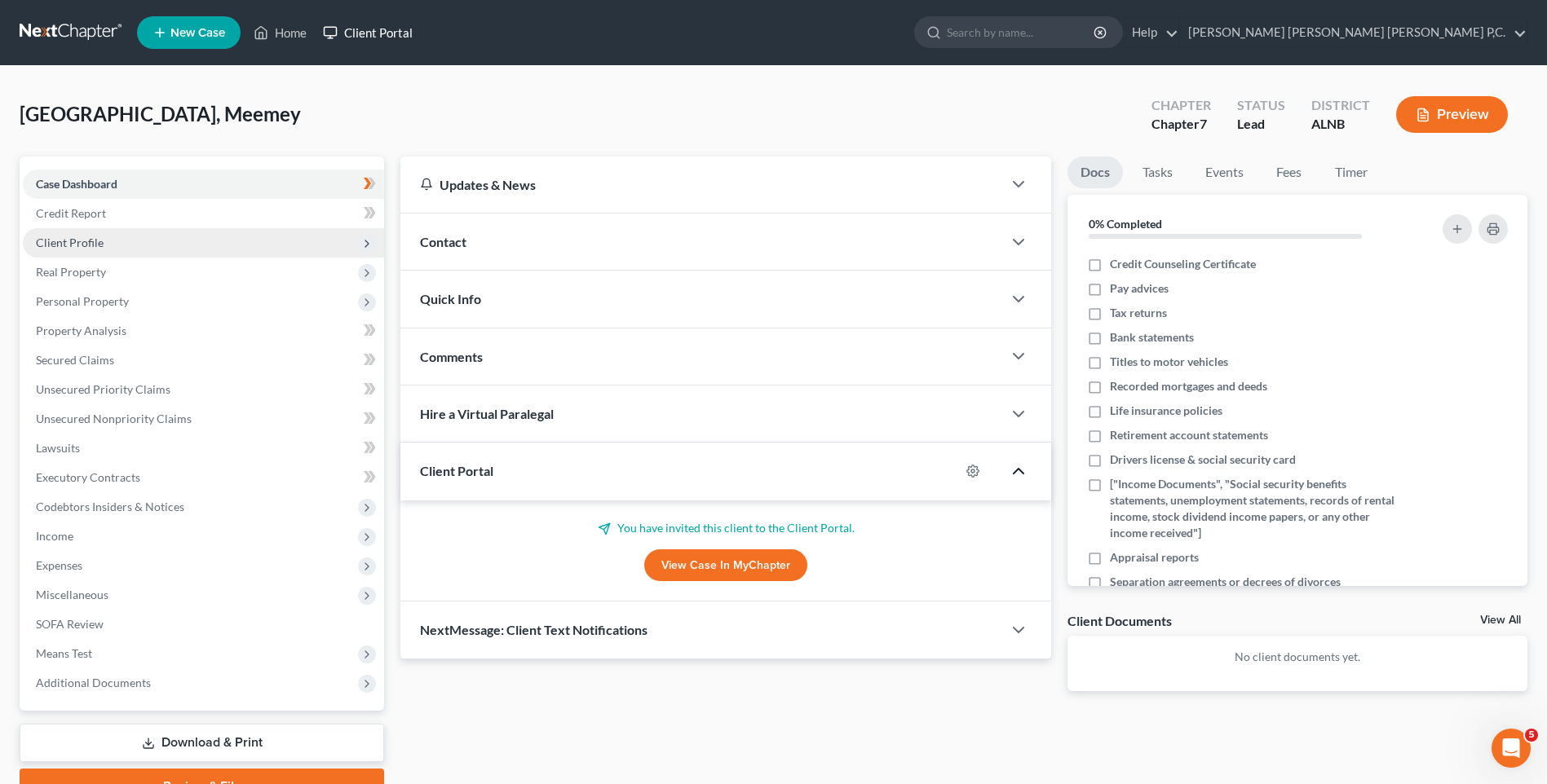
click at [386, 31] on link "Client Portal" at bounding box center [368, 32] width 106 height 29
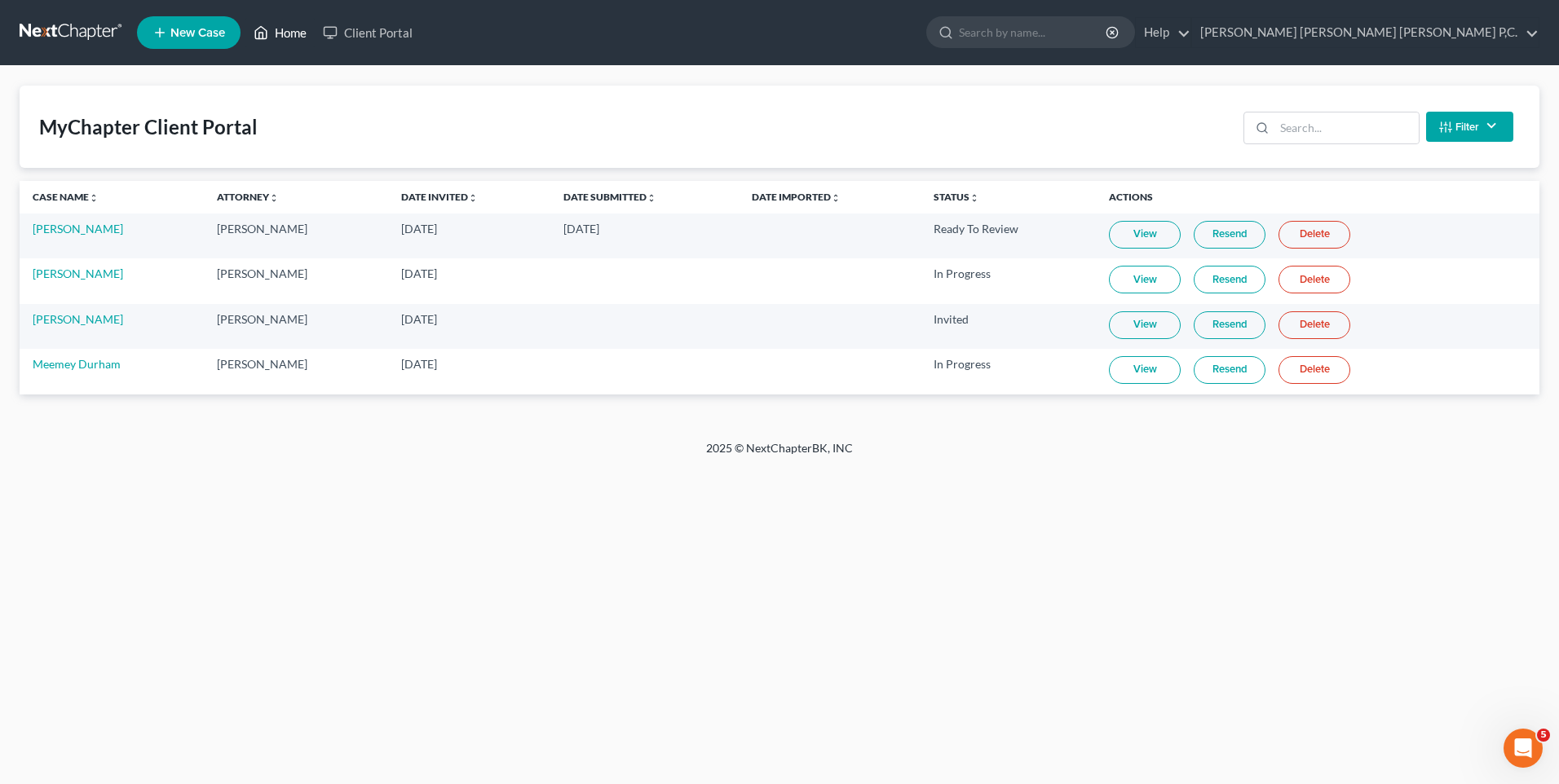
click at [295, 32] on link "Home" at bounding box center [280, 32] width 69 height 29
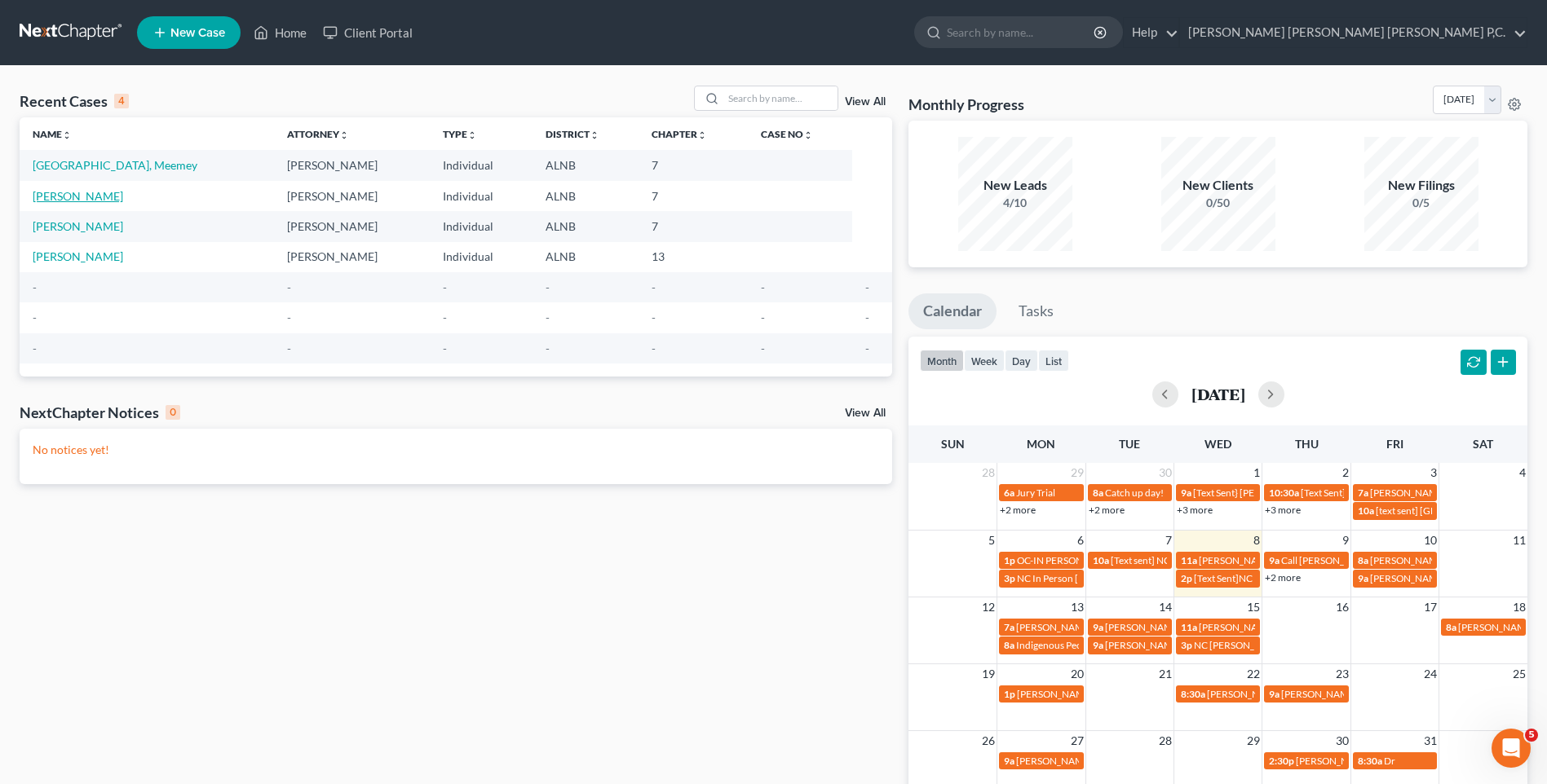
click at [69, 197] on link "[PERSON_NAME]" at bounding box center [78, 196] width 91 height 13
select select "0"
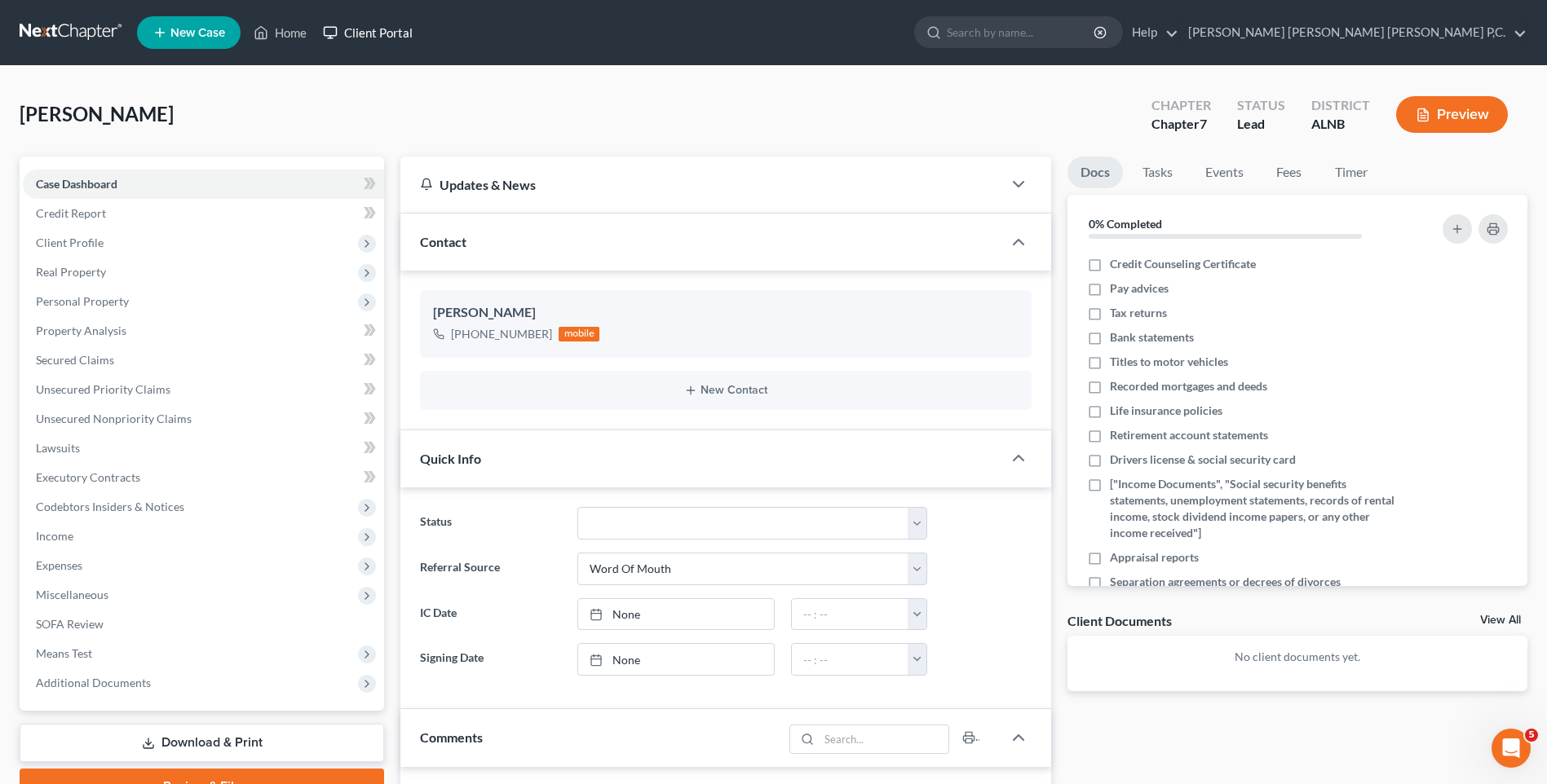
click at [398, 30] on link "Client Portal" at bounding box center [368, 32] width 106 height 29
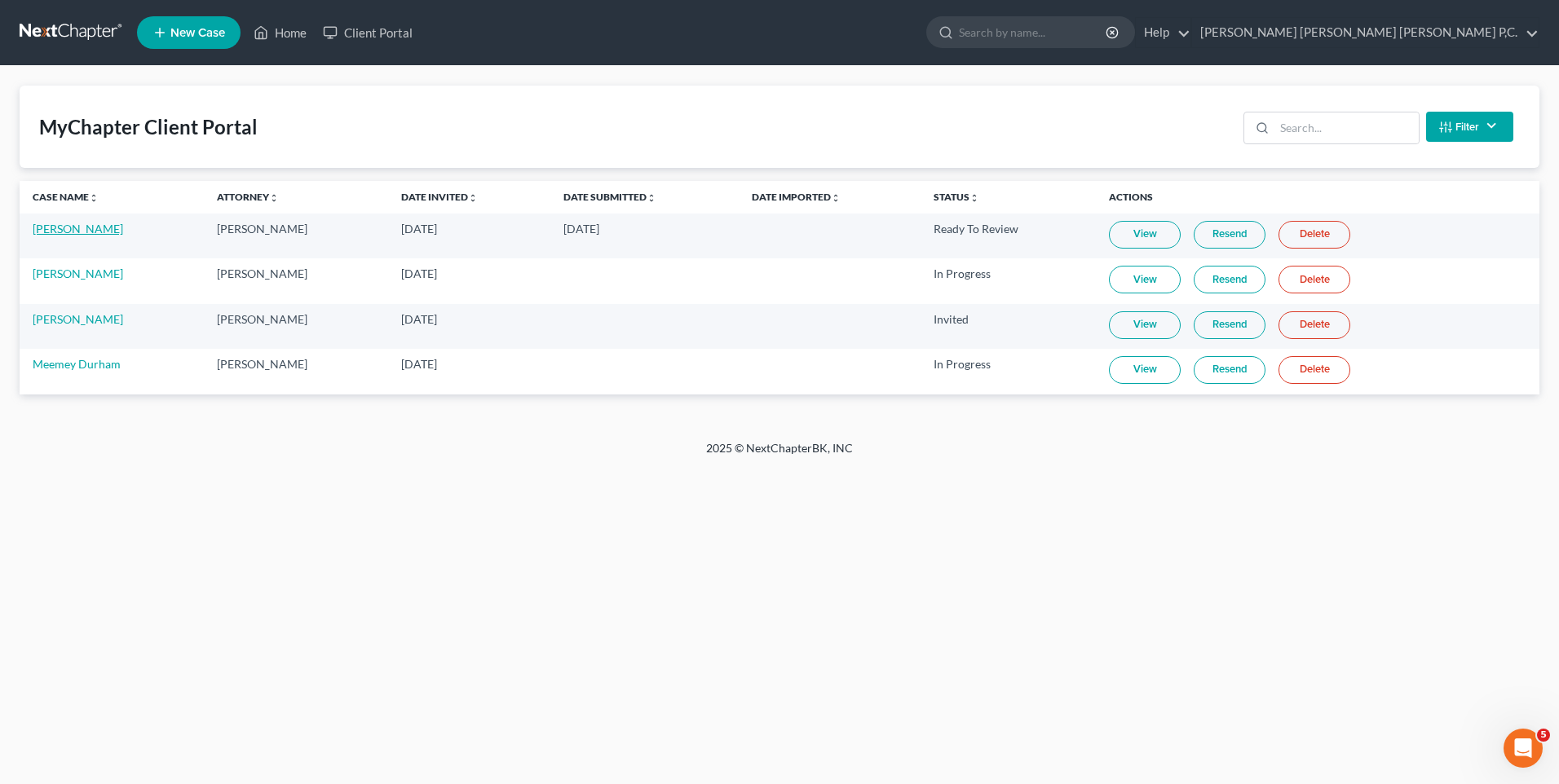
click at [79, 227] on link "[PERSON_NAME]" at bounding box center [78, 229] width 91 height 13
select select "0"
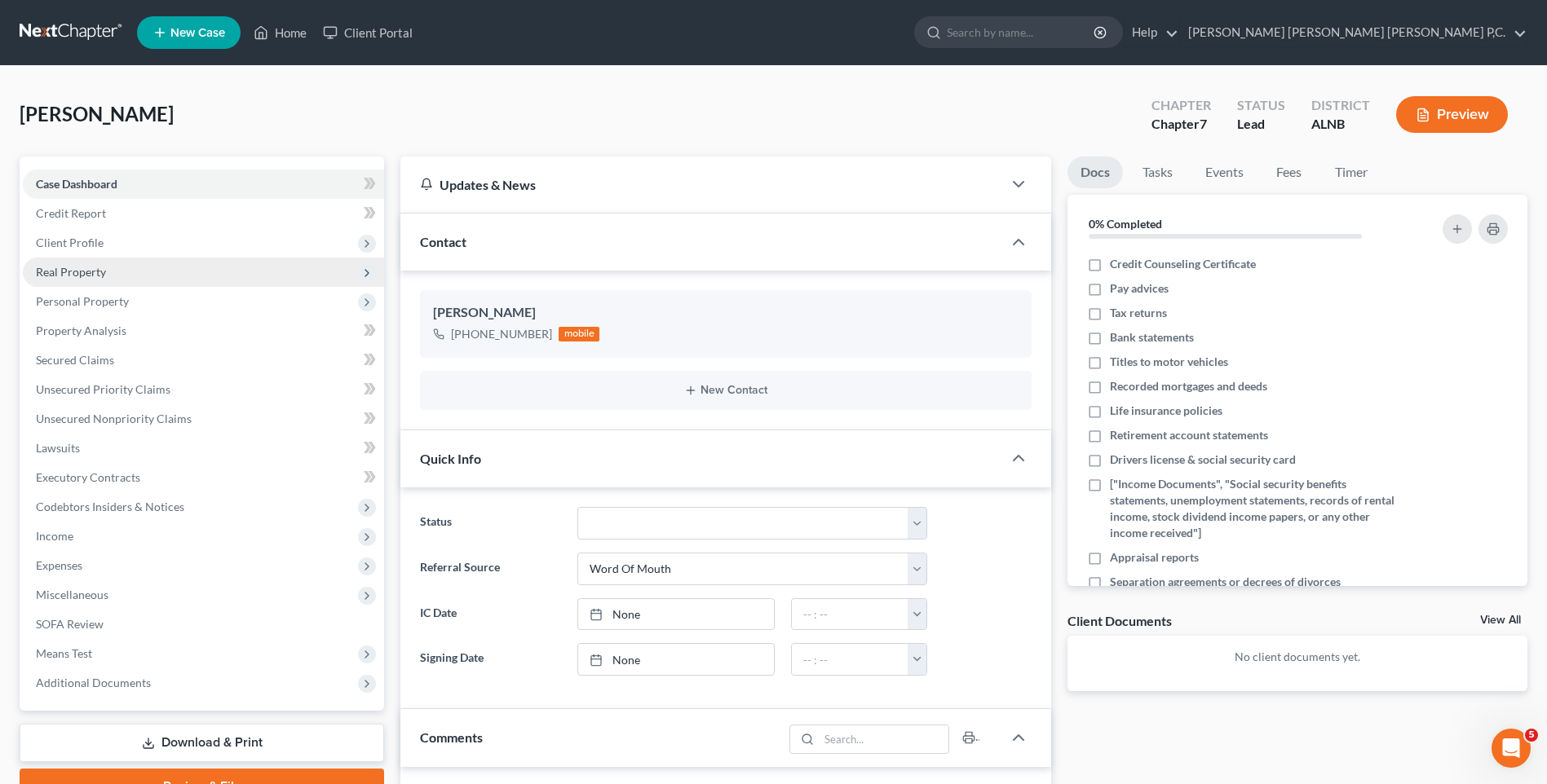
click at [199, 268] on span "Real Property" at bounding box center [203, 272] width 361 height 29
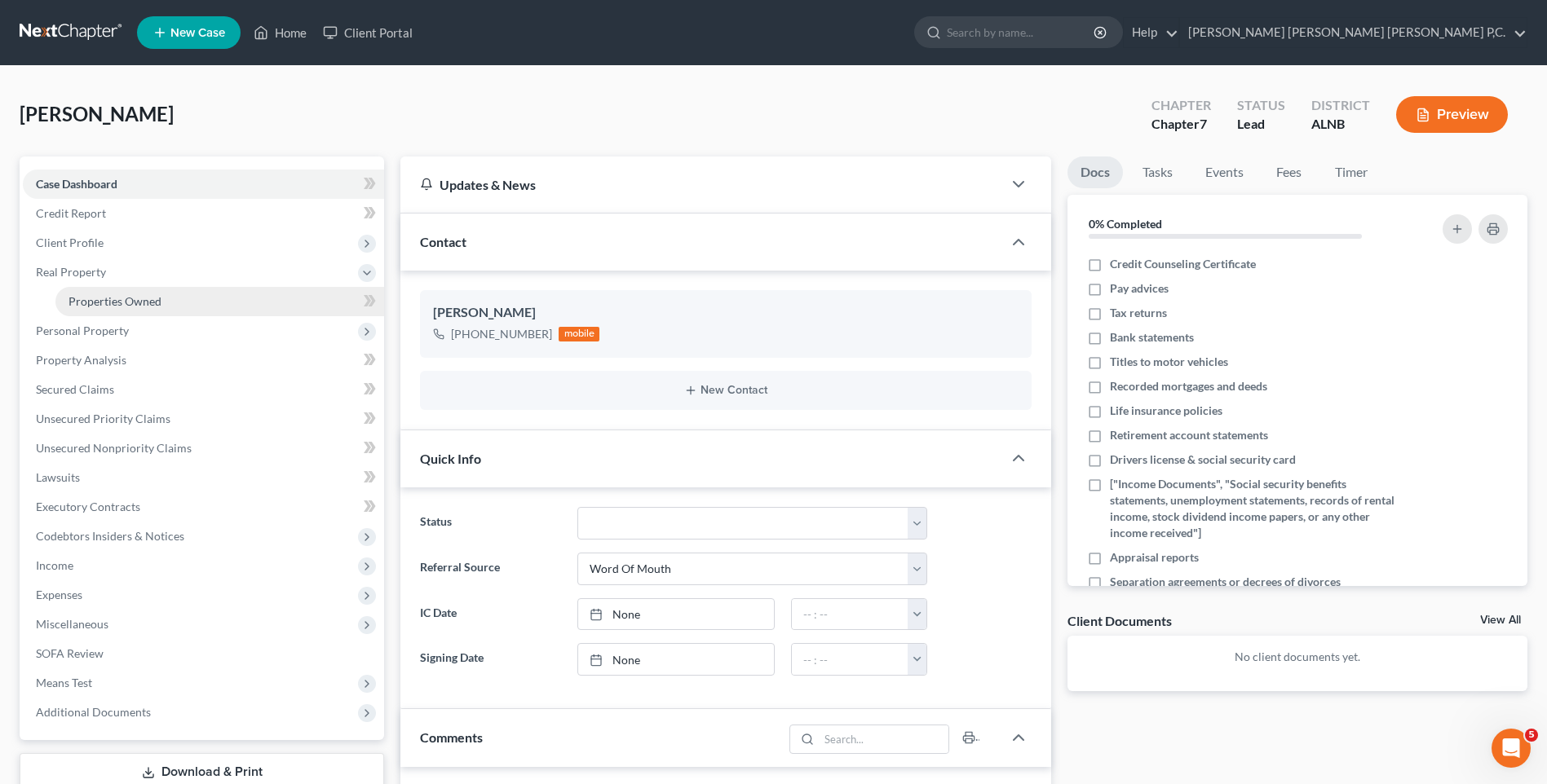
click at [172, 300] on link "Properties Owned" at bounding box center [220, 301] width 329 height 29
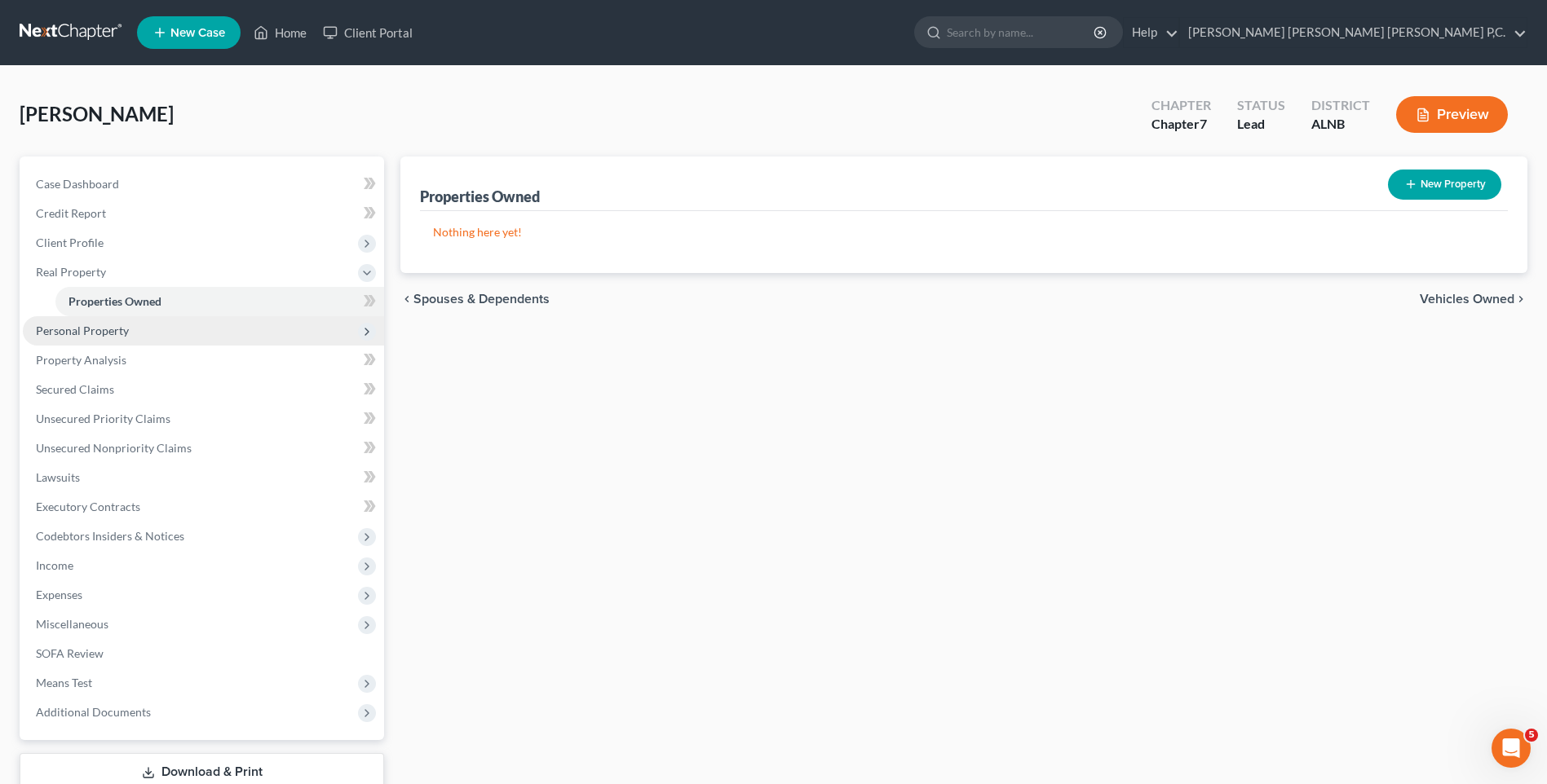
click at [151, 324] on span "Personal Property" at bounding box center [203, 331] width 361 height 29
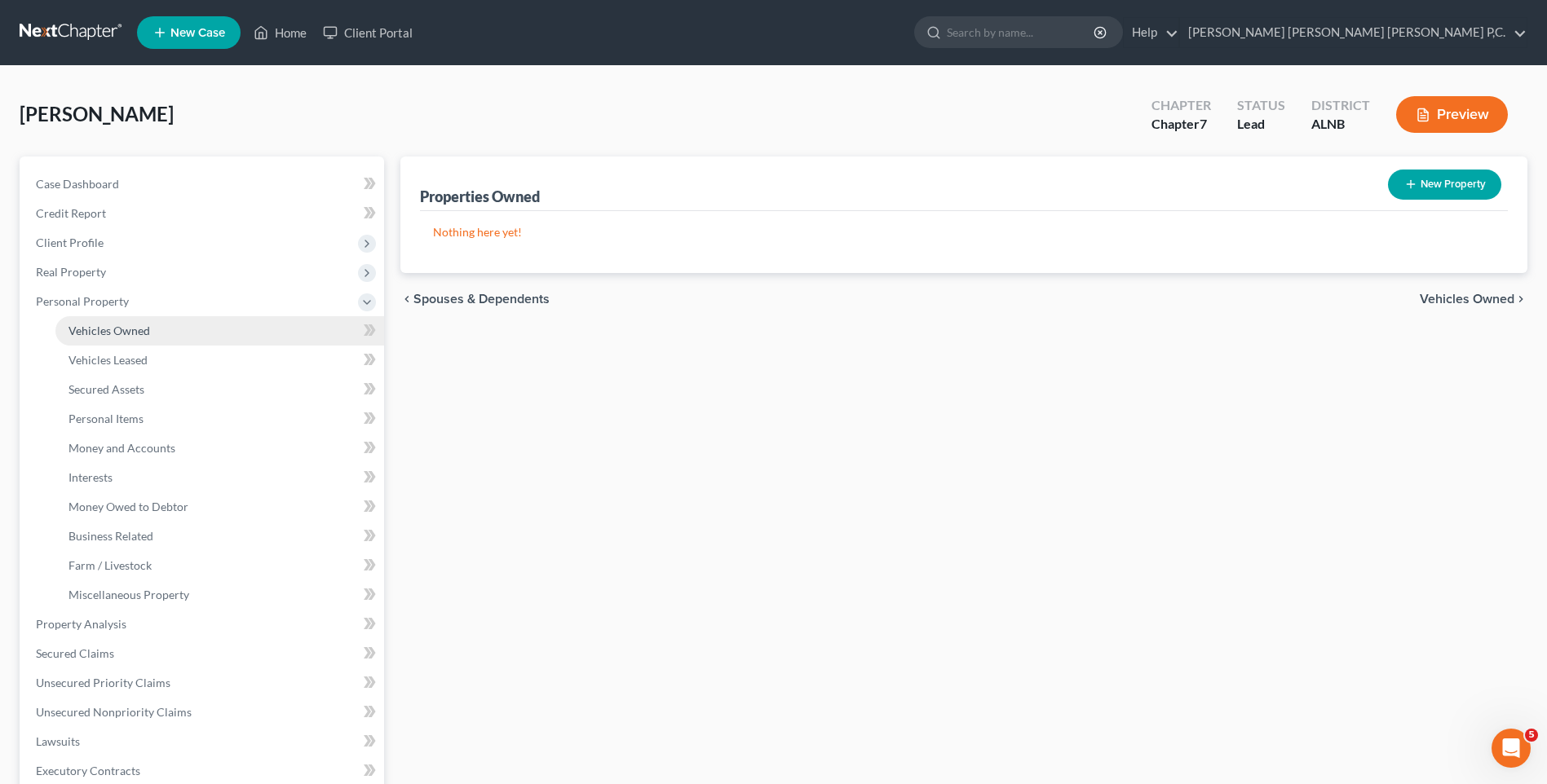
click at [152, 331] on link "Vehicles Owned" at bounding box center [220, 331] width 329 height 29
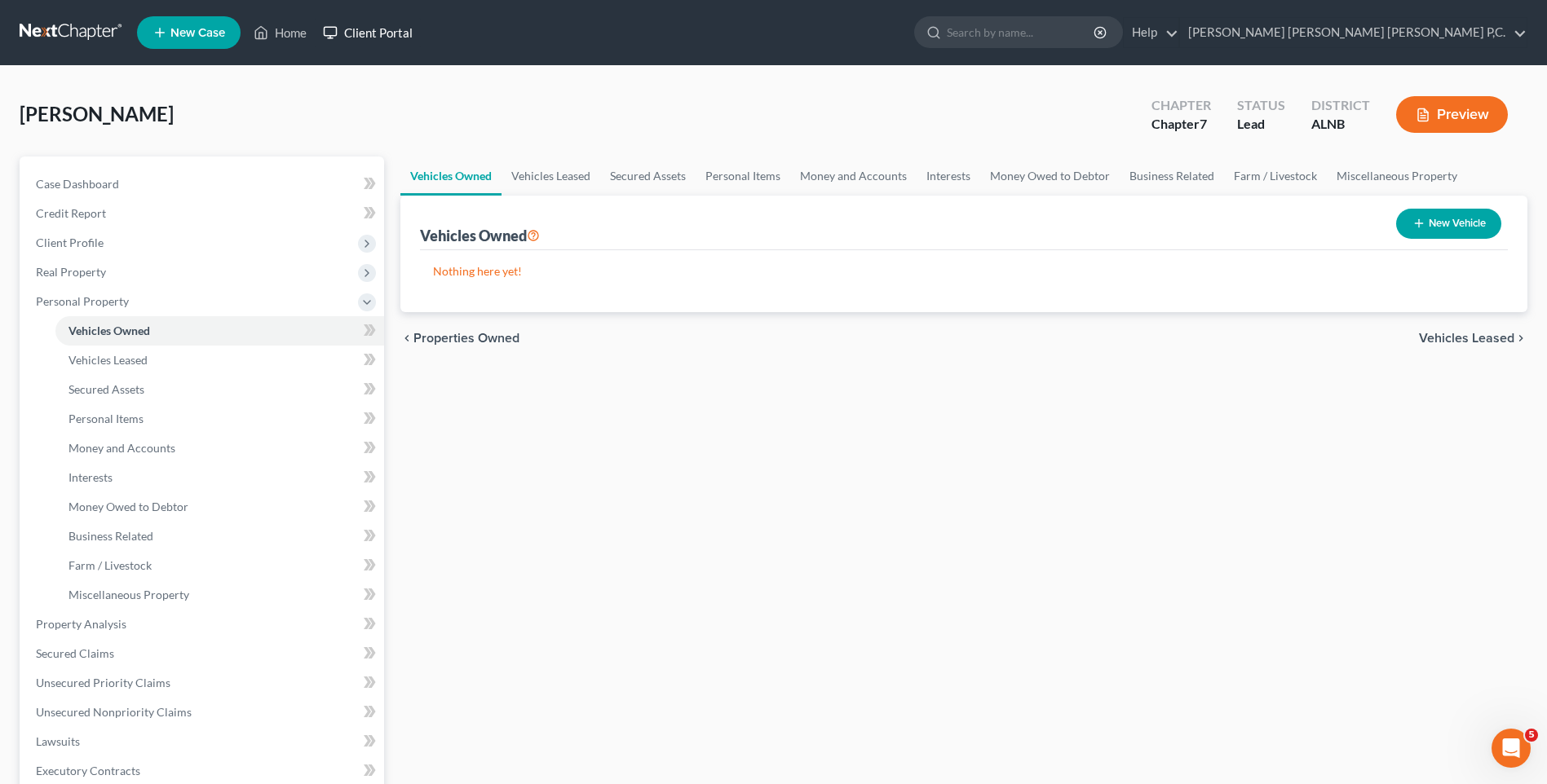
click at [364, 29] on link "Client Portal" at bounding box center [368, 32] width 106 height 29
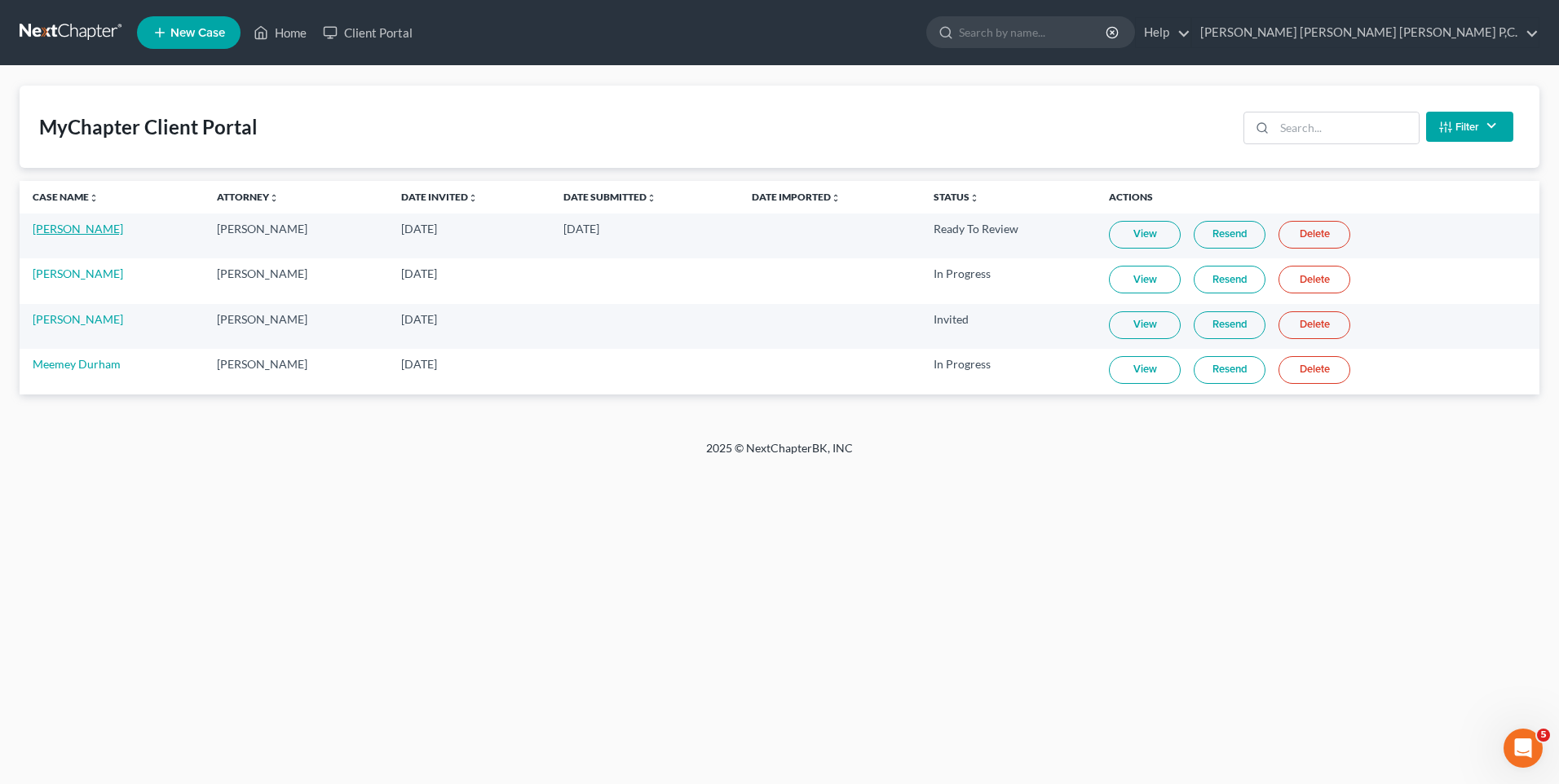
click at [75, 226] on link "[PERSON_NAME]" at bounding box center [78, 229] width 91 height 13
select select "0"
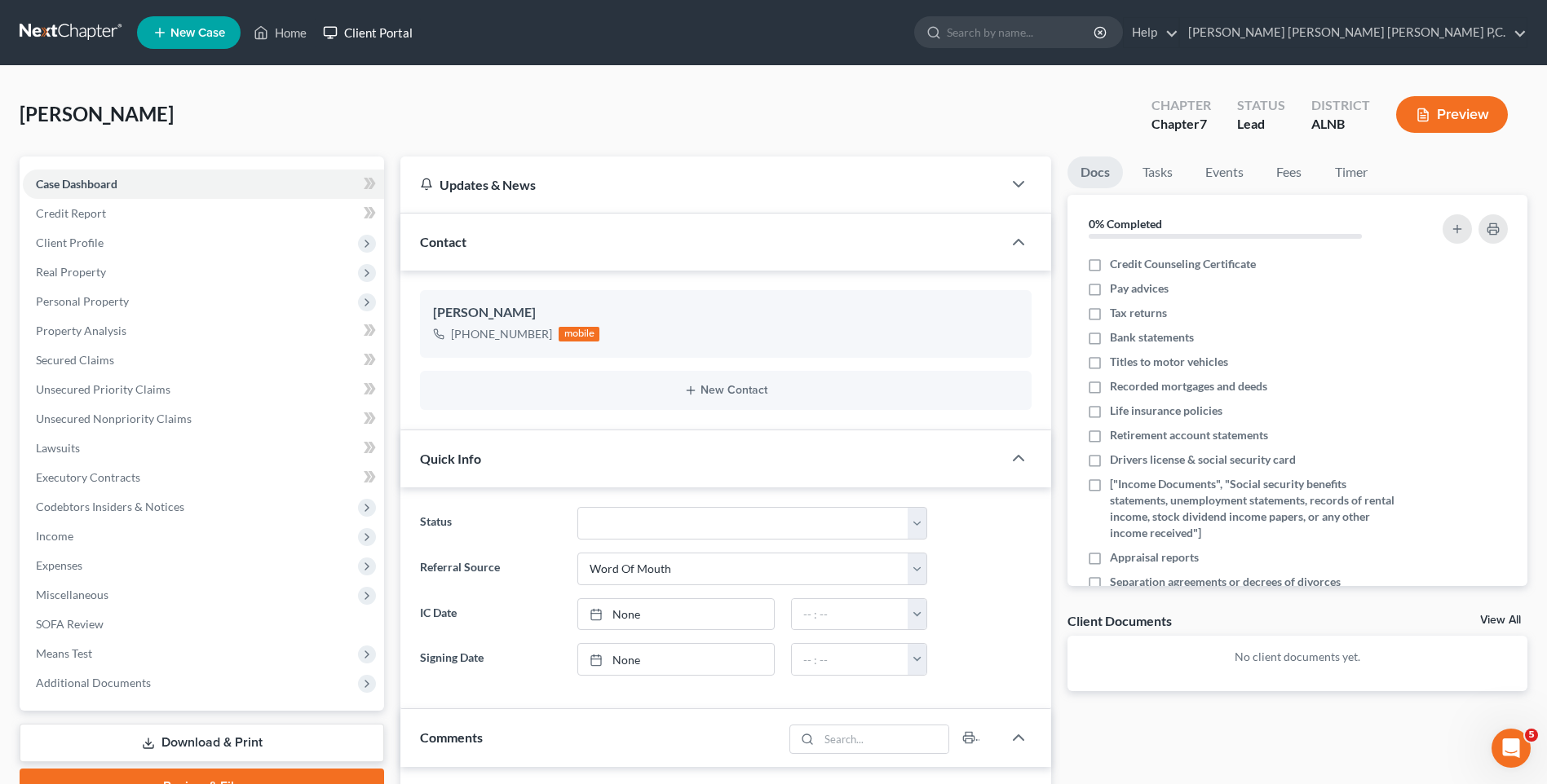
click at [354, 34] on link "Client Portal" at bounding box center [368, 32] width 106 height 29
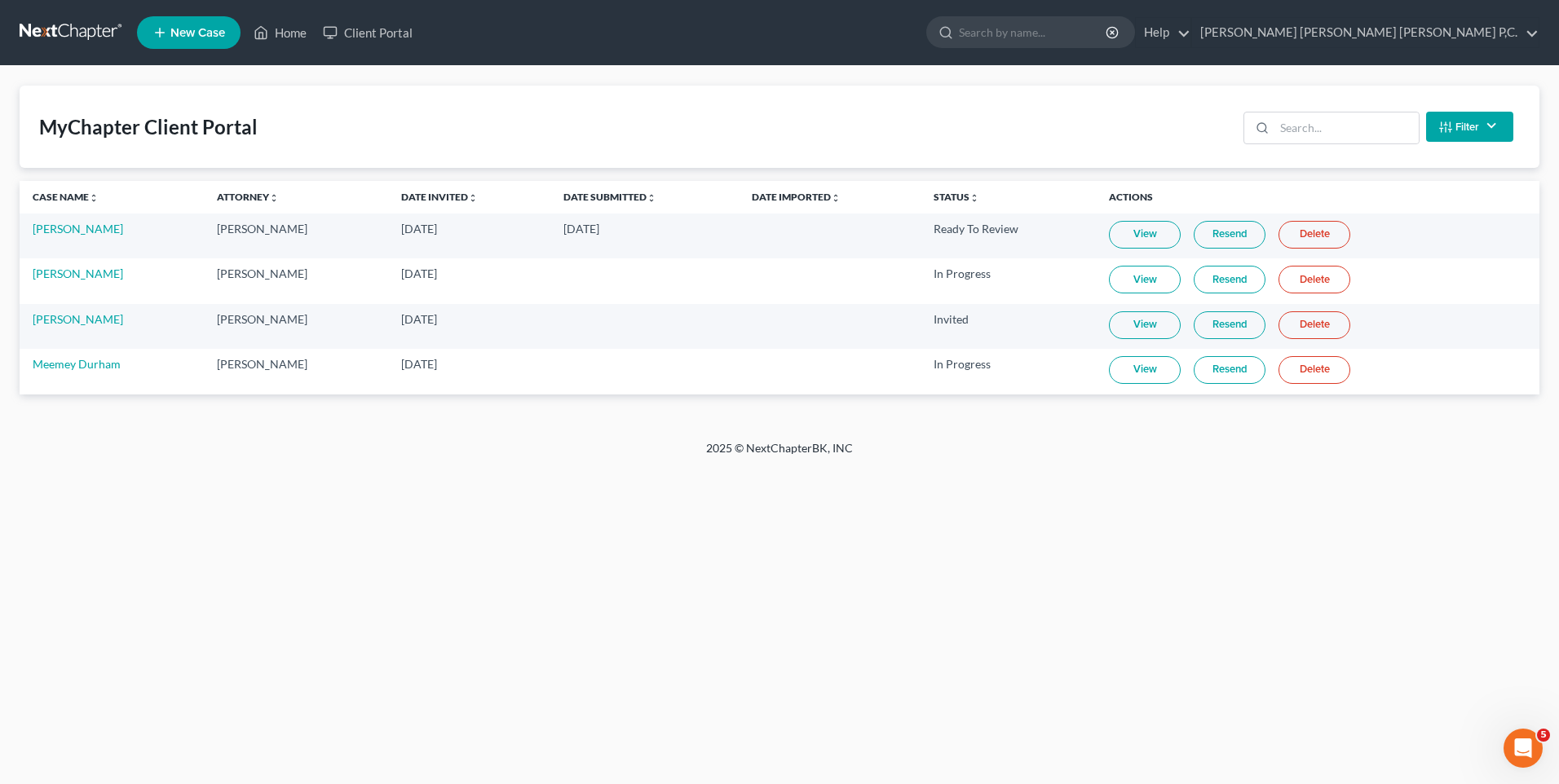
click at [1137, 240] on link "View" at bounding box center [1144, 235] width 72 height 28
